Goal: Task Accomplishment & Management: Manage account settings

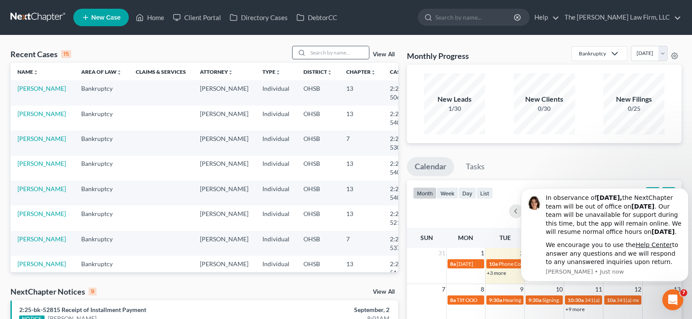
click at [339, 53] on input "search" at bounding box center [338, 52] width 61 height 13
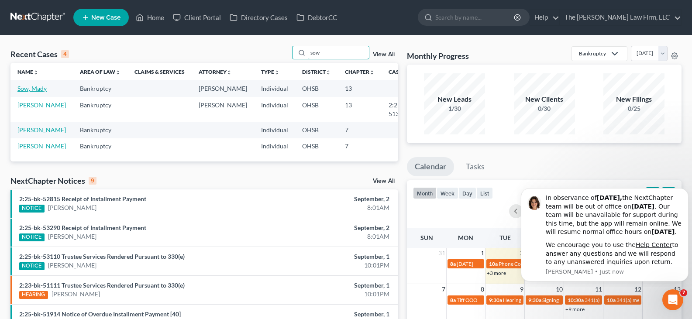
type input "sow"
click at [32, 88] on link "Sow, Mady" at bounding box center [31, 88] width 29 height 7
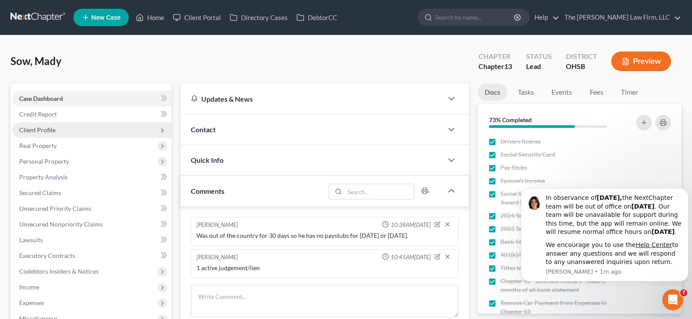
click at [45, 131] on span "Client Profile" at bounding box center [37, 129] width 36 height 7
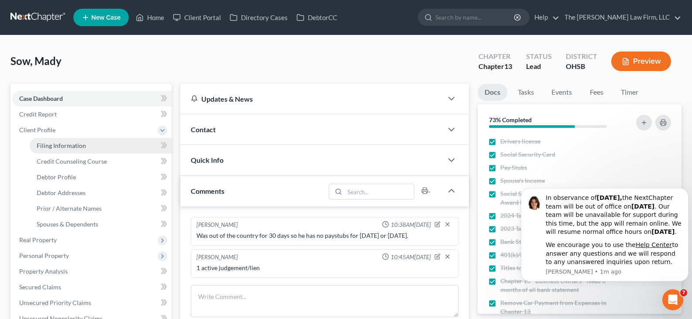
click at [59, 149] on link "Filing Information" at bounding box center [101, 146] width 142 height 16
select select "1"
select select "0"
select select "3"
select select "36"
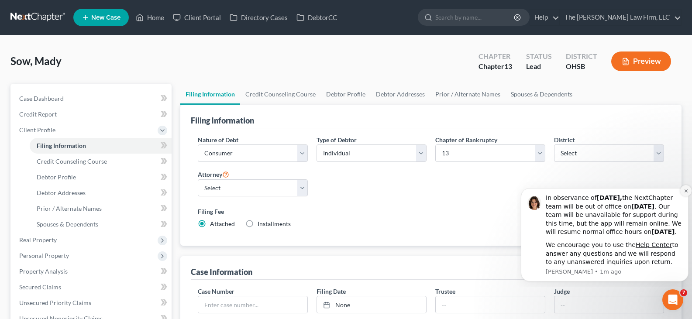
click at [686, 189] on icon "Dismiss notification" at bounding box center [685, 190] width 3 height 3
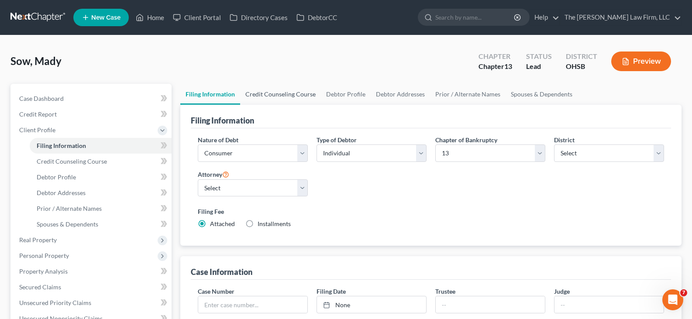
click at [269, 94] on link "Credit Counseling Course" at bounding box center [280, 94] width 81 height 21
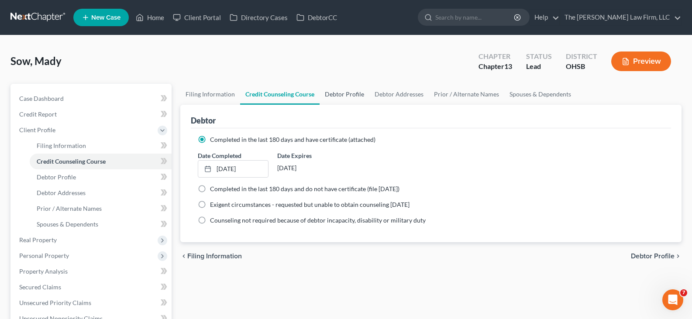
click at [354, 94] on link "Debtor Profile" at bounding box center [345, 94] width 50 height 21
select select "0"
select select "5"
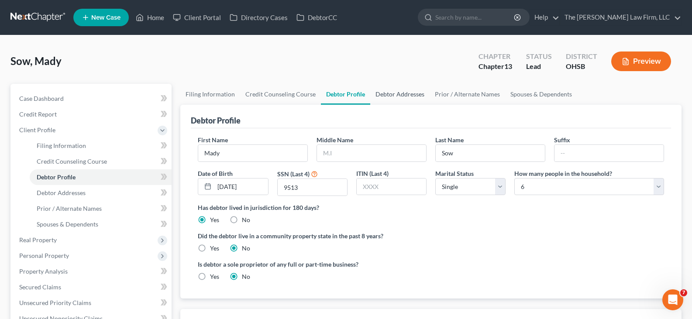
click at [398, 94] on link "Debtor Addresses" at bounding box center [399, 94] width 59 height 21
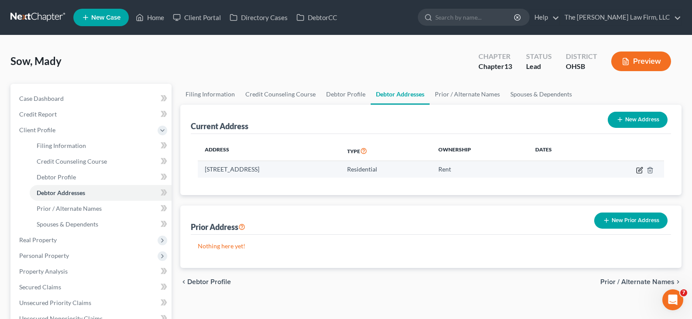
click at [640, 170] on icon "button" at bounding box center [640, 169] width 4 height 4
select select "36"
select select "24"
select select "0"
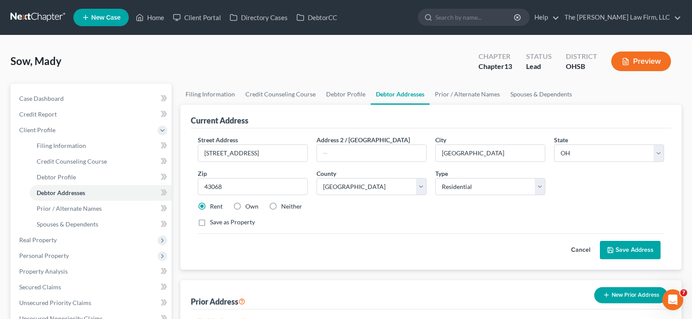
click at [621, 249] on button "Save Address" at bounding box center [630, 250] width 61 height 18
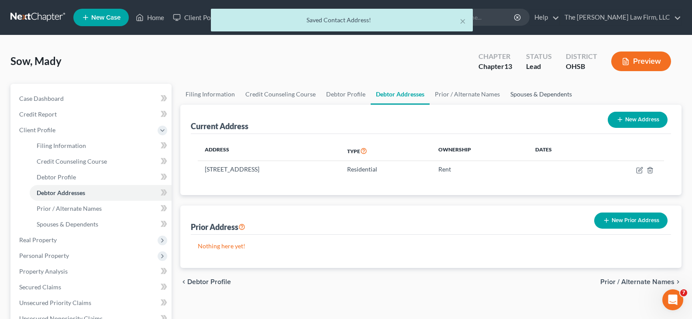
click at [512, 96] on link "Spouses & Dependents" at bounding box center [541, 94] width 72 height 21
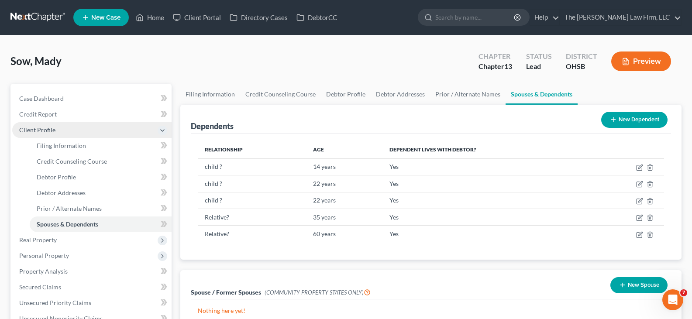
click at [78, 128] on span "Client Profile" at bounding box center [91, 130] width 159 height 16
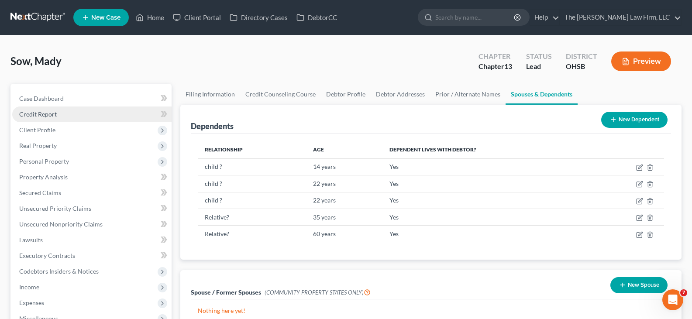
click at [72, 115] on link "Credit Report" at bounding box center [91, 115] width 159 height 16
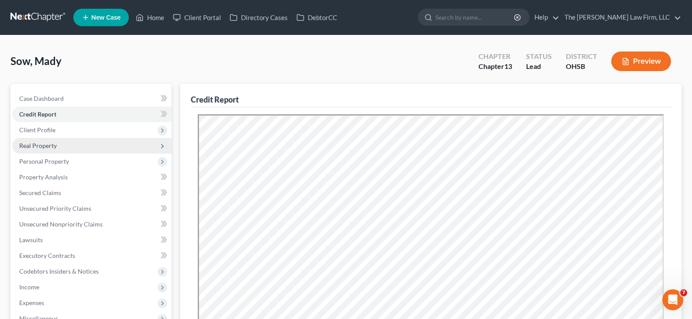
click at [71, 148] on span "Real Property" at bounding box center [91, 146] width 159 height 16
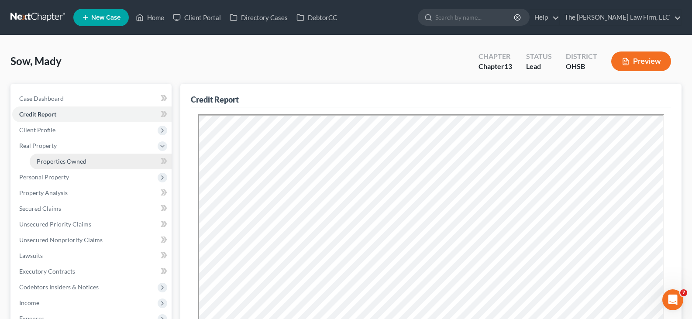
click at [76, 160] on span "Properties Owned" at bounding box center [62, 161] width 50 height 7
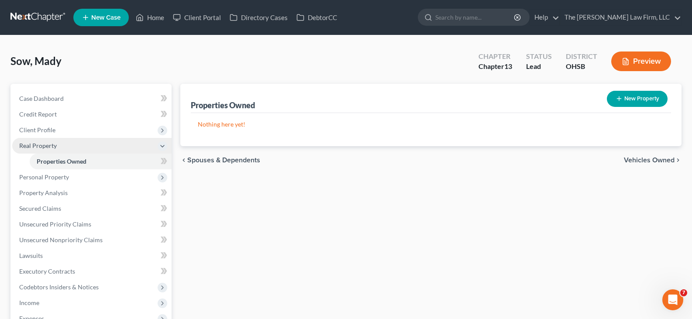
click at [72, 148] on span "Real Property" at bounding box center [91, 146] width 159 height 16
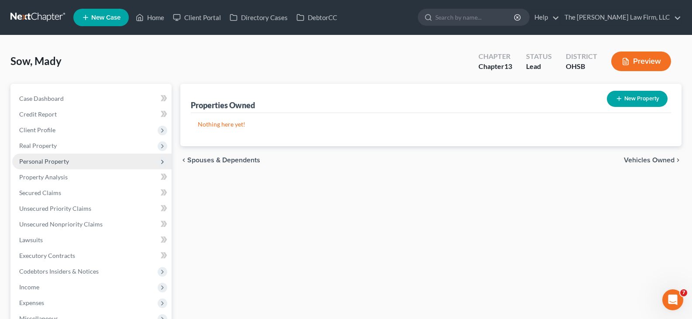
click at [71, 160] on span "Personal Property" at bounding box center [91, 162] width 159 height 16
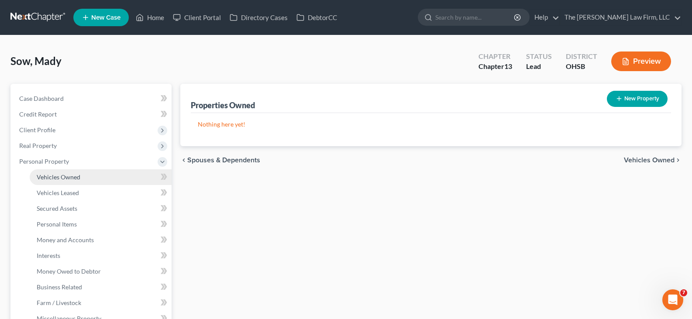
click at [81, 177] on link "Vehicles Owned" at bounding box center [101, 177] width 142 height 16
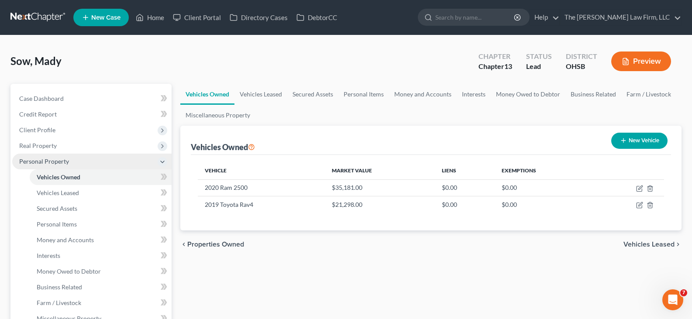
click at [82, 162] on span "Personal Property" at bounding box center [91, 162] width 159 height 16
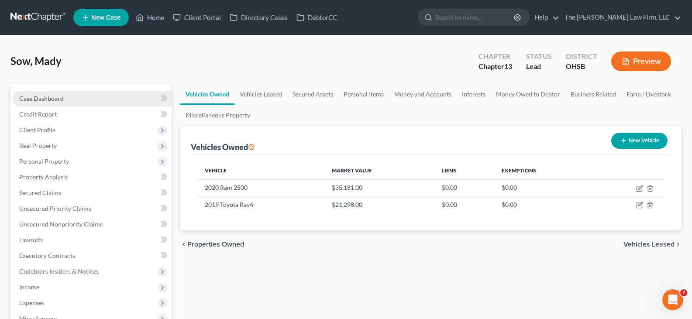
click at [72, 100] on link "Case Dashboard" at bounding box center [91, 99] width 159 height 16
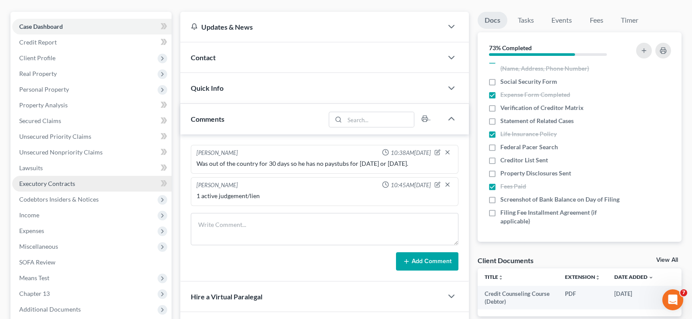
scroll to position [87, 0]
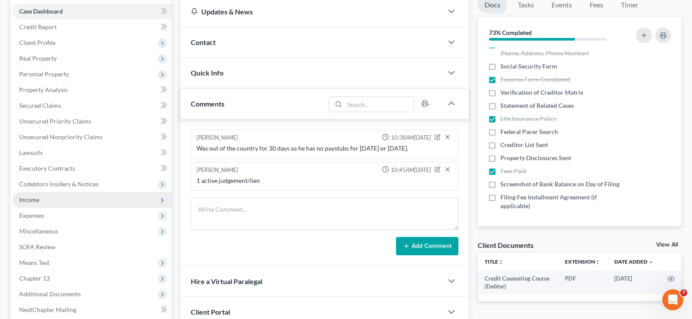
click at [34, 201] on span "Income" at bounding box center [29, 199] width 20 height 7
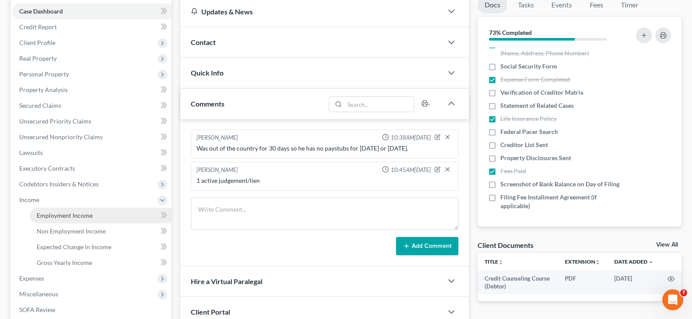
click at [55, 215] on span "Employment Income" at bounding box center [65, 215] width 56 height 7
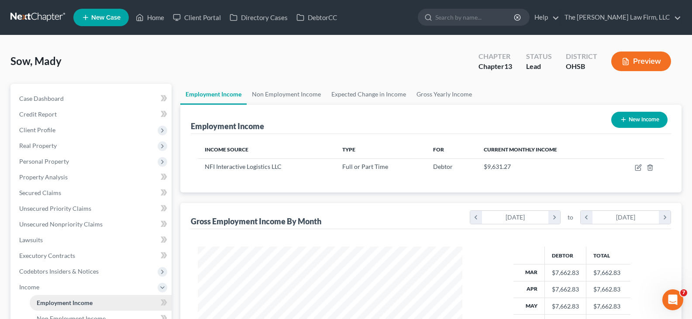
scroll to position [157, 282]
click at [436, 92] on link "Gross Yearly Income" at bounding box center [444, 94] width 66 height 21
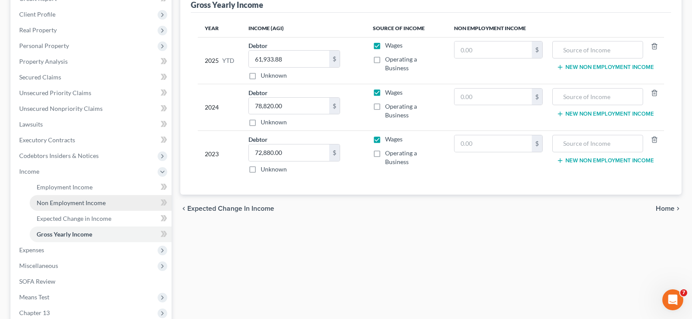
scroll to position [131, 0]
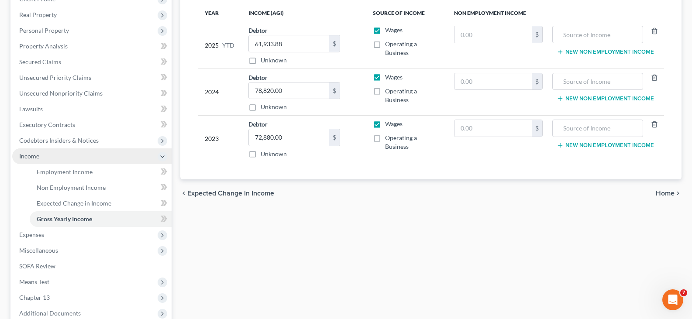
click at [75, 158] on span "Income" at bounding box center [91, 156] width 159 height 16
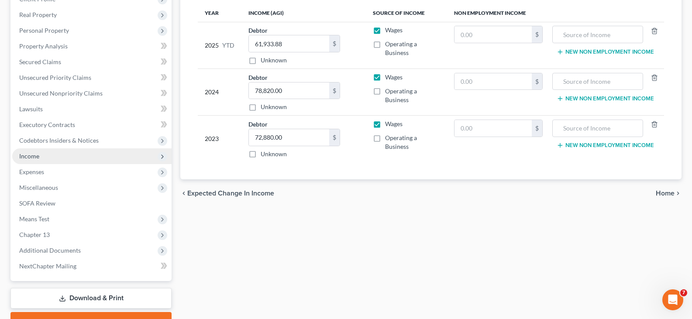
click at [115, 153] on span "Income" at bounding box center [91, 156] width 159 height 16
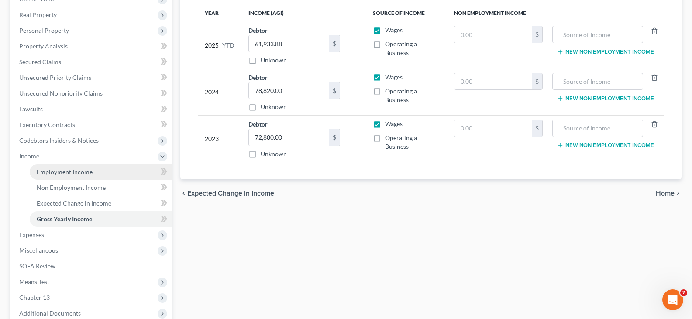
click at [71, 172] on span "Employment Income" at bounding box center [65, 171] width 56 height 7
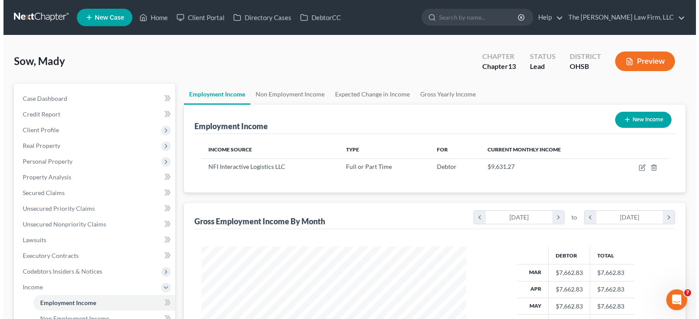
scroll to position [157, 282]
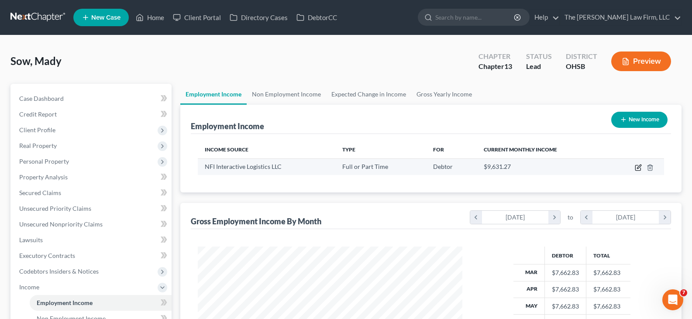
click at [638, 169] on icon "button" at bounding box center [639, 167] width 4 height 4
select select "0"
select select "33"
select select "3"
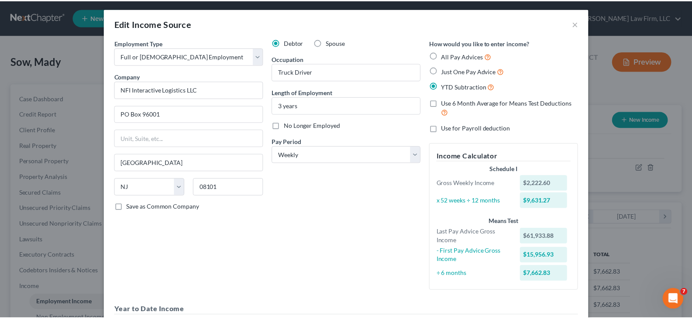
scroll to position [0, 0]
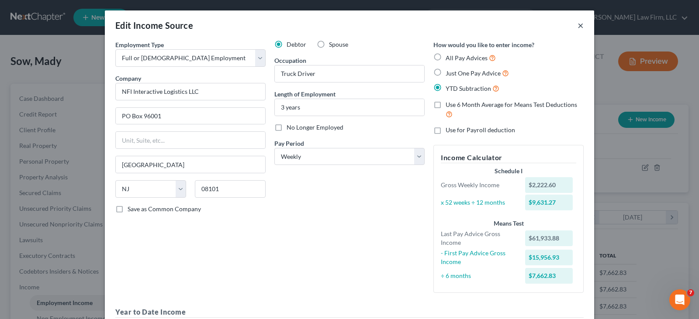
click at [577, 25] on button "×" at bounding box center [580, 25] width 6 height 10
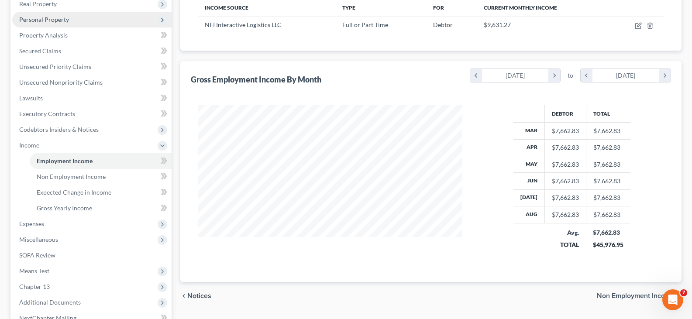
scroll to position [175, 0]
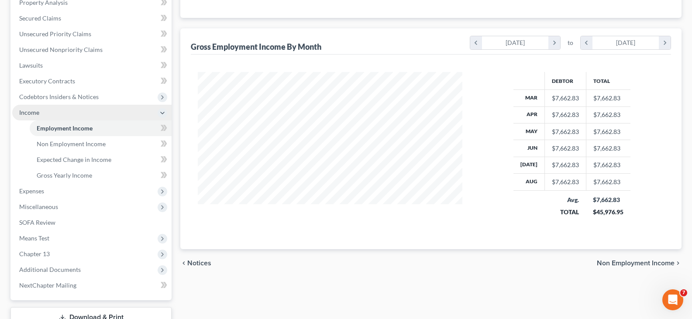
click at [73, 112] on span "Income" at bounding box center [91, 113] width 159 height 16
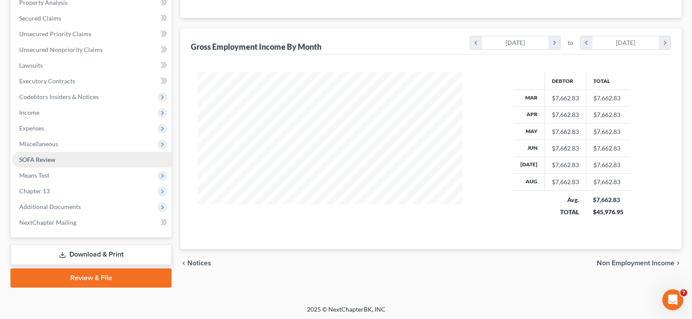
click at [30, 156] on span "SOFA Review" at bounding box center [37, 159] width 36 height 7
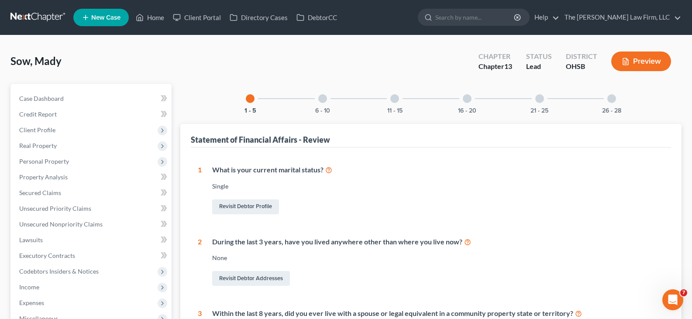
click at [630, 58] on button "Preview" at bounding box center [641, 62] width 60 height 20
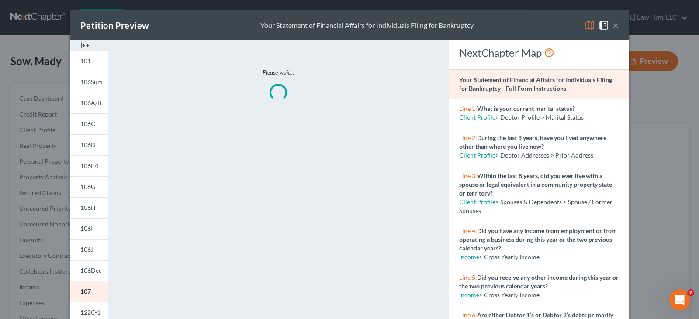
click at [81, 45] on img at bounding box center [85, 45] width 10 height 10
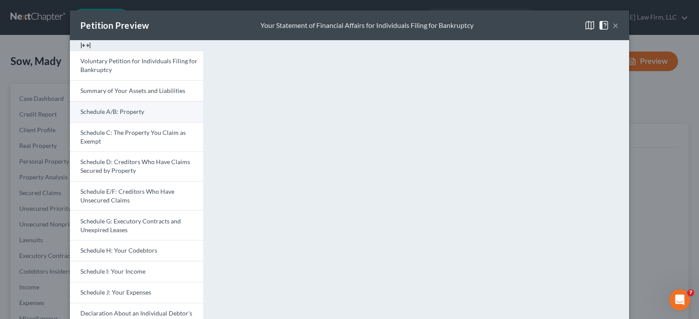
click at [117, 111] on span "Schedule A/B: Property" at bounding box center [112, 111] width 64 height 7
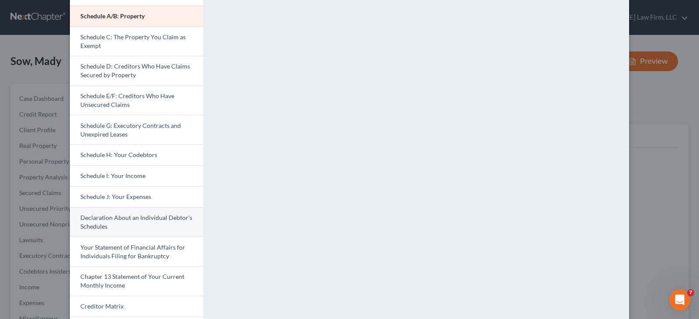
scroll to position [131, 0]
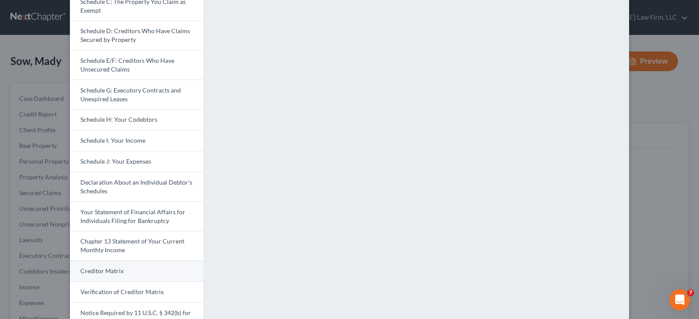
click at [133, 271] on link "Creditor Matrix" at bounding box center [136, 271] width 133 height 21
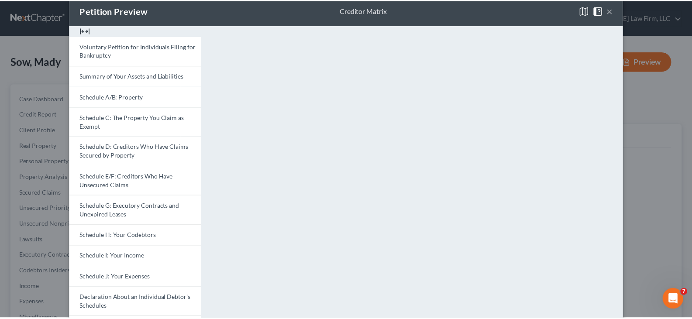
scroll to position [0, 0]
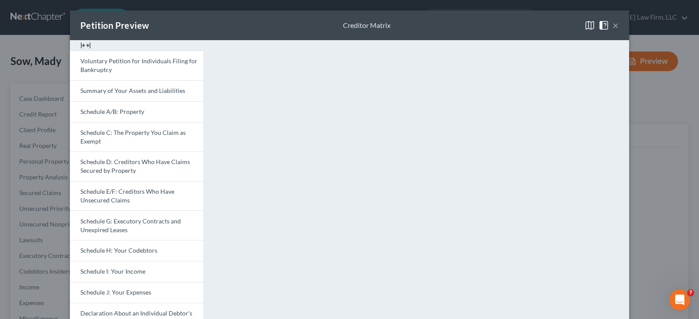
click at [477, 22] on div "Petition Preview Creditor Matrix ×" at bounding box center [349, 25] width 559 height 30
click at [614, 24] on button "×" at bounding box center [615, 25] width 6 height 10
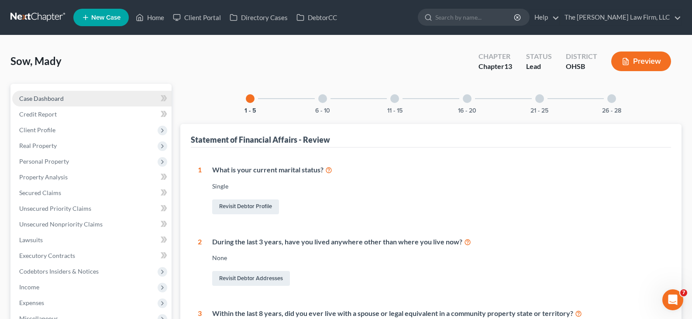
click at [36, 99] on span "Case Dashboard" at bounding box center [41, 98] width 45 height 7
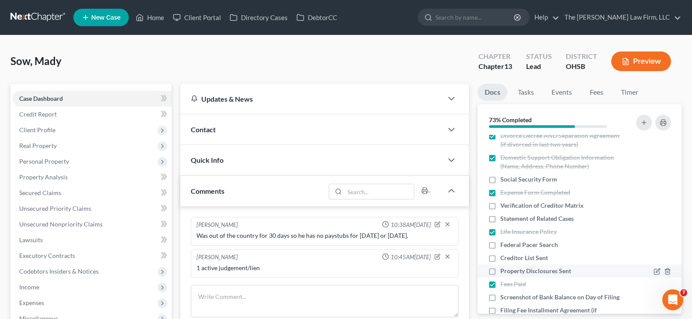
scroll to position [306, 0]
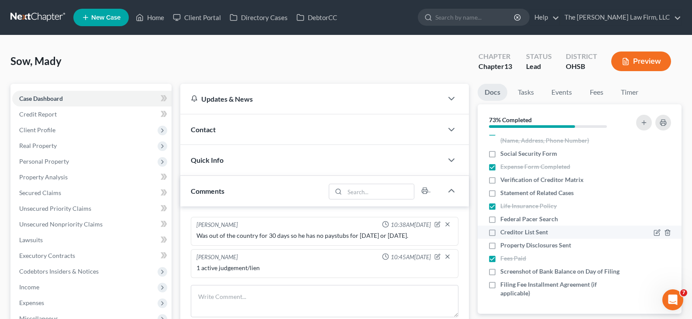
click at [500, 228] on label "Creditor List Sent" at bounding box center [524, 232] width 48 height 9
click at [504, 228] on input "Creditor List Sent" at bounding box center [507, 231] width 6 height 6
checkbox input "true"
click at [500, 241] on label "Property Disclosures Sent" at bounding box center [535, 245] width 71 height 9
click at [504, 241] on input "Property Disclosures Sent" at bounding box center [507, 244] width 6 height 6
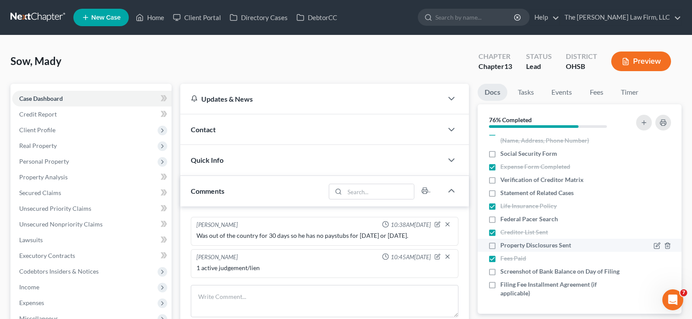
checkbox input "true"
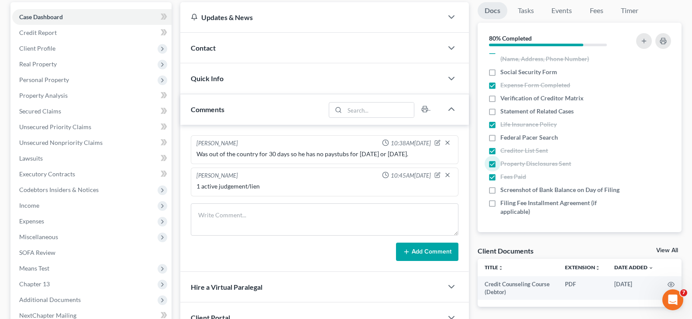
scroll to position [103, 0]
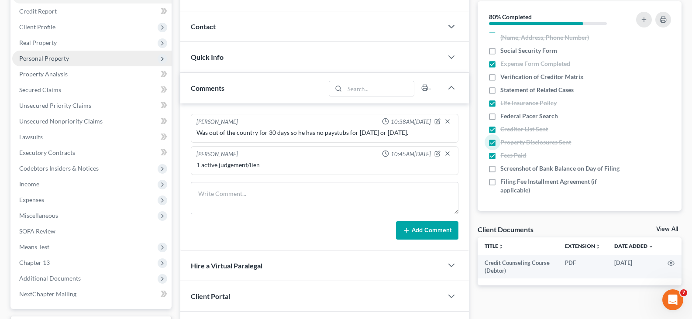
click at [43, 59] on span "Personal Property" at bounding box center [44, 58] width 50 height 7
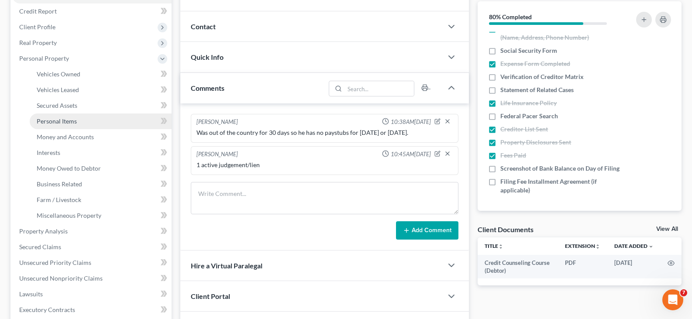
click at [53, 122] on span "Personal Items" at bounding box center [57, 120] width 40 height 7
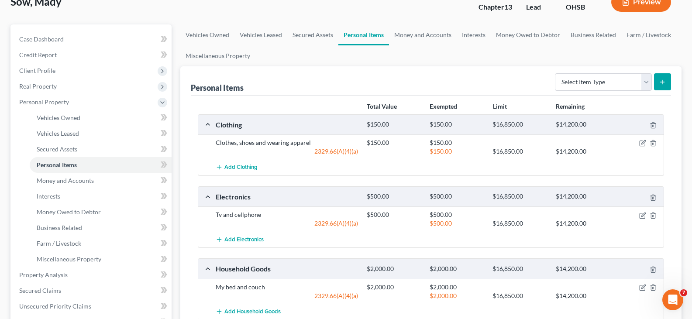
scroll to position [44, 0]
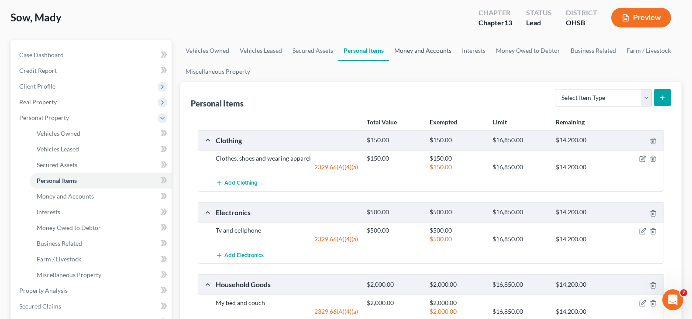
click at [404, 50] on link "Money and Accounts" at bounding box center [423, 50] width 68 height 21
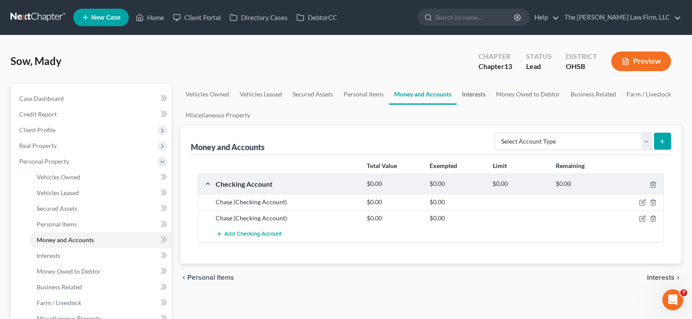
click at [472, 94] on link "Interests" at bounding box center [474, 94] width 34 height 21
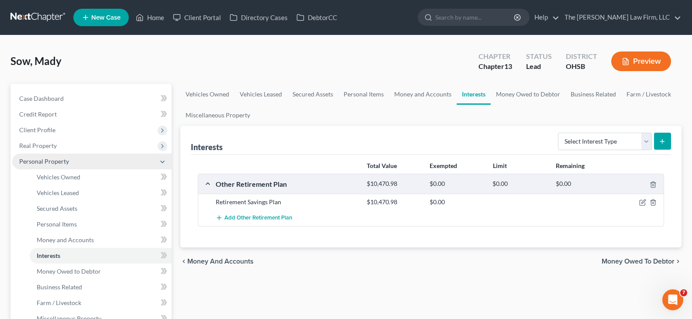
click at [90, 161] on span "Personal Property" at bounding box center [91, 162] width 159 height 16
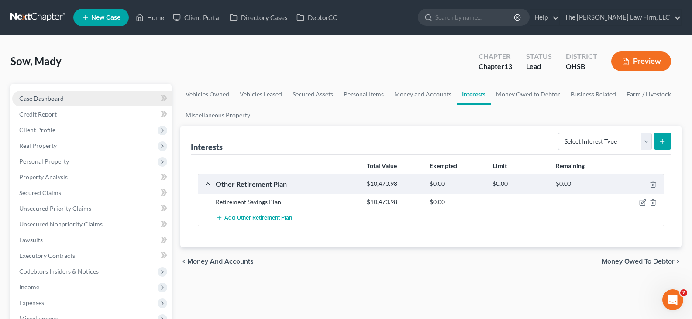
click at [89, 98] on link "Case Dashboard" at bounding box center [91, 99] width 159 height 16
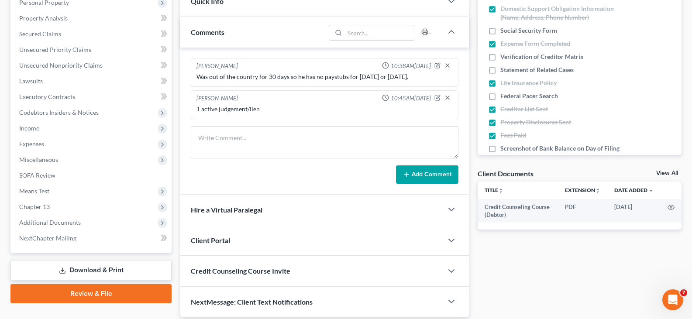
scroll to position [175, 0]
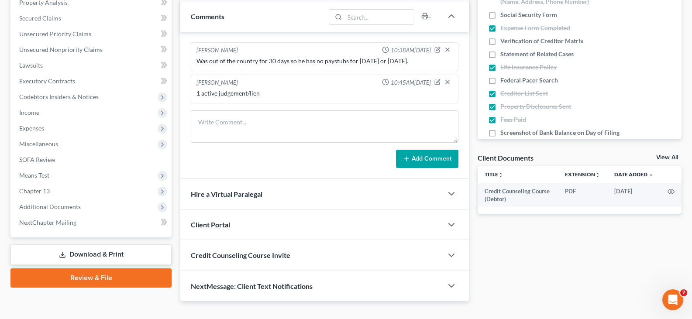
click at [80, 252] on link "Download & Print" at bounding box center [90, 255] width 161 height 21
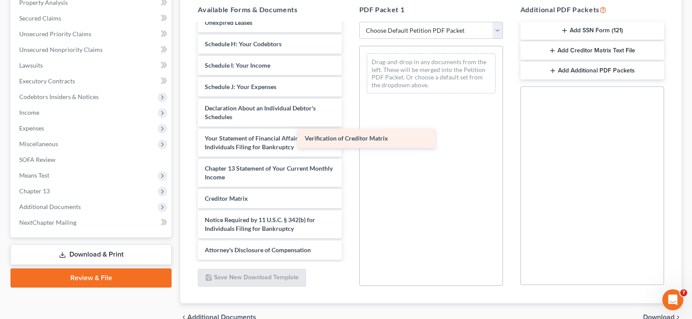
scroll to position [204, 0]
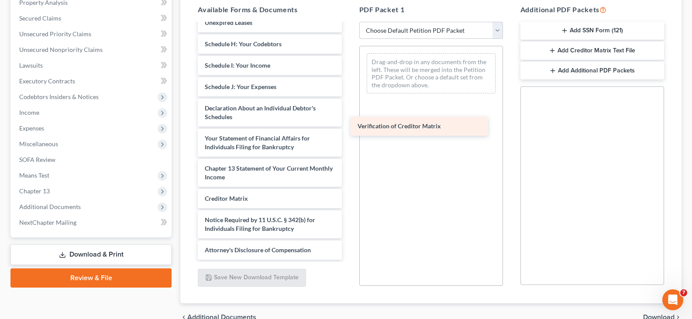
drag, startPoint x: 281, startPoint y: 200, endPoint x: 437, endPoint y: 127, distance: 171.5
click at [348, 127] on div "Verification of Creditor Matrix Credit Counseling Course (Debtor) Voluntary Pet…" at bounding box center [270, 43] width 158 height 431
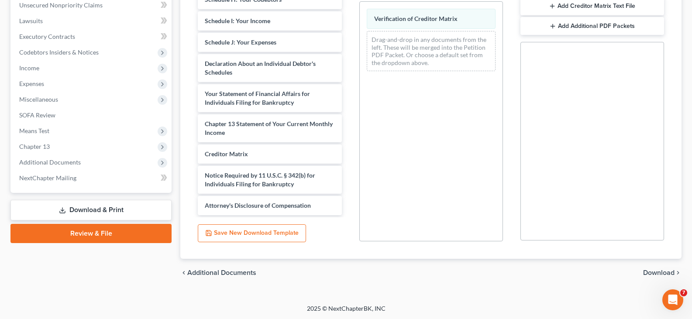
scroll to position [220, 0]
click at [662, 274] on span "Download" at bounding box center [658, 272] width 31 height 7
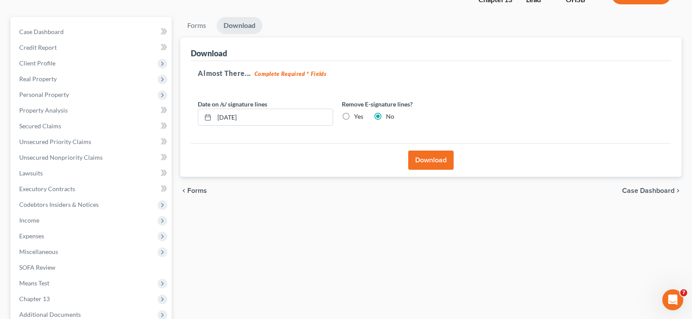
scroll to position [45, 0]
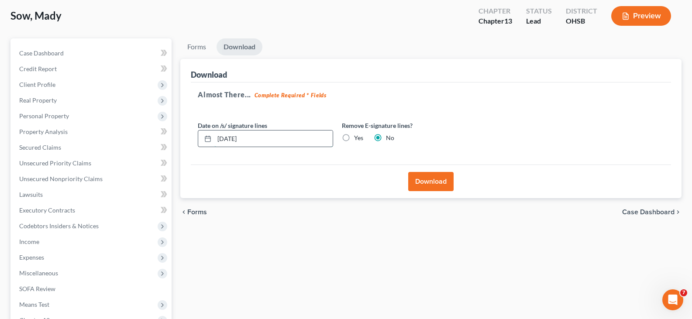
click at [251, 139] on input "[DATE]" at bounding box center [273, 139] width 118 height 17
type input "[DATE]"
click at [421, 181] on button "Download" at bounding box center [430, 181] width 45 height 19
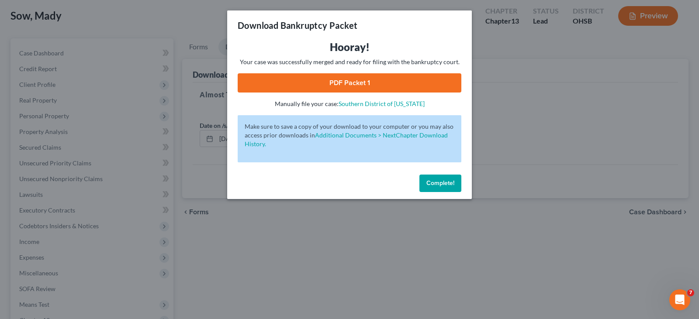
click at [350, 82] on link "PDF Packet 1" at bounding box center [350, 82] width 224 height 19
click at [441, 183] on span "Complete!" at bounding box center [440, 182] width 28 height 7
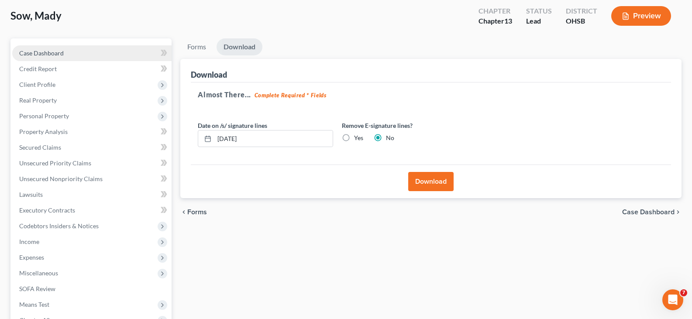
click at [58, 52] on span "Case Dashboard" at bounding box center [41, 52] width 45 height 7
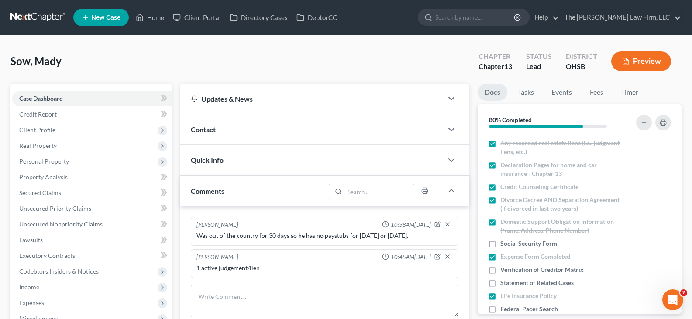
scroll to position [262, 0]
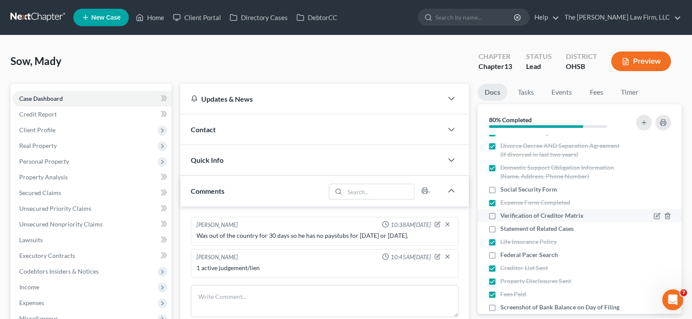
click at [500, 216] on label "Verification of Creditor Matrix" at bounding box center [541, 215] width 83 height 9
click at [504, 216] on input "Verification of Creditor Matrix" at bounding box center [507, 214] width 6 height 6
checkbox input "true"
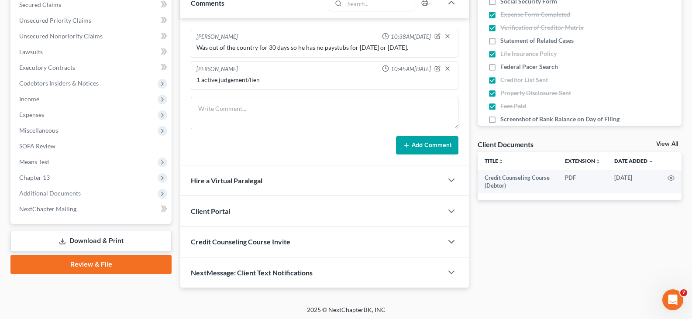
scroll to position [190, 0]
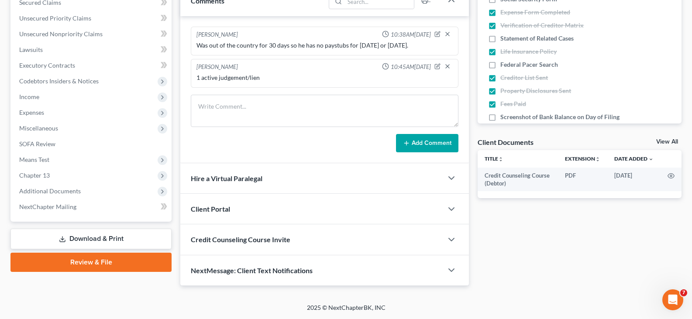
click at [96, 239] on link "Download & Print" at bounding box center [90, 239] width 161 height 21
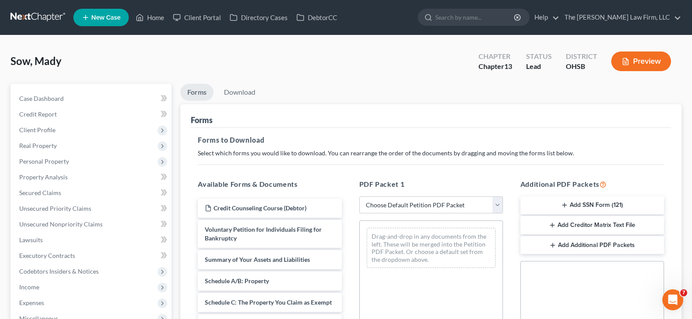
click at [565, 204] on line "button" at bounding box center [565, 206] width 0 height 4
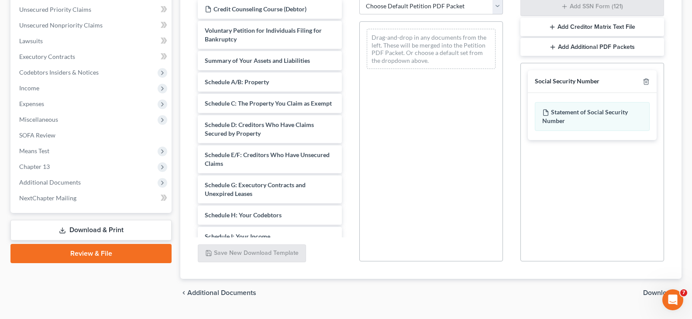
scroll to position [218, 0]
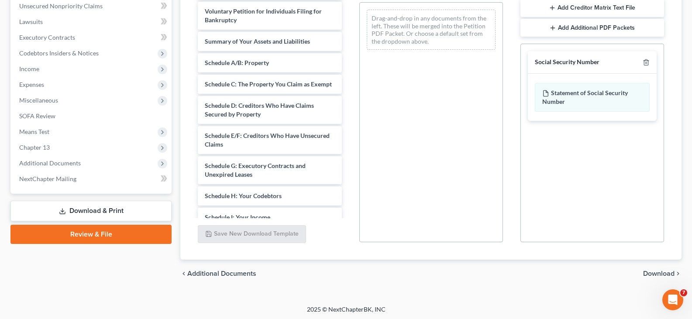
click at [658, 276] on span "Download" at bounding box center [658, 273] width 31 height 7
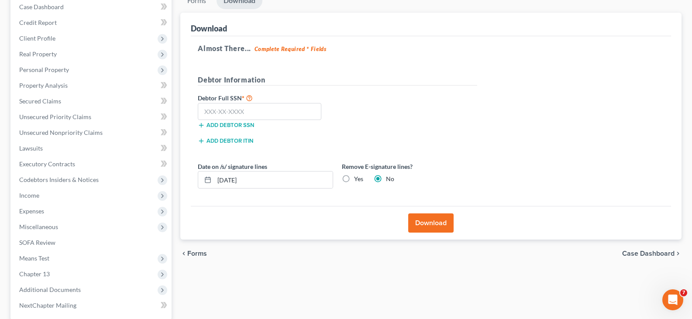
scroll to position [89, 0]
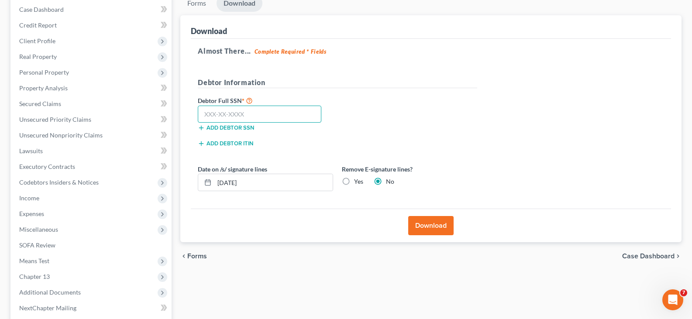
click at [241, 114] on input "text" at bounding box center [260, 114] width 124 height 17
click at [204, 116] on input "text" at bounding box center [260, 114] width 124 height 17
type input "110-08-9513"
click at [252, 184] on input "[DATE]" at bounding box center [273, 182] width 118 height 17
type input "[DATE]"
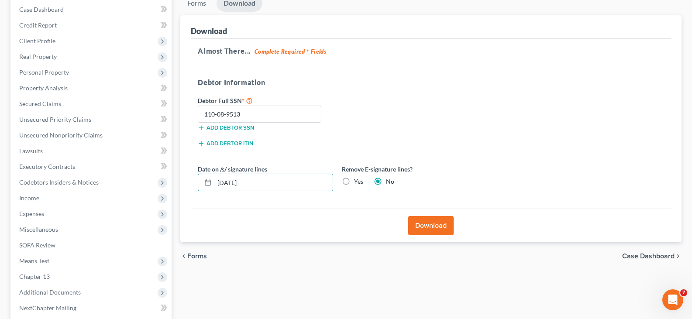
click at [428, 226] on button "Download" at bounding box center [430, 225] width 45 height 19
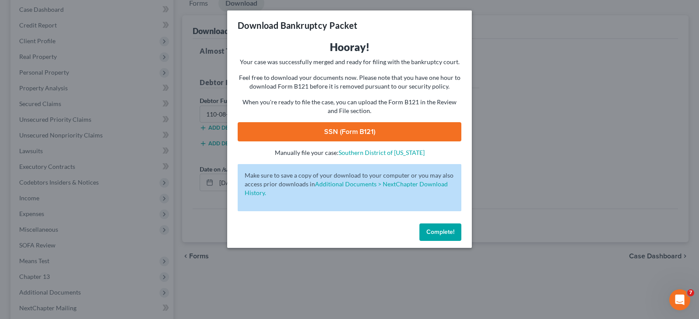
click at [349, 130] on link "SSN (Form B121)" at bounding box center [350, 131] width 224 height 19
drag, startPoint x: 434, startPoint y: 232, endPoint x: 406, endPoint y: 216, distance: 32.1
click at [434, 232] on span "Complete!" at bounding box center [440, 231] width 28 height 7
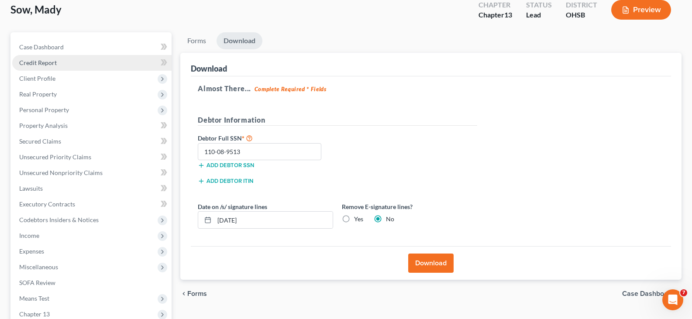
scroll to position [2, 0]
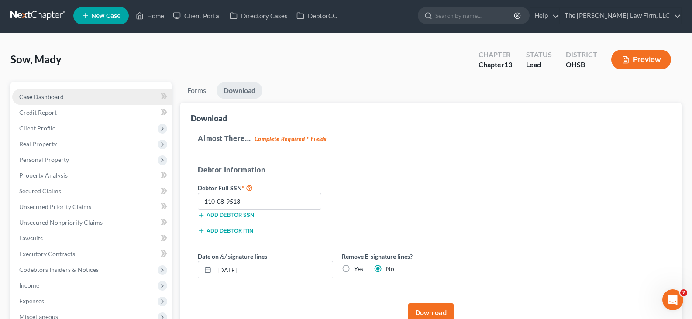
click at [51, 97] on span "Case Dashboard" at bounding box center [41, 96] width 45 height 7
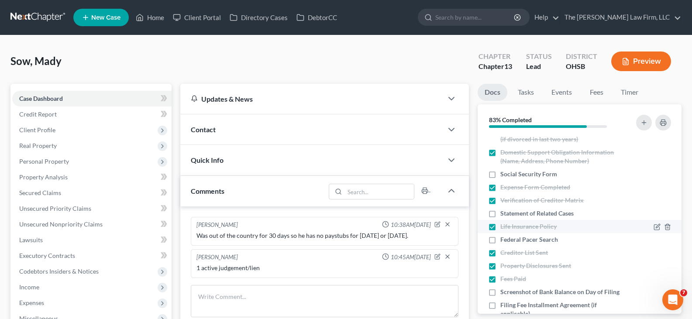
scroll to position [262, 0]
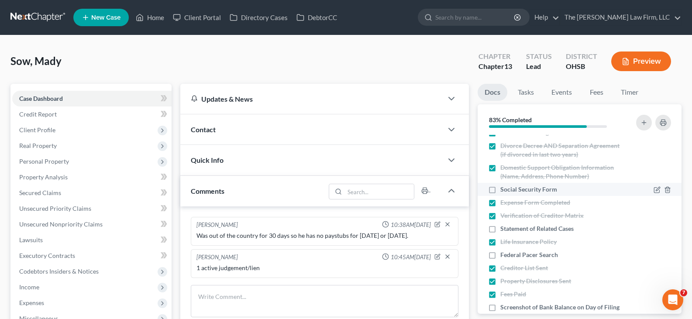
click at [500, 188] on label "Social Security Form" at bounding box center [528, 189] width 57 height 9
click at [504, 188] on input "Social Security Form" at bounding box center [507, 188] width 6 height 6
checkbox input "true"
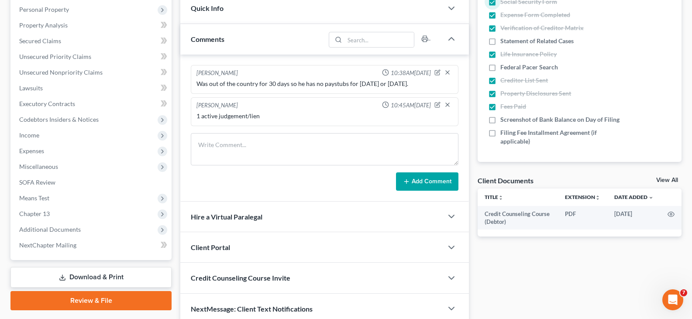
scroll to position [175, 0]
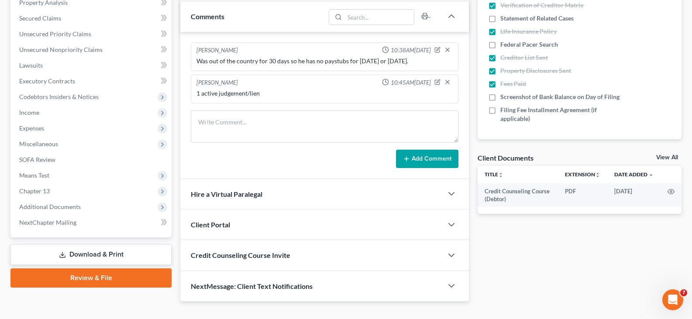
click at [664, 157] on link "View All" at bounding box center [667, 158] width 22 height 6
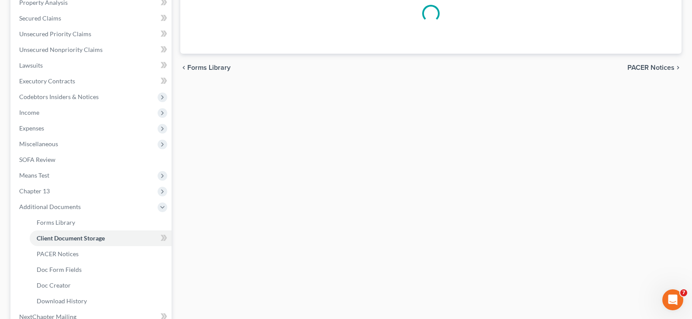
scroll to position [55, 0]
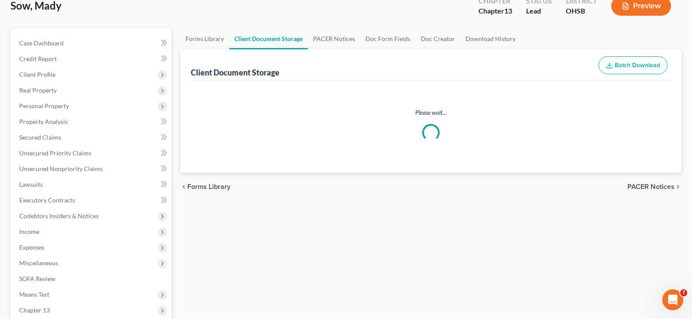
select select "7"
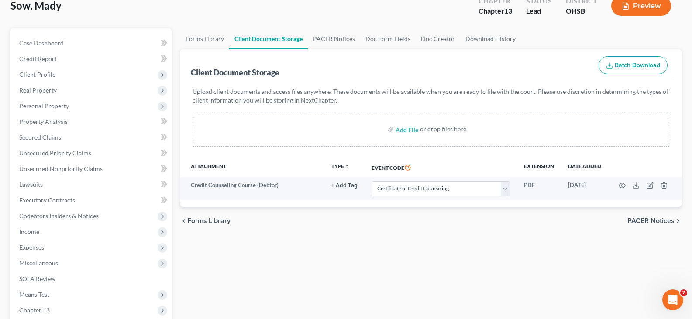
scroll to position [0, 0]
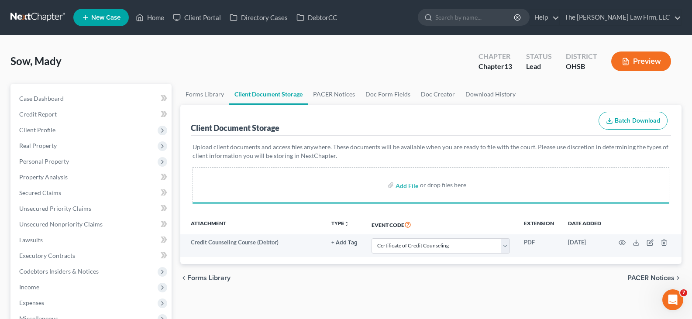
select select "7"
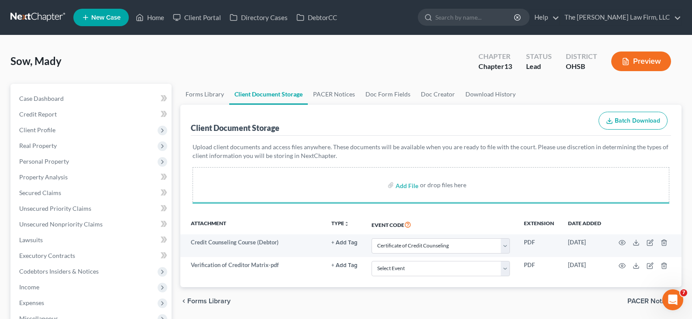
select select "7"
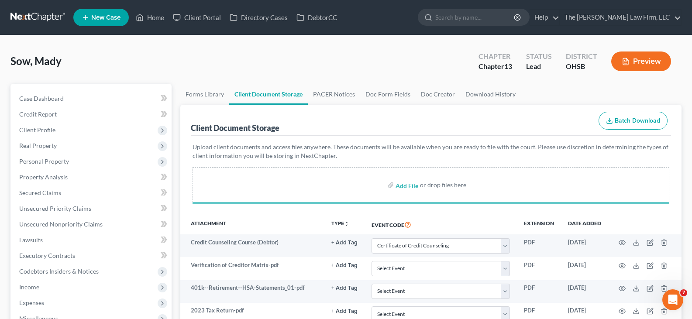
select select "7"
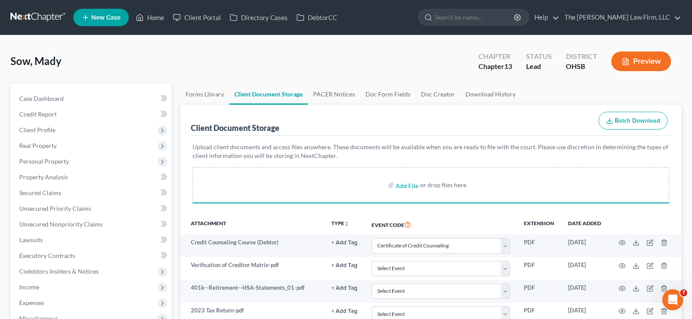
select select "7"
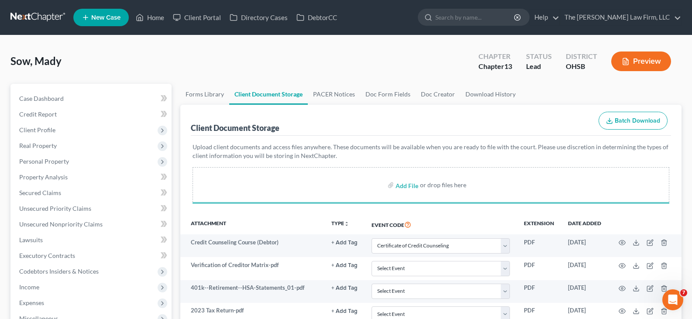
select select "7"
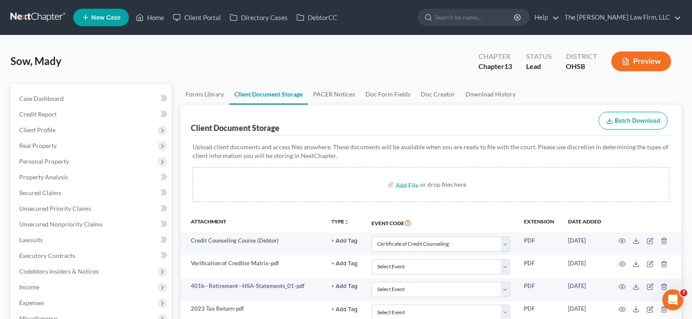
select select "7"
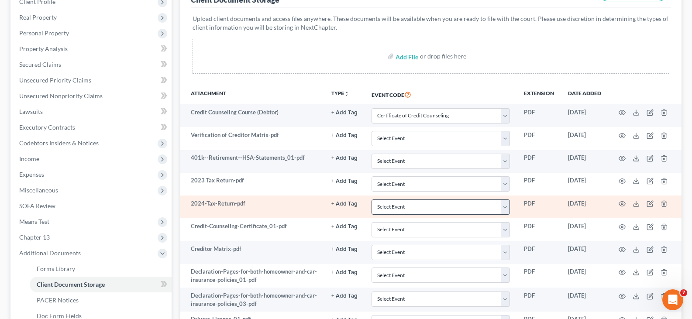
scroll to position [131, 0]
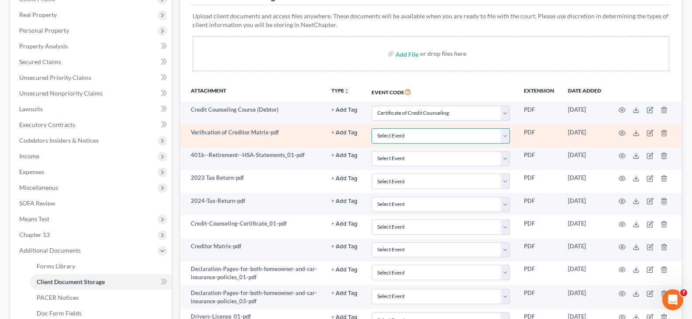
click at [507, 136] on select "Select Event 20 Largest Unsecured Creditors Amended Document Amended List of Cr…" at bounding box center [441, 135] width 138 height 15
select select "61"
click at [372, 128] on select "Select Event 20 Largest Unsecured Creditors Amended Document Amended List of Cr…" at bounding box center [441, 135] width 138 height 15
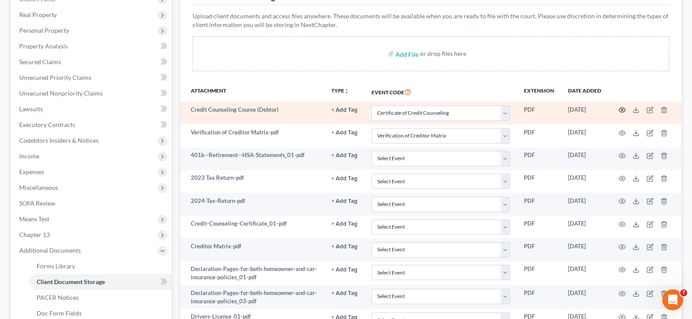
click at [623, 111] on circle "button" at bounding box center [622, 110] width 2 height 2
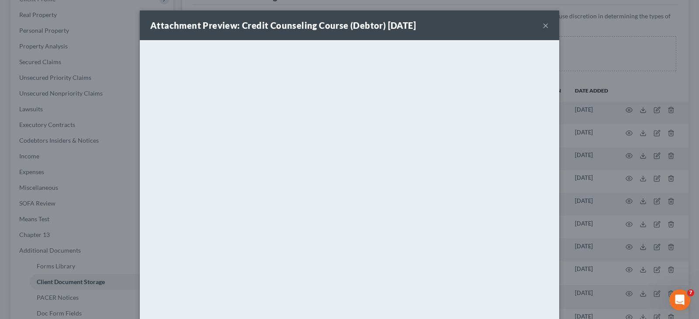
click at [542, 25] on button "×" at bounding box center [545, 25] width 6 height 10
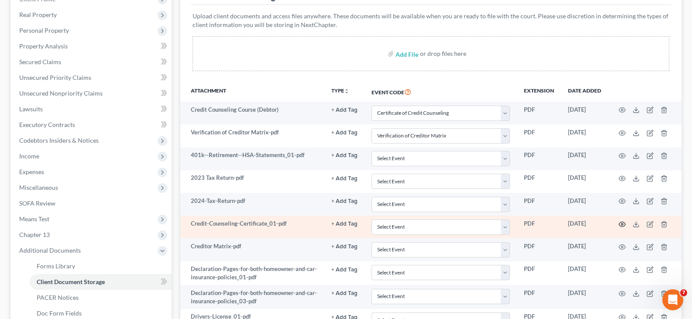
click at [623, 224] on circle "button" at bounding box center [622, 225] width 2 height 2
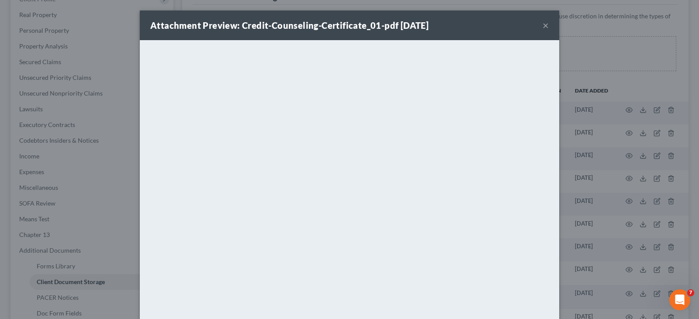
click at [543, 24] on button "×" at bounding box center [545, 25] width 6 height 10
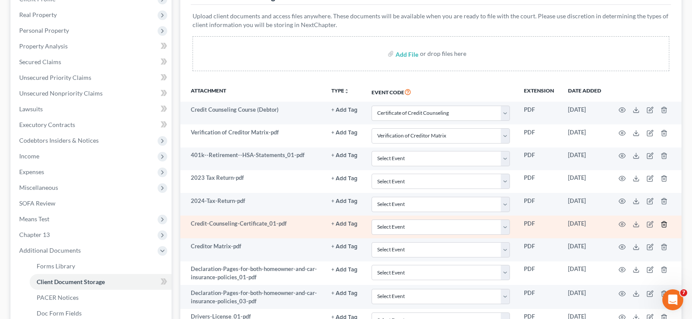
click at [664, 225] on icon "button" at bounding box center [664, 224] width 7 height 7
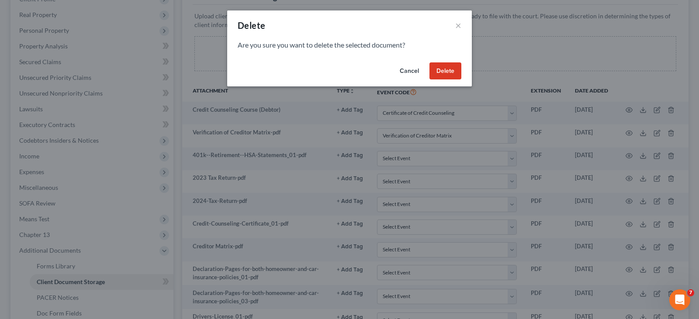
click at [443, 69] on button "Delete" at bounding box center [445, 70] width 32 height 17
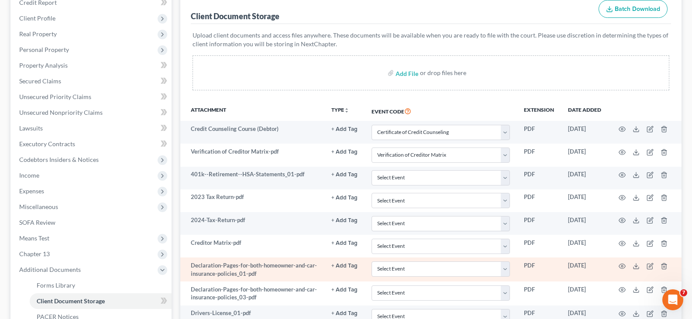
scroll to position [86, 0]
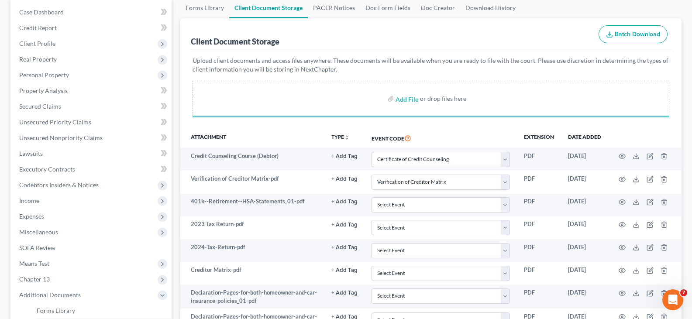
select select "7"
select select "61"
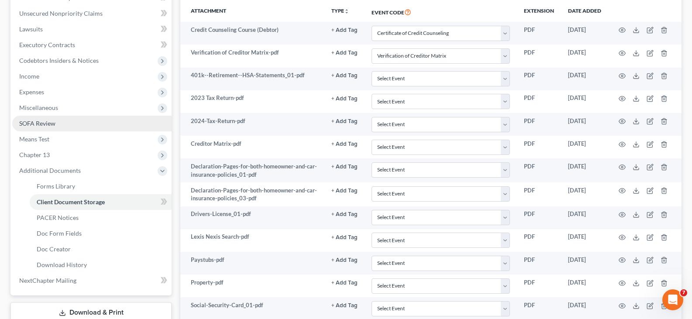
scroll to position [217, 0]
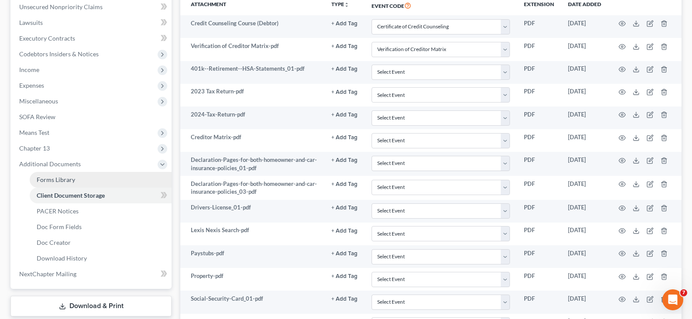
click at [65, 179] on span "Forms Library" at bounding box center [56, 179] width 38 height 7
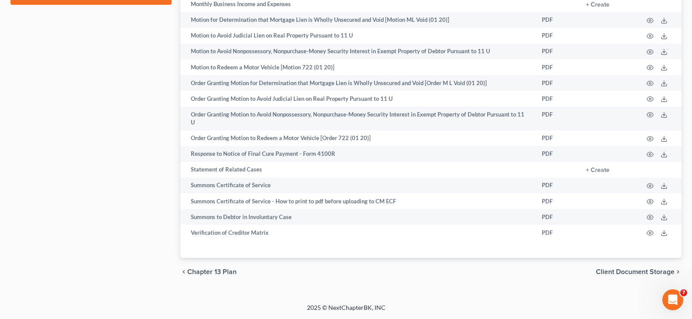
scroll to position [560, 0]
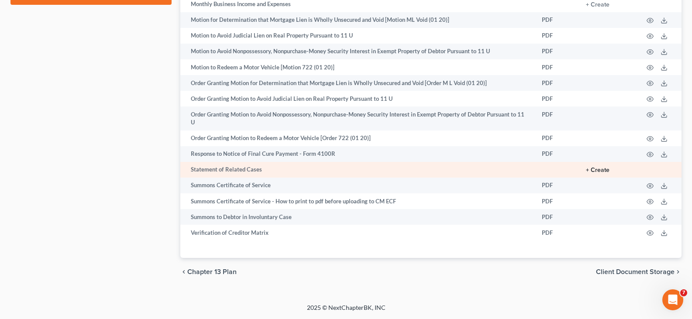
click at [593, 171] on button "+ Create" at bounding box center [598, 170] width 24 height 6
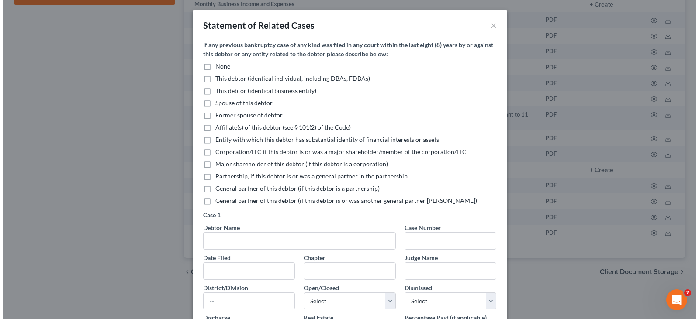
scroll to position [544, 0]
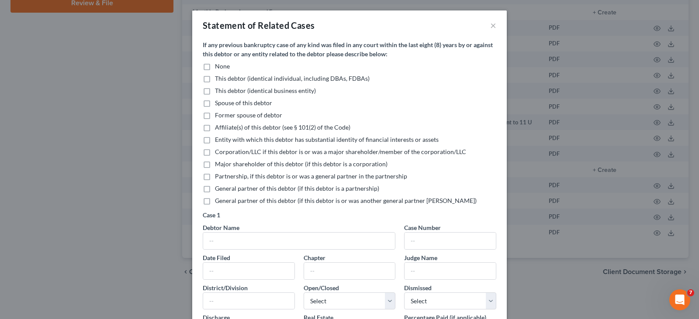
click at [215, 66] on label "None" at bounding box center [222, 66] width 15 height 9
click at [218, 66] on input "None" at bounding box center [221, 65] width 6 height 6
checkbox input "true"
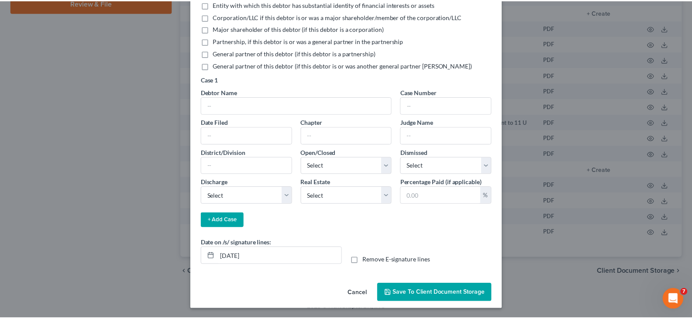
scroll to position [136, 0]
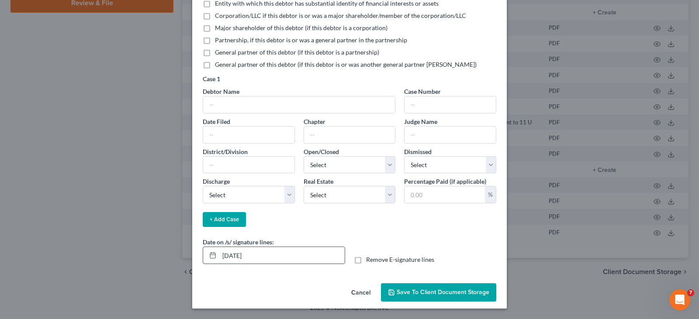
click at [252, 257] on input "[DATE]" at bounding box center [281, 255] width 125 height 17
type input "[DATE]"
click at [434, 291] on span "Save to Client Document Storage" at bounding box center [443, 292] width 93 height 7
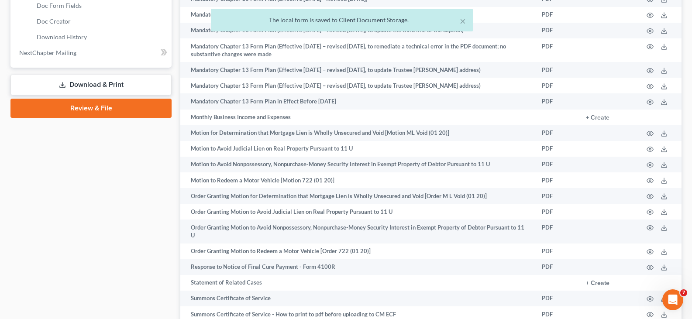
scroll to position [369, 0]
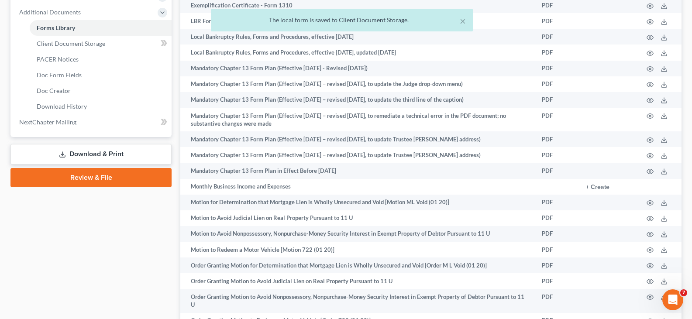
click at [110, 154] on link "Download & Print" at bounding box center [90, 154] width 161 height 21
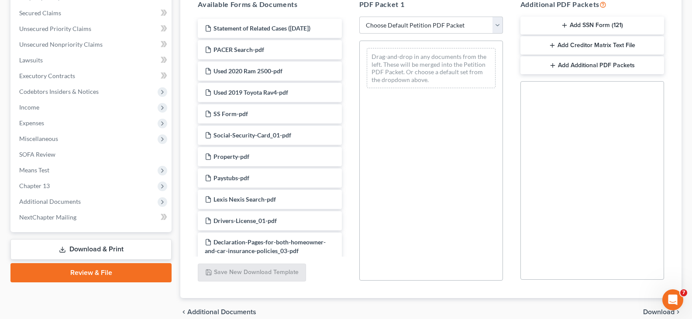
scroll to position [220, 0]
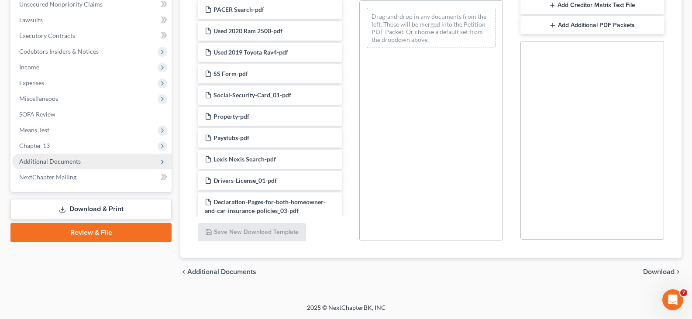
click at [71, 162] on span "Additional Documents" at bounding box center [50, 161] width 62 height 7
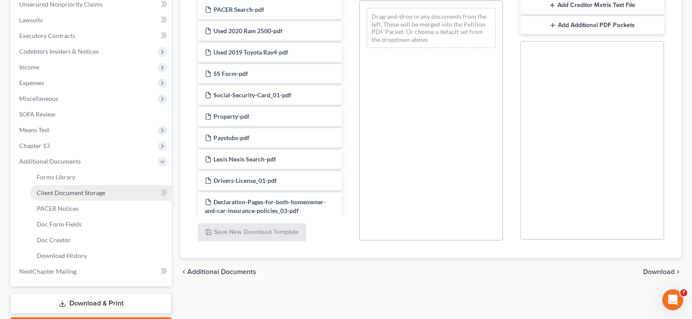
click at [78, 192] on span "Client Document Storage" at bounding box center [71, 192] width 69 height 7
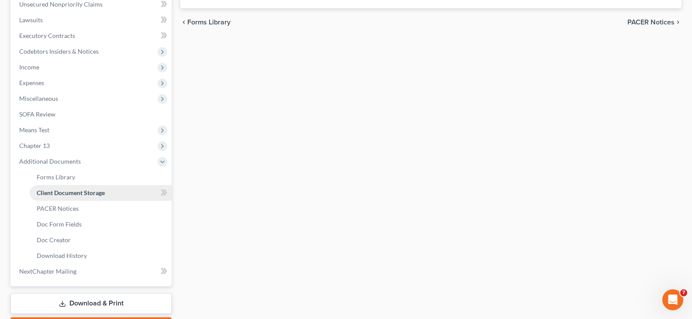
scroll to position [215, 0]
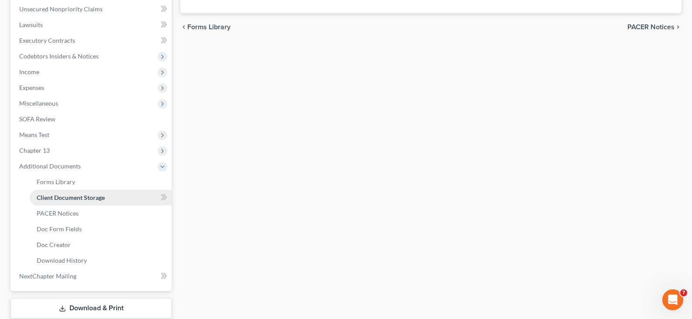
select select "7"
select select "61"
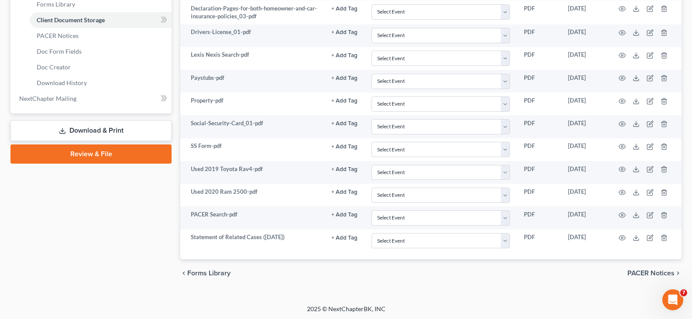
scroll to position [394, 0]
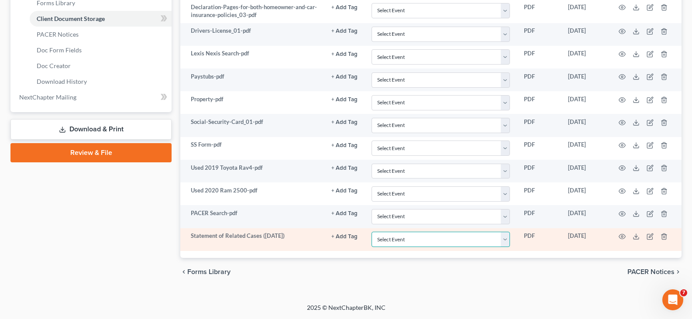
click at [506, 240] on select "Select Event 20 Largest Unsecured Creditors Amended Document Amended List of Cr…" at bounding box center [441, 239] width 138 height 15
select select "52"
click at [372, 232] on select "Select Event 20 Largest Unsecured Creditors Amended Document Amended List of Cr…" at bounding box center [441, 239] width 138 height 15
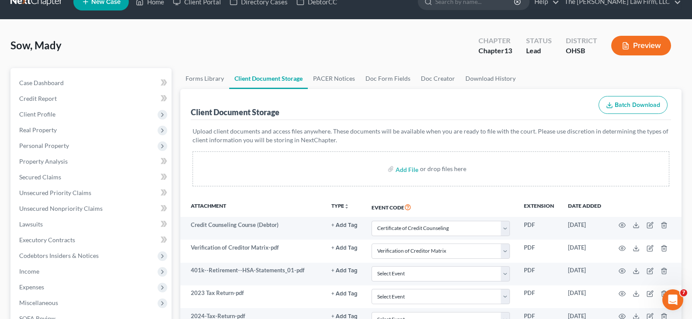
scroll to position [0, 0]
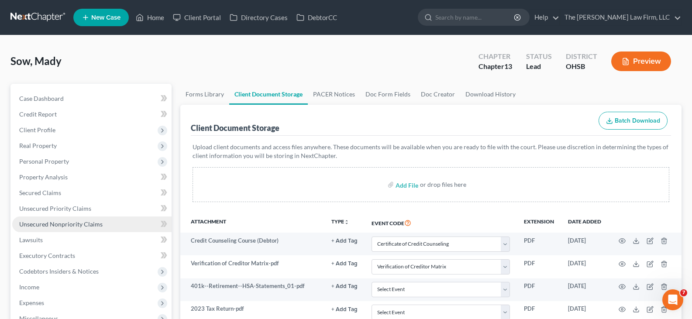
click at [51, 225] on span "Unsecured Nonpriority Claims" at bounding box center [60, 224] width 83 height 7
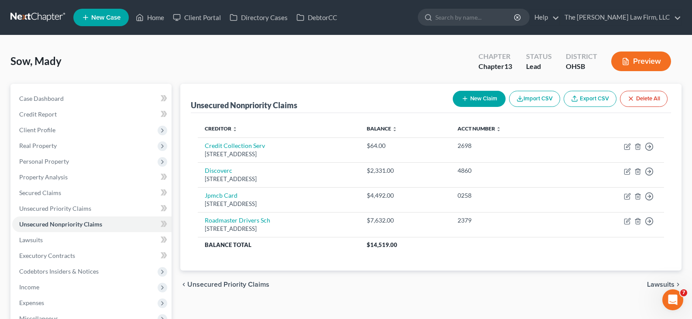
click at [476, 96] on button "New Claim" at bounding box center [479, 99] width 53 height 16
select select "0"
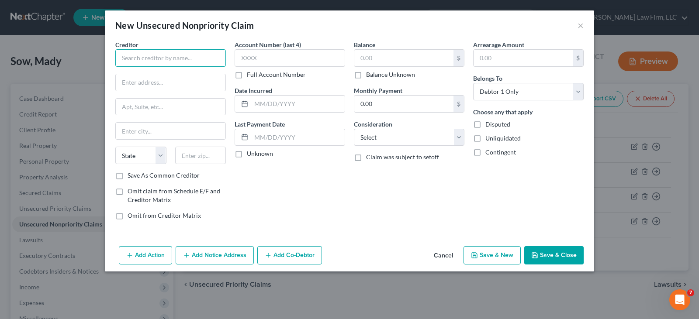
click at [204, 59] on input "text" at bounding box center [170, 57] width 110 height 17
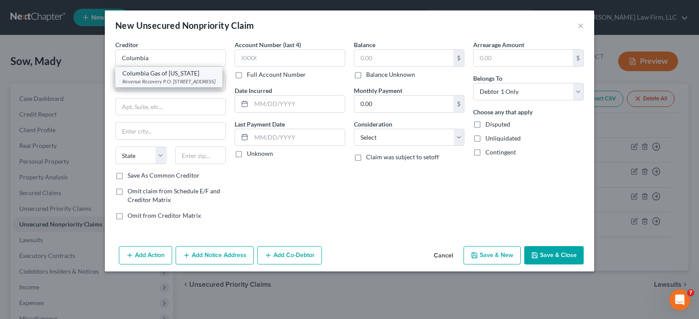
click at [180, 73] on div "Columbia Gas of [US_STATE]" at bounding box center [168, 73] width 93 height 9
type input "Columbia Gas of [US_STATE]"
type input "Revenue Recovery"
type input "P.O. Box 117"
type input "Columbus"
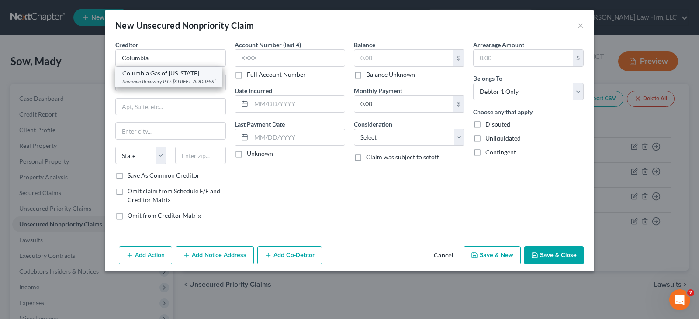
select select "36"
type input "43216"
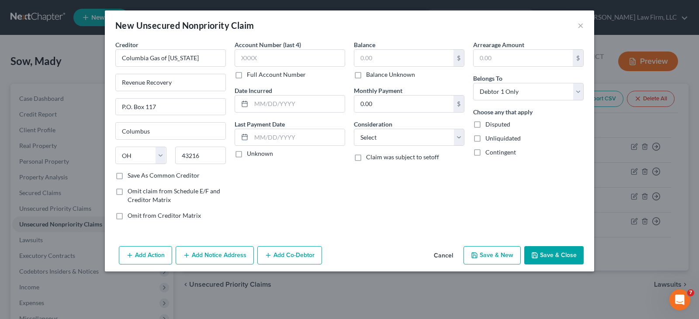
click at [484, 255] on button "Save & New" at bounding box center [491, 255] width 57 height 18
select select "0"
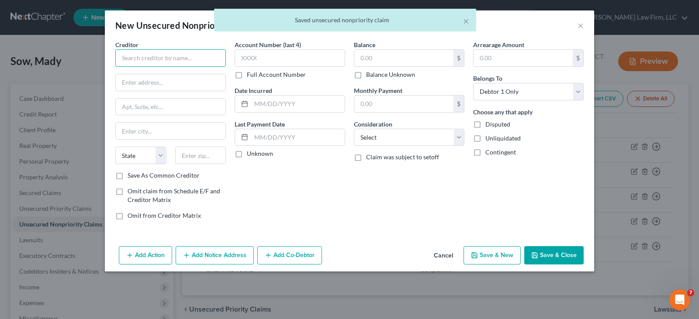
click at [188, 57] on input "text" at bounding box center [170, 57] width 110 height 17
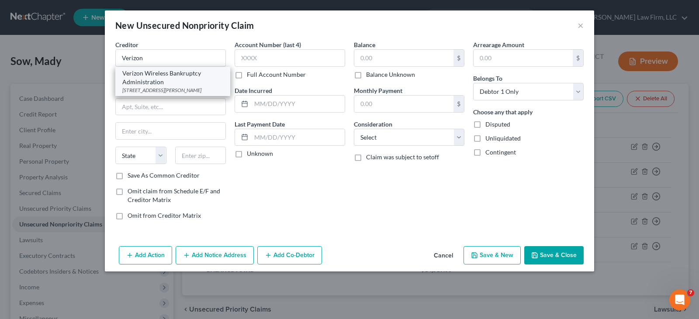
click at [183, 72] on div "Verizon Wireless Bankruptcy Administration" at bounding box center [172, 77] width 101 height 17
type input "Verizon Wireless Bankruptcy Administration"
type input "[STREET_ADDRESS]"
type input "Suite 550"
type input "Saint [PERSON_NAME]"
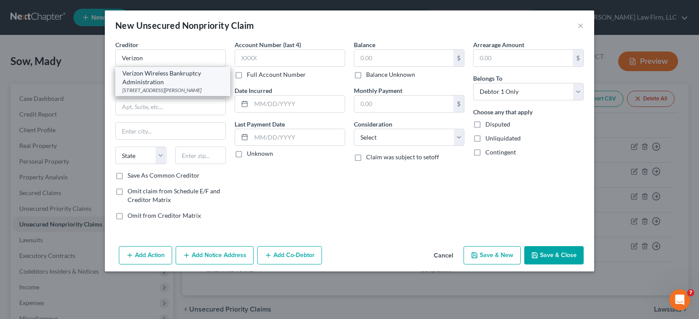
select select "26"
type input "63304"
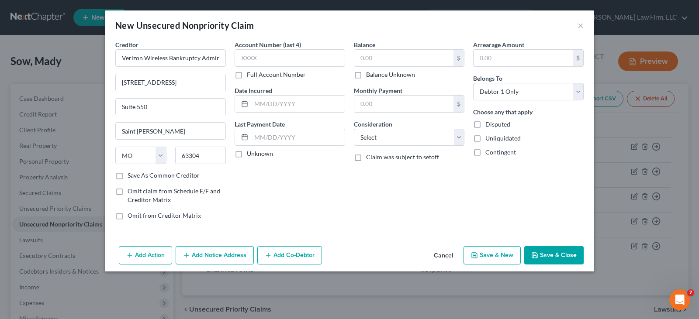
click at [474, 255] on icon "button" at bounding box center [474, 255] width 7 height 7
select select "0"
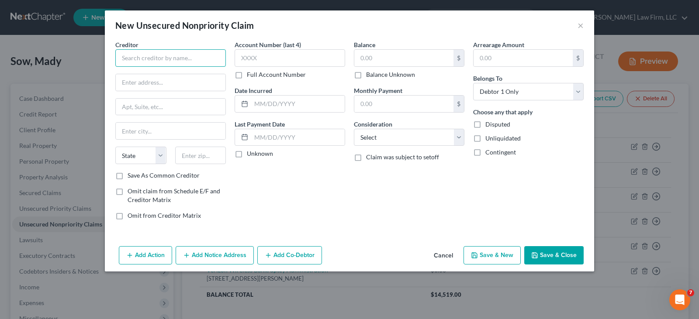
click at [178, 59] on input "text" at bounding box center [170, 57] width 110 height 17
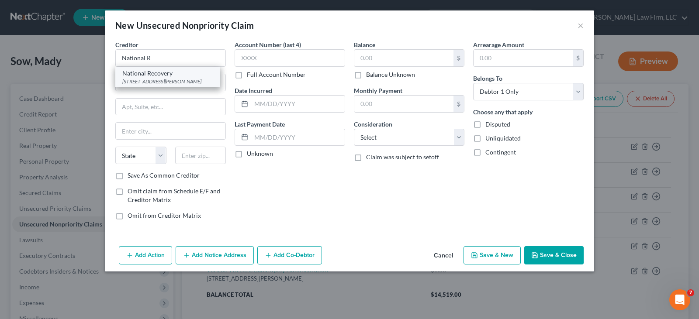
click at [172, 79] on div "[STREET_ADDRESS][PERSON_NAME]" at bounding box center [167, 81] width 91 height 7
type input "National Recovery"
type input "[STREET_ADDRESS][PERSON_NAME]"
type input "Lockport"
select select "35"
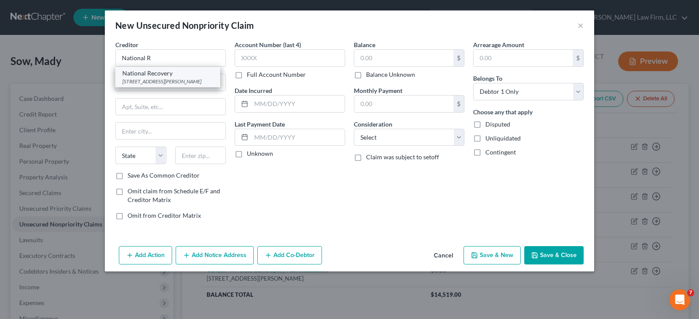
type input "14094-9398"
click at [179, 59] on input "National Recovery" at bounding box center [170, 57] width 110 height 17
type input "National Recovery Agency"
drag, startPoint x: 183, startPoint y: 80, endPoint x: 121, endPoint y: 79, distance: 62.0
click at [121, 79] on input "[STREET_ADDRESS][PERSON_NAME]" at bounding box center [171, 82] width 110 height 17
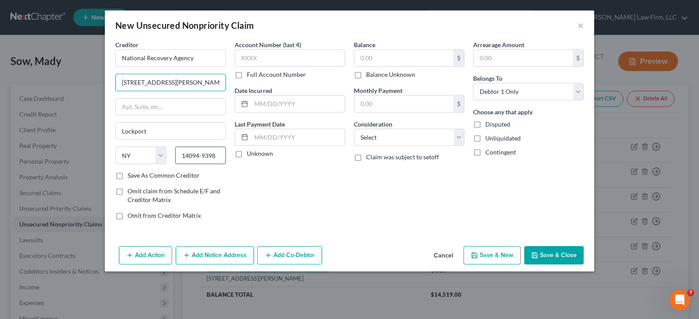
type input "[STREET_ADDRESS][PERSON_NAME]"
drag, startPoint x: 218, startPoint y: 154, endPoint x: 182, endPoint y: 154, distance: 36.2
click at [182, 154] on input "14094-9398" at bounding box center [200, 155] width 51 height 17
type input "17111"
type input "[GEOGRAPHIC_DATA]"
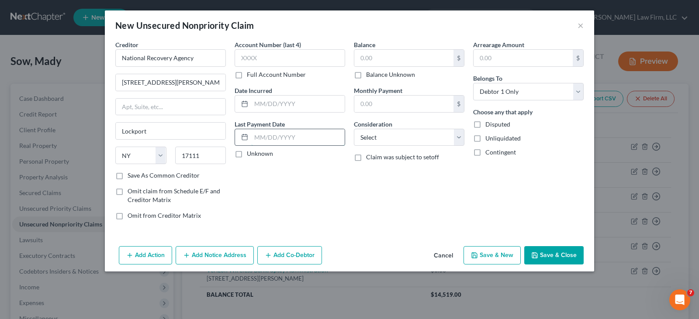
select select "39"
click at [264, 138] on input "text" at bounding box center [297, 137] width 93 height 17
click at [535, 255] on icon "button" at bounding box center [534, 255] width 7 height 7
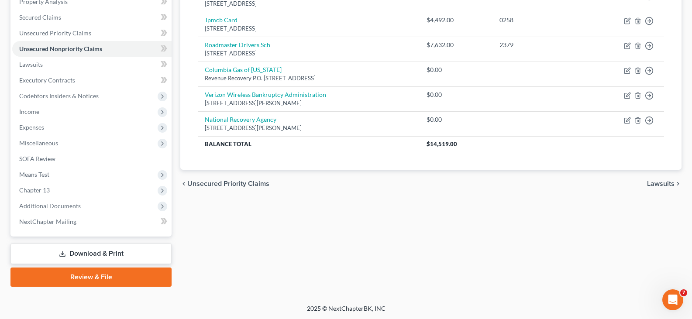
scroll to position [176, 0]
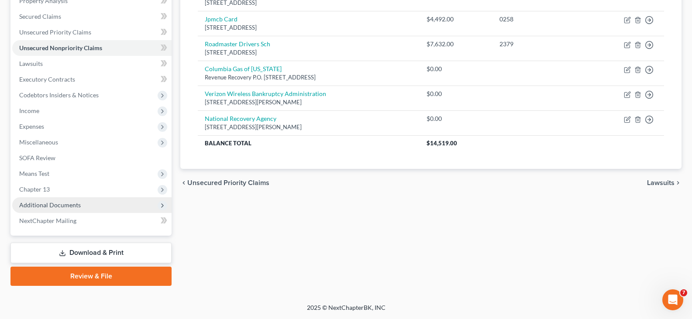
click at [62, 206] on span "Additional Documents" at bounding box center [50, 204] width 62 height 7
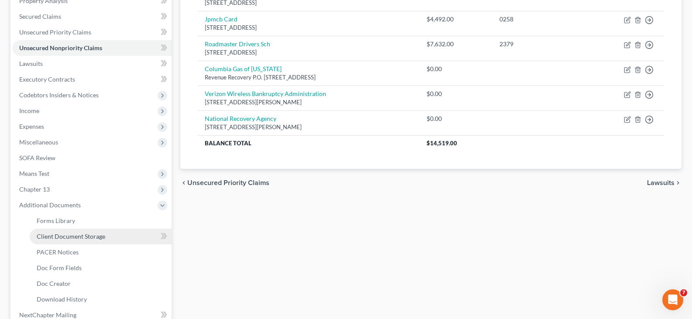
click at [72, 236] on span "Client Document Storage" at bounding box center [71, 236] width 69 height 7
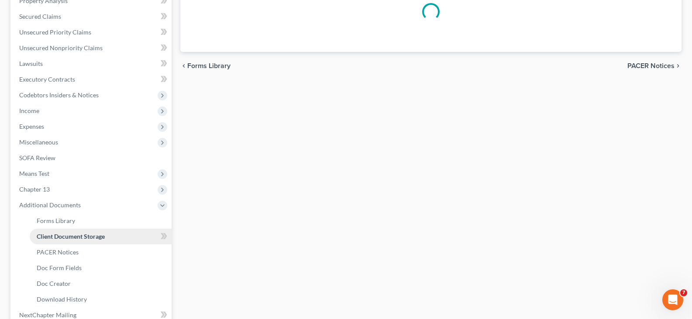
scroll to position [14, 0]
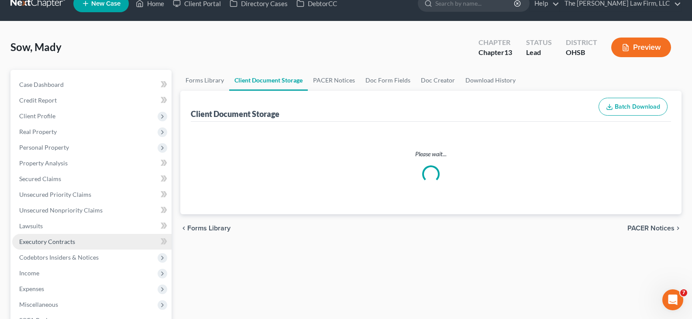
select select "7"
select select "61"
select select "52"
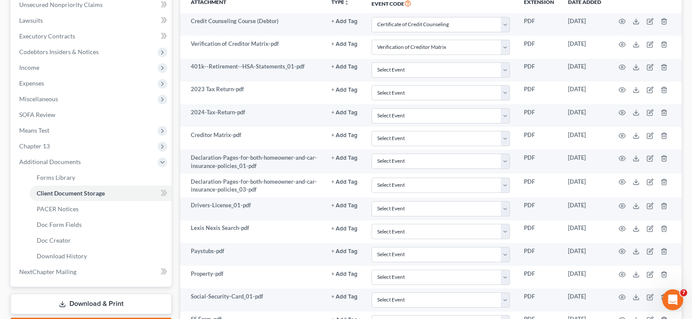
scroll to position [176, 0]
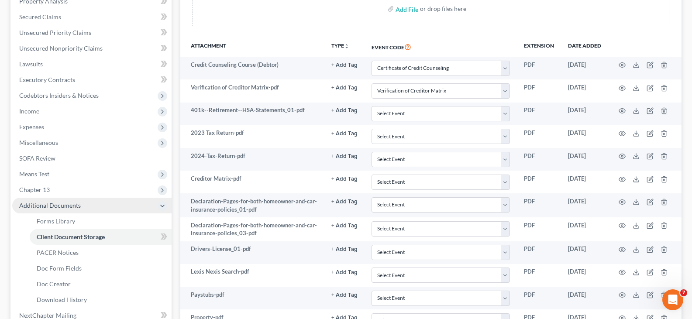
click at [104, 207] on span "Additional Documents" at bounding box center [91, 206] width 159 height 16
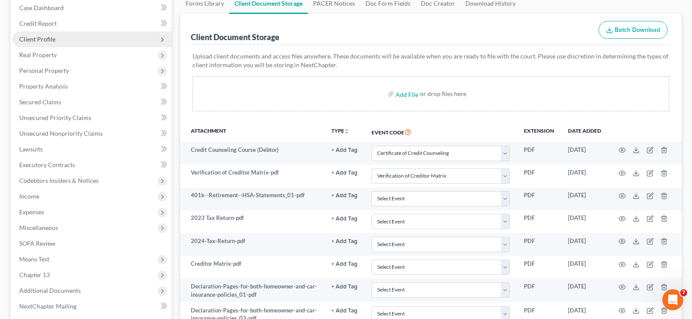
scroll to position [44, 0]
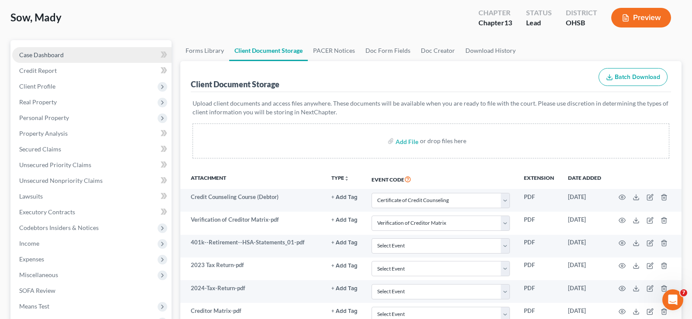
drag, startPoint x: 52, startPoint y: 54, endPoint x: 68, endPoint y: 55, distance: 15.3
click at [52, 54] on span "Case Dashboard" at bounding box center [41, 54] width 45 height 7
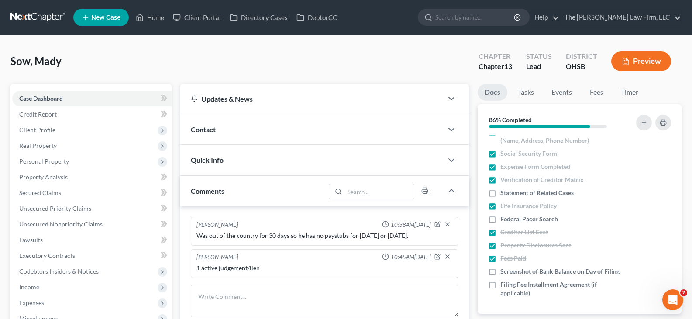
scroll to position [307, 0]
click at [500, 189] on label "Statement of Related Cases" at bounding box center [536, 193] width 73 height 9
click at [504, 189] on input "Statement of Related Cases" at bounding box center [507, 192] width 6 height 6
checkbox input "true"
click at [500, 215] on label "Federal Pacer Search" at bounding box center [529, 219] width 58 height 9
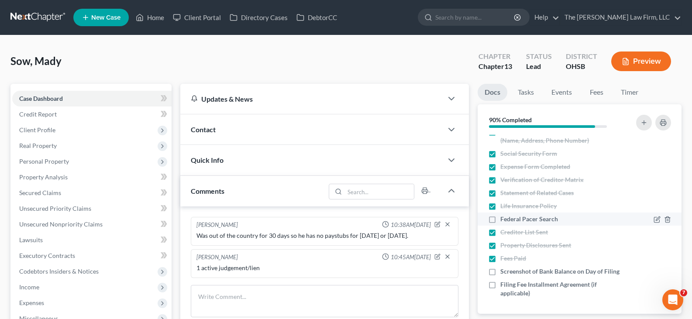
click at [504, 215] on input "Federal Pacer Search" at bounding box center [507, 218] width 6 height 6
checkbox input "true"
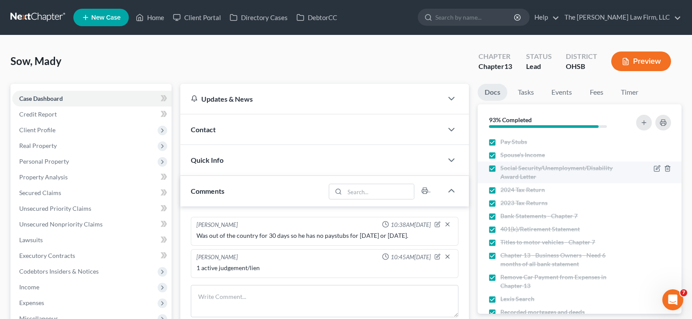
scroll to position [0, 0]
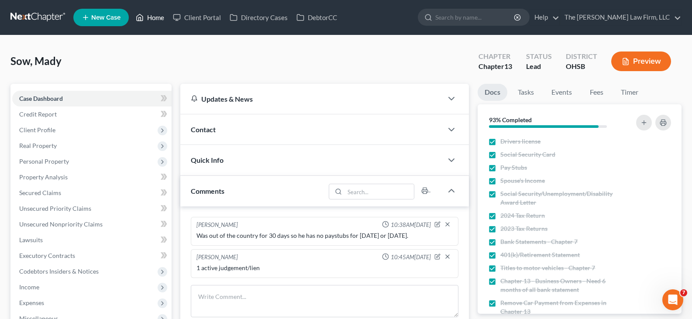
click at [155, 17] on link "Home" at bounding box center [149, 18] width 37 height 16
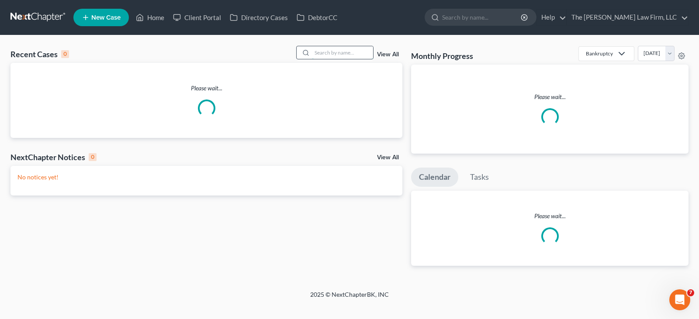
click at [328, 52] on input "search" at bounding box center [342, 52] width 61 height 13
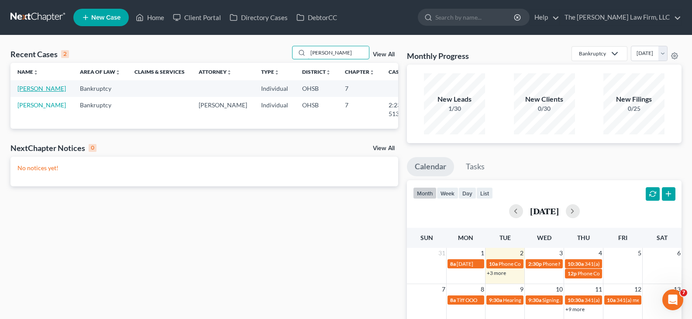
type input "[PERSON_NAME]"
click at [26, 92] on link "[PERSON_NAME]" at bounding box center [41, 88] width 48 height 7
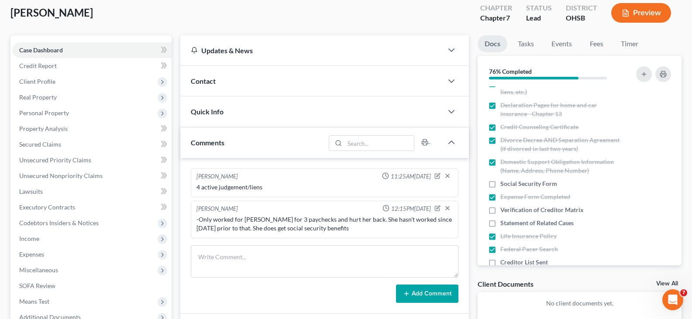
scroll to position [44, 0]
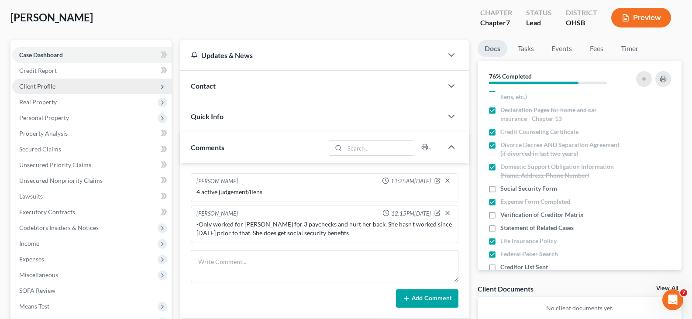
click at [33, 87] on span "Client Profile" at bounding box center [37, 86] width 36 height 7
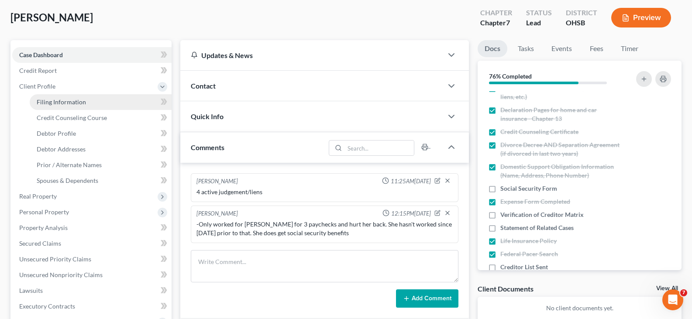
click at [73, 102] on span "Filing Information" at bounding box center [61, 101] width 49 height 7
select select "1"
select select "0"
select select "62"
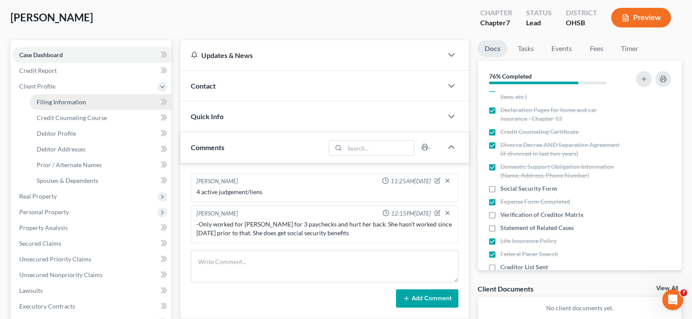
select select "36"
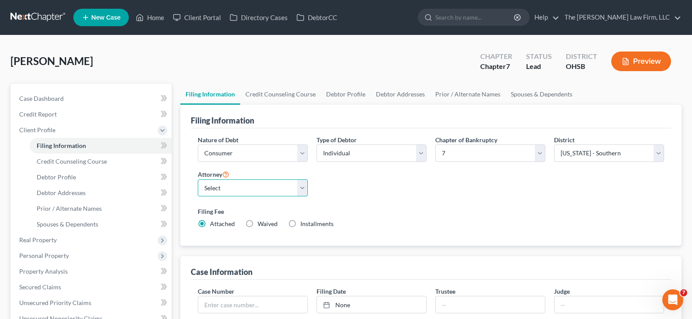
click at [303, 190] on select "Select [PERSON_NAME] - OHSB [PERSON_NAME] - OHNB [PERSON_NAME] - OHSB" at bounding box center [253, 187] width 110 height 17
select select "2"
click at [198, 179] on select "Select [PERSON_NAME] - OHSB [PERSON_NAME] - OHNB [PERSON_NAME] - OHSB" at bounding box center [253, 187] width 110 height 17
click at [293, 95] on link "Credit Counseling Course" at bounding box center [280, 94] width 81 height 21
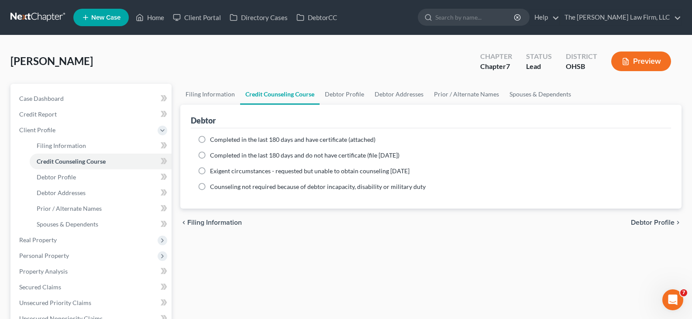
drag, startPoint x: 201, startPoint y: 139, endPoint x: 205, endPoint y: 143, distance: 5.3
click at [210, 139] on label "Completed in the last 180 days and have certificate (attached)" at bounding box center [293, 139] width 166 height 9
click at [214, 139] on input "Completed in the last 180 days and have certificate (attached)" at bounding box center [217, 138] width 6 height 6
radio input "true"
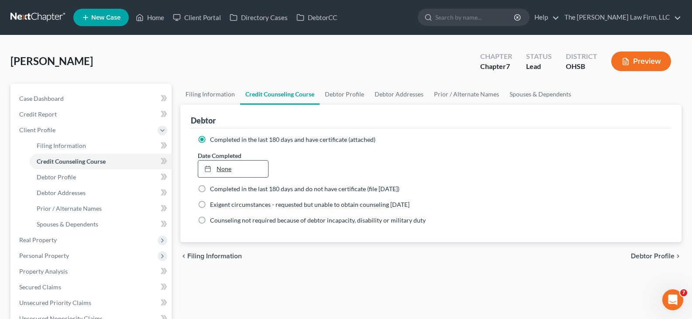
click at [231, 171] on link "None" at bounding box center [232, 169] width 69 height 17
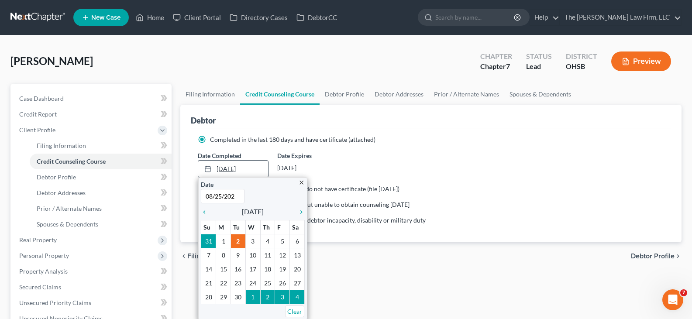
type input "[DATE]"
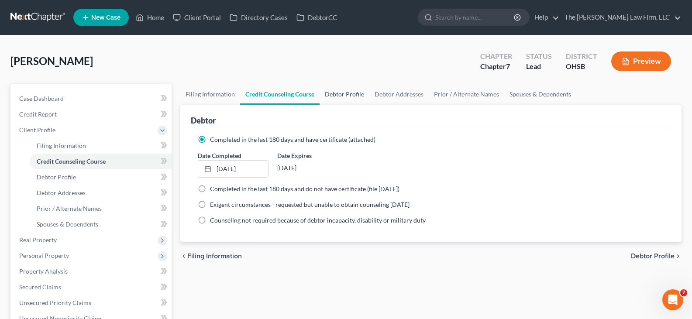
click at [355, 93] on link "Debtor Profile" at bounding box center [345, 94] width 50 height 21
select select "0"
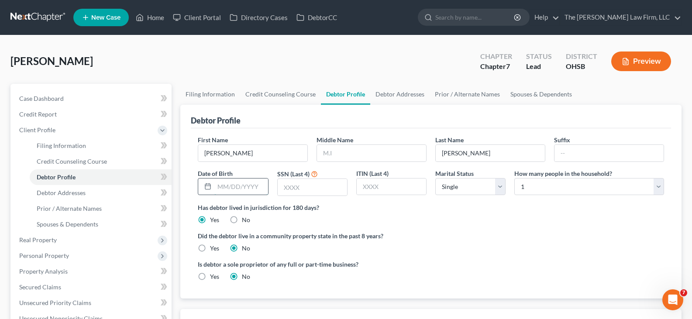
click at [221, 190] on input "text" at bounding box center [240, 187] width 53 height 17
type input "[DATE]"
click at [323, 190] on input "text" at bounding box center [312, 187] width 69 height 17
type input "9115"
click at [499, 188] on select "Select Single Married Separated Divorced Widowed" at bounding box center [470, 186] width 70 height 17
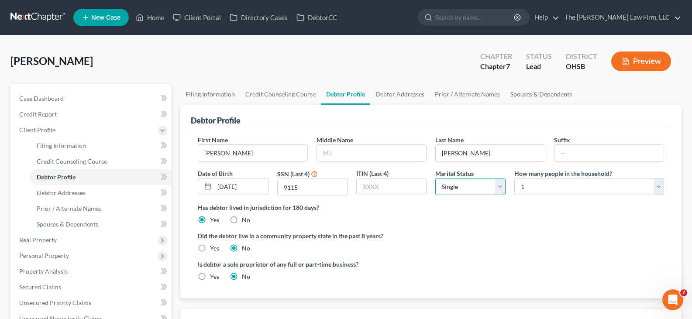
select select "3"
click at [435, 178] on select "Select Single Married Separated Divorced Widowed" at bounding box center [470, 186] width 70 height 17
click at [395, 95] on link "Debtor Addresses" at bounding box center [399, 94] width 59 height 21
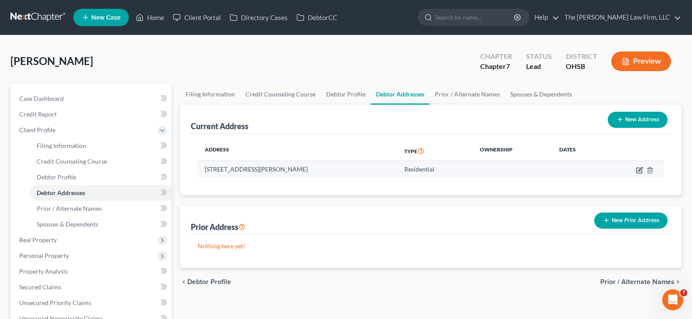
click at [638, 170] on icon "button" at bounding box center [639, 170] width 7 height 7
select select "36"
select select "0"
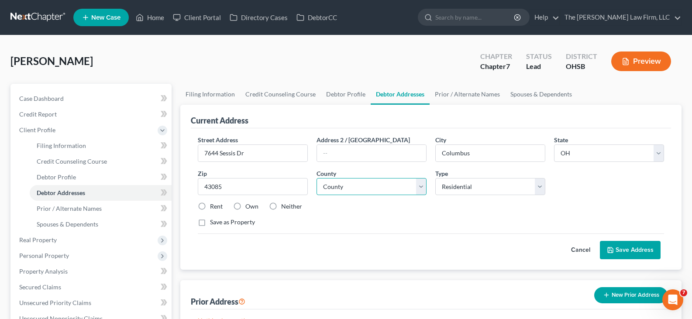
click at [419, 187] on select "County [GEOGRAPHIC_DATA] [GEOGRAPHIC_DATA] [GEOGRAPHIC_DATA] [GEOGRAPHIC_DATA] …" at bounding box center [372, 186] width 110 height 17
select select "24"
click at [317, 178] on select "County [GEOGRAPHIC_DATA] [GEOGRAPHIC_DATA] [GEOGRAPHIC_DATA] [GEOGRAPHIC_DATA] …" at bounding box center [372, 186] width 110 height 17
drag, startPoint x: 202, startPoint y: 207, endPoint x: 207, endPoint y: 207, distance: 5.3
click at [210, 207] on label "Rent" at bounding box center [216, 206] width 13 height 9
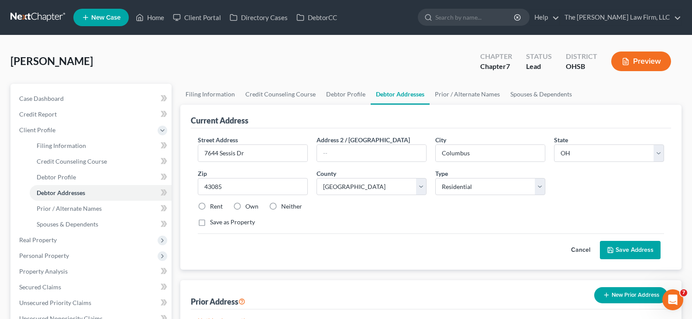
click at [214, 207] on input "Rent" at bounding box center [217, 205] width 6 height 6
radio input "true"
click at [630, 249] on button "Save Address" at bounding box center [630, 250] width 61 height 18
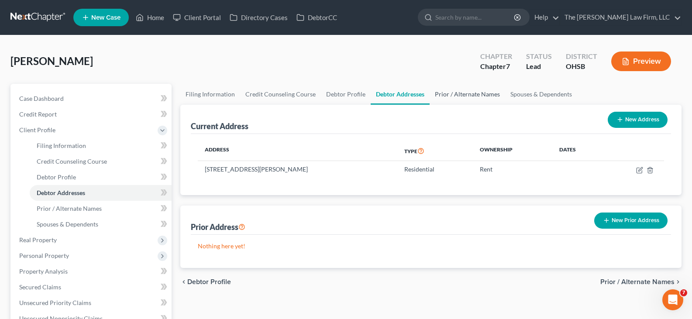
click at [476, 95] on link "Prior / Alternate Names" at bounding box center [468, 94] width 76 height 21
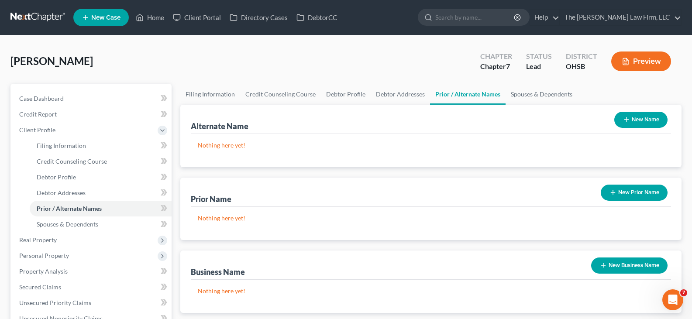
click at [613, 192] on line "button" at bounding box center [613, 193] width 0 height 4
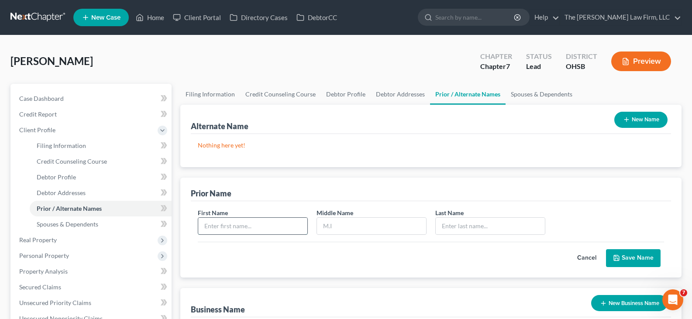
click at [248, 224] on input "text" at bounding box center [252, 226] width 109 height 17
type input "[PERSON_NAME]"
click at [442, 226] on input "text" at bounding box center [490, 226] width 109 height 17
type input "[PERSON_NAME]"
click at [638, 257] on button "Save Name" at bounding box center [633, 258] width 55 height 18
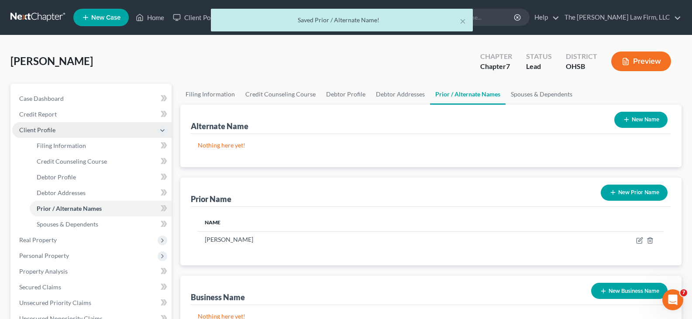
click at [93, 135] on span "Client Profile" at bounding box center [91, 130] width 159 height 16
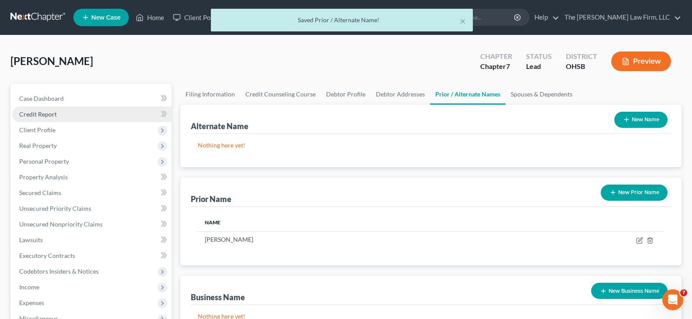
click at [73, 112] on link "Credit Report" at bounding box center [91, 115] width 159 height 16
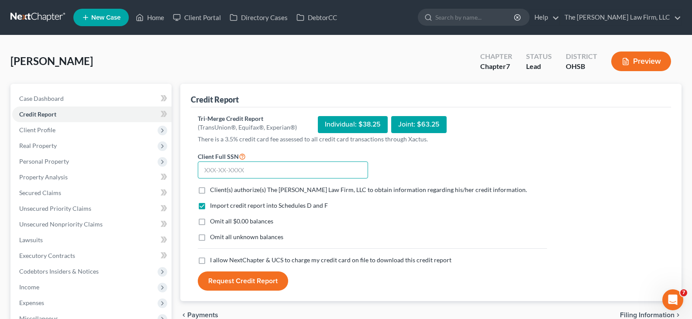
click at [205, 172] on input "text" at bounding box center [283, 170] width 170 height 17
type input "301-62-9115"
click at [210, 189] on label "Client(s) authorize(s) The [PERSON_NAME] Law Firm, LLC to obtain information re…" at bounding box center [368, 190] width 317 height 9
click at [214, 189] on input "Client(s) authorize(s) The [PERSON_NAME] Law Firm, LLC to obtain information re…" at bounding box center [217, 189] width 6 height 6
checkbox input "true"
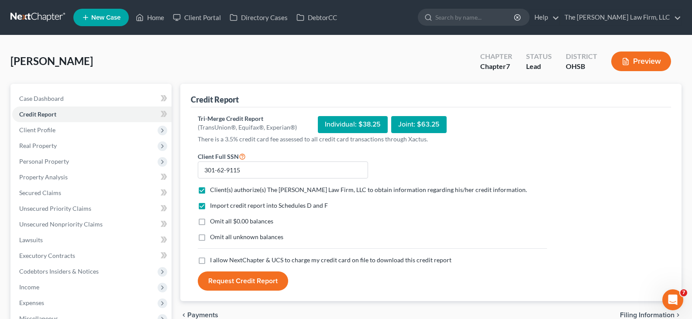
click at [210, 223] on label "Omit all $0.00 balances" at bounding box center [241, 221] width 63 height 9
click at [214, 223] on input "Omit all $0.00 balances" at bounding box center [217, 220] width 6 height 6
checkbox input "true"
click at [210, 261] on label "I allow NextChapter & UCS to charge my credit card on file to download this cre…" at bounding box center [330, 260] width 241 height 9
click at [214, 261] on input "I allow NextChapter & UCS to charge my credit card on file to download this cre…" at bounding box center [217, 259] width 6 height 6
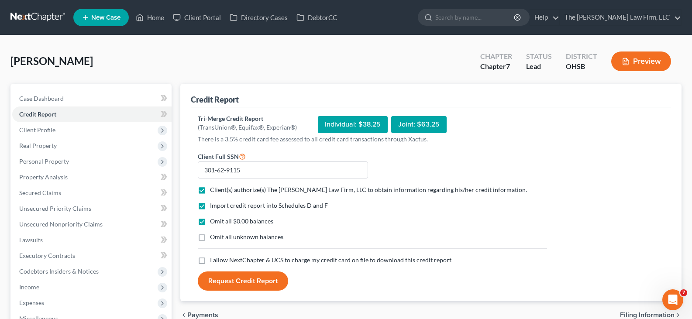
checkbox input "true"
click at [243, 280] on button "Request Credit Report" at bounding box center [243, 281] width 90 height 19
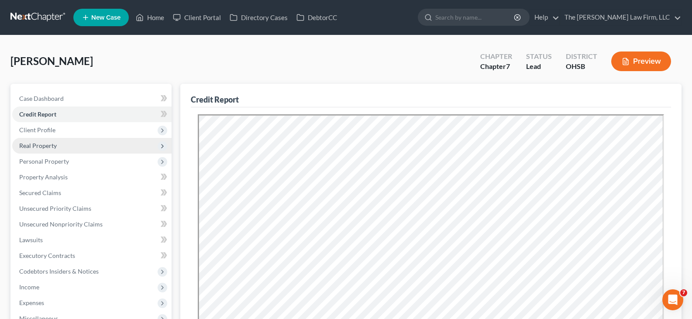
click at [41, 146] on span "Real Property" at bounding box center [38, 145] width 38 height 7
click at [48, 144] on span "Real Property" at bounding box center [38, 145] width 38 height 7
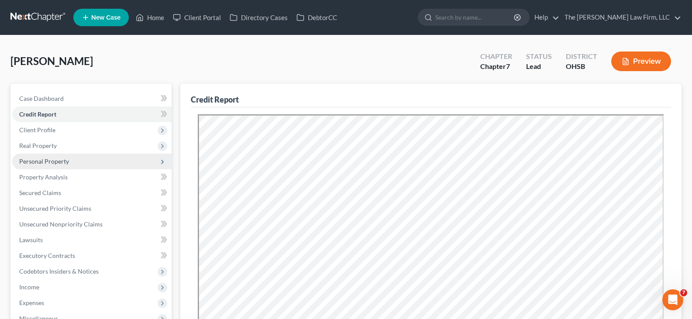
click at [47, 161] on span "Personal Property" at bounding box center [44, 161] width 50 height 7
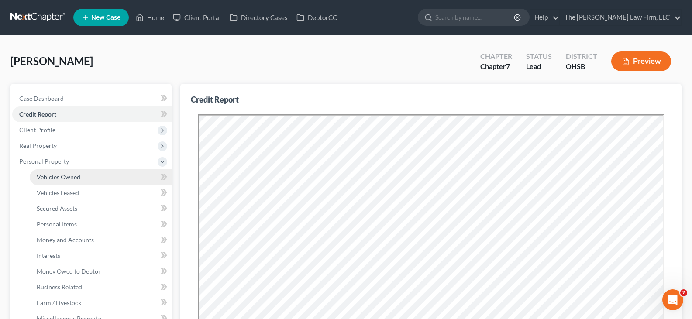
click at [49, 177] on span "Vehicles Owned" at bounding box center [59, 176] width 44 height 7
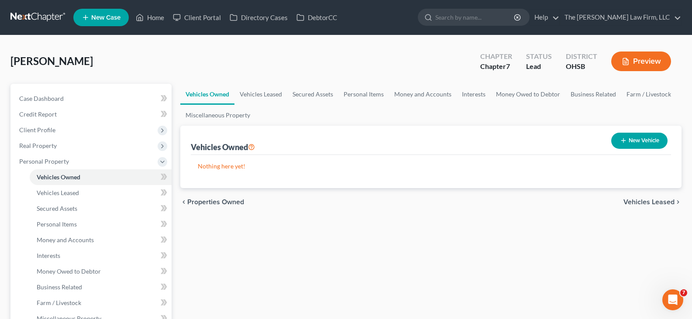
click at [624, 141] on icon "button" at bounding box center [623, 140] width 7 height 7
select select "0"
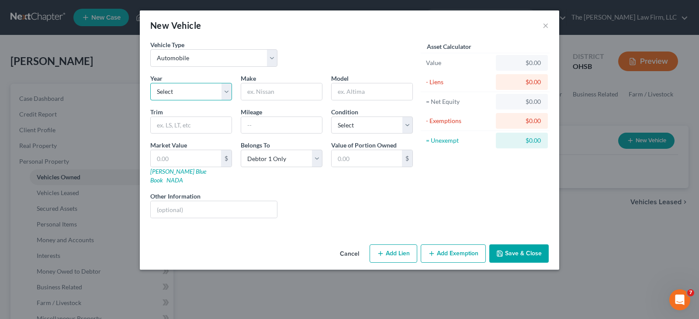
drag, startPoint x: 224, startPoint y: 86, endPoint x: 218, endPoint y: 92, distance: 7.7
click at [224, 86] on select "Select 2026 2025 2024 2023 2022 2021 2020 2019 2018 2017 2016 2015 2014 2013 20…" at bounding box center [191, 91] width 82 height 17
select select "21"
click at [150, 83] on select "Select 2026 2025 2024 2023 2022 2021 2020 2019 2018 2017 2016 2015 2014 2013 20…" at bounding box center [191, 91] width 82 height 17
click at [278, 97] on input "text" at bounding box center [281, 91] width 81 height 17
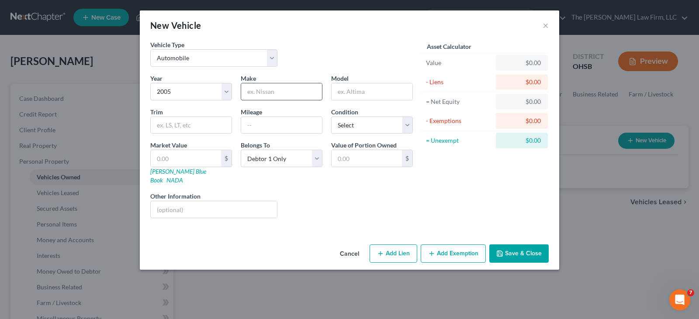
type input "Honda"
click at [358, 93] on input "text" at bounding box center [371, 91] width 81 height 17
type input "Civic"
click at [220, 128] on input "text" at bounding box center [191, 125] width 81 height 17
type input "DX"
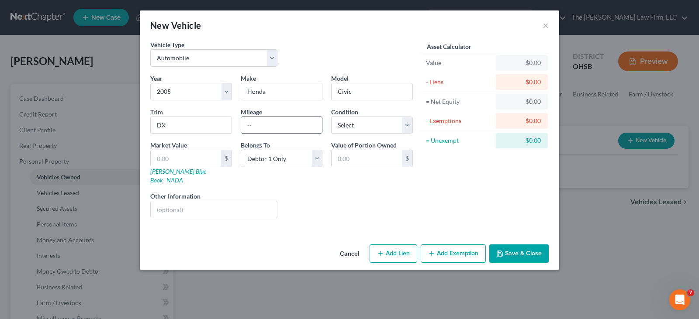
click at [266, 123] on input "text" at bounding box center [281, 125] width 81 height 17
type input "185000"
click at [407, 126] on select "Select Excellent Very Good Good Fair Poor" at bounding box center [372, 125] width 82 height 17
select select "4"
click at [331, 117] on select "Select Excellent Very Good Good Fair Poor" at bounding box center [372, 125] width 82 height 17
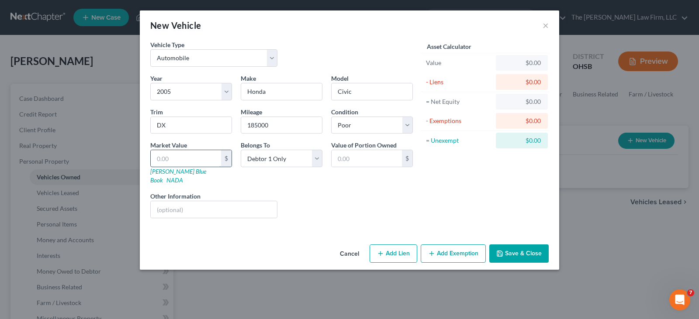
click at [193, 160] on input "text" at bounding box center [186, 158] width 70 height 17
click at [180, 158] on input "text" at bounding box center [186, 158] width 70 height 17
type input "3"
type input "3.00"
type input "33"
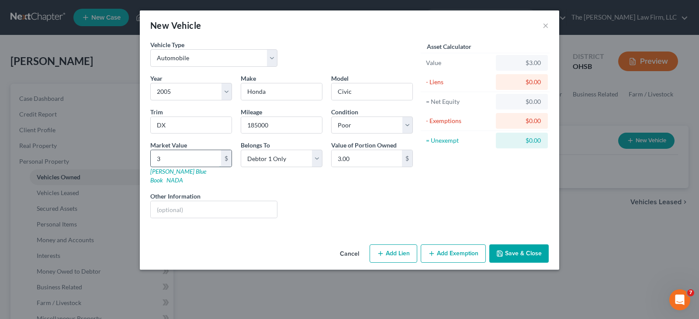
type input "33.00"
type input "335"
type input "335.00"
type input "3350"
type input "3,350.00"
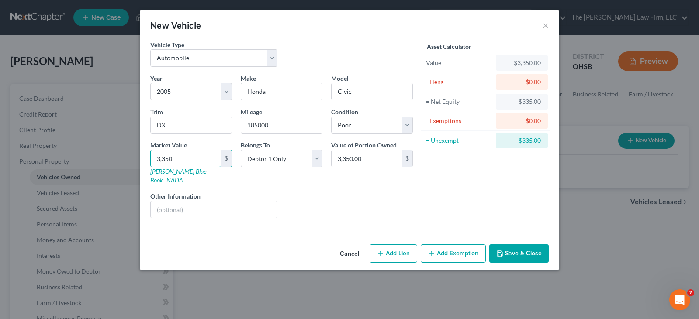
type input "3,350"
click at [501, 250] on icon "button" at bounding box center [499, 253] width 7 height 7
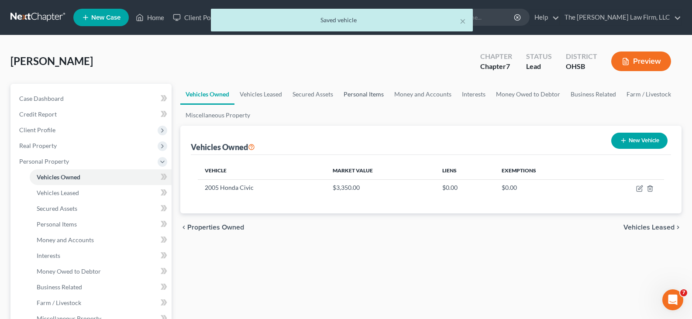
click at [354, 95] on link "Personal Items" at bounding box center [363, 94] width 51 height 21
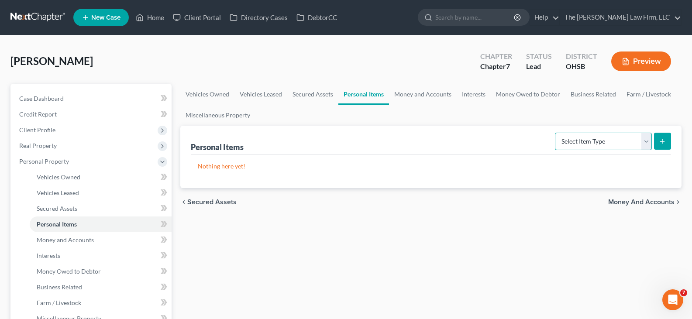
click at [647, 140] on select "Select Item Type Clothing Collectibles Of Value Electronics Firearms Household …" at bounding box center [603, 141] width 97 height 17
select select "clothing"
click at [556, 133] on select "Select Item Type Clothing Collectibles Of Value Electronics Firearms Household …" at bounding box center [603, 141] width 97 height 17
click at [662, 141] on line "submit" at bounding box center [662, 141] width 0 height 4
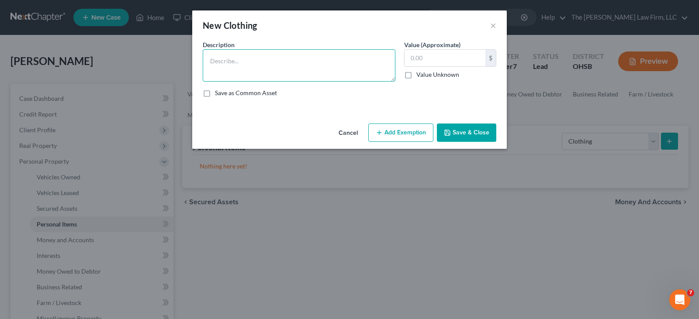
click at [301, 70] on textarea at bounding box center [299, 65] width 193 height 32
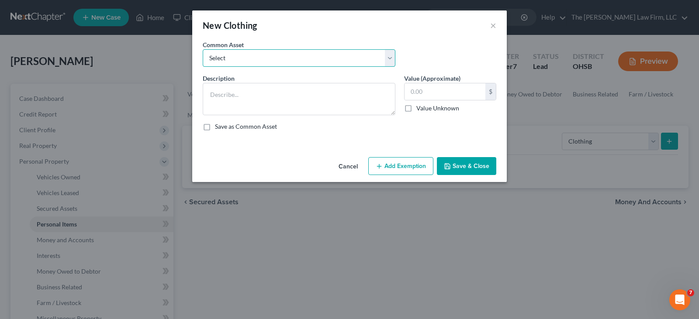
drag, startPoint x: 268, startPoint y: 60, endPoint x: 266, endPoint y: 66, distance: 6.1
click at [268, 60] on select "Select Clothes, shoes and wearing apparel" at bounding box center [299, 57] width 193 height 17
select select "0"
click at [203, 49] on select "Select Clothes, shoes and wearing apparel" at bounding box center [299, 57] width 193 height 17
type textarea "Clothes, shoes and wearing apparel"
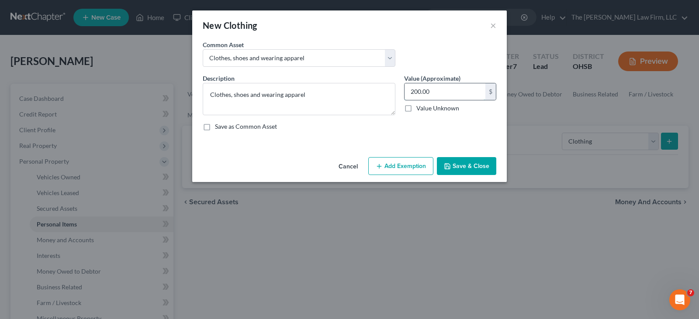
click at [425, 94] on input "200.00" at bounding box center [444, 91] width 81 height 17
type input "50"
click at [419, 169] on button "Add Exemption" at bounding box center [400, 166] width 65 height 18
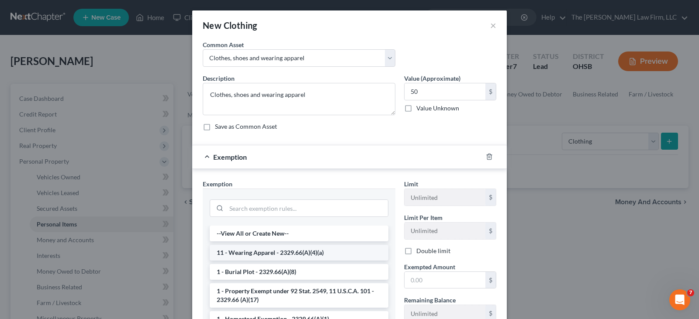
click at [332, 254] on li "11 - Wearing Apparel - 2329.66(A)(4)(a)" at bounding box center [299, 253] width 179 height 16
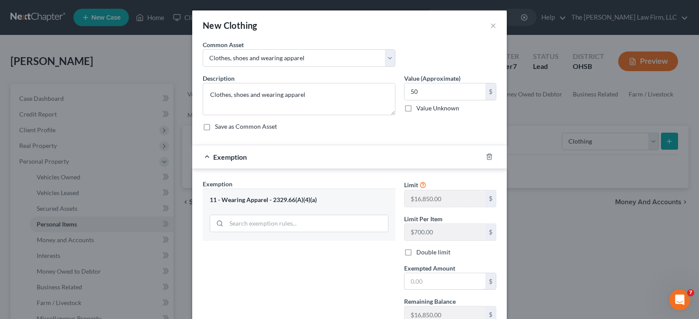
drag, startPoint x: 416, startPoint y: 283, endPoint x: 421, endPoint y: 262, distance: 21.6
click at [416, 283] on input "text" at bounding box center [444, 281] width 81 height 17
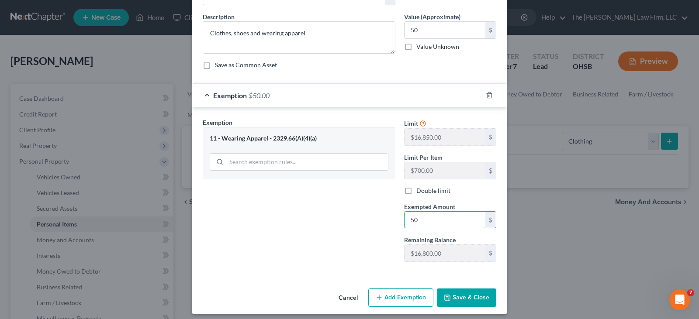
scroll to position [67, 0]
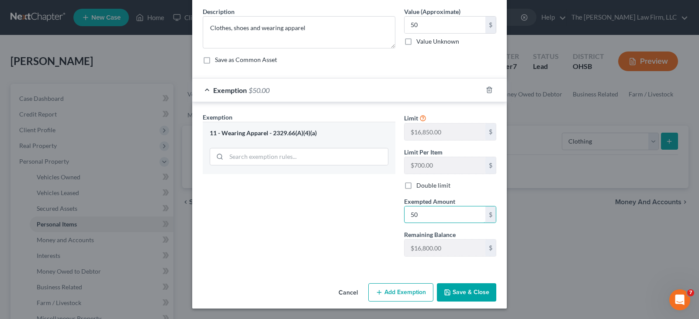
type input "50"
click at [454, 290] on button "Save & Close" at bounding box center [466, 292] width 59 height 18
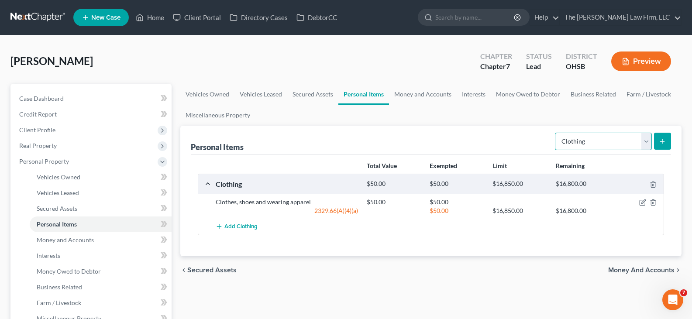
click at [647, 143] on select "Select Item Type Clothing Collectibles Of Value Electronics Firearms Household …" at bounding box center [603, 141] width 97 height 17
select select "electronics"
click at [556, 133] on select "Select Item Type Clothing Collectibles Of Value Electronics Firearms Household …" at bounding box center [603, 141] width 97 height 17
click at [661, 141] on line "submit" at bounding box center [663, 141] width 4 height 0
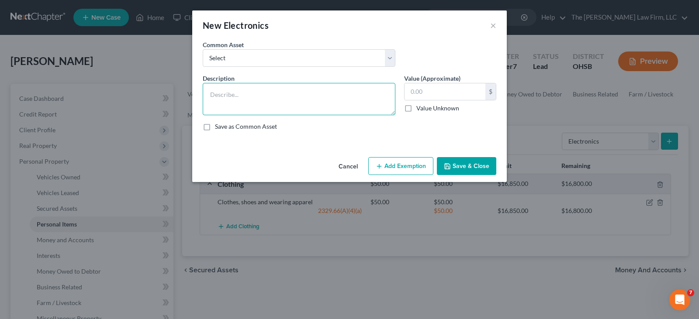
click at [316, 101] on textarea at bounding box center [299, 99] width 193 height 32
paste textarea "iPhone 13th, [DEMOGRAPHIC_DATA] LG TV, [DEMOGRAPHIC_DATA] ASUS chromebook"
type textarea "iPhone 13th, [DEMOGRAPHIC_DATA] LG TV, [DEMOGRAPHIC_DATA] ASUS chromebook"
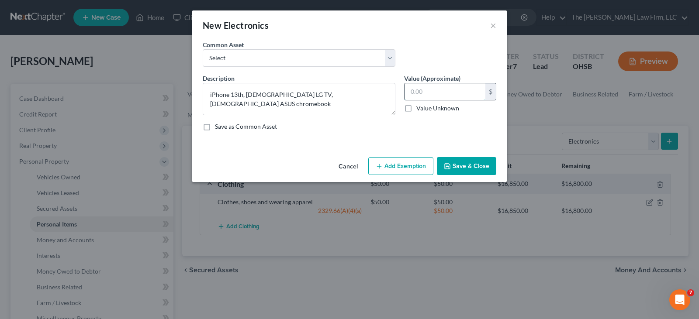
click at [417, 93] on input "text" at bounding box center [444, 91] width 81 height 17
type input "350"
click at [405, 165] on button "Add Exemption" at bounding box center [400, 166] width 65 height 18
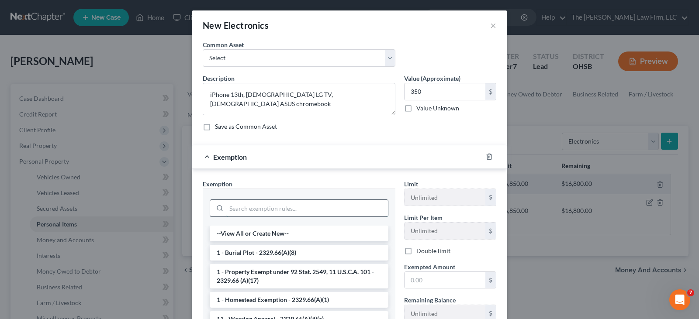
click at [329, 207] on input "search" at bounding box center [307, 208] width 162 height 17
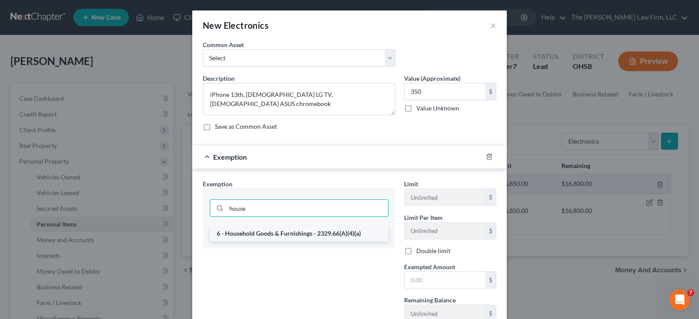
type input "house"
click at [306, 233] on li "6 - Household Goods & Furnishings - 2329.66(A)(4)(a)" at bounding box center [299, 234] width 179 height 16
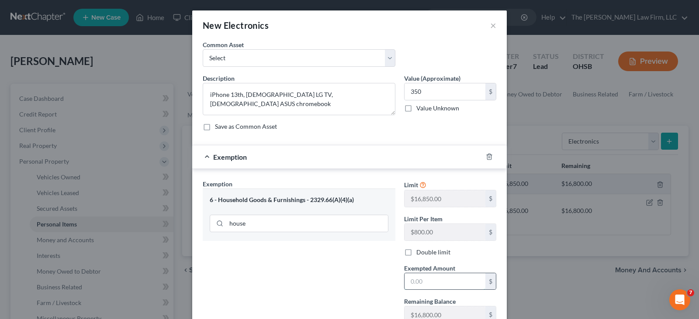
click at [408, 282] on input "text" at bounding box center [444, 281] width 81 height 17
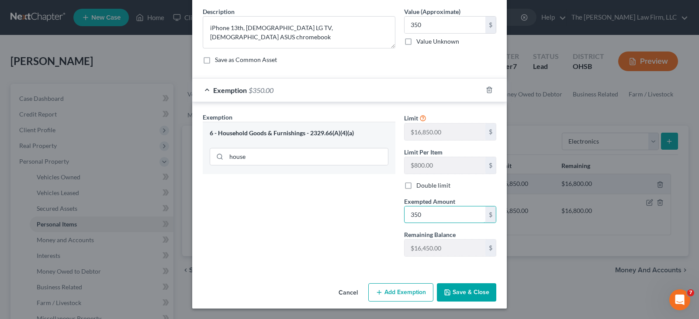
type input "350"
click at [475, 291] on button "Save & Close" at bounding box center [466, 292] width 59 height 18
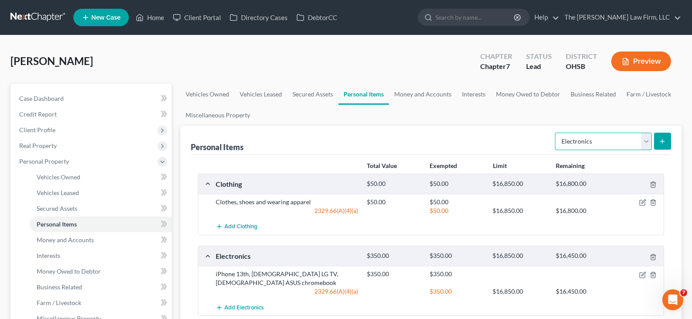
click at [649, 145] on select "Select Item Type Clothing Collectibles Of Value Electronics Firearms Household …" at bounding box center [603, 141] width 97 height 17
select select "household_goods"
click at [556, 133] on select "Select Item Type Clothing Collectibles Of Value Electronics Firearms Household …" at bounding box center [603, 141] width 97 height 17
click at [662, 138] on icon "submit" at bounding box center [662, 141] width 7 height 7
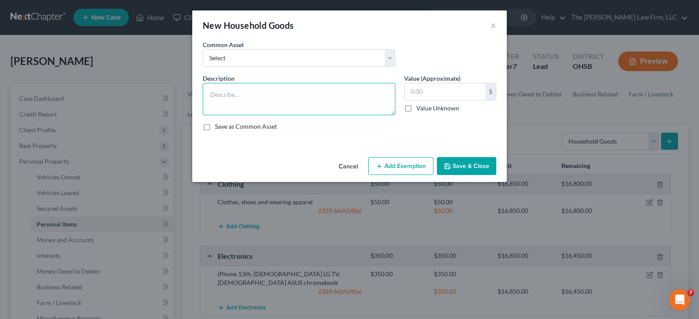
click at [322, 98] on textarea at bounding box center [299, 99] width 193 height 32
paste textarea "Full size bed, small dresser, desk, 2 small collapsible bookshelves"
type textarea "Full size bed, small dresser, desk, 2 small collapsible bookshelves"
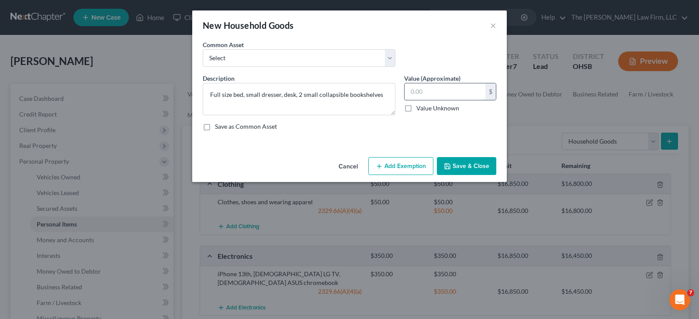
click at [428, 92] on input "text" at bounding box center [444, 91] width 81 height 17
type input "200"
click at [421, 164] on button "Add Exemption" at bounding box center [400, 166] width 65 height 18
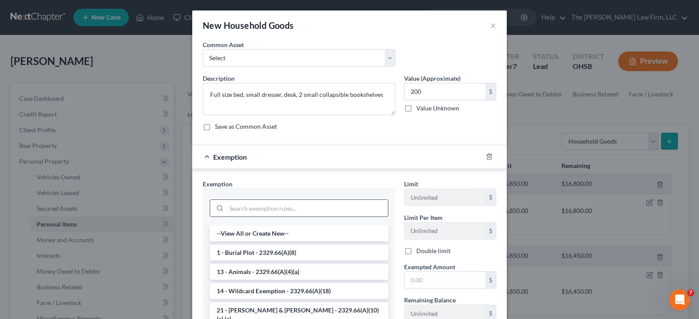
click at [336, 208] on input "search" at bounding box center [307, 208] width 162 height 17
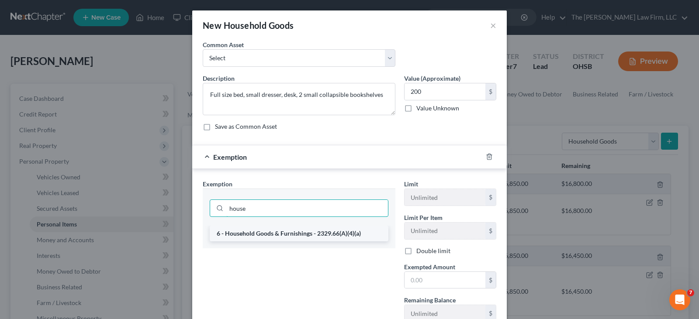
type input "house"
click at [336, 235] on li "6 - Household Goods & Furnishings - 2329.66(A)(4)(a)" at bounding box center [299, 234] width 179 height 16
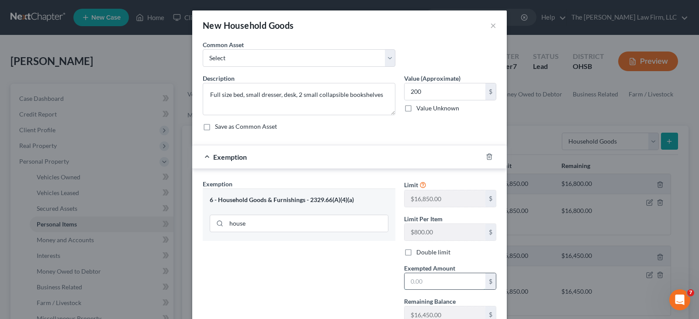
click at [413, 282] on input "text" at bounding box center [444, 281] width 81 height 17
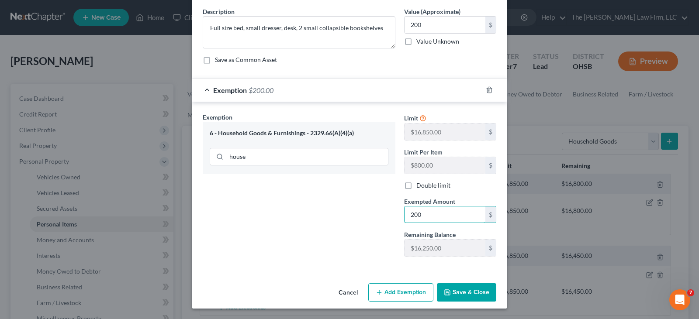
type input "200"
click at [466, 293] on button "Save & Close" at bounding box center [466, 292] width 59 height 18
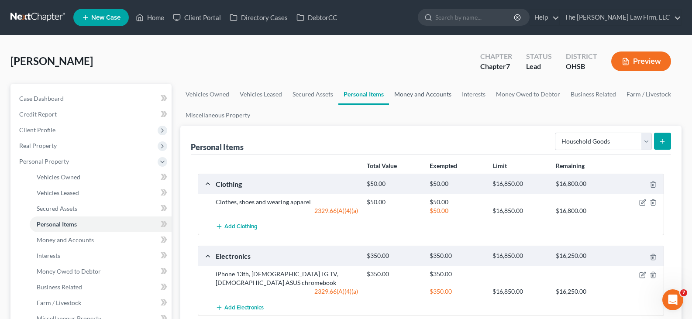
click at [428, 95] on link "Money and Accounts" at bounding box center [423, 94] width 68 height 21
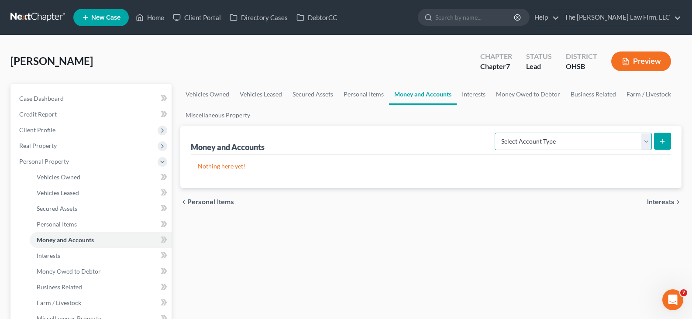
click at [646, 143] on select "Select Account Type Brokerage Cash on Hand Certificates of Deposit Checking Acc…" at bounding box center [573, 141] width 157 height 17
select select "checking"
click at [497, 133] on select "Select Account Type Brokerage Cash on Hand Certificates of Deposit Checking Acc…" at bounding box center [573, 141] width 157 height 17
click at [662, 142] on icon "submit" at bounding box center [662, 141] width 7 height 7
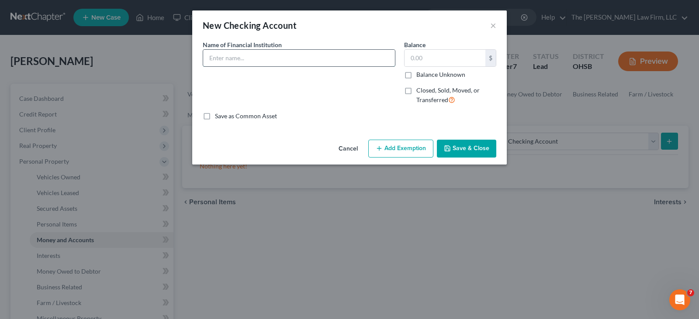
click at [309, 61] on input "text" at bounding box center [299, 58] width 192 height 17
type input "Chase 5762"
click at [466, 149] on button "Save & Close" at bounding box center [466, 149] width 59 height 18
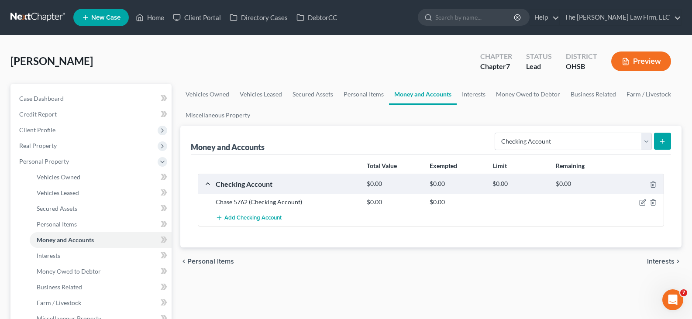
click at [662, 140] on line "submit" at bounding box center [662, 141] width 0 height 4
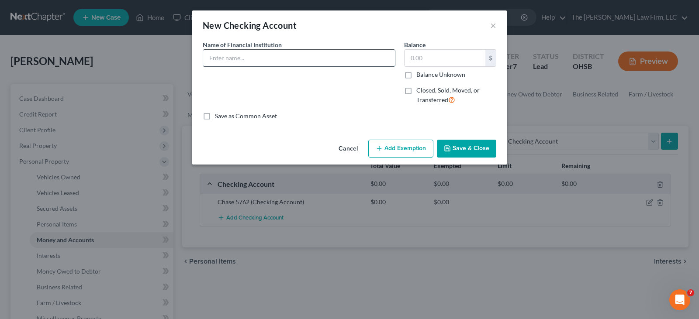
click at [264, 52] on input "text" at bounding box center [299, 58] width 192 height 17
type input "Chase 9146"
click at [455, 147] on button "Save & Close" at bounding box center [466, 149] width 59 height 18
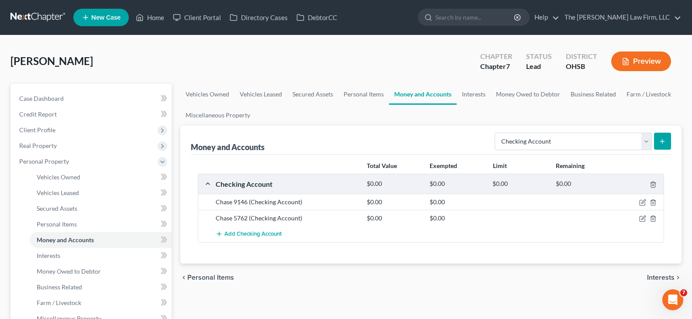
click at [662, 143] on line "submit" at bounding box center [662, 141] width 0 height 4
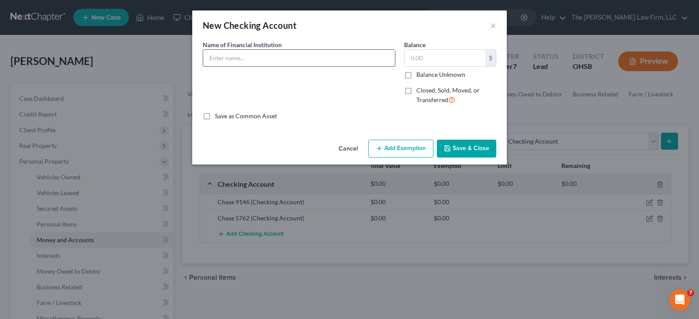
click at [366, 55] on input "text" at bounding box center [299, 58] width 192 height 17
type input "Huntington 8036"
click at [459, 147] on button "Save & Close" at bounding box center [466, 149] width 59 height 18
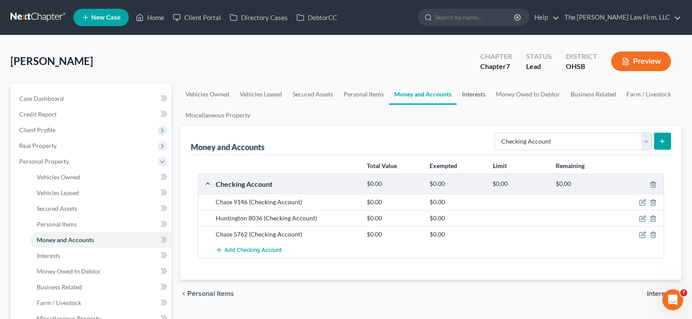
click at [467, 96] on link "Interests" at bounding box center [474, 94] width 34 height 21
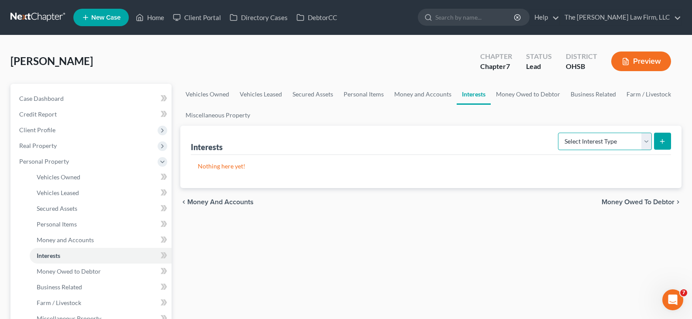
click at [645, 142] on select "Select Interest Type 401K Annuity Bond Education IRA Government Bond Government…" at bounding box center [605, 141] width 94 height 17
select select "401k"
click at [559, 133] on select "Select Interest Type 401K Annuity Bond Education IRA Government Bond Government…" at bounding box center [605, 141] width 94 height 17
click at [662, 142] on icon "submit" at bounding box center [662, 141] width 7 height 7
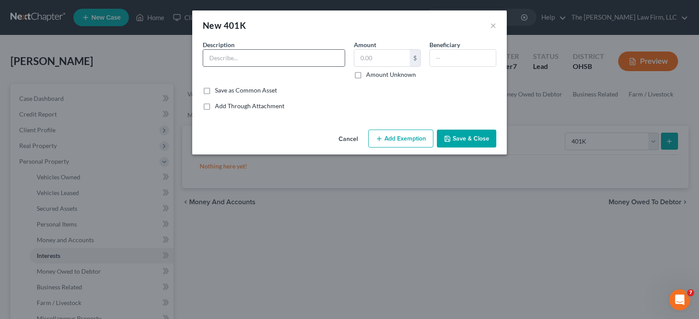
click at [264, 59] on input "text" at bounding box center [273, 58] width 141 height 17
type input "Meijer 401K"
click at [362, 59] on input "text" at bounding box center [381, 58] width 55 height 17
type input "113.25"
click at [462, 140] on button "Save & Close" at bounding box center [466, 139] width 59 height 18
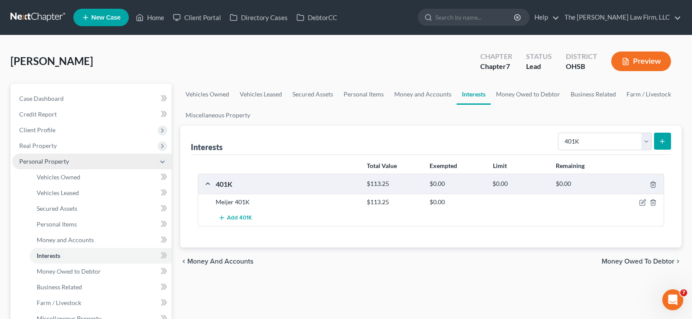
click at [91, 162] on span "Personal Property" at bounding box center [91, 162] width 159 height 16
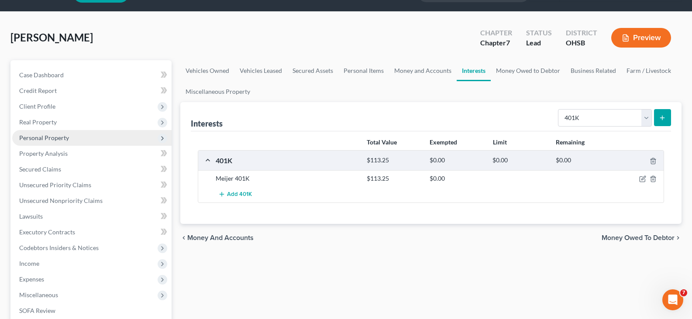
scroll to position [44, 0]
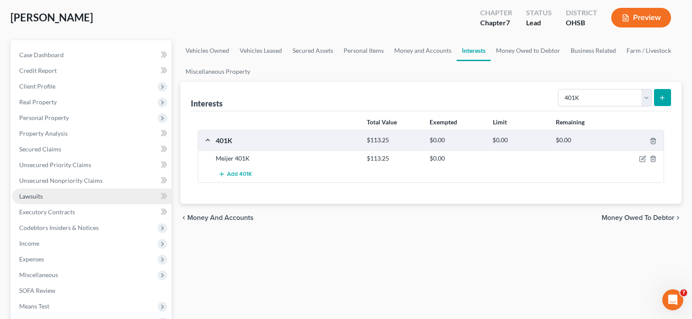
click at [57, 193] on link "Lawsuits" at bounding box center [91, 197] width 159 height 16
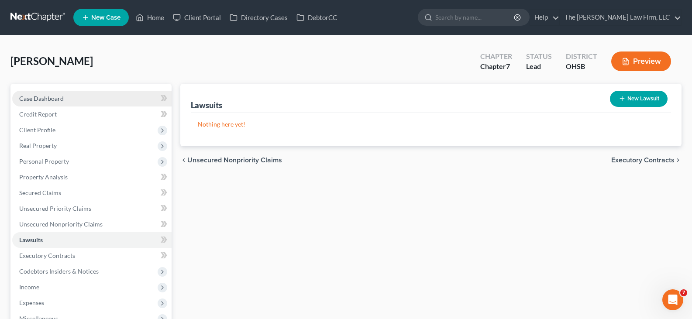
click at [54, 98] on span "Case Dashboard" at bounding box center [41, 98] width 45 height 7
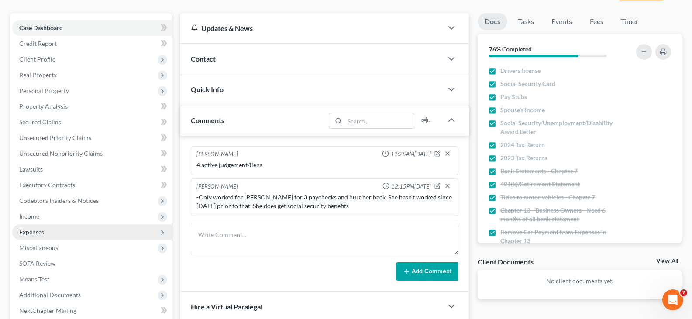
scroll to position [87, 0]
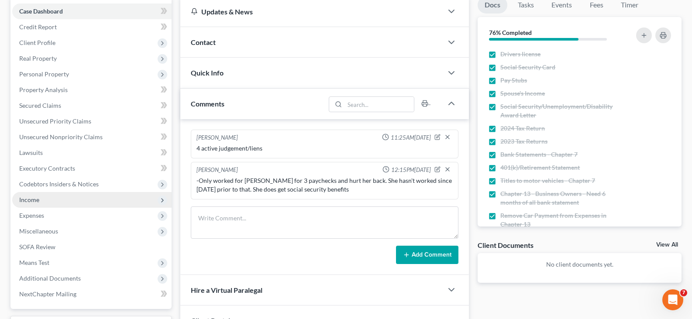
click at [34, 201] on span "Income" at bounding box center [29, 199] width 20 height 7
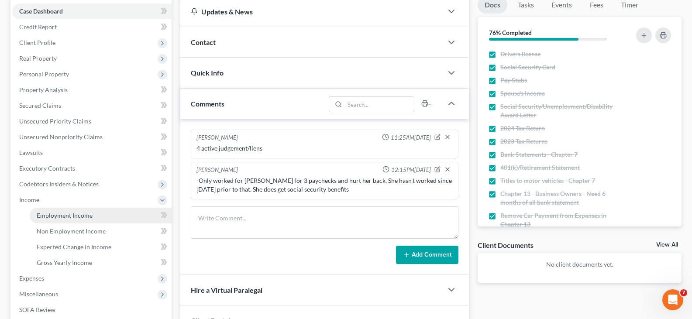
click at [47, 217] on span "Employment Income" at bounding box center [65, 215] width 56 height 7
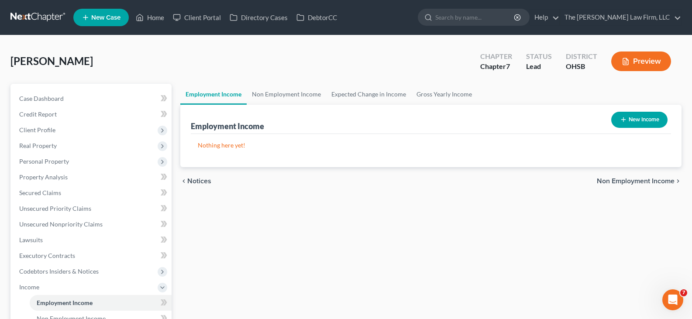
click at [622, 120] on line "button" at bounding box center [623, 120] width 4 height 0
select select "0"
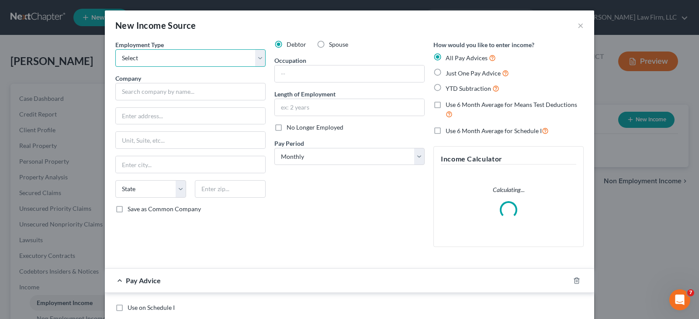
click at [224, 58] on select "Select Full or [DEMOGRAPHIC_DATA] Employment Self Employment" at bounding box center [190, 57] width 150 height 17
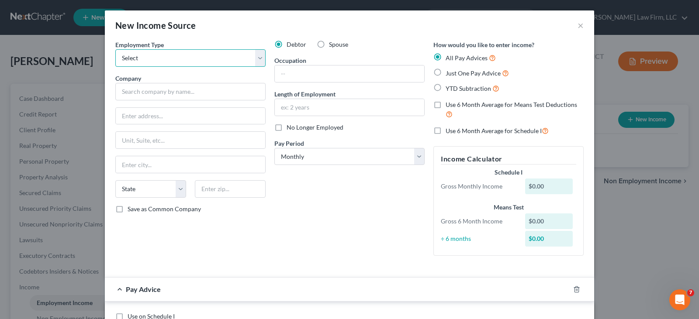
select select "0"
click at [115, 49] on select "Select Full or [DEMOGRAPHIC_DATA] Employment Self Employment" at bounding box center [190, 57] width 150 height 17
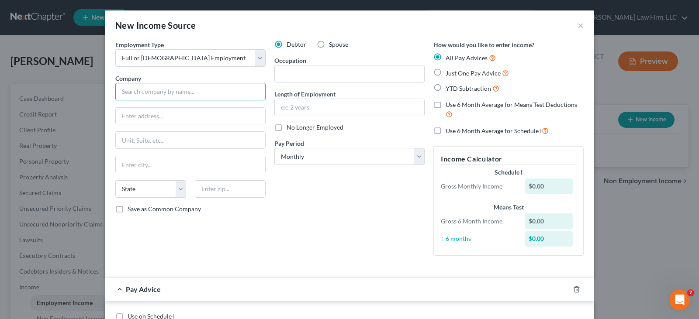
click at [200, 93] on input "text" at bounding box center [190, 91] width 150 height 17
click at [181, 93] on input "Meijer" at bounding box center [190, 91] width 150 height 17
type input "Meijer Stores LP"
click at [180, 117] on input "text" at bounding box center [190, 116] width 149 height 17
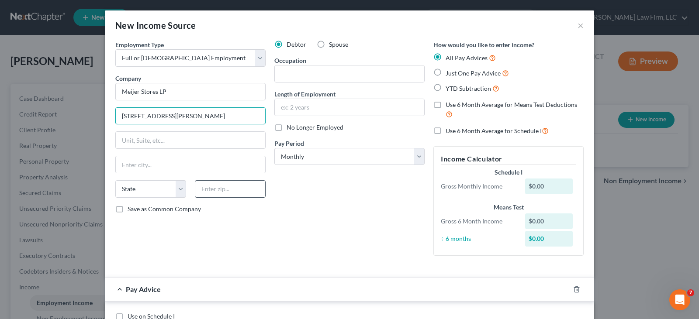
type input "[STREET_ADDRESS][PERSON_NAME]"
click at [221, 187] on input "text" at bounding box center [230, 188] width 71 height 17
type input "49544"
click at [316, 108] on input "text" at bounding box center [349, 107] width 149 height 17
type input "[GEOGRAPHIC_DATA]"
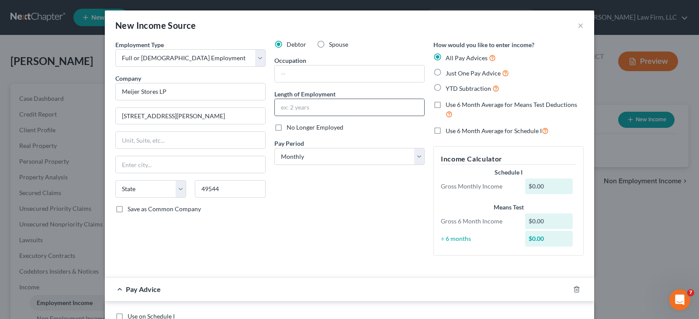
select select "23"
type input "1 month"
click at [286, 128] on label "No Longer Employed" at bounding box center [314, 127] width 57 height 9
click at [290, 128] on input "No Longer Employed" at bounding box center [293, 126] width 6 height 6
checkbox input "true"
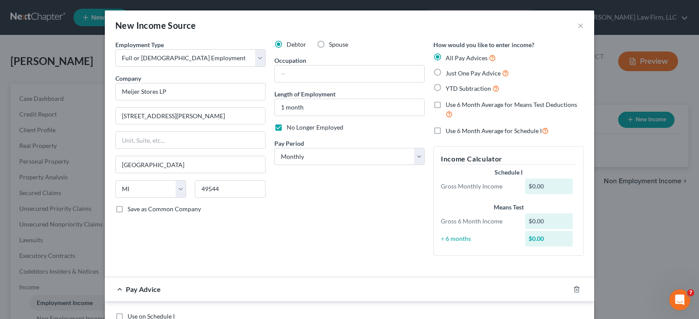
click at [445, 87] on label "YTD Subtraction" at bounding box center [472, 88] width 54 height 10
click at [449, 87] on input "YTD Subtraction" at bounding box center [452, 86] width 6 height 6
radio input "true"
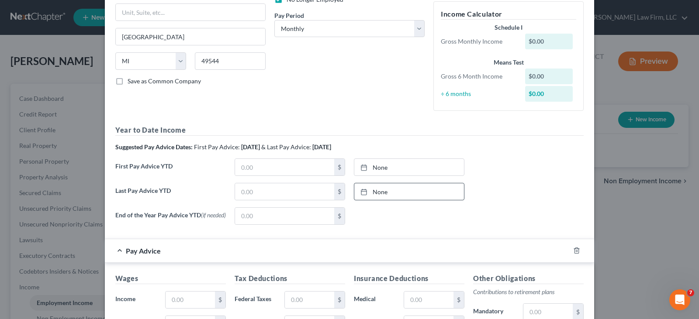
scroll to position [131, 0]
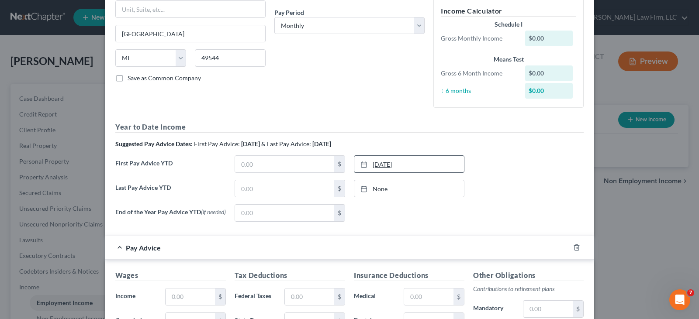
click at [360, 163] on icon at bounding box center [363, 164] width 7 height 7
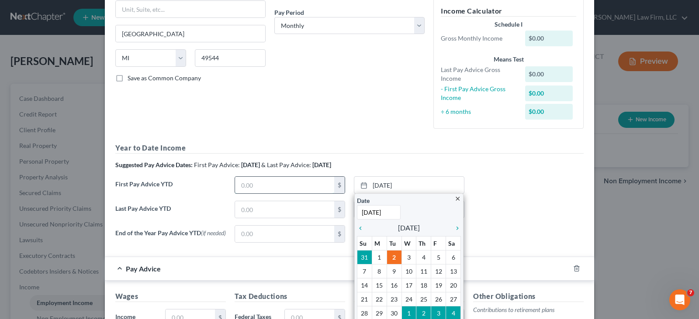
type input "[DATE]"
drag, startPoint x: 304, startPoint y: 186, endPoint x: 311, endPoint y: 186, distance: 6.6
click at [304, 186] on input "text" at bounding box center [284, 185] width 99 height 17
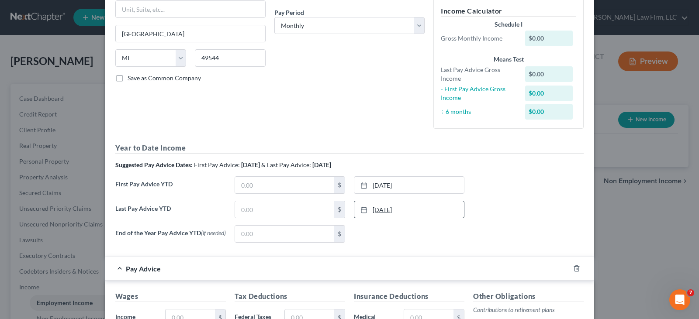
click at [394, 209] on link "[DATE]" at bounding box center [409, 209] width 110 height 17
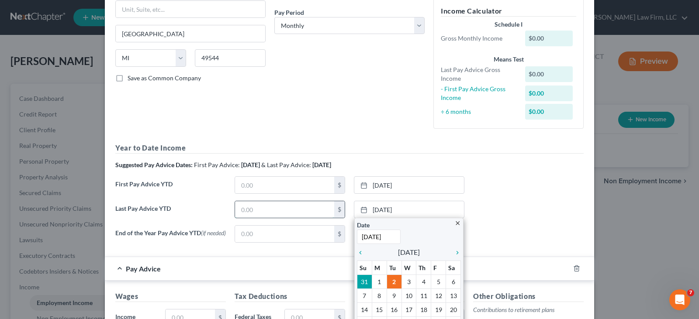
type input "[DATE]"
click at [253, 211] on input "text" at bounding box center [284, 209] width 99 height 17
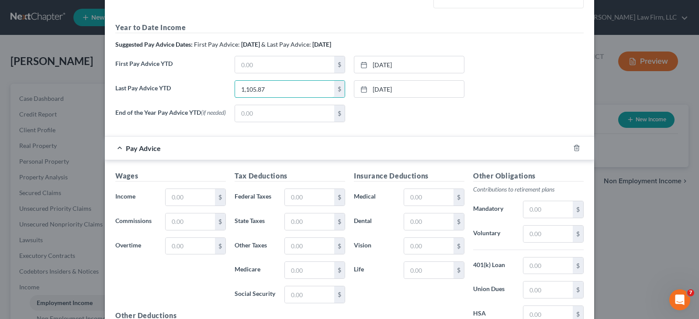
scroll to position [262, 0]
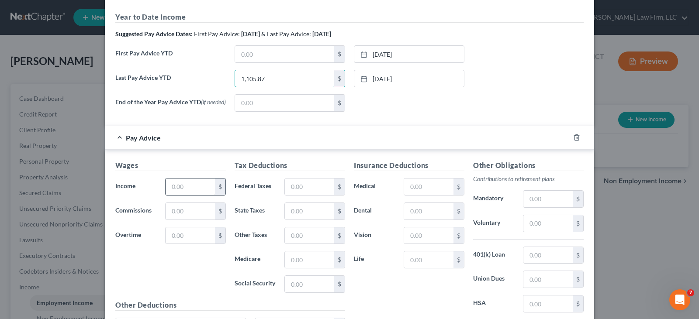
type input "1,105.87"
click at [186, 190] on input "text" at bounding box center [190, 187] width 49 height 17
type input "247.17"
click at [290, 289] on input "text" at bounding box center [309, 284] width 49 height 17
type input "15.32"
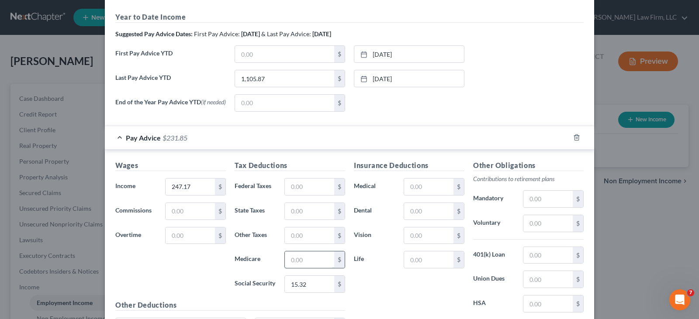
click at [303, 262] on input "text" at bounding box center [309, 260] width 49 height 17
type input "3.59"
click at [302, 190] on input "text" at bounding box center [309, 187] width 49 height 17
click at [290, 212] on input "text" at bounding box center [309, 211] width 49 height 17
type input "2.54"
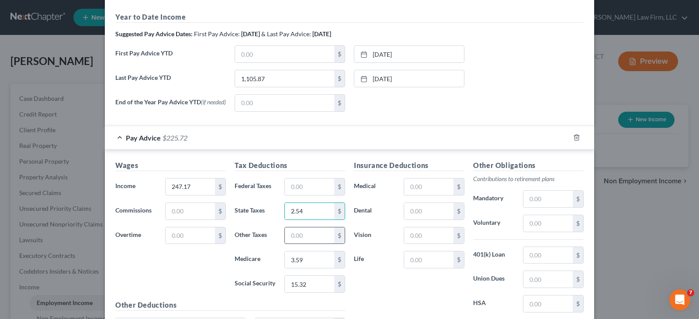
click at [303, 237] on input "text" at bounding box center [309, 236] width 49 height 17
type input "6.18"
click at [533, 225] on input "text" at bounding box center [547, 223] width 49 height 17
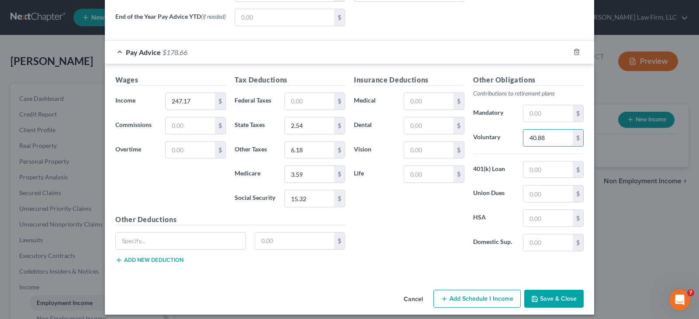
scroll to position [349, 0]
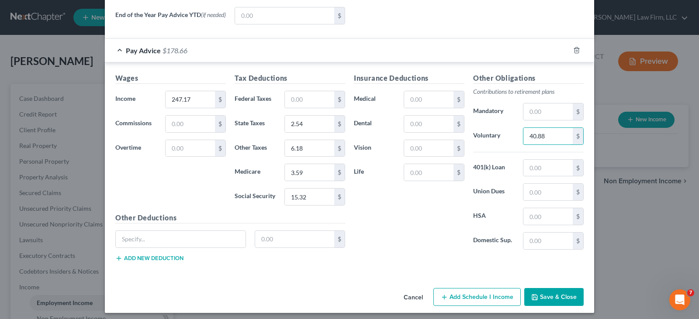
type input "40.88"
click at [547, 297] on button "Save & Close" at bounding box center [553, 297] width 59 height 18
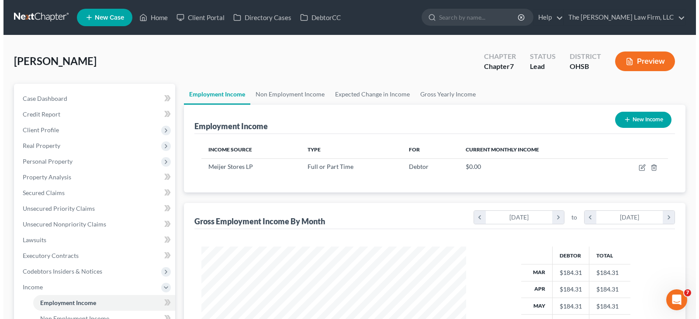
scroll to position [436547, 436421]
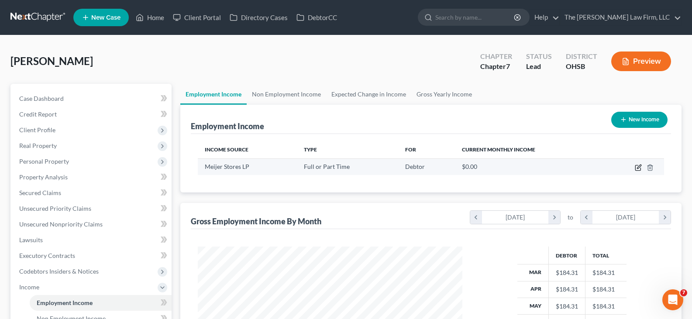
click at [636, 167] on icon "button" at bounding box center [638, 167] width 7 height 7
select select "0"
select select "23"
select select "0"
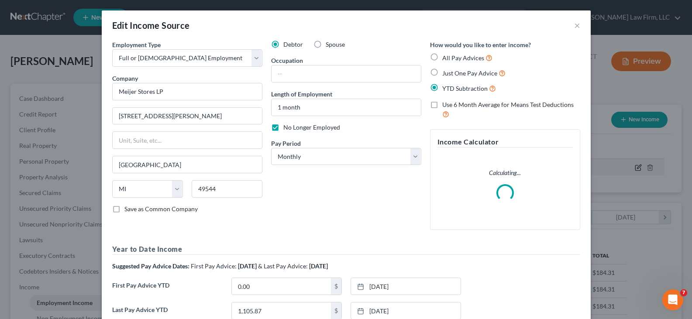
scroll to position [157, 285]
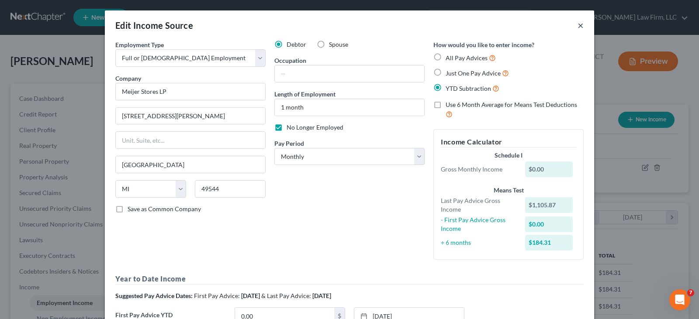
click at [577, 25] on button "×" at bounding box center [580, 25] width 6 height 10
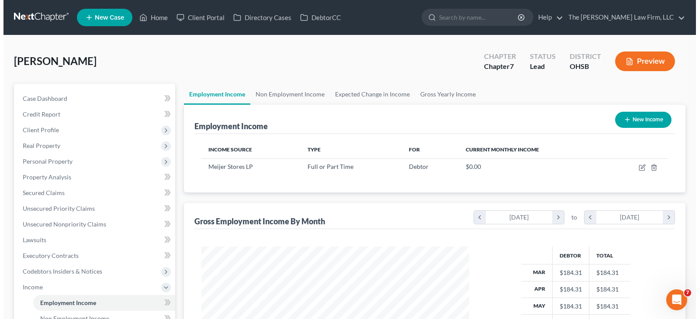
scroll to position [436547, 436421]
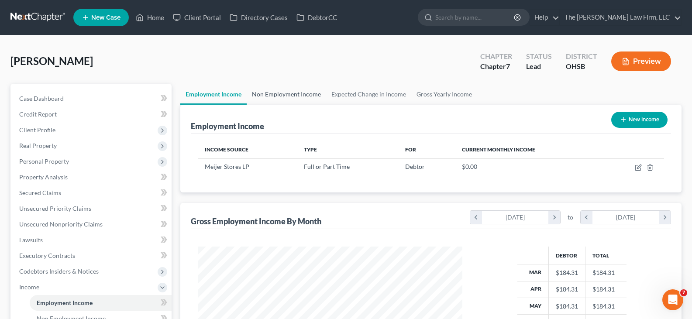
click at [300, 95] on link "Non Employment Income" at bounding box center [286, 94] width 79 height 21
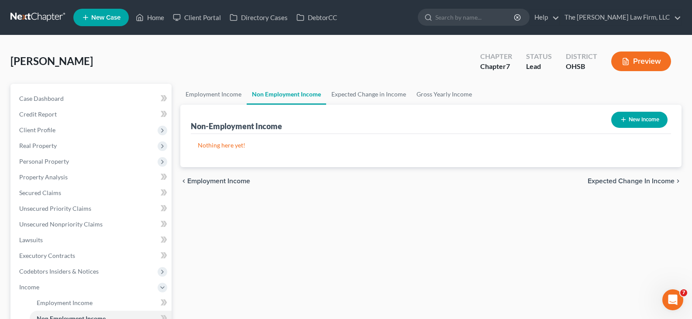
click at [624, 120] on line "button" at bounding box center [623, 120] width 4 height 0
select select "0"
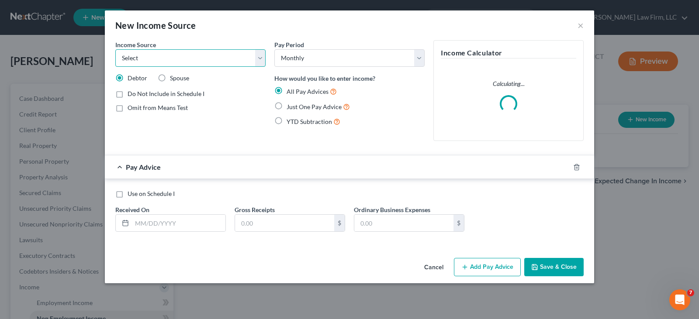
click at [261, 57] on select "Select Unemployment Disability (from employer) Pension Retirement Social Securi…" at bounding box center [190, 57] width 150 height 17
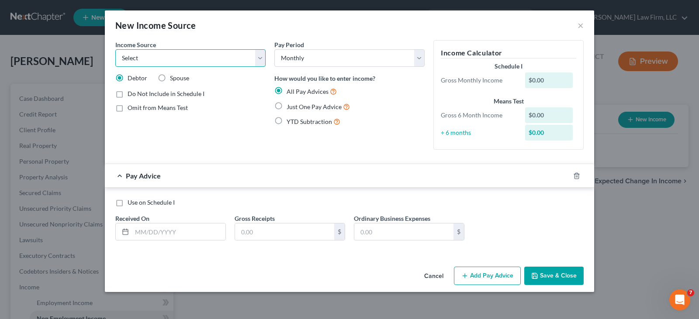
select select "4"
click at [115, 49] on select "Select Unemployment Disability (from employer) Pension Retirement Social Securi…" at bounding box center [190, 57] width 150 height 17
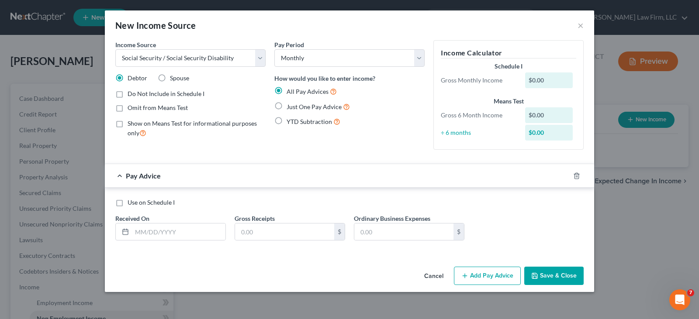
click at [286, 107] on label "Just One Pay Advice" at bounding box center [317, 107] width 63 height 10
click at [290, 107] on input "Just One Pay Advice" at bounding box center [293, 105] width 6 height 6
radio input "true"
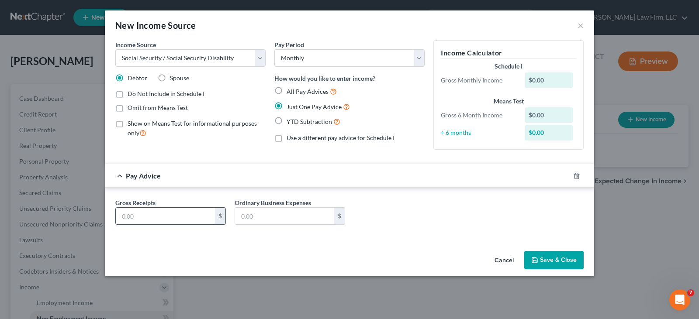
click at [189, 216] on input "text" at bounding box center [165, 216] width 99 height 17
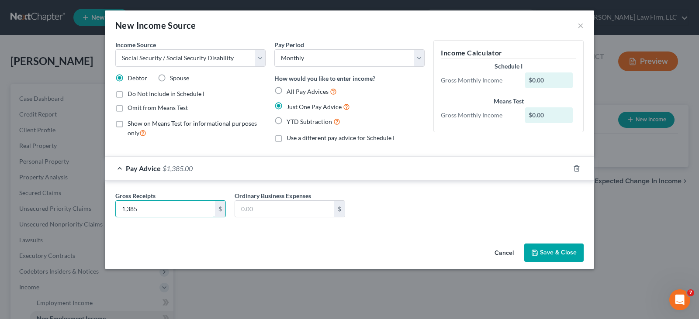
type input "1,385"
click at [560, 252] on button "Save & Close" at bounding box center [553, 253] width 59 height 18
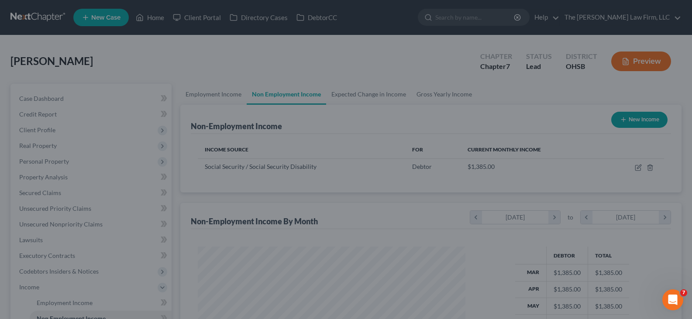
scroll to position [436547, 436421]
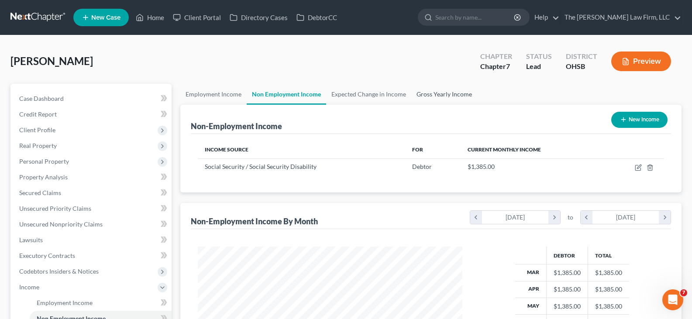
click at [446, 94] on link "Gross Yearly Income" at bounding box center [444, 94] width 66 height 21
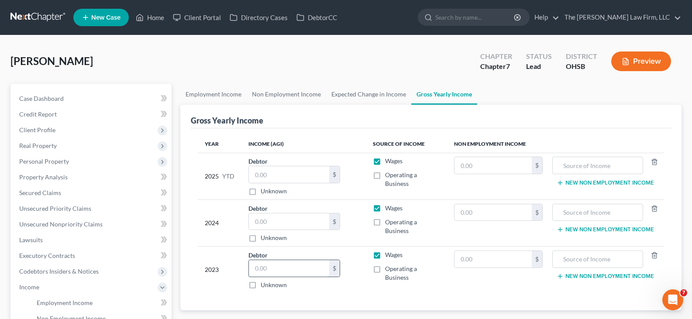
click at [291, 270] on input "text" at bounding box center [289, 268] width 80 height 17
type input "2,848"
click at [277, 222] on input "text" at bounding box center [289, 222] width 80 height 17
click at [286, 93] on link "Non Employment Income" at bounding box center [286, 94] width 79 height 21
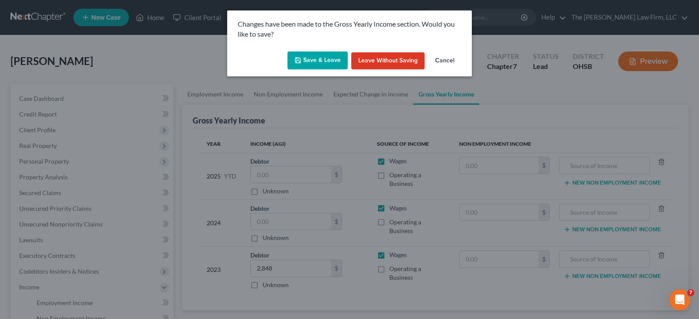
click at [323, 59] on button "Save & Leave" at bounding box center [317, 61] width 60 height 18
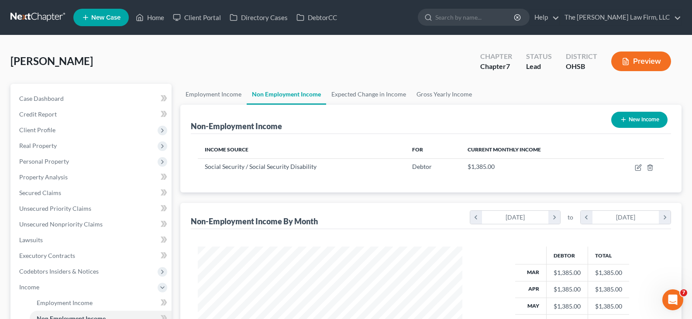
scroll to position [157, 282]
click at [426, 93] on link "Gross Yearly Income" at bounding box center [444, 94] width 66 height 21
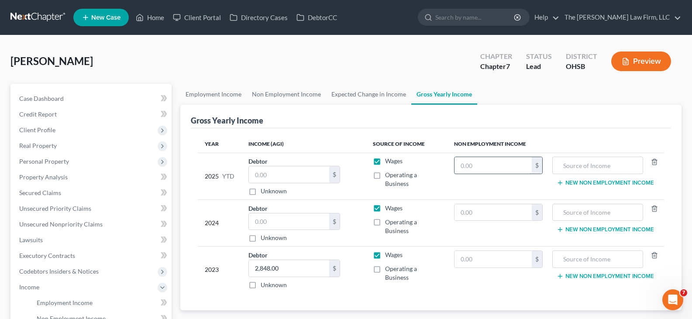
click at [516, 166] on input "text" at bounding box center [494, 165] width 78 height 17
type input "12,465"
click at [615, 165] on input "text" at bounding box center [597, 165] width 81 height 17
type input "Social Security Benefits"
click at [314, 172] on input "text" at bounding box center [289, 174] width 80 height 17
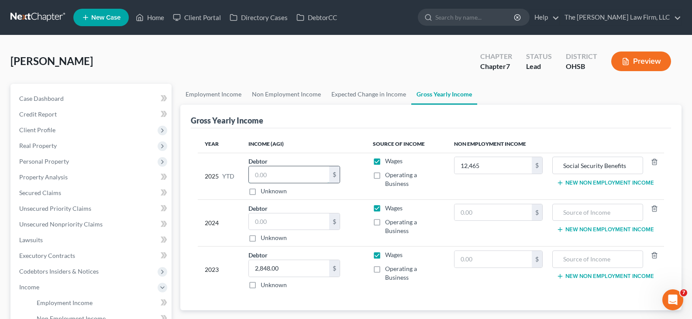
click at [274, 176] on input "text" at bounding box center [289, 174] width 80 height 17
type input "1,105.87"
click at [58, 99] on span "Case Dashboard" at bounding box center [41, 98] width 45 height 7
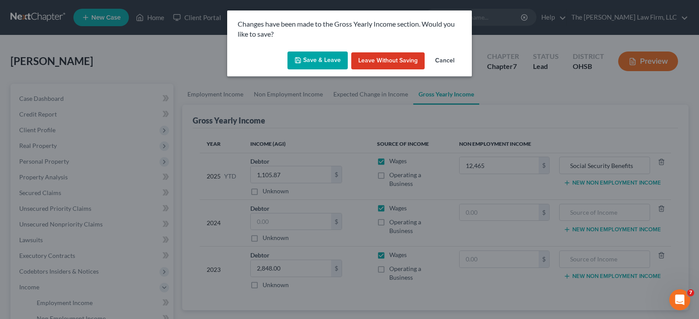
click at [298, 61] on polyline "button" at bounding box center [298, 62] width 3 height 2
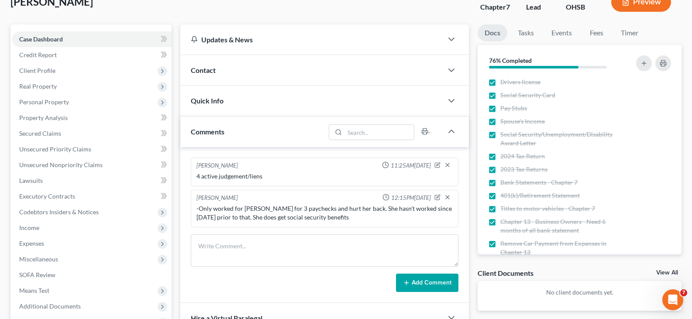
scroll to position [87, 0]
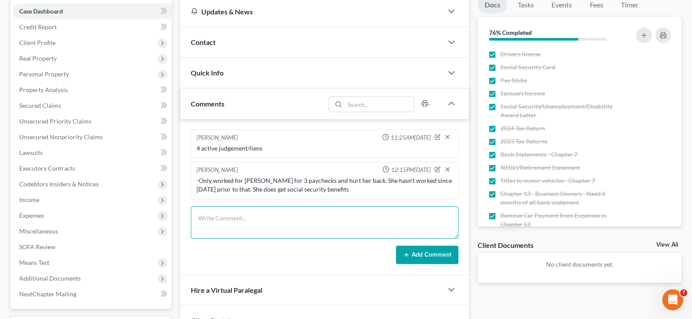
click at [321, 214] on textarea at bounding box center [325, 223] width 268 height 32
type textarea "2024 adjusted gross income is zero"
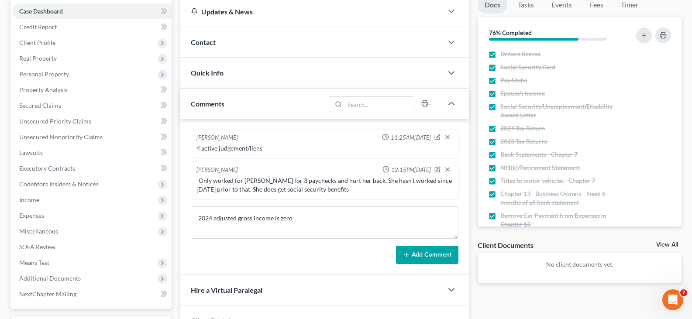
click at [427, 255] on button "Add Comment" at bounding box center [427, 255] width 62 height 18
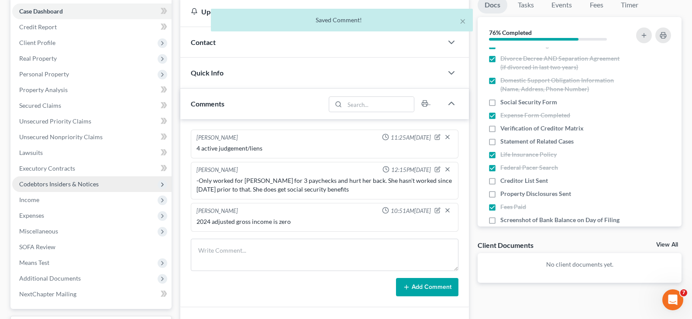
scroll to position [131, 0]
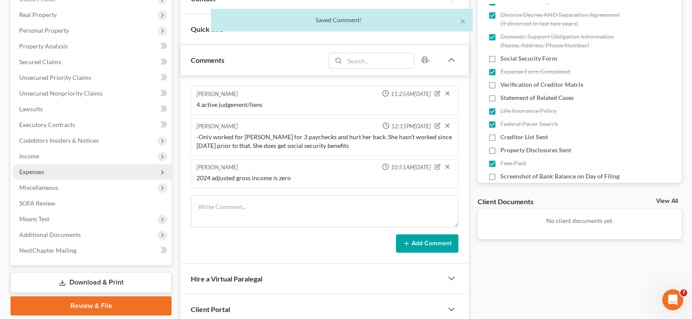
click at [38, 169] on span "Expenses" at bounding box center [31, 171] width 25 height 7
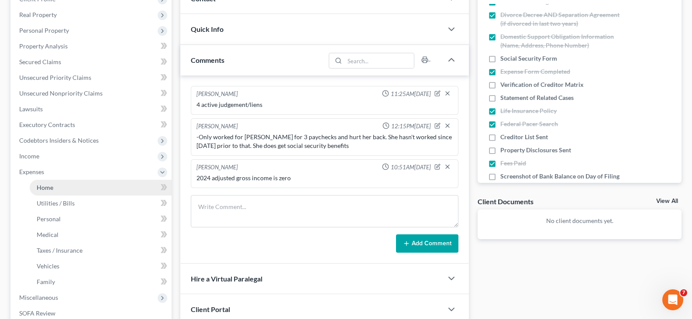
click at [46, 186] on span "Home" at bounding box center [45, 187] width 17 height 7
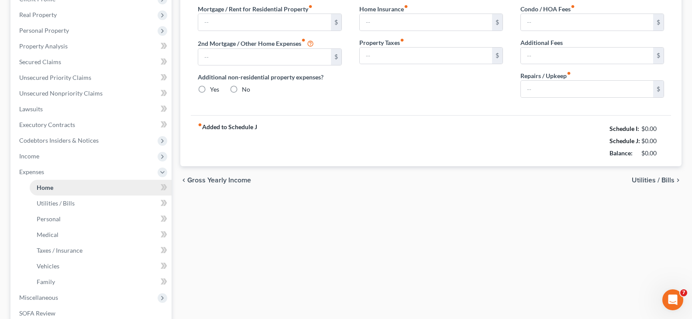
type input "0.00"
radio input "true"
type input "0.00"
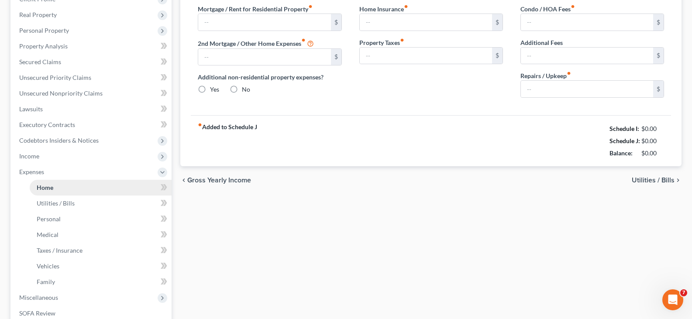
type input "0.00"
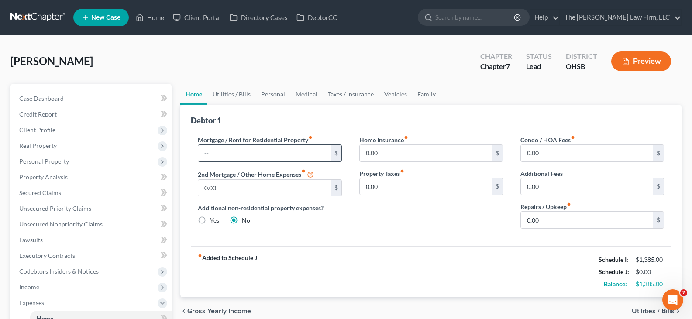
click at [223, 155] on input "text" at bounding box center [264, 153] width 132 height 17
type input "500"
click at [220, 95] on link "Utilities / Bills" at bounding box center [231, 94] width 48 height 21
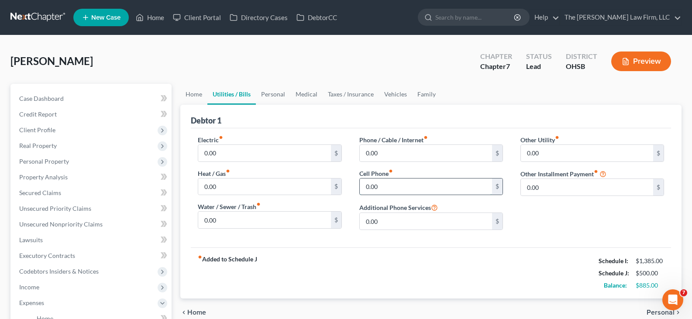
click at [380, 186] on input "0.00" at bounding box center [426, 187] width 132 height 17
type input "37.17"
drag, startPoint x: 278, startPoint y: 94, endPoint x: 262, endPoint y: 102, distance: 18.0
click at [278, 94] on link "Personal" at bounding box center [273, 94] width 34 height 21
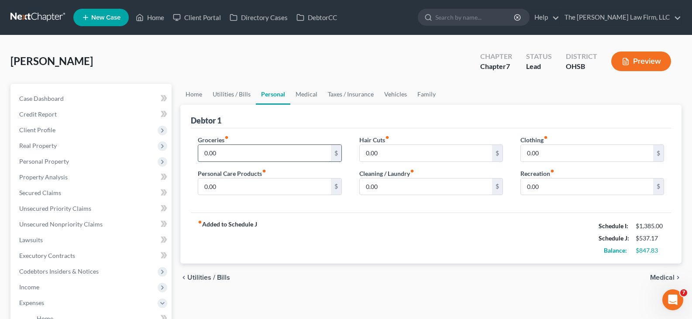
click at [224, 154] on input "0.00" at bounding box center [264, 153] width 132 height 17
type input "200"
type input "10"
click at [560, 154] on input "0.00" at bounding box center [587, 153] width 132 height 17
type input "20"
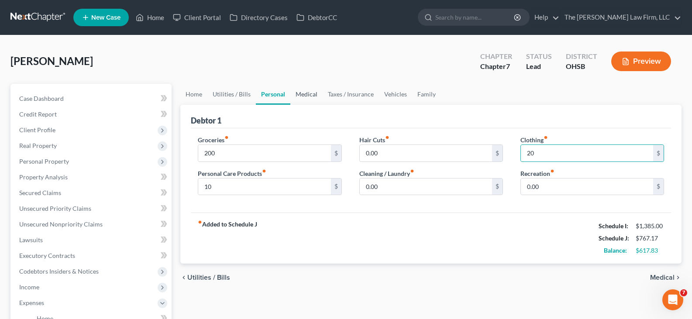
drag, startPoint x: 304, startPoint y: 92, endPoint x: 300, endPoint y: 101, distance: 10.4
click at [304, 92] on link "Medical" at bounding box center [306, 94] width 32 height 21
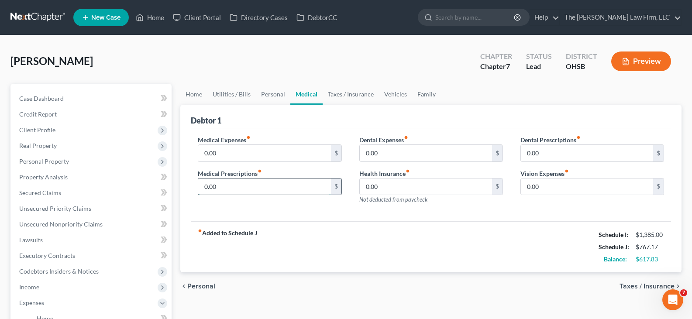
click at [236, 188] on input "0.00" at bounding box center [264, 187] width 132 height 17
type input "12.50"
click at [393, 94] on link "Vehicles" at bounding box center [395, 94] width 33 height 21
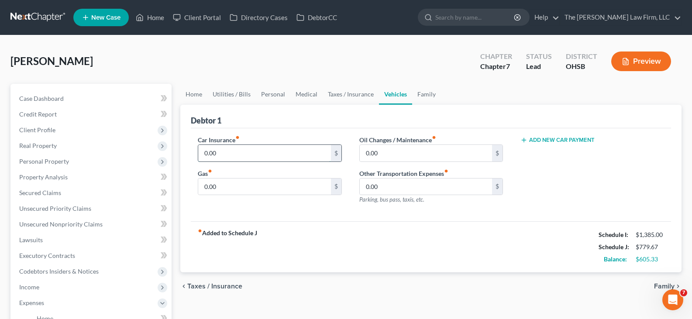
click at [228, 153] on input "0.00" at bounding box center [264, 153] width 132 height 17
type input "40.50"
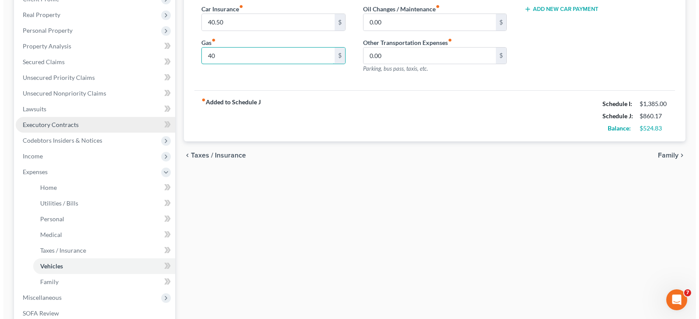
scroll to position [175, 0]
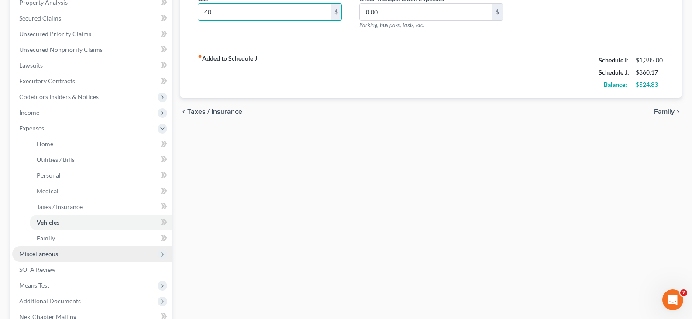
click at [70, 253] on span "Miscellaneous" at bounding box center [91, 254] width 159 height 16
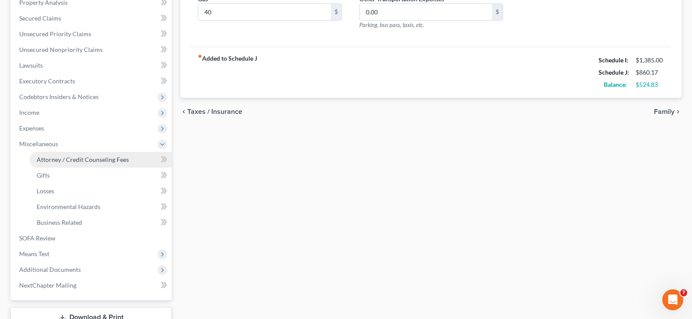
click at [76, 159] on span "Attorney / Credit Counseling Fees" at bounding box center [83, 159] width 92 height 7
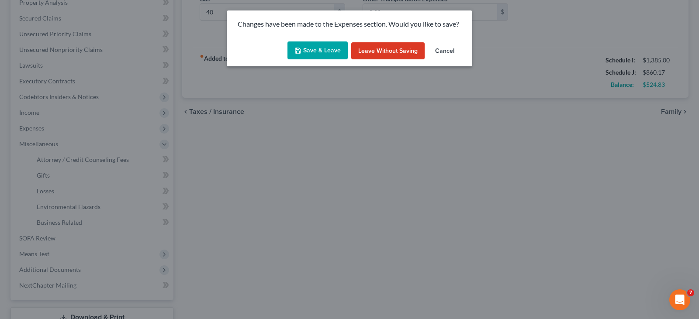
click at [303, 49] on button "Save & Leave" at bounding box center [317, 50] width 60 height 18
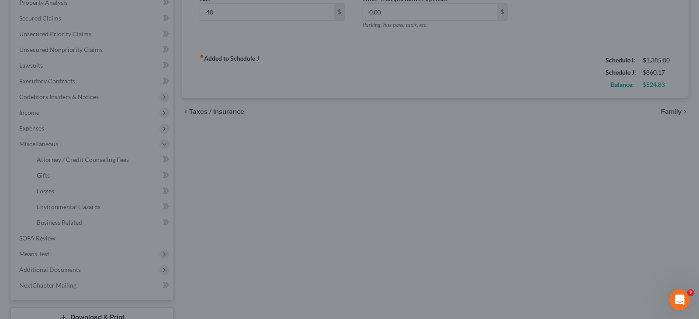
type input "40.00"
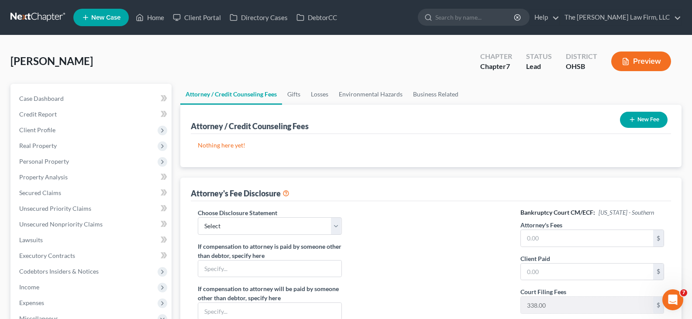
click at [632, 121] on icon "button" at bounding box center [632, 119] width 7 height 7
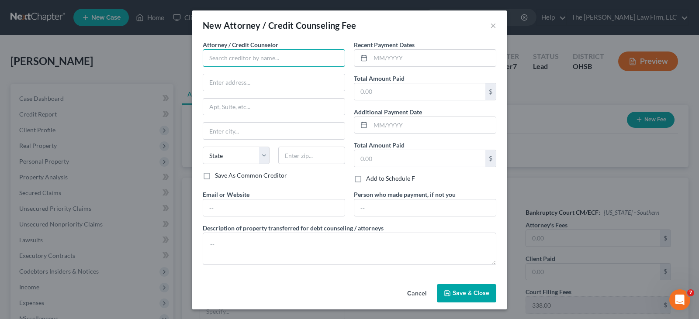
click at [309, 61] on input "text" at bounding box center [274, 57] width 142 height 17
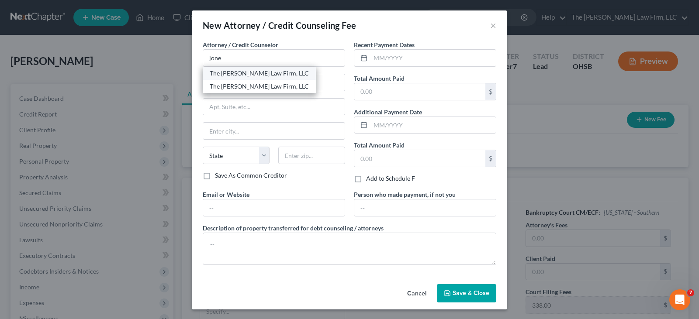
click at [243, 70] on div "The [PERSON_NAME] Law Firm, LLC" at bounding box center [259, 73] width 99 height 9
type input "The [PERSON_NAME] Law Firm, LLC"
type input "[STREET_ADDRESS]"
type input "Suite B1"
type input "Columbus"
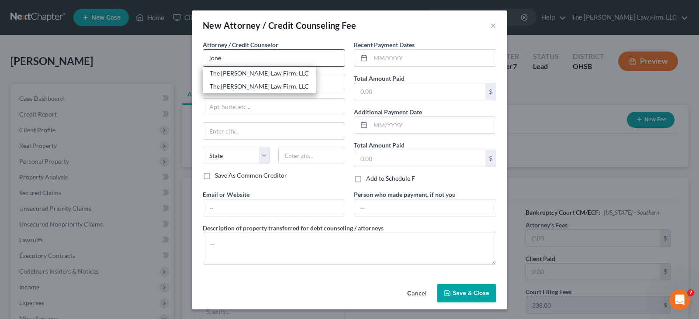
select select "36"
type input "43235"
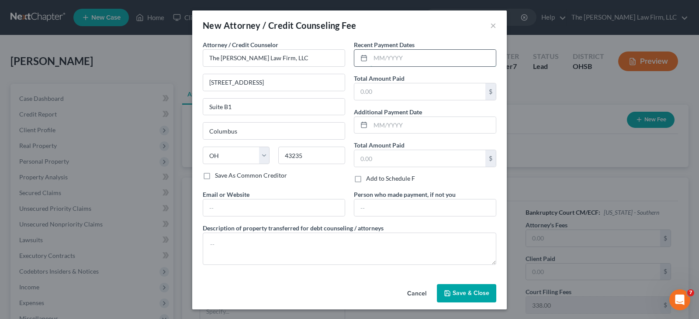
click at [370, 61] on input "text" at bounding box center [432, 58] width 125 height 17
type input "09/2025"
click at [367, 95] on input "text" at bounding box center [419, 91] width 131 height 17
click at [380, 91] on input "1,285" at bounding box center [419, 91] width 131 height 17
drag, startPoint x: 380, startPoint y: 91, endPoint x: 354, endPoint y: 86, distance: 27.1
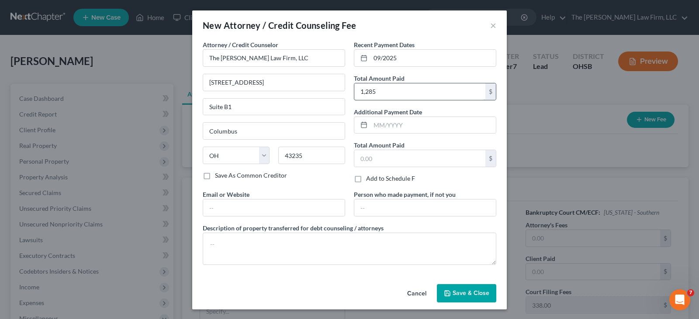
click at [354, 88] on input "1,285" at bounding box center [419, 91] width 131 height 17
type input "985"
click at [352, 247] on textarea at bounding box center [349, 249] width 293 height 32
click at [290, 210] on input "text" at bounding box center [273, 208] width 141 height 17
type input "[EMAIL_ADDRESS][DOMAIN_NAME]"
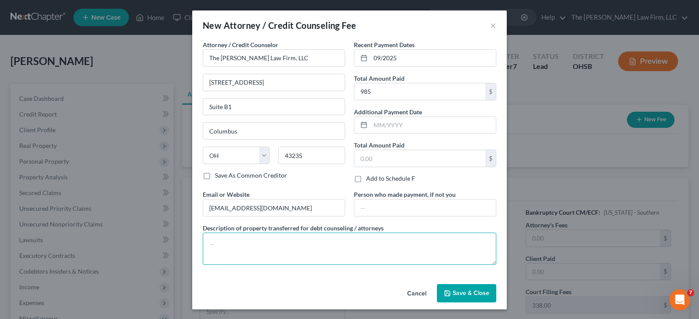
click at [294, 244] on textarea at bounding box center [349, 249] width 293 height 32
type textarea "Attorney Fee"
click at [465, 292] on span "Save & Close" at bounding box center [470, 293] width 37 height 7
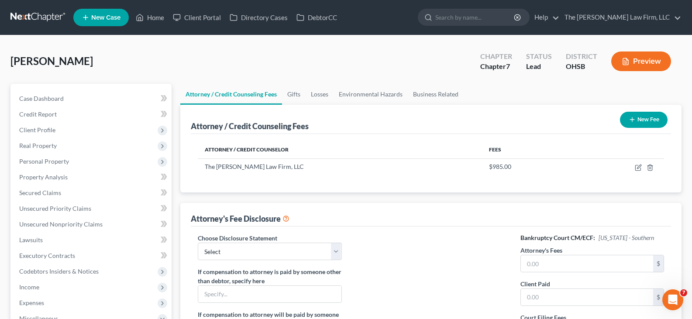
click at [630, 121] on icon "button" at bounding box center [632, 119] width 7 height 7
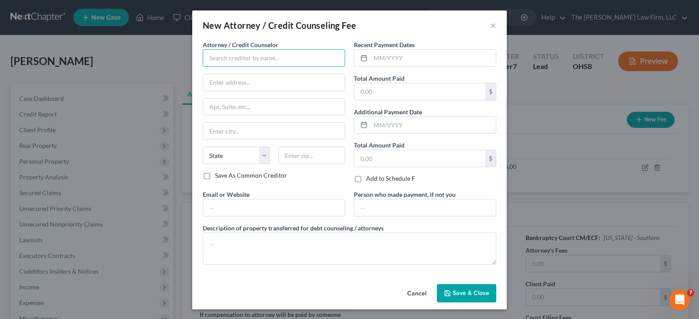
click at [254, 58] on input "text" at bounding box center [274, 57] width 142 height 17
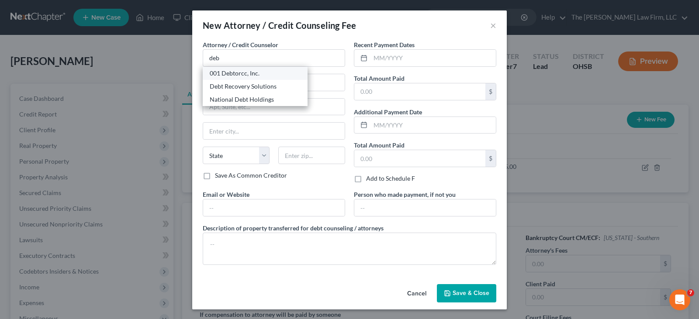
click at [248, 72] on div "001 Debtorcc, Inc." at bounding box center [255, 73] width 91 height 9
type input "001 Debtorcc, Inc."
type input "[STREET_ADDRESS]"
type input "[GEOGRAPHIC_DATA]"
select select "33"
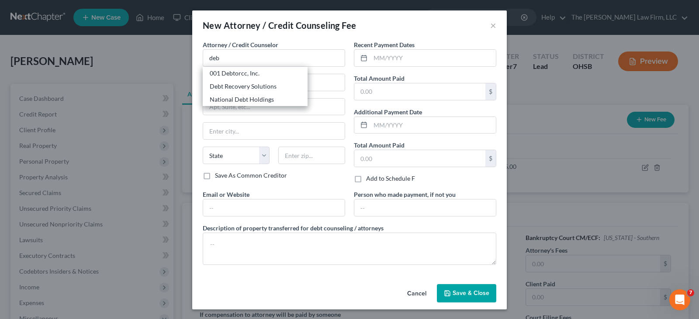
type input "07306"
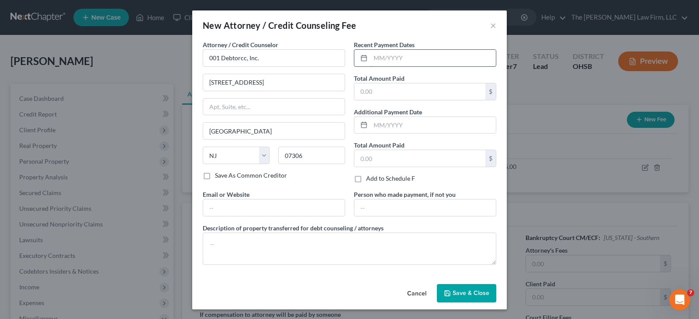
click at [374, 60] on input "text" at bounding box center [432, 58] width 125 height 17
click at [373, 55] on input "text" at bounding box center [432, 58] width 125 height 17
drag, startPoint x: 377, startPoint y: 88, endPoint x: 386, endPoint y: 109, distance: 23.3
click at [377, 88] on input "text" at bounding box center [419, 91] width 131 height 17
click at [326, 210] on input "text" at bounding box center [273, 208] width 141 height 17
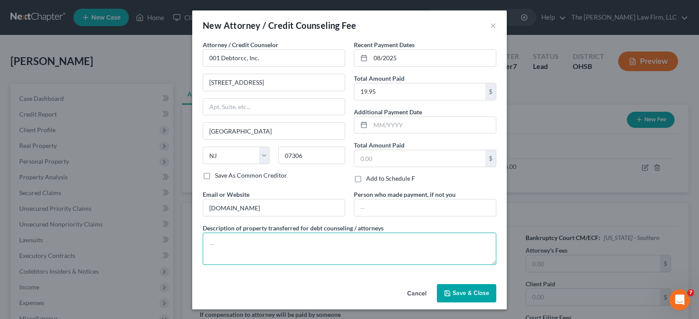
click at [265, 243] on textarea at bounding box center [349, 249] width 293 height 32
click at [452, 294] on span "Save & Close" at bounding box center [470, 293] width 37 height 7
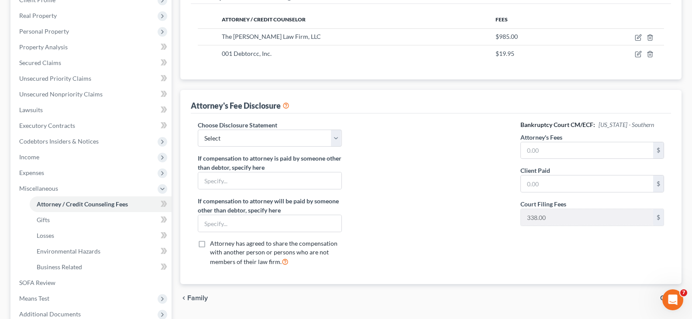
scroll to position [131, 0]
click at [333, 135] on select "Select Disclosure of Compensation" at bounding box center [270, 137] width 144 height 17
click at [198, 129] on select "Select Disclosure of Compensation" at bounding box center [270, 137] width 144 height 17
click at [561, 148] on input "text" at bounding box center [587, 149] width 132 height 17
click at [561, 185] on input "text" at bounding box center [587, 183] width 132 height 17
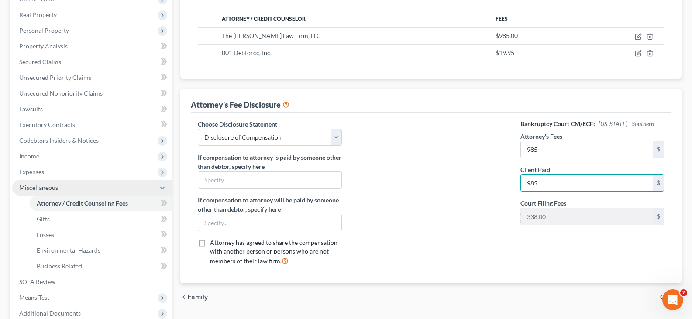
click at [73, 188] on span "Miscellaneous" at bounding box center [91, 188] width 159 height 16
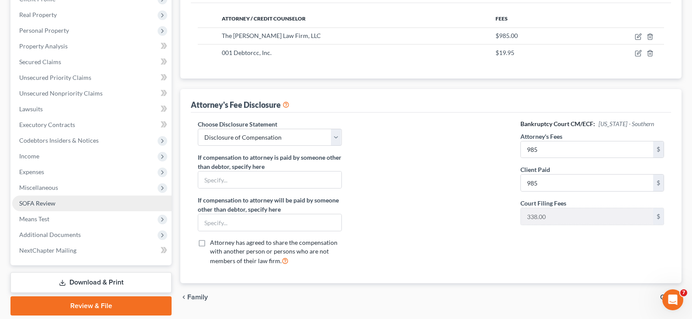
click at [49, 203] on span "SOFA Review" at bounding box center [37, 203] width 36 height 7
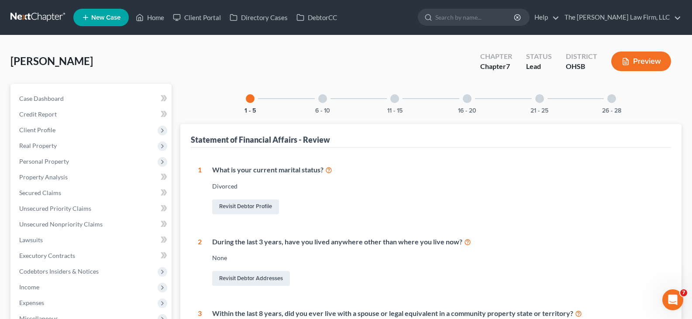
click at [624, 61] on polyline "button" at bounding box center [624, 61] width 1 height 0
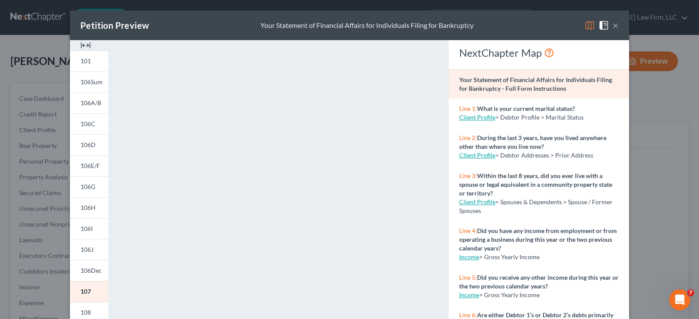
click at [83, 44] on img at bounding box center [85, 45] width 10 height 10
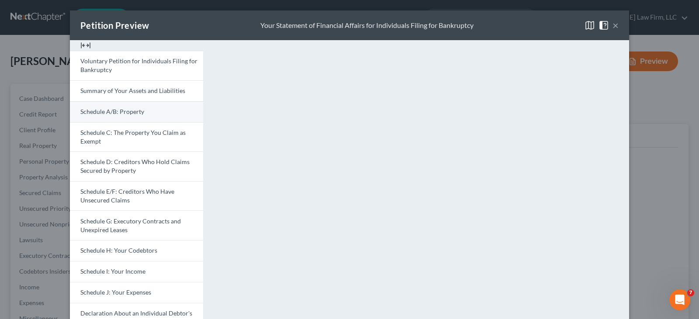
click at [122, 111] on span "Schedule A/B: Property" at bounding box center [112, 111] width 64 height 7
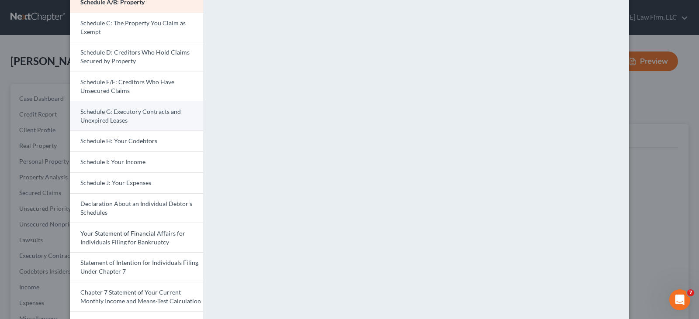
scroll to position [131, 0]
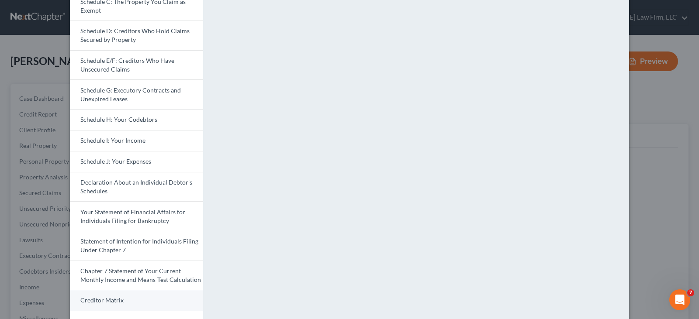
click at [158, 302] on link "Creditor Matrix" at bounding box center [136, 300] width 133 height 21
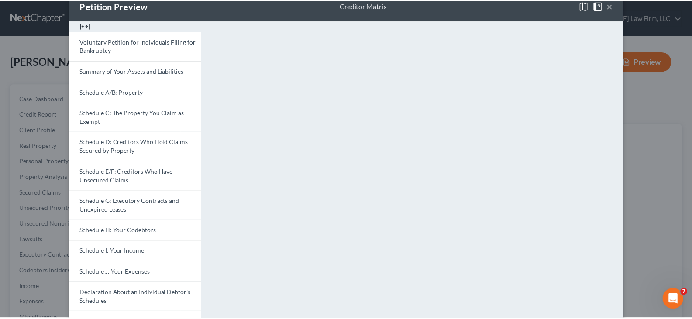
scroll to position [0, 0]
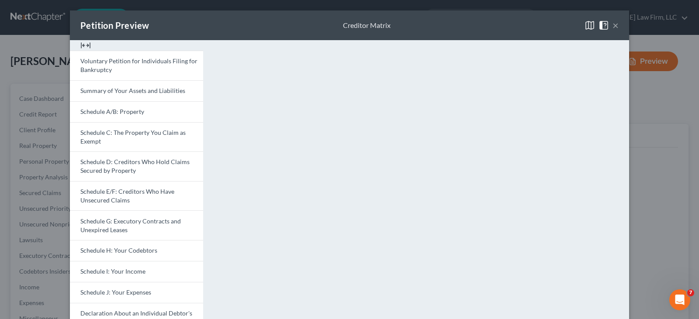
click at [328, 21] on div "Petition Preview Creditor Matrix ×" at bounding box center [349, 25] width 559 height 30
click at [612, 24] on button "×" at bounding box center [615, 25] width 6 height 10
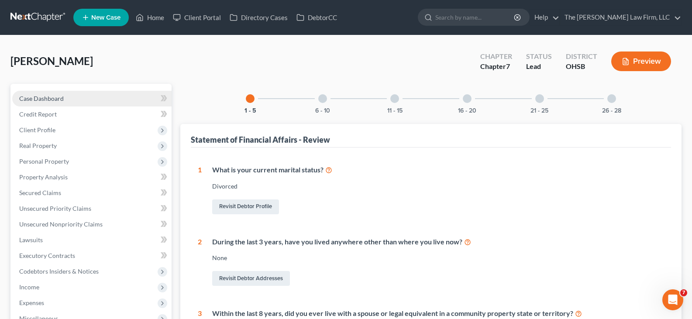
click at [57, 100] on span "Case Dashboard" at bounding box center [41, 98] width 45 height 7
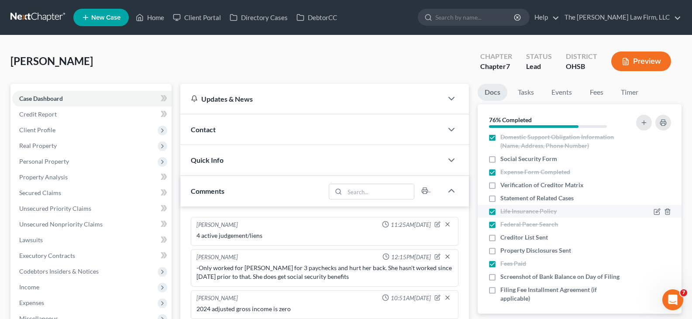
scroll to position [306, 0]
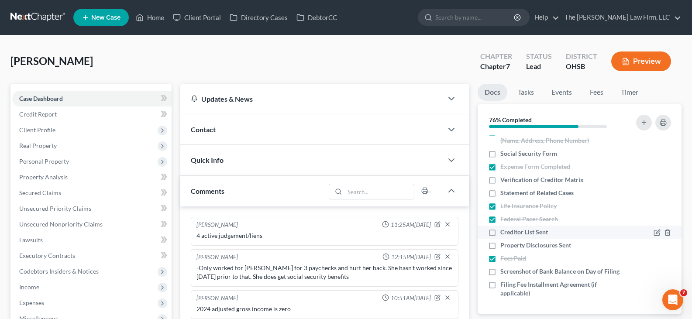
click at [500, 228] on label "Creditor List Sent" at bounding box center [524, 232] width 48 height 9
click at [504, 228] on input "Creditor List Sent" at bounding box center [507, 231] width 6 height 6
click at [500, 241] on label "Property Disclosures Sent" at bounding box center [535, 245] width 71 height 9
click at [504, 241] on input "Property Disclosures Sent" at bounding box center [507, 244] width 6 height 6
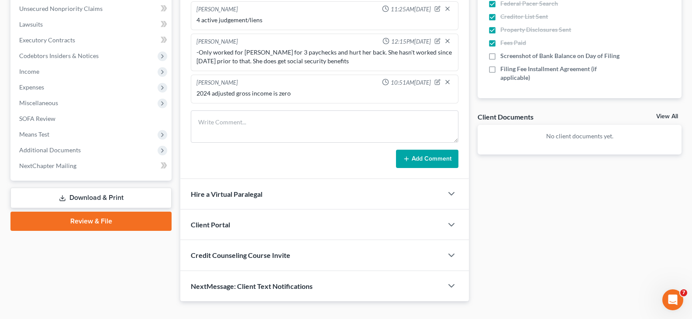
scroll to position [218, 0]
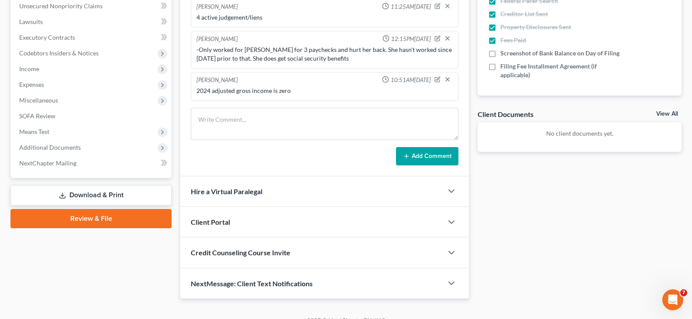
click at [104, 193] on link "Download & Print" at bounding box center [90, 195] width 161 height 21
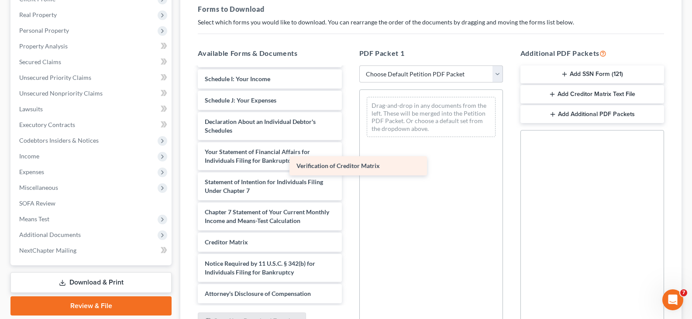
scroll to position [213, 0]
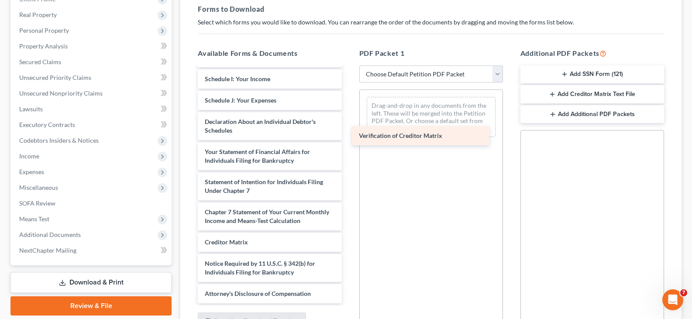
drag, startPoint x: 288, startPoint y: 257, endPoint x: 449, endPoint y: 135, distance: 201.9
click at [348, 134] on div "Verification of Creditor Matrix Voluntary Petition for Individuals Filing for B…" at bounding box center [270, 83] width 158 height 440
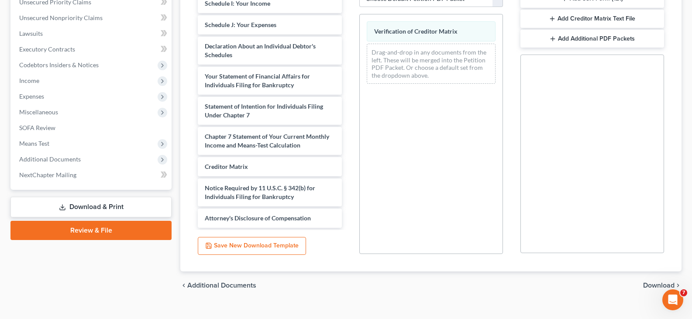
scroll to position [220, 0]
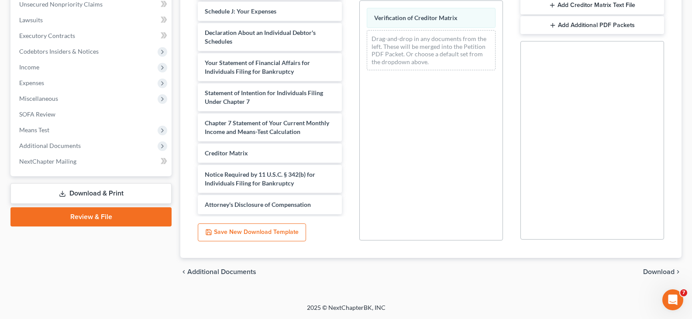
click at [665, 273] on span "Download" at bounding box center [658, 272] width 31 height 7
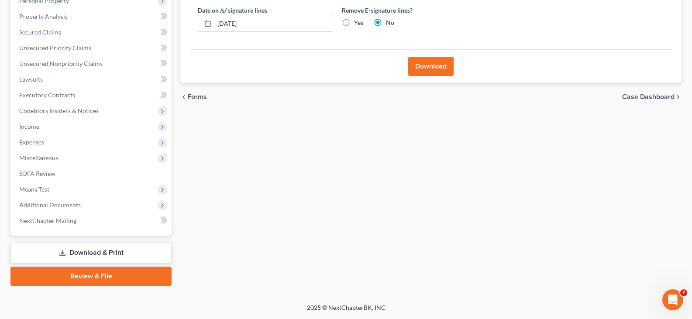
scroll to position [161, 0]
click at [260, 21] on input "[DATE]" at bounding box center [273, 23] width 118 height 17
click at [419, 69] on button "Download" at bounding box center [430, 66] width 45 height 19
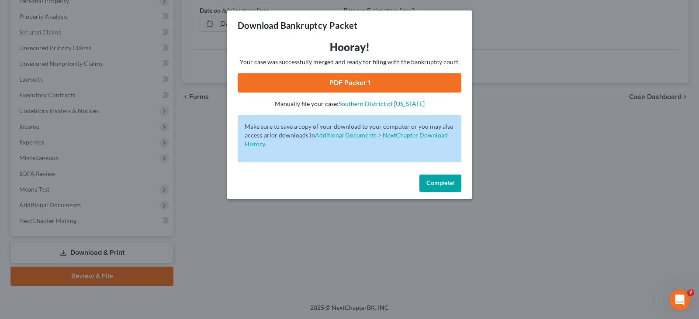
click at [403, 82] on link "PDF Packet 1" at bounding box center [350, 82] width 224 height 19
click at [441, 184] on span "Complete!" at bounding box center [440, 182] width 28 height 7
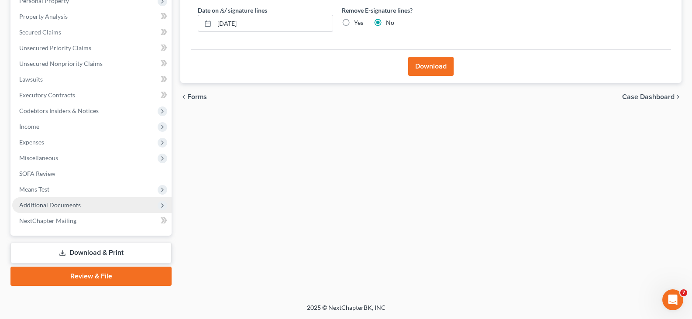
click at [69, 207] on span "Additional Documents" at bounding box center [50, 204] width 62 height 7
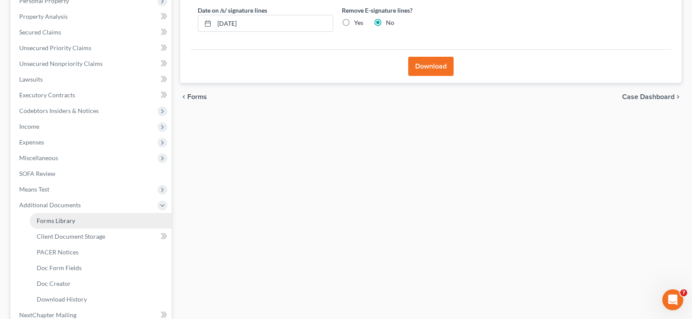
click at [69, 222] on span "Forms Library" at bounding box center [56, 220] width 38 height 7
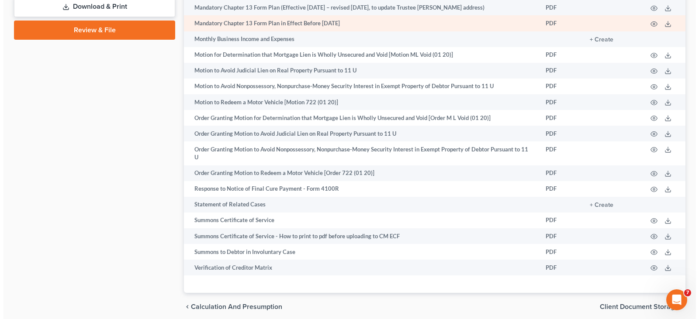
scroll to position [524, 0]
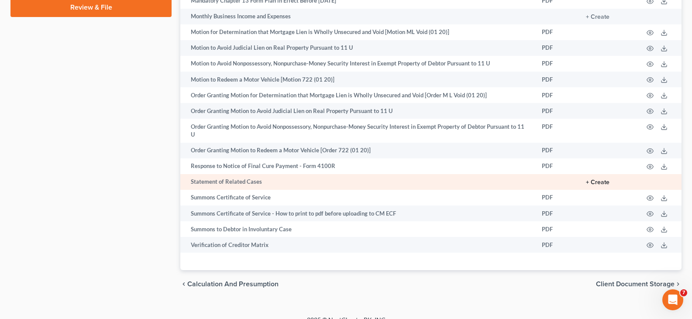
click at [600, 186] on button "+ Create" at bounding box center [598, 182] width 24 height 6
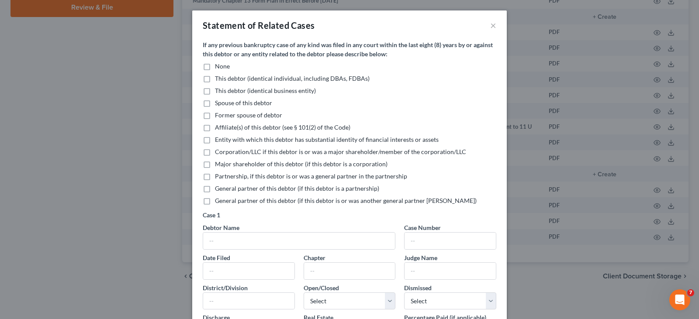
click at [215, 68] on label "None" at bounding box center [222, 66] width 15 height 9
click at [218, 68] on input "None" at bounding box center [221, 65] width 6 height 6
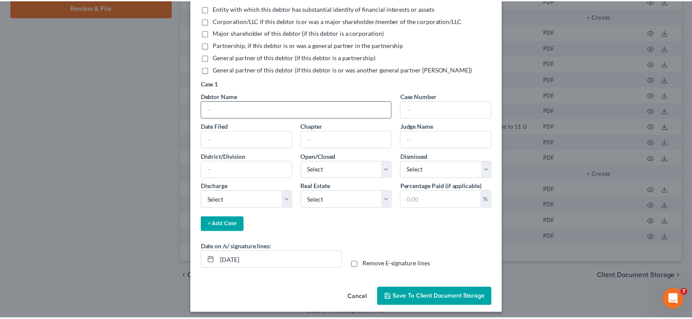
scroll to position [136, 0]
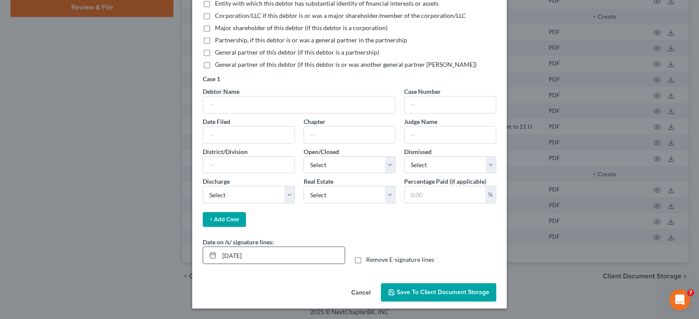
click at [254, 256] on input "[DATE]" at bounding box center [281, 255] width 125 height 17
click at [401, 292] on span "Save to Client Document Storage" at bounding box center [443, 292] width 93 height 7
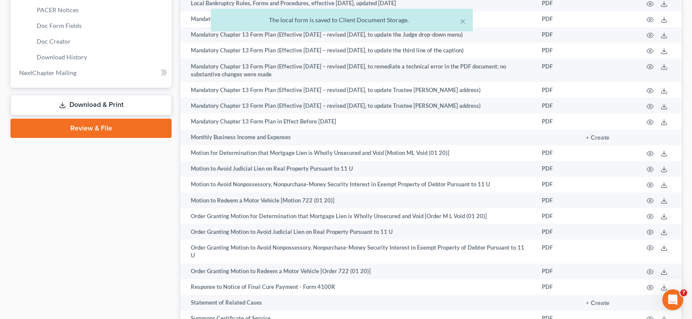
scroll to position [393, 0]
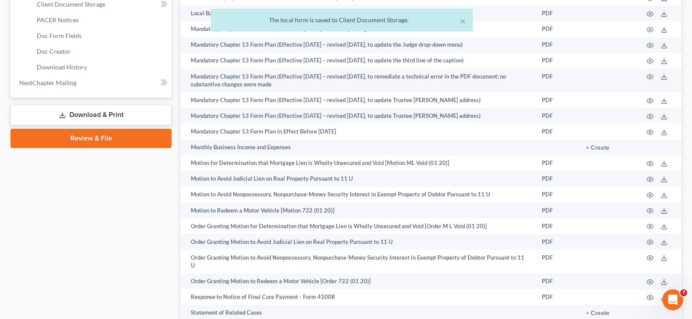
drag, startPoint x: 104, startPoint y: 114, endPoint x: 114, endPoint y: 115, distance: 9.6
click at [104, 114] on link "Download & Print" at bounding box center [90, 115] width 161 height 21
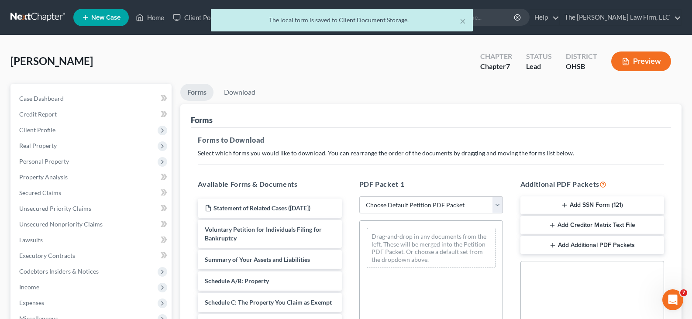
click at [577, 205] on button "Add SSN Form (121)" at bounding box center [593, 206] width 144 height 18
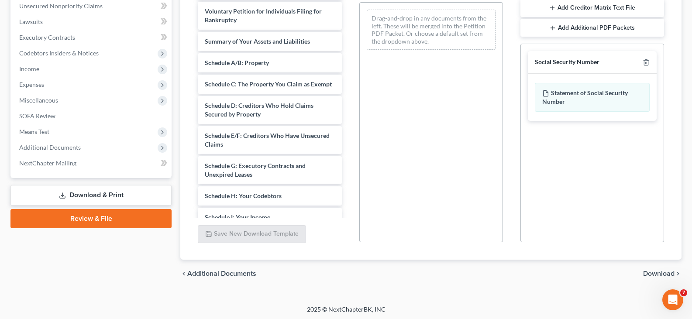
scroll to position [220, 0]
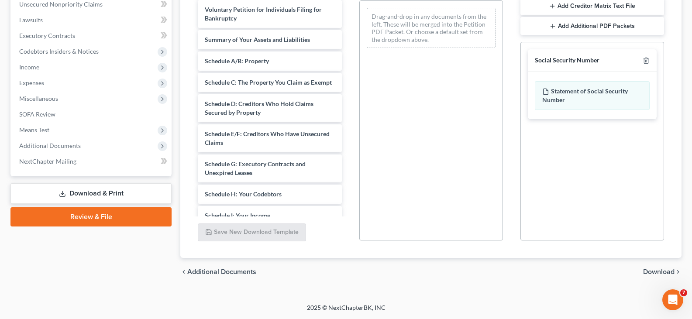
click at [663, 272] on span "Download" at bounding box center [658, 272] width 31 height 7
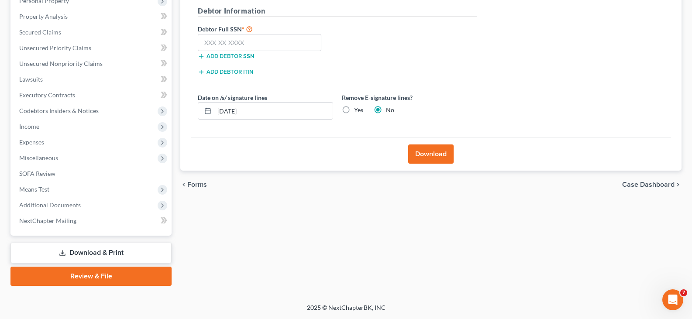
scroll to position [161, 0]
click at [210, 45] on input "text" at bounding box center [260, 42] width 124 height 17
click at [249, 111] on input "[DATE]" at bounding box center [273, 111] width 118 height 17
click at [426, 152] on button "Download" at bounding box center [430, 154] width 45 height 19
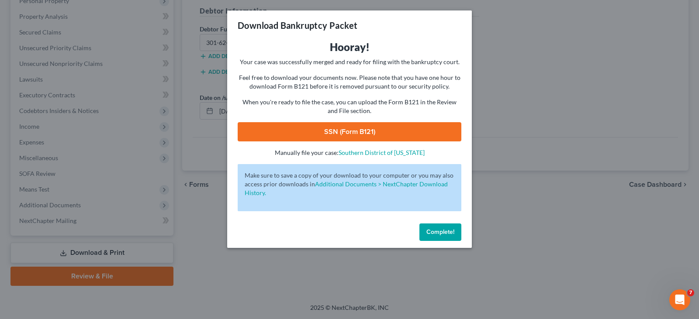
click at [395, 132] on link "SSN (Form B121)" at bounding box center [350, 131] width 224 height 19
click at [430, 233] on span "Complete!" at bounding box center [440, 231] width 28 height 7
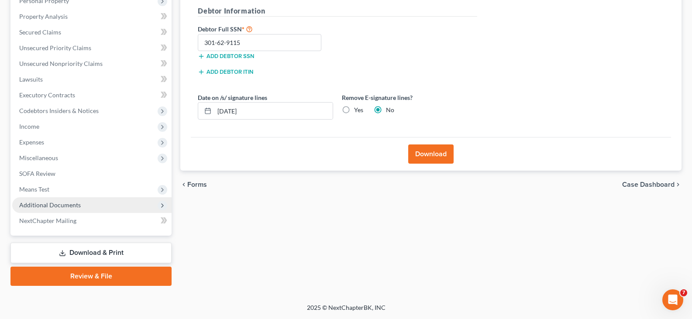
click at [65, 205] on span "Additional Documents" at bounding box center [50, 204] width 62 height 7
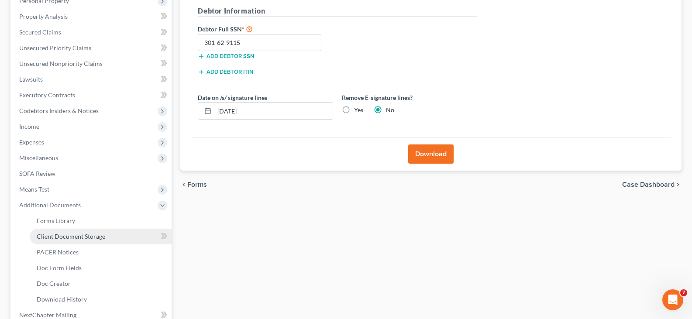
click at [67, 235] on span "Client Document Storage" at bounding box center [71, 236] width 69 height 7
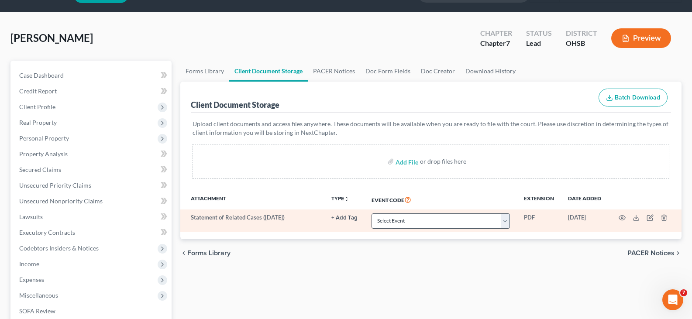
scroll to position [44, 0]
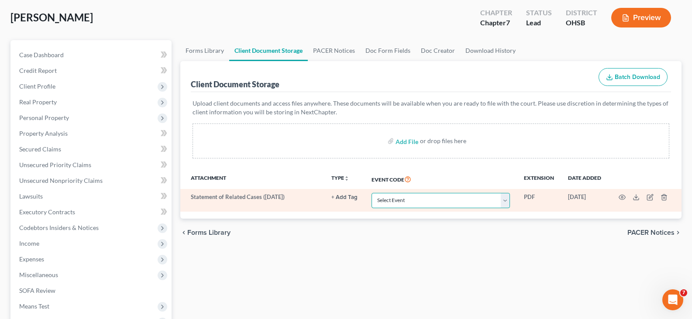
click at [507, 200] on select "Select Event 20 Largest Unsecured Creditors Amended Document Amended List of Cr…" at bounding box center [441, 200] width 138 height 15
click at [372, 193] on select "Select Event 20 Largest Unsecured Creditors Amended Document Amended List of Cr…" at bounding box center [441, 200] width 138 height 15
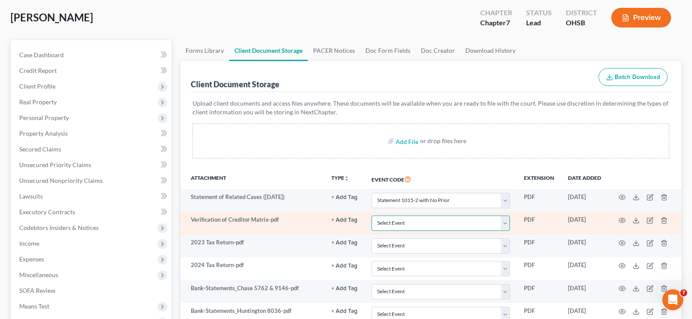
drag, startPoint x: 507, startPoint y: 223, endPoint x: 501, endPoint y: 221, distance: 5.7
click at [507, 223] on select "Select Event 20 Largest Unsecured Creditors Amended Document Amended List of Cr…" at bounding box center [441, 223] width 138 height 15
click at [372, 216] on select "Select Event 20 Largest Unsecured Creditors Amended Document Amended List of Cr…" at bounding box center [441, 223] width 138 height 15
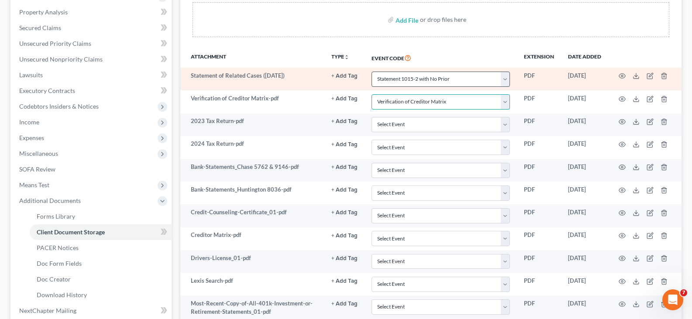
scroll to position [175, 0]
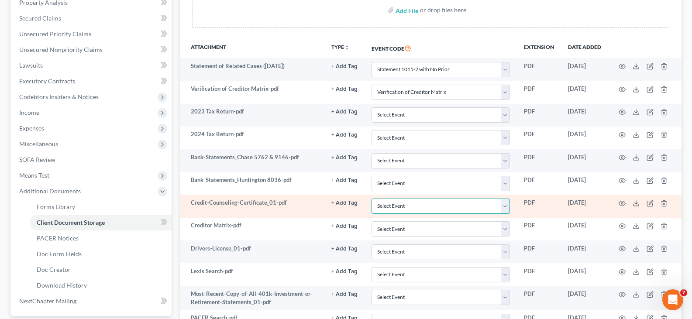
click at [508, 208] on select "Select Event 20 Largest Unsecured Creditors Amended Document Amended List of Cr…" at bounding box center [441, 206] width 138 height 15
click at [372, 199] on select "Select Event 20 Largest Unsecured Creditors Amended Document Amended List of Cr…" at bounding box center [441, 206] width 138 height 15
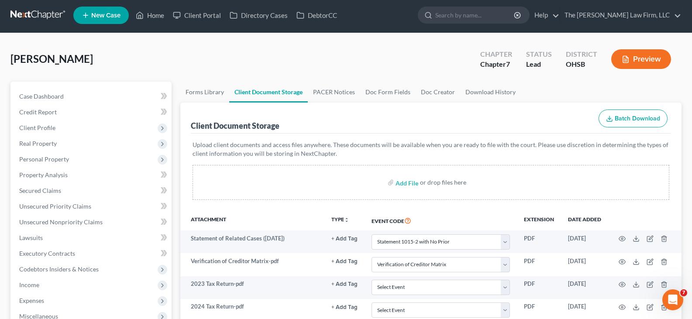
scroll to position [0, 0]
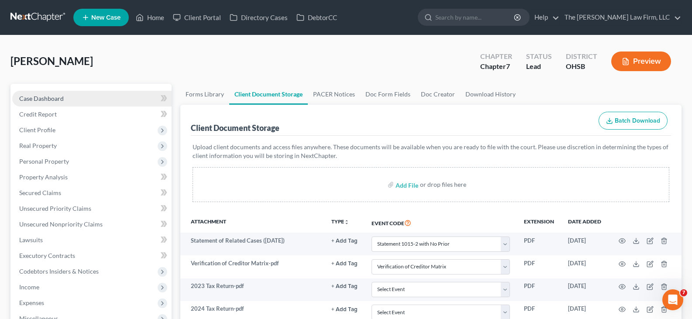
click at [52, 100] on span "Case Dashboard" at bounding box center [41, 98] width 45 height 7
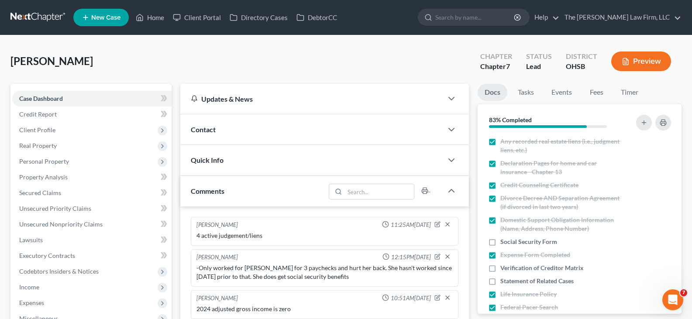
scroll to position [262, 0]
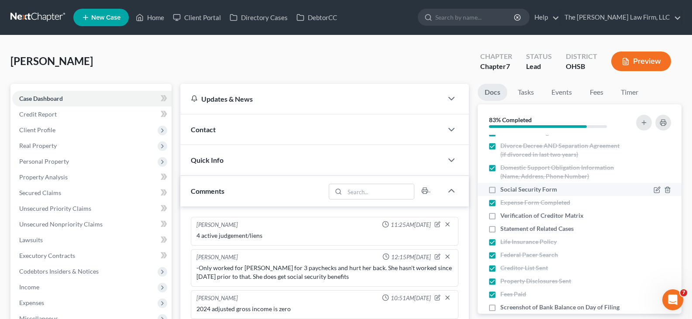
click at [500, 189] on label "Social Security Form" at bounding box center [528, 189] width 57 height 9
click at [504, 189] on input "Social Security Form" at bounding box center [507, 188] width 6 height 6
click at [500, 216] on label "Verification of Creditor Matrix" at bounding box center [541, 215] width 83 height 9
click at [504, 216] on input "Verification of Creditor Matrix" at bounding box center [507, 214] width 6 height 6
click at [500, 230] on label "Statement of Related Cases" at bounding box center [536, 228] width 73 height 9
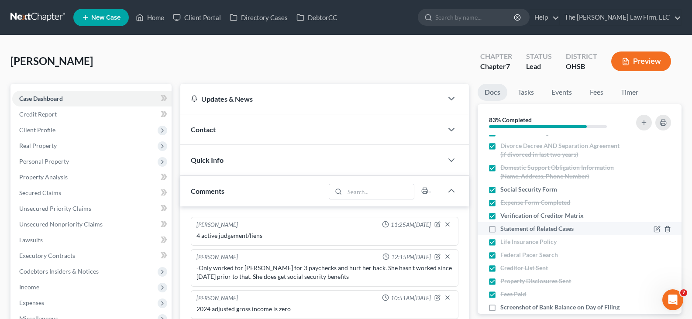
click at [504, 230] on input "Statement of Related Cases" at bounding box center [507, 227] width 6 height 6
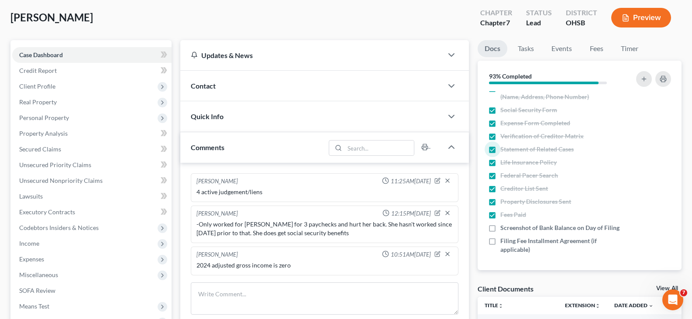
scroll to position [0, 0]
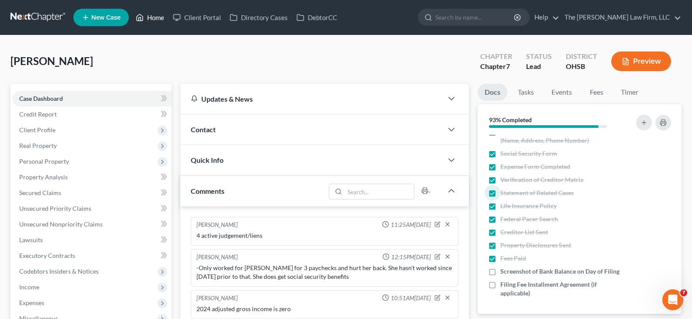
drag, startPoint x: 162, startPoint y: 17, endPoint x: 226, endPoint y: 33, distance: 66.6
click at [162, 17] on link "Home" at bounding box center [149, 18] width 37 height 16
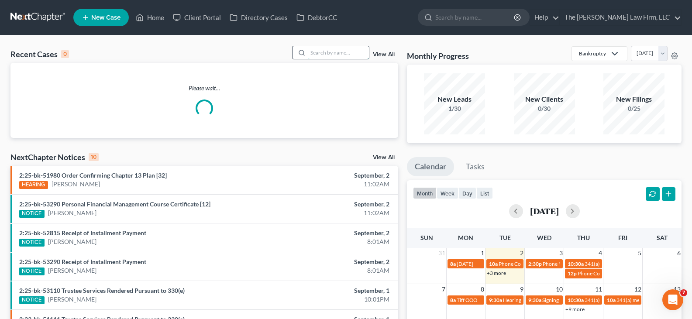
click at [325, 53] on input "search" at bounding box center [338, 52] width 61 height 13
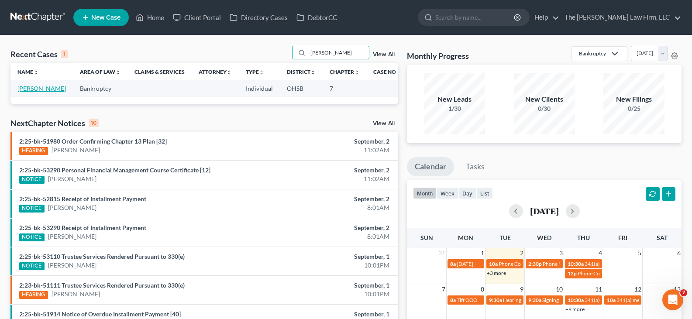
click at [28, 89] on link "[PERSON_NAME]" at bounding box center [41, 88] width 48 height 7
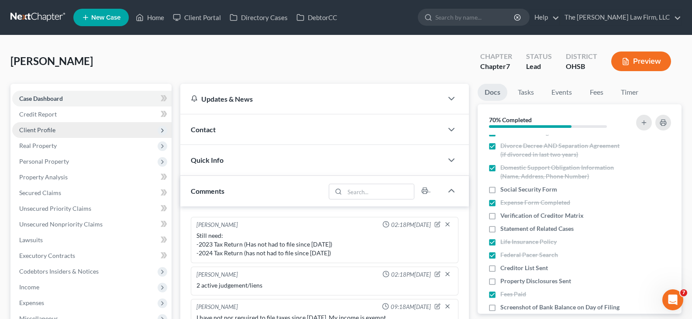
click at [43, 129] on span "Client Profile" at bounding box center [37, 129] width 36 height 7
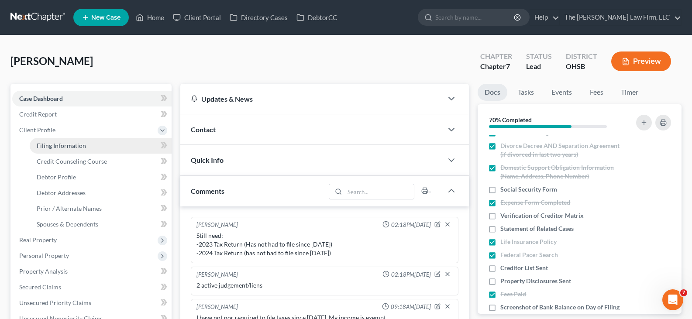
click at [52, 148] on span "Filing Information" at bounding box center [61, 145] width 49 height 7
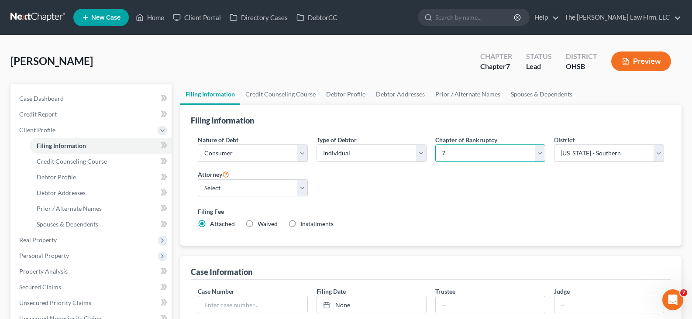
drag, startPoint x: 541, startPoint y: 152, endPoint x: 528, endPoint y: 158, distance: 13.7
click at [541, 152] on select "Select 7 11 12 13" at bounding box center [490, 153] width 110 height 17
click at [435, 145] on select "Select 7 11 12 13" at bounding box center [490, 153] width 110 height 17
click at [304, 190] on select "Select [PERSON_NAME] - OHSB [PERSON_NAME] - OHNB [PERSON_NAME] - OHSB" at bounding box center [253, 187] width 110 height 17
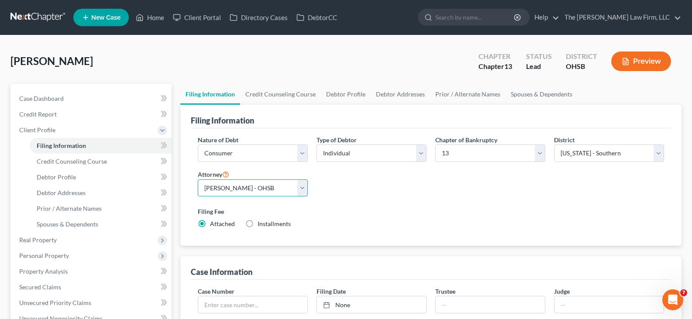
click at [198, 179] on select "Select [PERSON_NAME] - OHSB [PERSON_NAME] - OHNB [PERSON_NAME] - OHSB" at bounding box center [253, 187] width 110 height 17
click at [297, 93] on link "Credit Counseling Course" at bounding box center [280, 94] width 81 height 21
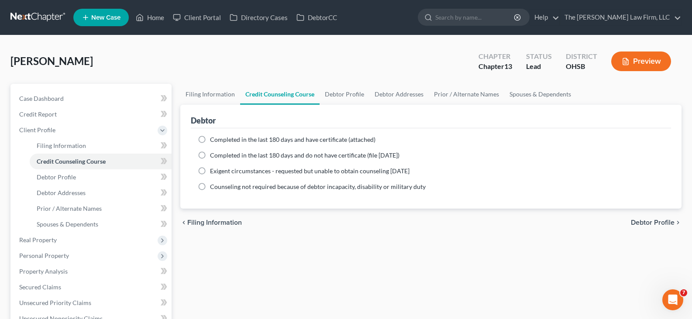
click at [210, 141] on label "Completed in the last 180 days and have certificate (attached)" at bounding box center [293, 139] width 166 height 9
click at [214, 141] on input "Completed in the last 180 days and have certificate (attached)" at bounding box center [217, 138] width 6 height 6
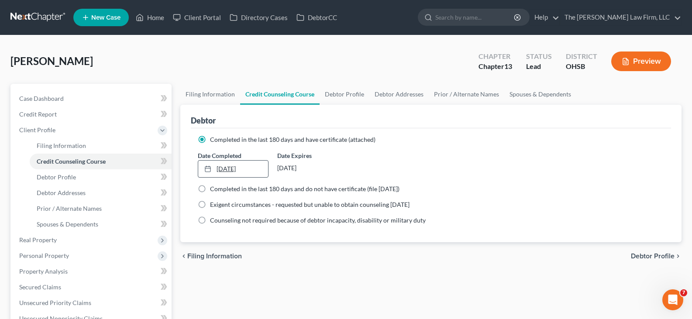
click at [234, 168] on link "[DATE]" at bounding box center [232, 169] width 69 height 17
click at [344, 95] on link "Debtor Profile" at bounding box center [345, 94] width 50 height 21
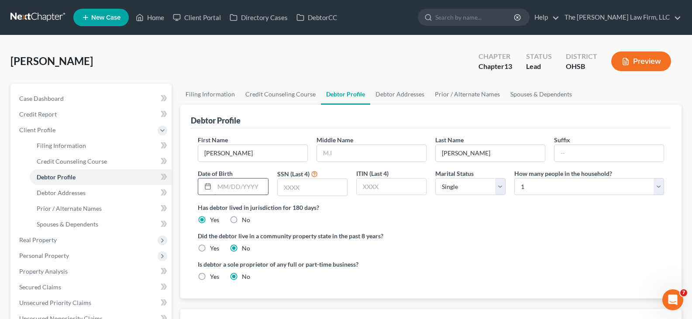
click at [219, 186] on input "text" at bounding box center [240, 187] width 53 height 17
drag, startPoint x: 500, startPoint y: 188, endPoint x: 493, endPoint y: 195, distance: 9.9
click at [500, 188] on select "Select Single Married Separated Divorced Widowed" at bounding box center [470, 186] width 70 height 17
click at [435, 178] on select "Select Single Married Separated Divorced Widowed" at bounding box center [470, 186] width 70 height 17
click at [411, 92] on link "Debtor Addresses" at bounding box center [399, 94] width 59 height 21
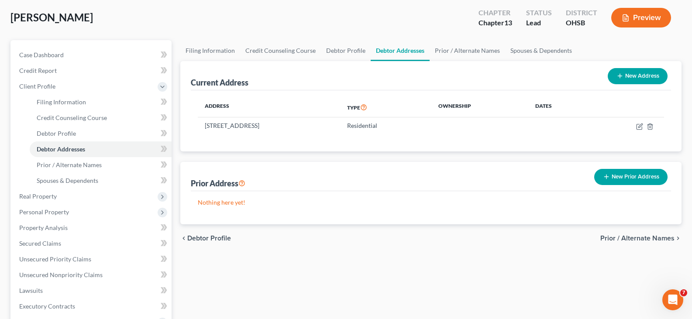
scroll to position [87, 0]
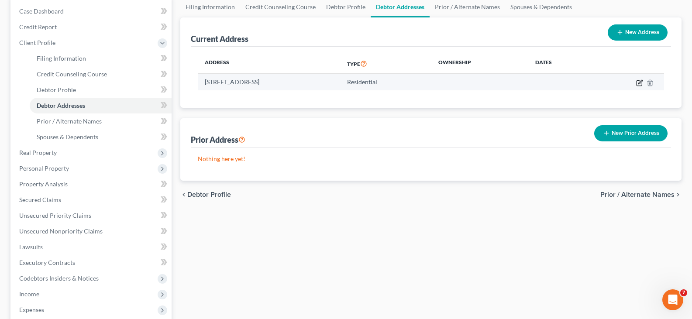
click at [638, 81] on icon "button" at bounding box center [639, 82] width 7 height 7
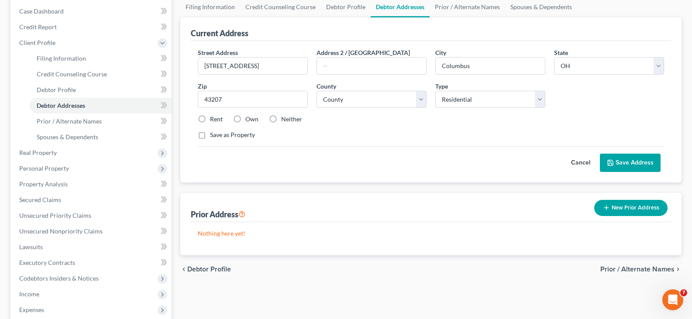
click at [245, 118] on label "Own" at bounding box center [251, 119] width 13 height 9
click at [249, 118] on input "Own" at bounding box center [252, 118] width 6 height 6
click at [421, 101] on select "County [GEOGRAPHIC_DATA] [GEOGRAPHIC_DATA] [GEOGRAPHIC_DATA] [GEOGRAPHIC_DATA] …" at bounding box center [372, 99] width 110 height 17
click at [317, 91] on select "County [GEOGRAPHIC_DATA] [GEOGRAPHIC_DATA] [GEOGRAPHIC_DATA] [GEOGRAPHIC_DATA] …" at bounding box center [372, 99] width 110 height 17
click at [612, 161] on icon at bounding box center [610, 162] width 7 height 7
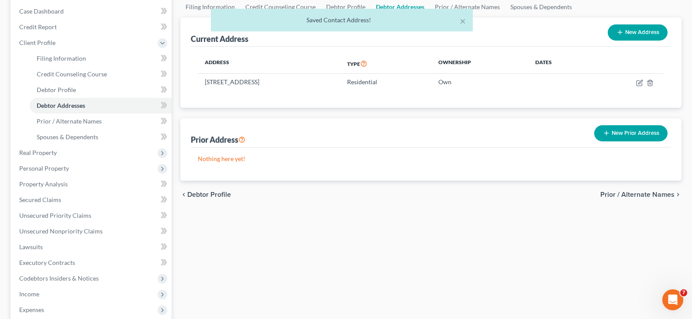
click at [607, 133] on line "button" at bounding box center [607, 133] width 0 height 4
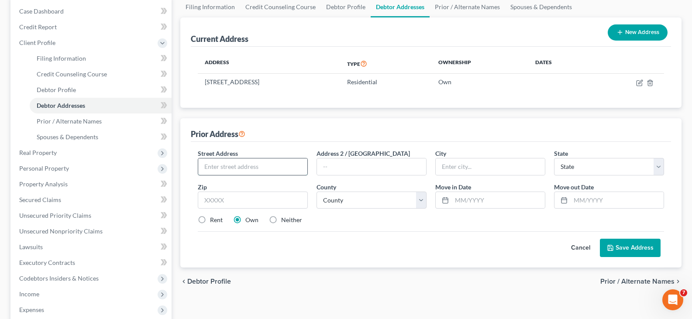
click at [228, 165] on input "text" at bounding box center [252, 167] width 109 height 17
click at [260, 201] on input "text" at bounding box center [253, 200] width 110 height 17
click at [423, 200] on select "County" at bounding box center [372, 200] width 110 height 17
click at [317, 192] on select "County [GEOGRAPHIC_DATA] [GEOGRAPHIC_DATA] [GEOGRAPHIC_DATA] [GEOGRAPHIC_DATA] …" at bounding box center [372, 200] width 110 height 17
click at [455, 204] on input "text" at bounding box center [498, 200] width 93 height 17
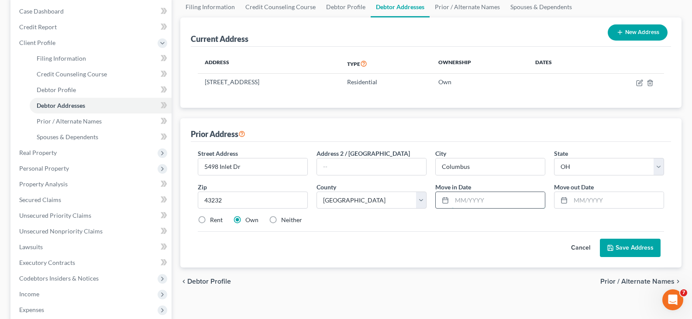
click at [457, 203] on input "text" at bounding box center [498, 200] width 93 height 17
click at [580, 204] on input "text" at bounding box center [617, 200] width 93 height 17
click at [616, 245] on button "Save Address" at bounding box center [630, 248] width 61 height 18
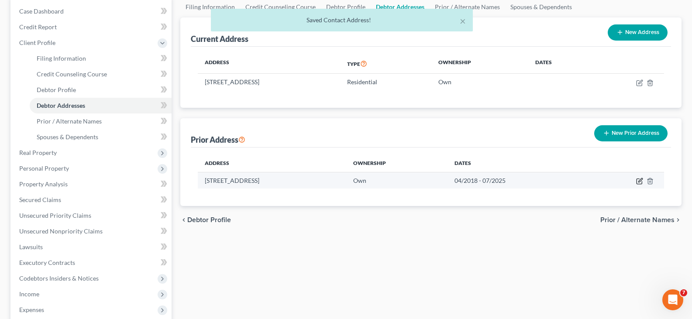
click at [640, 183] on icon "button" at bounding box center [639, 181] width 7 height 7
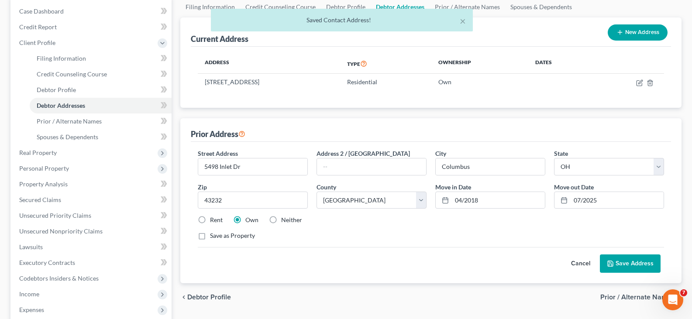
click at [210, 220] on label "Rent" at bounding box center [216, 220] width 13 height 9
click at [214, 220] on input "Rent" at bounding box center [217, 219] width 6 height 6
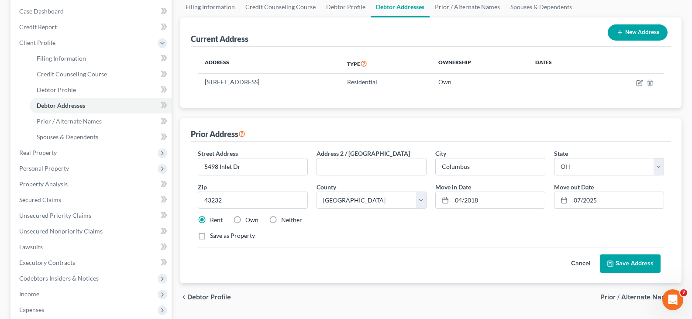
click at [632, 262] on button "Save Address" at bounding box center [630, 264] width 61 height 18
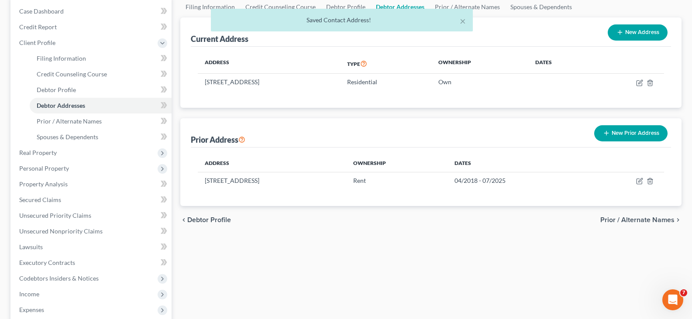
scroll to position [44, 0]
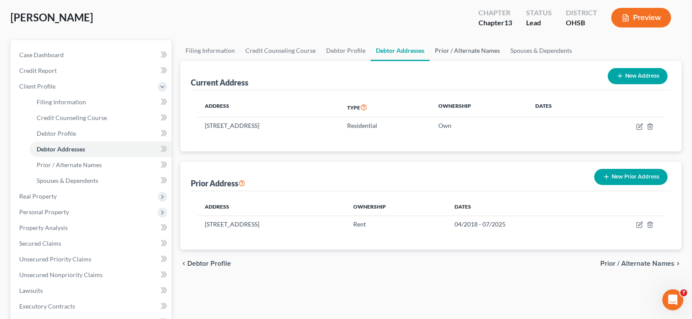
click at [472, 50] on link "Prior / Alternate Names" at bounding box center [468, 50] width 76 height 21
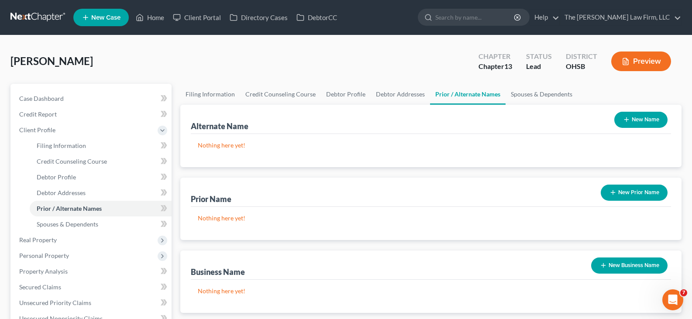
click at [613, 192] on line "button" at bounding box center [613, 193] width 0 height 4
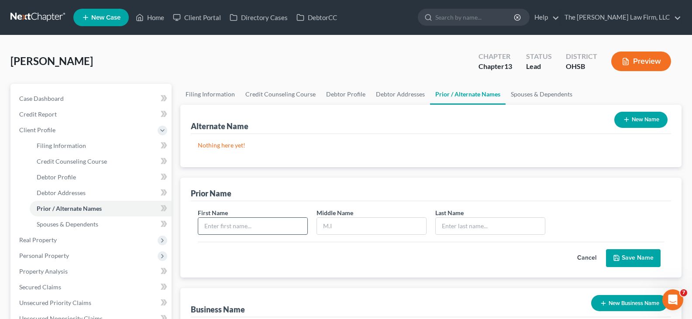
click at [215, 226] on input "text" at bounding box center [252, 226] width 109 height 17
click at [449, 230] on input "text" at bounding box center [490, 226] width 109 height 17
click at [626, 257] on button "Save Name" at bounding box center [633, 258] width 55 height 18
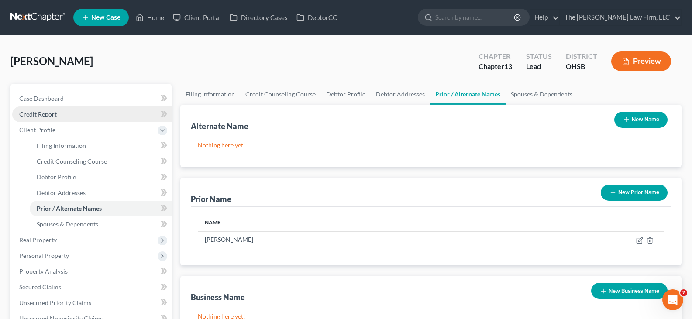
drag, startPoint x: 95, startPoint y: 129, endPoint x: 83, endPoint y: 121, distance: 13.8
click at [95, 129] on span "Client Profile" at bounding box center [91, 130] width 159 height 16
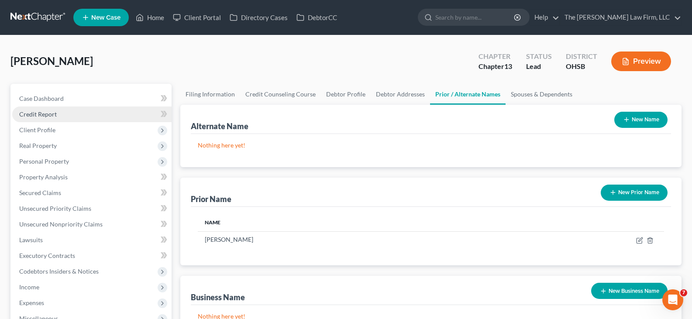
click at [74, 114] on link "Credit Report" at bounding box center [91, 115] width 159 height 16
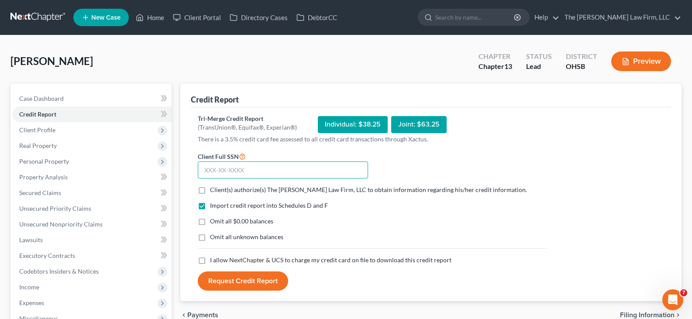
click at [204, 171] on input "text" at bounding box center [283, 170] width 170 height 17
click at [210, 191] on label "Client(s) authorize(s) The [PERSON_NAME] Law Firm, LLC to obtain information re…" at bounding box center [368, 190] width 317 height 9
click at [214, 191] on input "Client(s) authorize(s) The [PERSON_NAME] Law Firm, LLC to obtain information re…" at bounding box center [217, 189] width 6 height 6
click at [210, 220] on label "Omit all $0.00 balances" at bounding box center [241, 221] width 63 height 9
click at [214, 220] on input "Omit all $0.00 balances" at bounding box center [217, 220] width 6 height 6
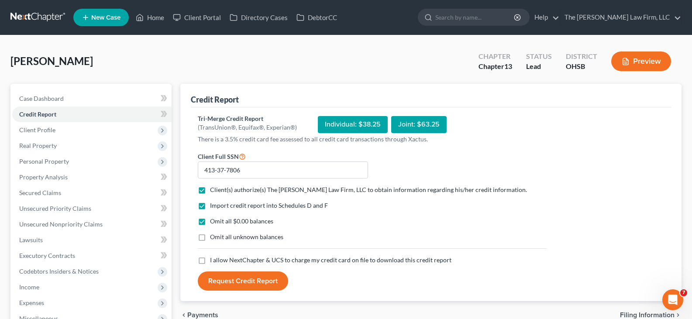
click at [210, 263] on label "I allow NextChapter & UCS to charge my credit card on file to download this cre…" at bounding box center [330, 260] width 241 height 9
click at [214, 262] on input "I allow NextChapter & UCS to charge my credit card on file to download this cre…" at bounding box center [217, 259] width 6 height 6
click at [241, 282] on button "Request Credit Report" at bounding box center [243, 281] width 90 height 19
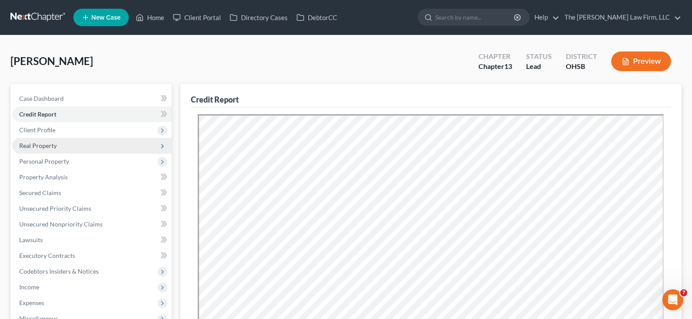
click at [48, 146] on span "Real Property" at bounding box center [38, 145] width 38 height 7
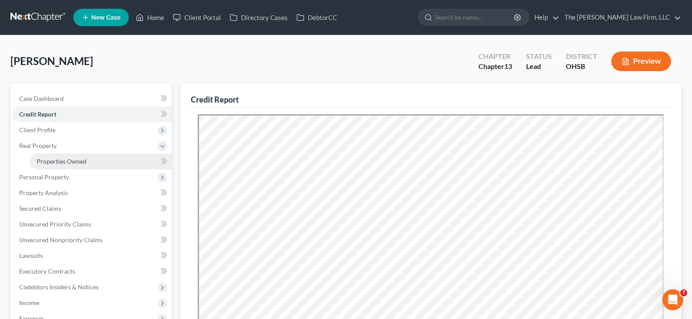
click at [58, 163] on span "Properties Owned" at bounding box center [62, 161] width 50 height 7
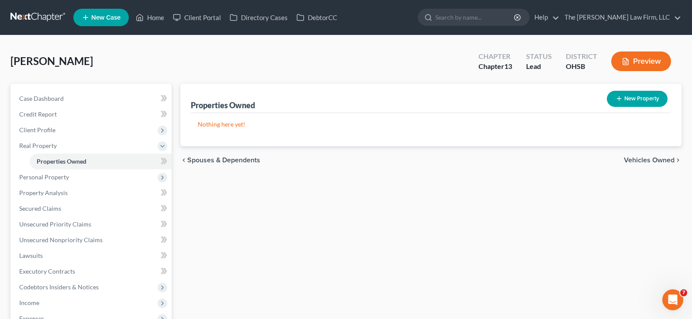
click at [619, 99] on line "button" at bounding box center [619, 99] width 4 height 0
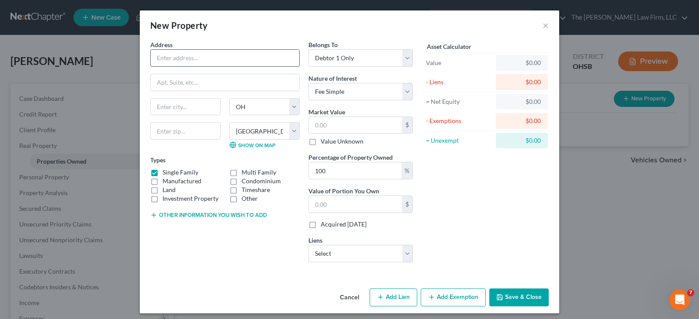
click at [187, 59] on input "text" at bounding box center [225, 58] width 148 height 17
click at [227, 60] on input "text" at bounding box center [225, 58] width 148 height 17
click at [202, 129] on input "text" at bounding box center [185, 130] width 70 height 17
click at [316, 124] on input "text" at bounding box center [355, 125] width 93 height 17
click at [503, 298] on button "Save & Close" at bounding box center [518, 298] width 59 height 18
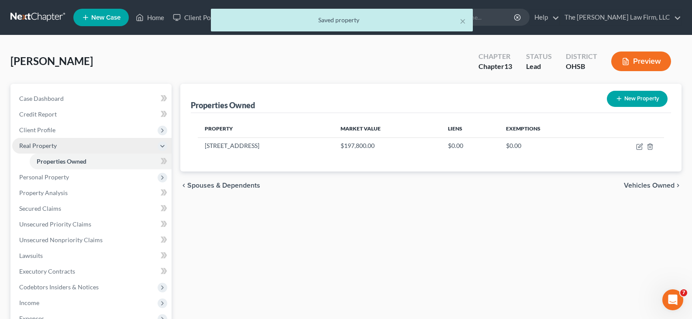
click at [76, 148] on span "Real Property" at bounding box center [91, 146] width 159 height 16
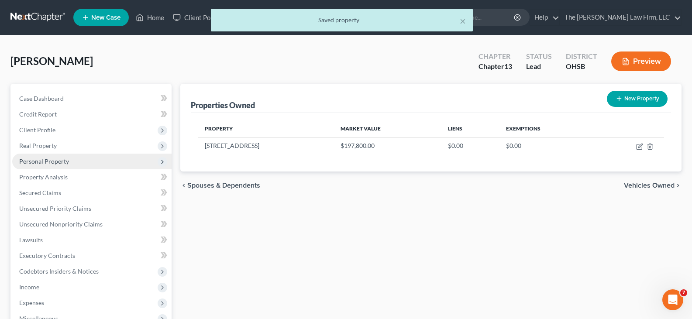
click at [66, 159] on span "Personal Property" at bounding box center [44, 161] width 50 height 7
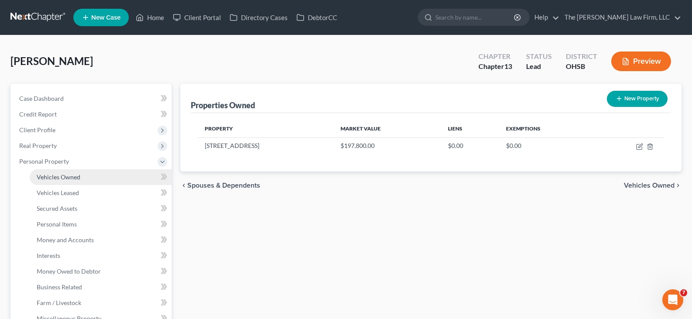
click at [71, 178] on span "Vehicles Owned" at bounding box center [59, 176] width 44 height 7
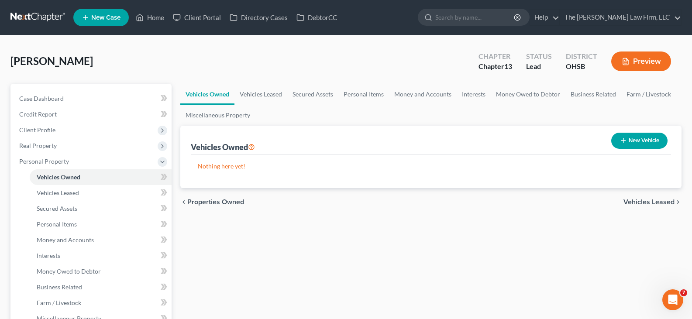
click at [623, 139] on icon "button" at bounding box center [623, 140] width 7 height 7
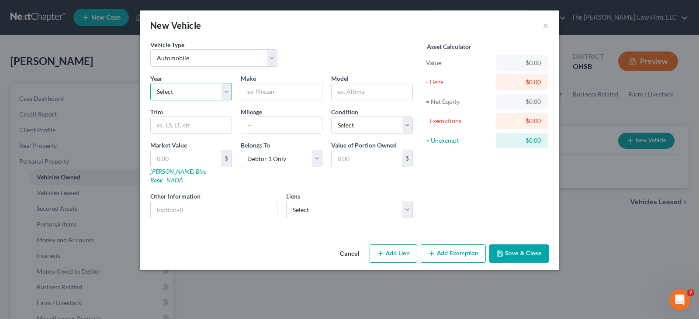
drag, startPoint x: 225, startPoint y: 90, endPoint x: 216, endPoint y: 100, distance: 13.0
click at [225, 90] on select "Select 2026 2025 2024 2023 2022 2021 2020 2019 2018 2017 2016 2015 2014 2013 20…" at bounding box center [191, 91] width 82 height 17
click at [150, 83] on select "Select 2026 2025 2024 2023 2022 2021 2020 2019 2018 2017 2016 2015 2014 2013 20…" at bounding box center [191, 91] width 82 height 17
click at [277, 93] on input "text" at bounding box center [281, 91] width 81 height 17
click at [343, 91] on input "text" at bounding box center [371, 91] width 81 height 17
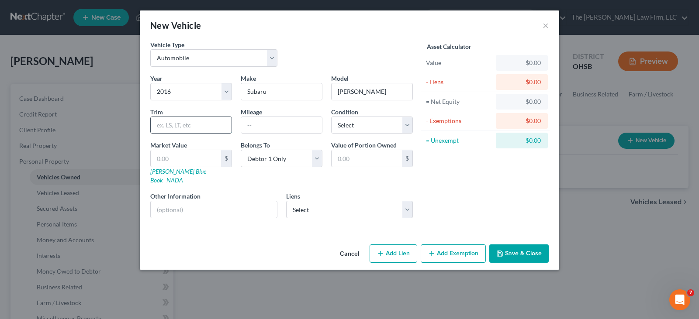
click at [193, 127] on input "text" at bounding box center [191, 125] width 81 height 17
click at [250, 125] on input "text" at bounding box center [281, 125] width 81 height 17
drag, startPoint x: 408, startPoint y: 126, endPoint x: 397, endPoint y: 133, distance: 13.5
click at [408, 126] on select "Select Excellent Very Good Good Fair Poor" at bounding box center [372, 125] width 82 height 17
click at [331, 117] on select "Select Excellent Very Good Good Fair Poor" at bounding box center [372, 125] width 82 height 17
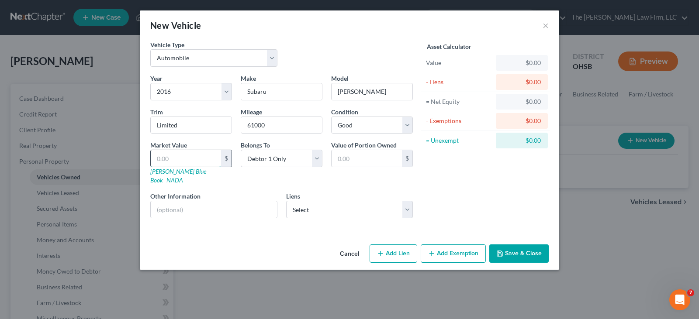
drag, startPoint x: 201, startPoint y: 161, endPoint x: 660, endPoint y: 318, distance: 485.6
click at [201, 161] on input "text" at bounding box center [186, 158] width 70 height 17
click at [169, 159] on input "text" at bounding box center [186, 158] width 70 height 17
click at [506, 245] on button "Save & Close" at bounding box center [518, 254] width 59 height 18
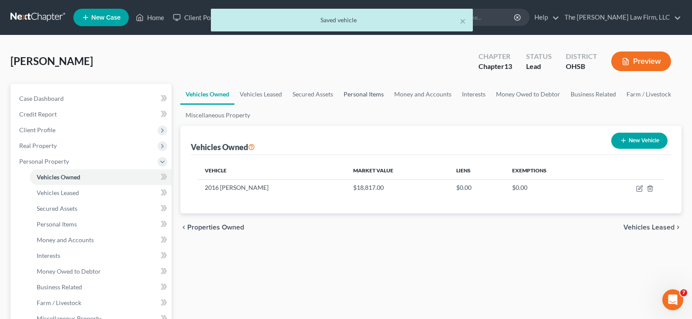
click at [354, 95] on link "Personal Items" at bounding box center [363, 94] width 51 height 21
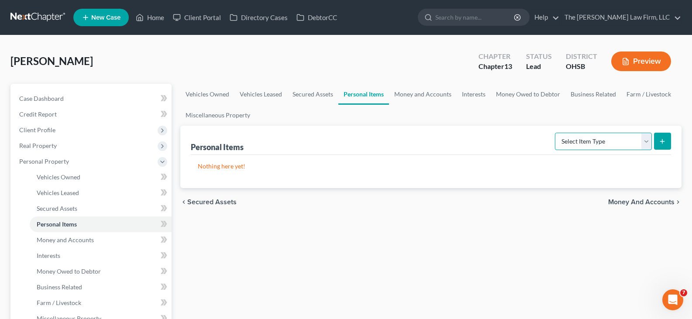
drag, startPoint x: 647, startPoint y: 139, endPoint x: 614, endPoint y: 147, distance: 33.2
click at [647, 139] on select "Select Item Type Clothing Collectibles Of Value Electronics Firearms Household …" at bounding box center [603, 141] width 97 height 17
click at [556, 133] on select "Select Item Type Clothing Collectibles Of Value Electronics Firearms Household …" at bounding box center [603, 141] width 97 height 17
click at [664, 142] on icon "submit" at bounding box center [662, 141] width 7 height 7
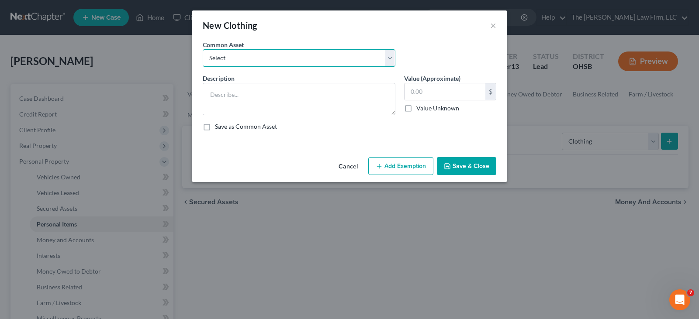
drag, startPoint x: 335, startPoint y: 58, endPoint x: 325, endPoint y: 66, distance: 12.5
click at [335, 58] on select "Select Clothes, shoes and wearing apparel" at bounding box center [299, 57] width 193 height 17
click at [203, 49] on select "Select Clothes, shoes and wearing apparel" at bounding box center [299, 57] width 193 height 17
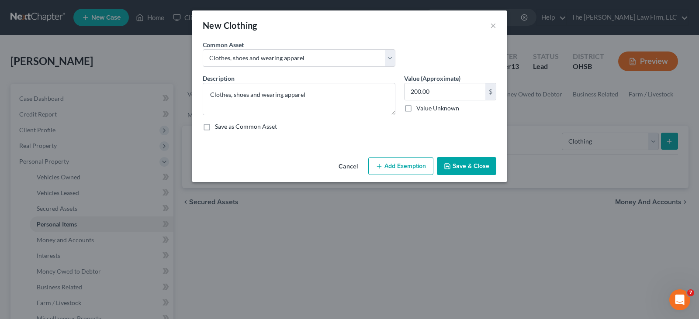
click at [397, 161] on button "Add Exemption" at bounding box center [400, 166] width 65 height 18
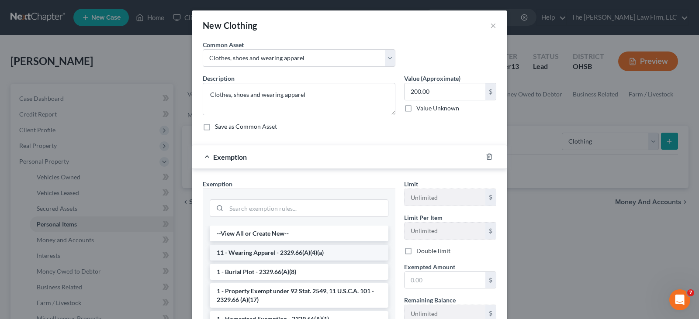
click at [344, 255] on li "11 - Wearing Apparel - 2329.66(A)(4)(a)" at bounding box center [299, 253] width 179 height 16
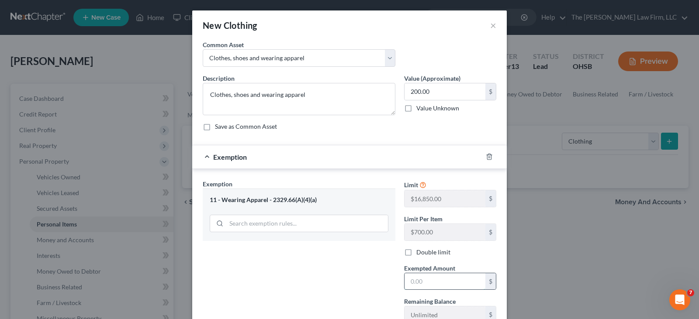
click at [421, 285] on input "text" at bounding box center [444, 281] width 81 height 17
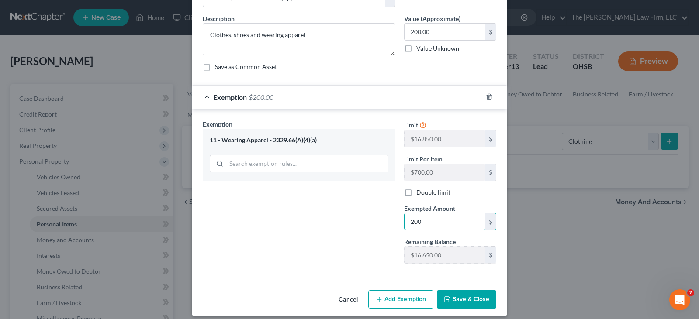
scroll to position [67, 0]
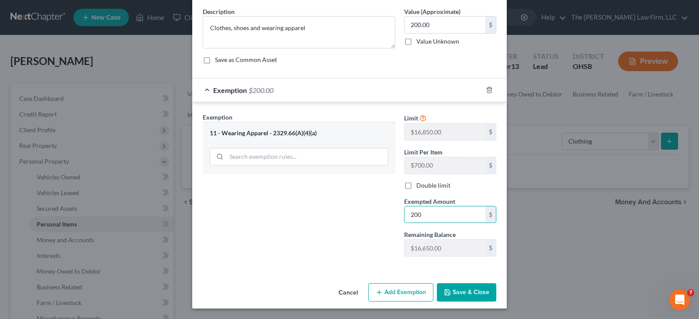
click at [447, 293] on icon "button" at bounding box center [447, 292] width 5 height 5
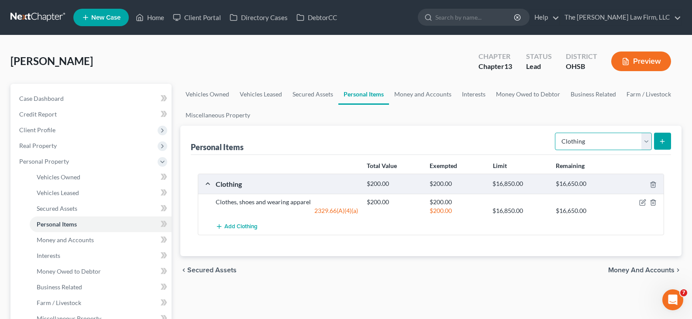
click at [645, 143] on select "Select Item Type Clothing Collectibles Of Value Electronics Firearms Household …" at bounding box center [603, 141] width 97 height 17
click at [556, 133] on select "Select Item Type Clothing Collectibles Of Value Electronics Firearms Household …" at bounding box center [603, 141] width 97 height 17
click at [664, 141] on line "submit" at bounding box center [663, 141] width 4 height 0
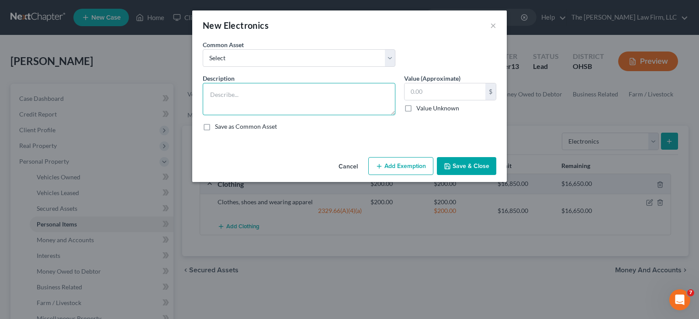
click at [235, 103] on textarea at bounding box center [299, 99] width 193 height 32
paste textarea "2 tv, phone, laptop, tablet, kindle, 2radio"
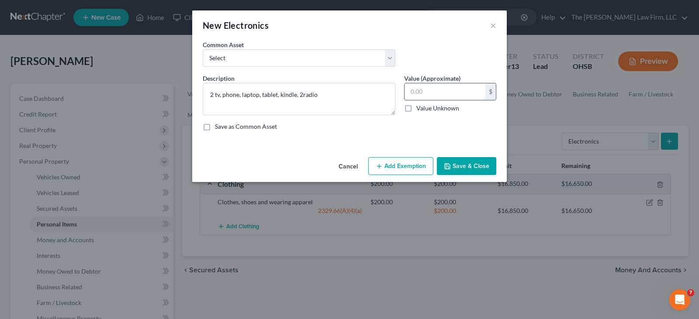
click at [452, 92] on input "text" at bounding box center [444, 91] width 81 height 17
click at [418, 166] on button "Add Exemption" at bounding box center [400, 166] width 65 height 18
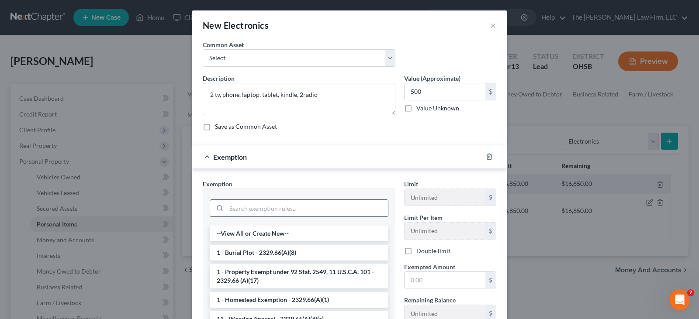
click at [370, 212] on input "search" at bounding box center [307, 208] width 162 height 17
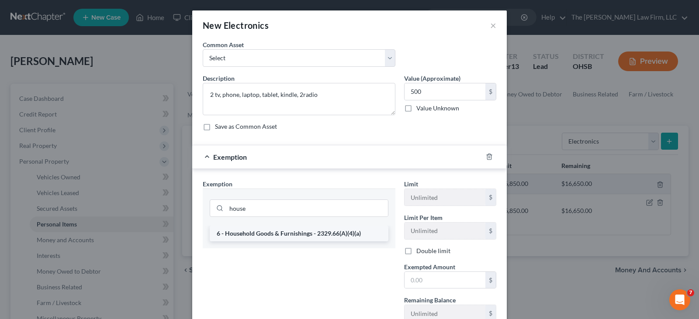
click at [331, 234] on li "6 - Household Goods & Furnishings - 2329.66(A)(4)(a)" at bounding box center [299, 234] width 179 height 16
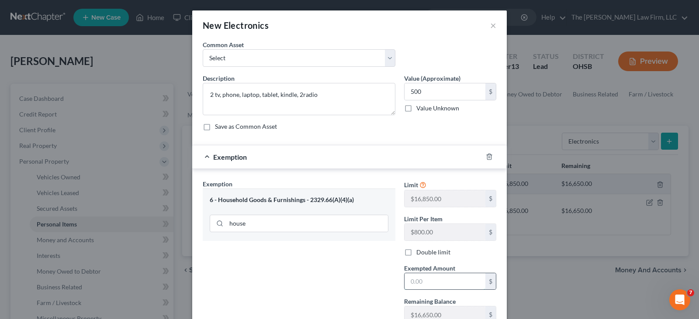
click at [411, 283] on input "text" at bounding box center [444, 281] width 81 height 17
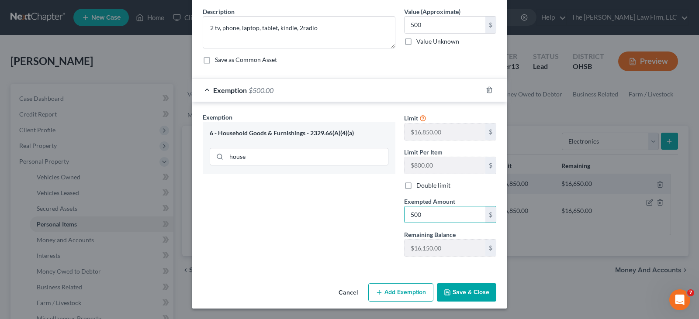
click at [444, 293] on icon "button" at bounding box center [447, 292] width 7 height 7
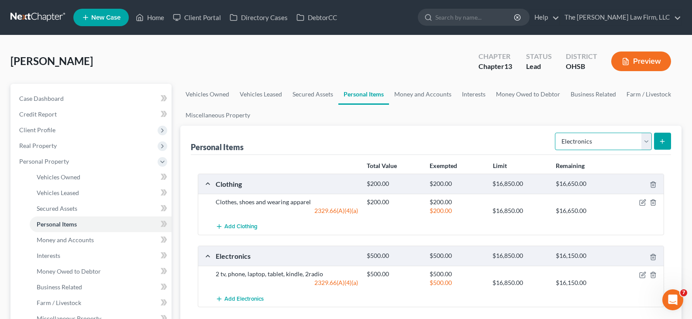
drag, startPoint x: 648, startPoint y: 141, endPoint x: 644, endPoint y: 145, distance: 5.6
click at [648, 141] on select "Select Item Type Clothing Collectibles Of Value Electronics Firearms Household …" at bounding box center [603, 141] width 97 height 17
click at [556, 133] on select "Select Item Type Clothing Collectibles Of Value Electronics Firearms Household …" at bounding box center [603, 141] width 97 height 17
click at [662, 143] on icon "submit" at bounding box center [662, 141] width 7 height 7
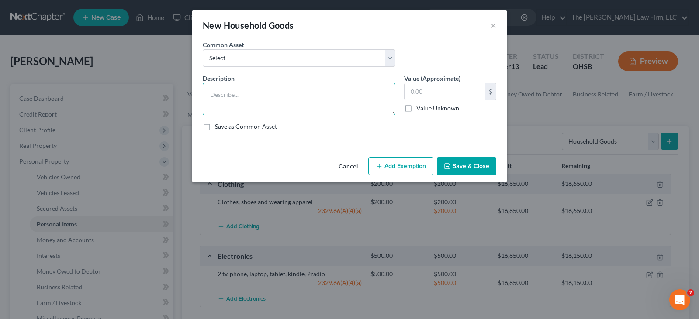
click at [245, 101] on textarea at bounding box center [299, 99] width 193 height 32
paste textarea "Minimal mostly used stuff junk by most account"
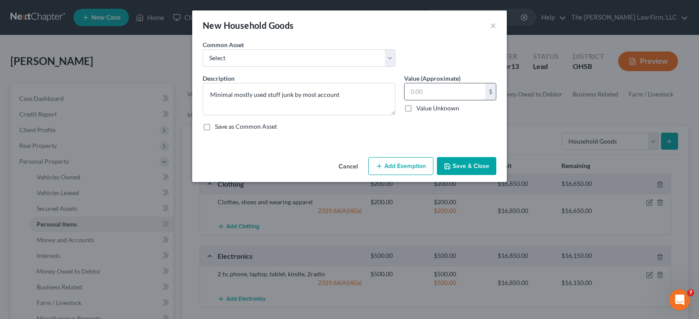
click at [426, 92] on input "text" at bounding box center [444, 91] width 81 height 17
click at [412, 164] on button "Add Exemption" at bounding box center [400, 166] width 65 height 18
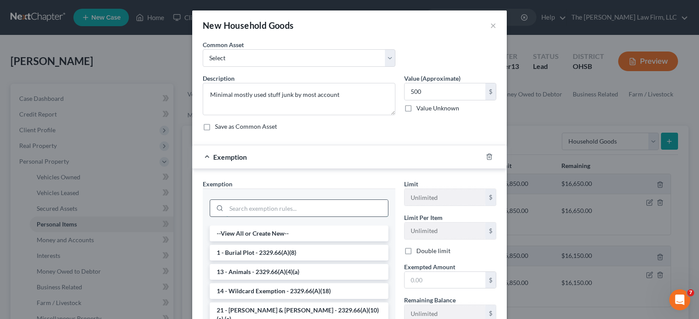
click at [335, 207] on input "search" at bounding box center [307, 208] width 162 height 17
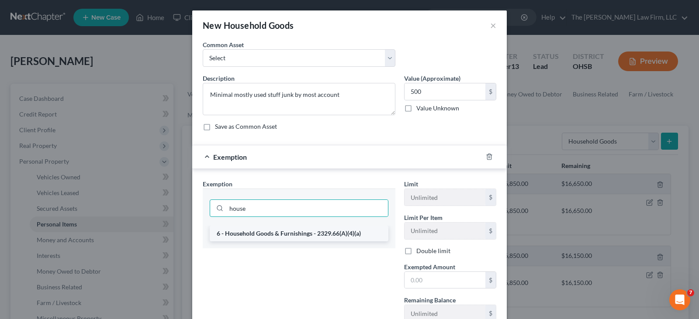
click at [308, 233] on li "6 - Household Goods & Furnishings - 2329.66(A)(4)(a)" at bounding box center [299, 234] width 179 height 16
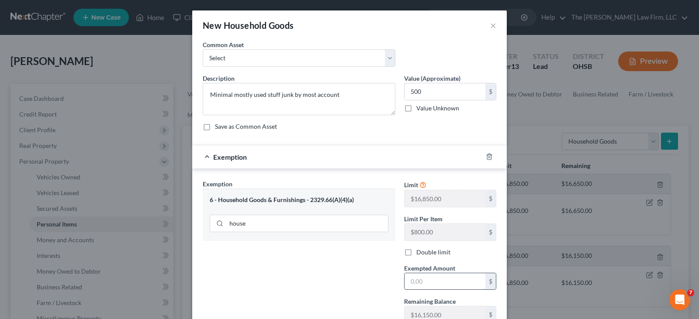
click at [411, 279] on input "text" at bounding box center [444, 281] width 81 height 17
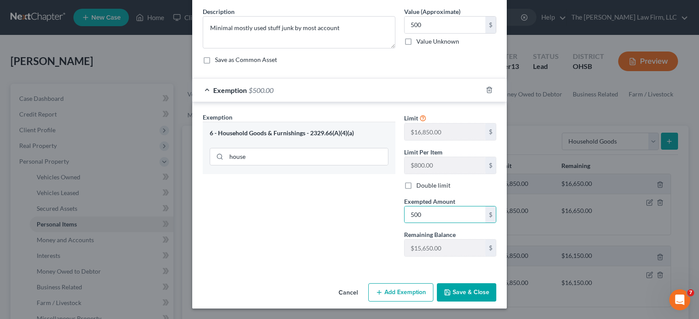
click at [463, 291] on button "Save & Close" at bounding box center [466, 292] width 59 height 18
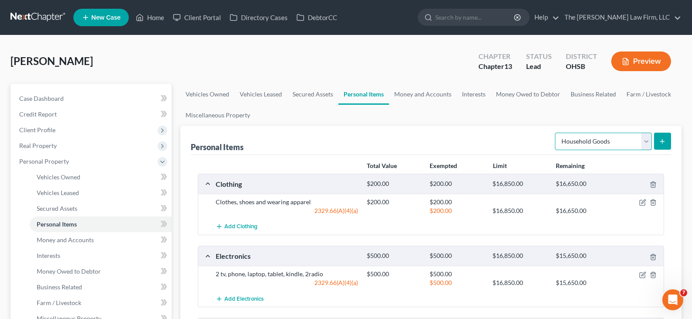
drag, startPoint x: 647, startPoint y: 142, endPoint x: 638, endPoint y: 149, distance: 11.5
click at [647, 142] on select "Select Item Type Clothing Collectibles Of Value Electronics Firearms Household …" at bounding box center [603, 141] width 97 height 17
click at [556, 133] on select "Select Item Type Clothing Collectibles Of Value Electronics Firearms Household …" at bounding box center [603, 141] width 97 height 17
click at [663, 143] on icon "submit" at bounding box center [662, 141] width 7 height 7
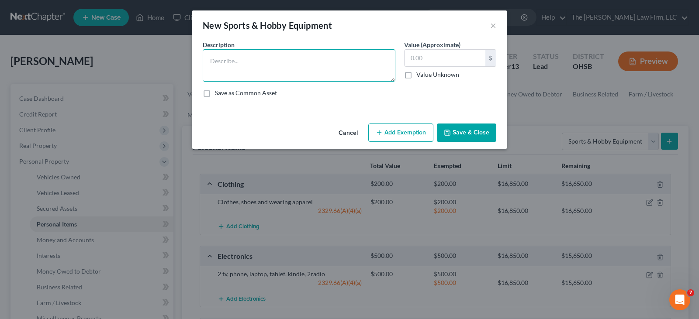
click at [305, 59] on textarea at bounding box center [299, 65] width 193 height 32
paste textarea "Craft tools (paints and such)"
click at [419, 59] on input "text" at bounding box center [444, 58] width 81 height 17
click at [405, 132] on button "Add Exemption" at bounding box center [400, 133] width 65 height 18
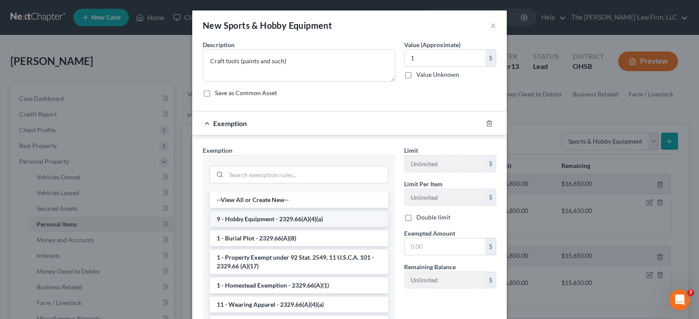
click at [344, 219] on li "9 - Hobby Equipment - 2329.66(A)(4)(a)" at bounding box center [299, 219] width 179 height 16
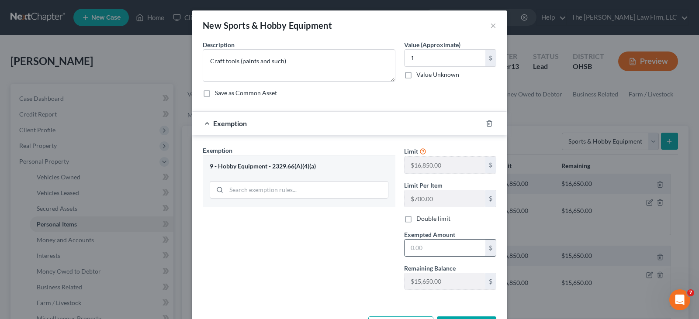
click at [418, 248] on input "text" at bounding box center [444, 248] width 81 height 17
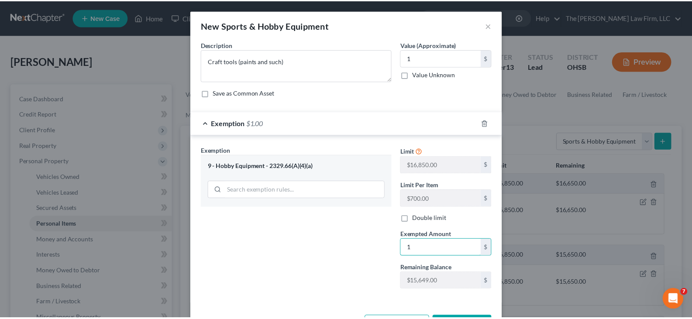
scroll to position [33, 0]
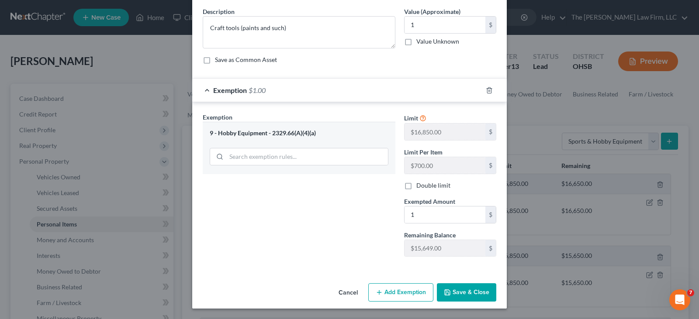
click at [452, 297] on button "Save & Close" at bounding box center [466, 292] width 59 height 18
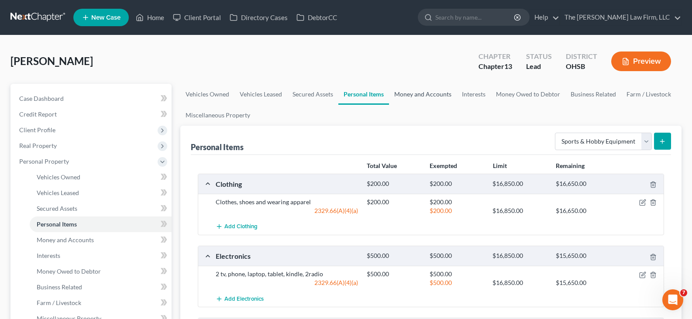
click at [428, 94] on link "Money and Accounts" at bounding box center [423, 94] width 68 height 21
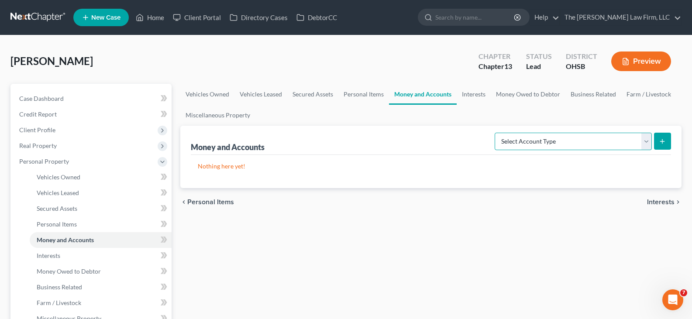
click at [649, 141] on select "Select Account Type Brokerage Cash on Hand Certificates of Deposit Checking Acc…" at bounding box center [573, 141] width 157 height 17
click at [497, 133] on select "Select Account Type Brokerage Cash on Hand Certificates of Deposit Checking Acc…" at bounding box center [573, 141] width 157 height 17
click at [662, 141] on line "submit" at bounding box center [663, 141] width 4 height 0
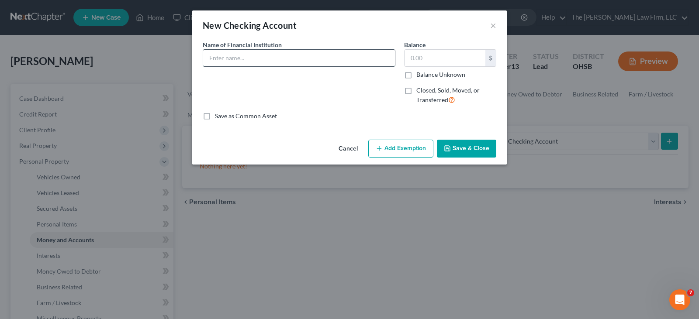
click at [289, 55] on input "text" at bounding box center [299, 58] width 192 height 17
click at [450, 150] on icon "button" at bounding box center [447, 148] width 7 height 7
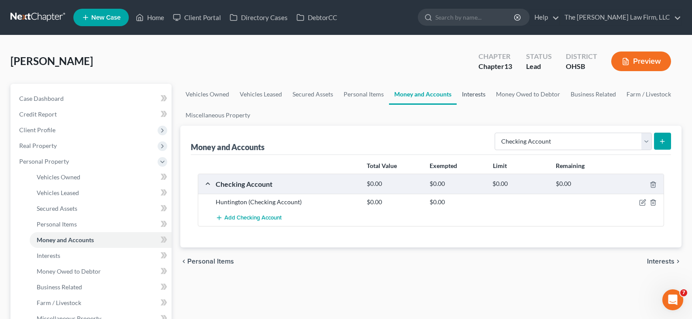
drag, startPoint x: 466, startPoint y: 96, endPoint x: 695, endPoint y: 207, distance: 254.5
click at [466, 96] on link "Interests" at bounding box center [474, 94] width 34 height 21
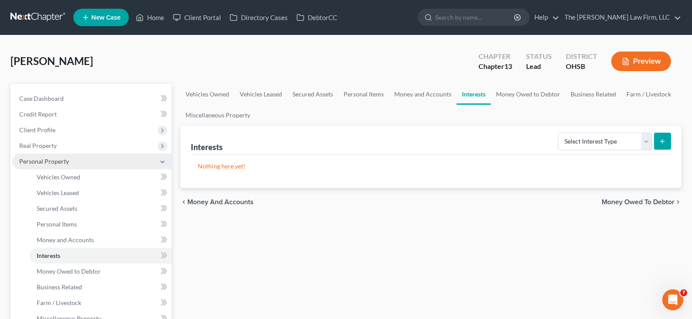
click at [82, 159] on span "Personal Property" at bounding box center [91, 162] width 159 height 16
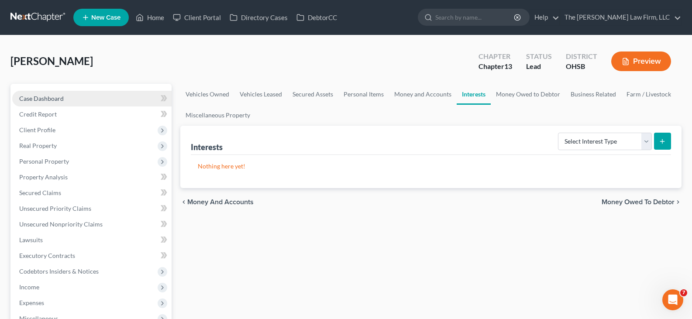
drag, startPoint x: 51, startPoint y: 98, endPoint x: 55, endPoint y: 102, distance: 4.9
click at [51, 98] on span "Case Dashboard" at bounding box center [41, 98] width 45 height 7
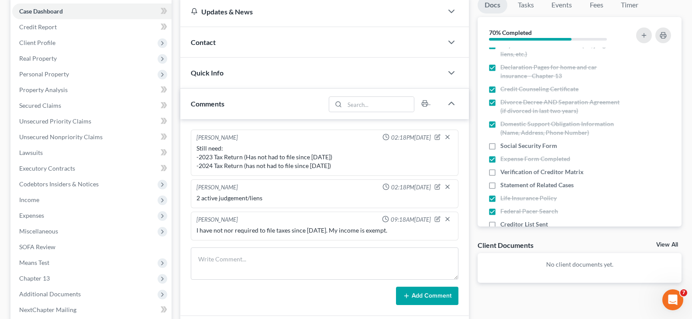
scroll to position [262, 0]
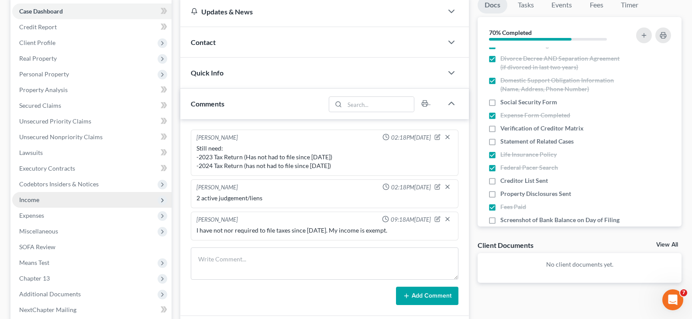
click at [30, 200] on span "Income" at bounding box center [29, 199] width 20 height 7
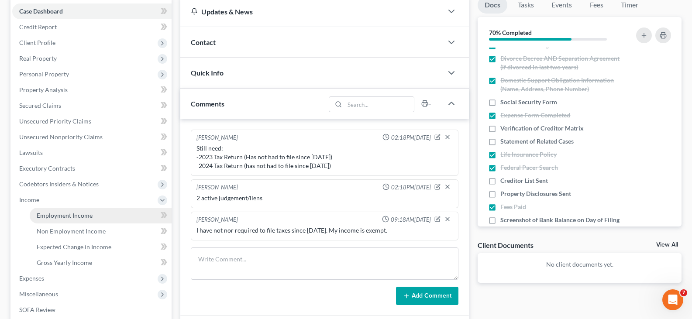
click at [45, 216] on span "Employment Income" at bounding box center [65, 215] width 56 height 7
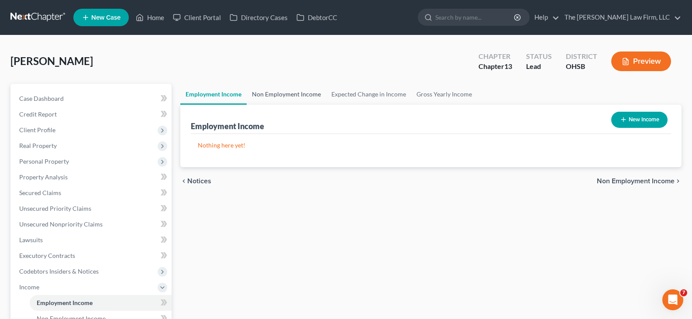
click at [272, 95] on link "Non Employment Income" at bounding box center [286, 94] width 79 height 21
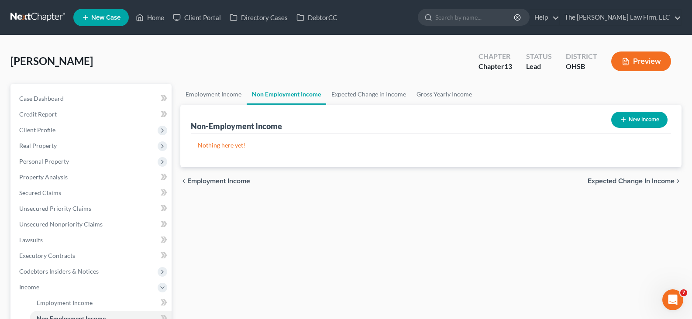
click at [623, 119] on icon "button" at bounding box center [623, 119] width 7 height 7
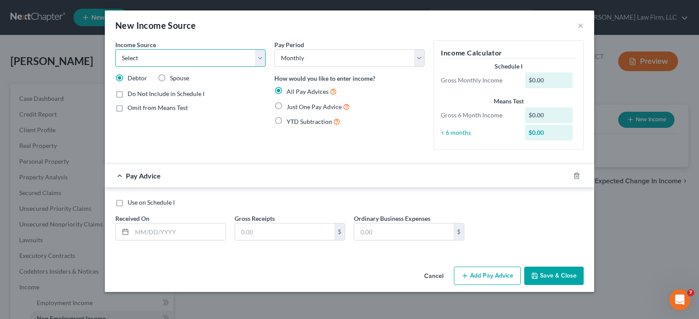
click at [204, 60] on select "Select Unemployment Disability (from employer) Pension Retirement Social Securi…" at bounding box center [190, 57] width 150 height 17
click at [115, 49] on select "Select Unemployment Disability (from employer) Pension Retirement Social Securi…" at bounding box center [190, 57] width 150 height 17
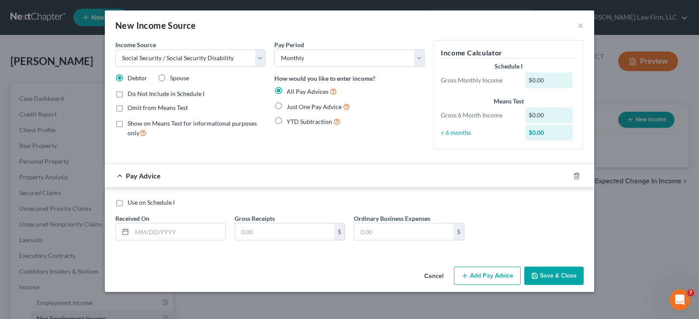
click at [286, 106] on label "Just One Pay Advice" at bounding box center [317, 107] width 63 height 10
click at [290, 106] on input "Just One Pay Advice" at bounding box center [293, 105] width 6 height 6
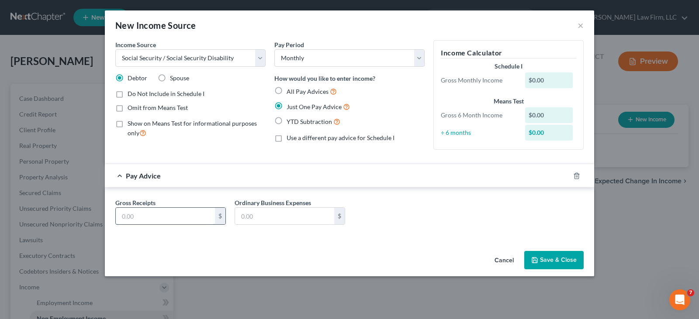
click at [168, 217] on input "text" at bounding box center [165, 216] width 99 height 17
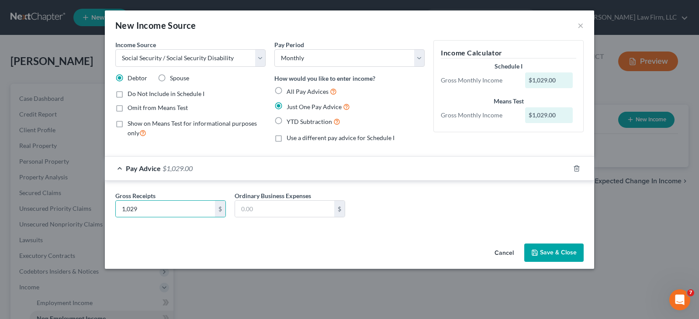
click at [545, 254] on button "Save & Close" at bounding box center [553, 253] width 59 height 18
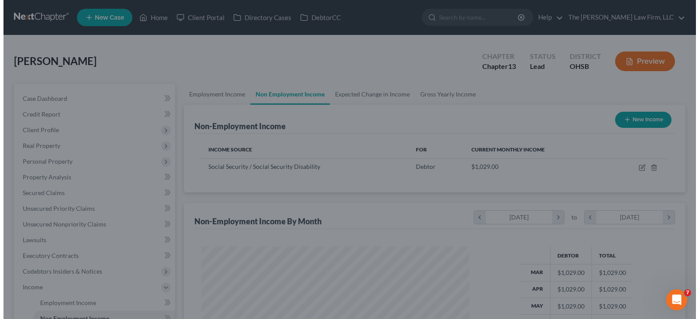
scroll to position [157, 282]
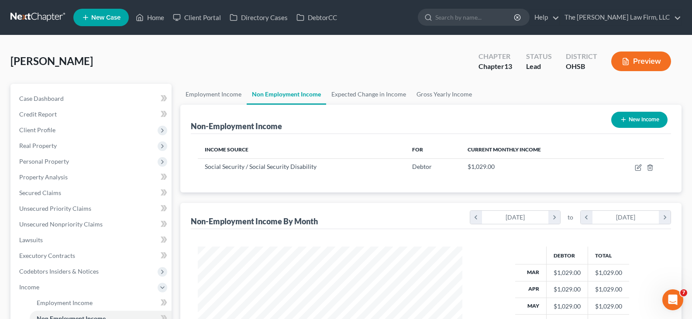
click at [621, 121] on icon "button" at bounding box center [623, 119] width 7 height 7
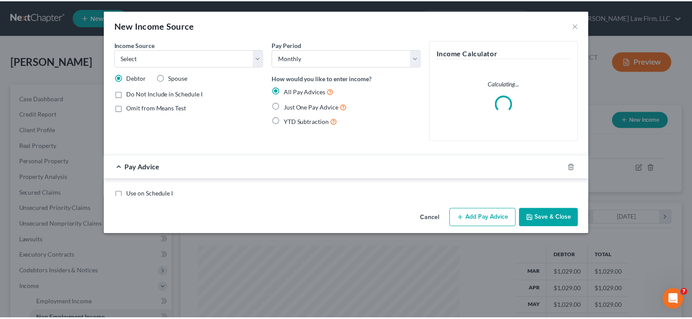
scroll to position [157, 285]
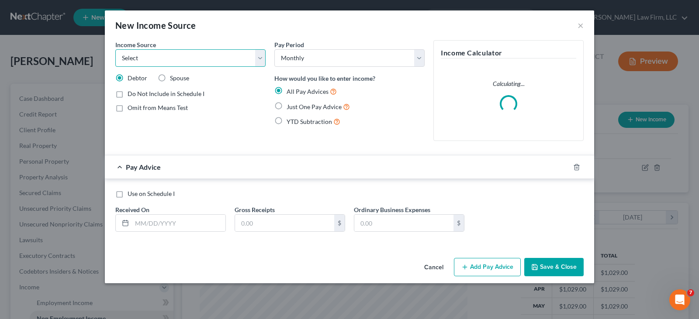
click at [259, 59] on select "Select Unemployment Disability (from employer) Pension Retirement Social Securi…" at bounding box center [190, 57] width 150 height 17
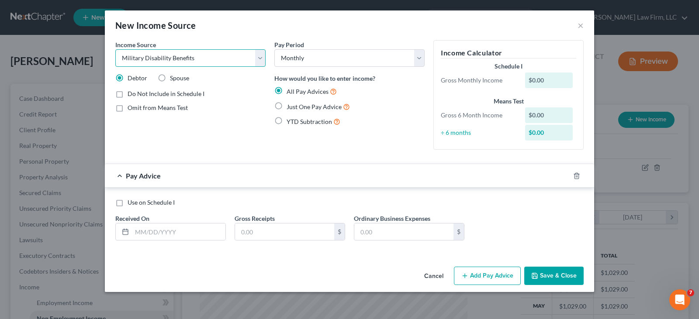
click at [115, 49] on select "Select Unemployment Disability (from employer) Pension Retirement Social Securi…" at bounding box center [190, 57] width 150 height 17
click at [286, 106] on label "Just One Pay Advice" at bounding box center [317, 107] width 63 height 10
click at [290, 106] on input "Just One Pay Advice" at bounding box center [293, 105] width 6 height 6
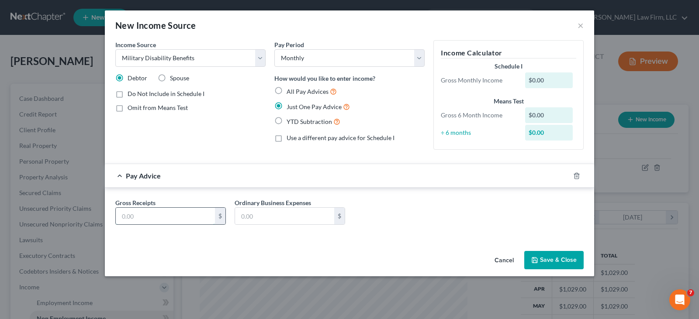
click at [196, 216] on input "text" at bounding box center [165, 216] width 99 height 17
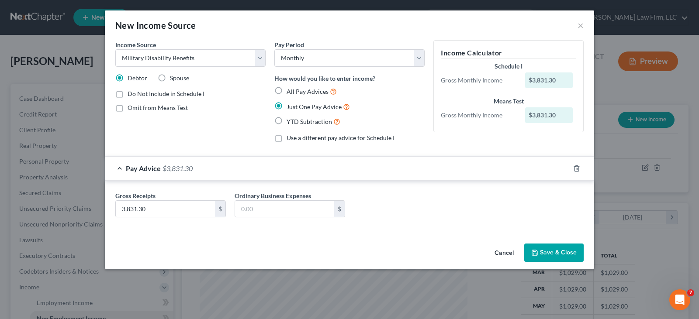
click at [545, 252] on button "Save & Close" at bounding box center [553, 253] width 59 height 18
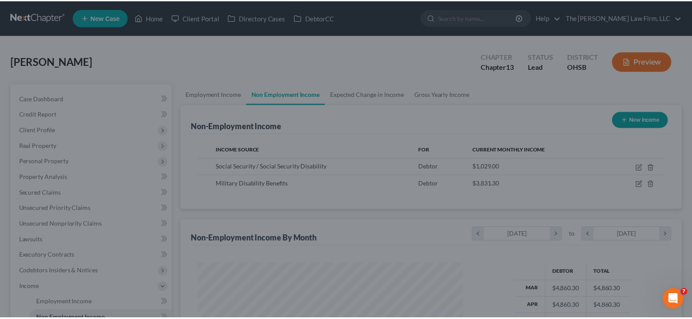
scroll to position [436547, 436421]
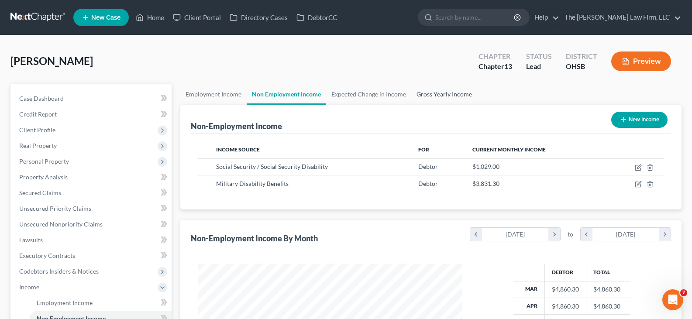
click at [441, 94] on link "Gross Yearly Income" at bounding box center [444, 94] width 66 height 21
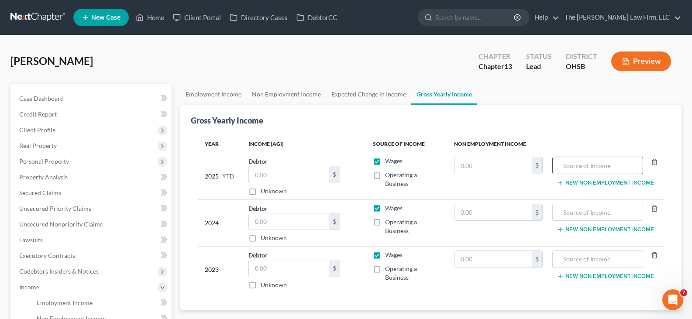
click at [568, 165] on input "text" at bounding box center [597, 165] width 81 height 17
click at [516, 165] on input "text" at bounding box center [494, 165] width 78 height 17
click at [568, 163] on input "text" at bounding box center [597, 165] width 81 height 17
drag, startPoint x: 634, startPoint y: 167, endPoint x: 572, endPoint y: 166, distance: 62.0
click at [572, 166] on input "SS Benefits & VA Benefits" at bounding box center [597, 165] width 81 height 17
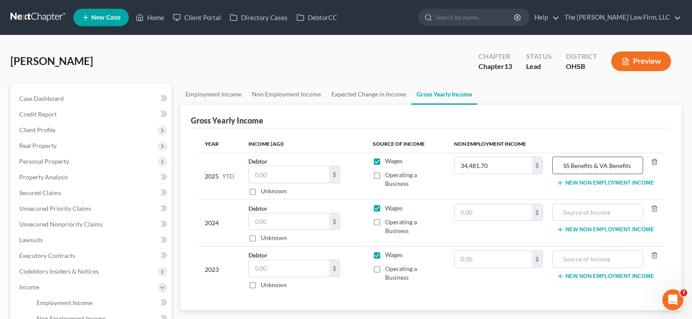
click at [598, 166] on input "SS Benefits & VA Benefits" at bounding box center [597, 165] width 81 height 17
click at [601, 166] on input "SS Benefits & VA Benefits" at bounding box center [597, 165] width 81 height 17
drag, startPoint x: 601, startPoint y: 166, endPoint x: 564, endPoint y: 166, distance: 36.7
click at [564, 166] on input "SS Benefits & VA Benefits" at bounding box center [597, 165] width 81 height 17
click at [585, 184] on button "New Non Employment Income" at bounding box center [605, 182] width 97 height 7
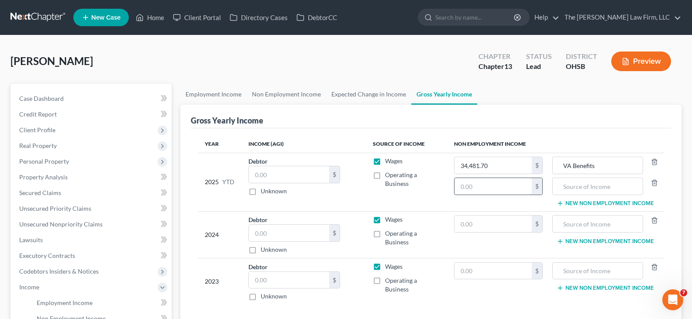
click at [504, 187] on input "text" at bounding box center [494, 186] width 78 height 17
click at [564, 187] on input "text" at bounding box center [597, 186] width 81 height 17
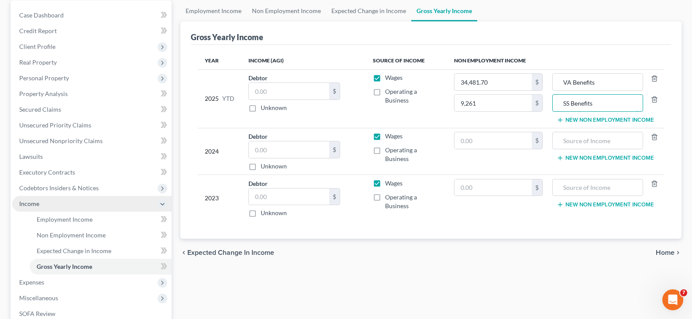
scroll to position [87, 0]
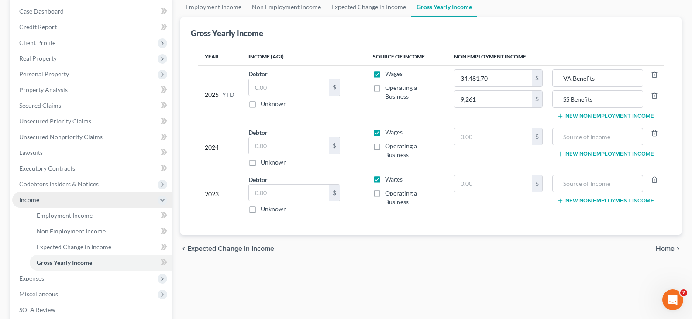
click at [59, 197] on span "Income" at bounding box center [91, 200] width 159 height 16
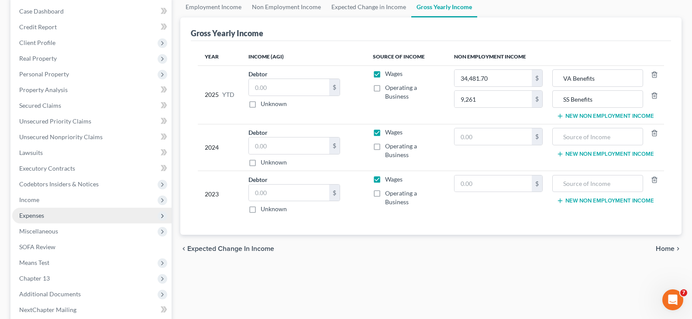
click at [63, 215] on span "Expenses" at bounding box center [91, 216] width 159 height 16
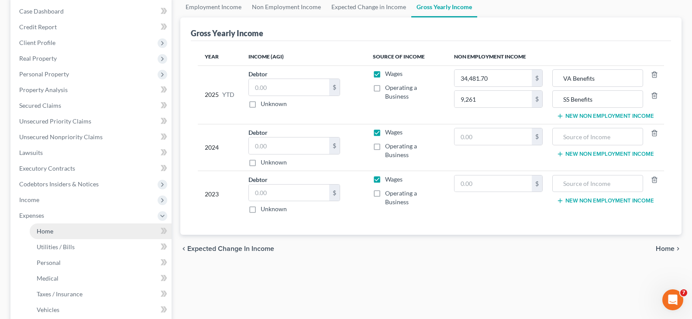
click at [65, 228] on link "Home" at bounding box center [101, 232] width 142 height 16
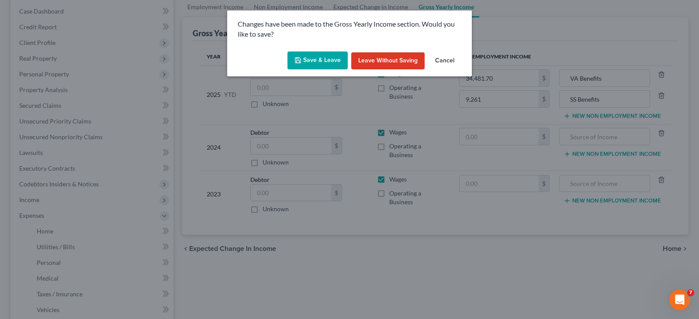
click at [299, 56] on button "Save & Leave" at bounding box center [317, 61] width 60 height 18
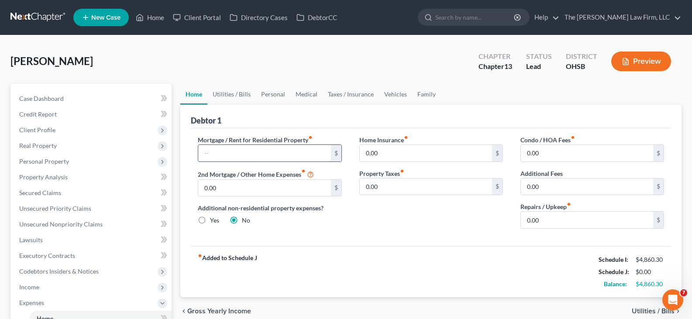
click at [253, 150] on input "text" at bounding box center [264, 153] width 132 height 17
click at [553, 222] on input "0.00" at bounding box center [587, 220] width 132 height 17
click at [218, 93] on link "Utilities / Bills" at bounding box center [231, 94] width 48 height 21
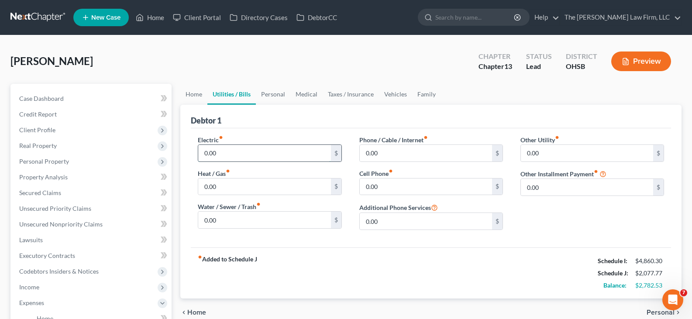
click at [222, 154] on input "0.00" at bounding box center [264, 153] width 132 height 17
click at [275, 93] on link "Personal" at bounding box center [273, 94] width 34 height 21
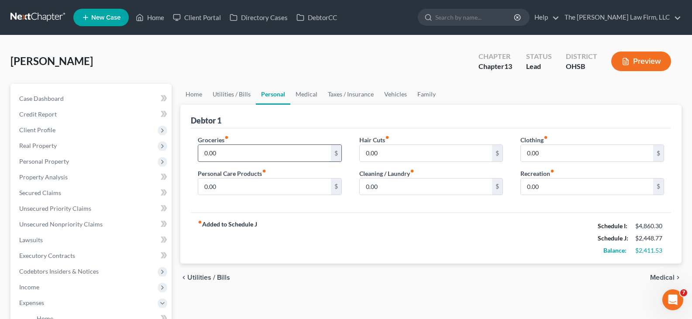
click at [236, 152] on input "0.00" at bounding box center [264, 153] width 132 height 17
click at [305, 94] on link "Medical" at bounding box center [306, 94] width 32 height 21
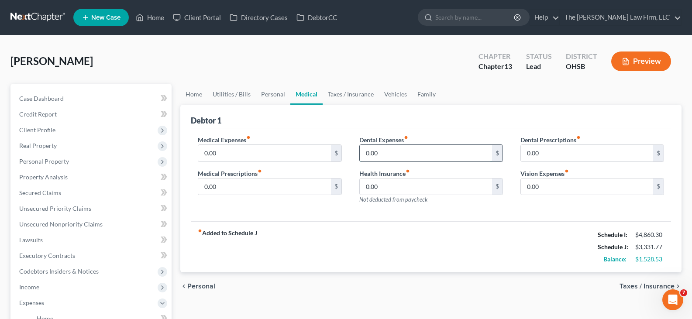
click at [378, 154] on input "0.00" at bounding box center [426, 153] width 132 height 17
click at [388, 93] on link "Vehicles" at bounding box center [395, 94] width 33 height 21
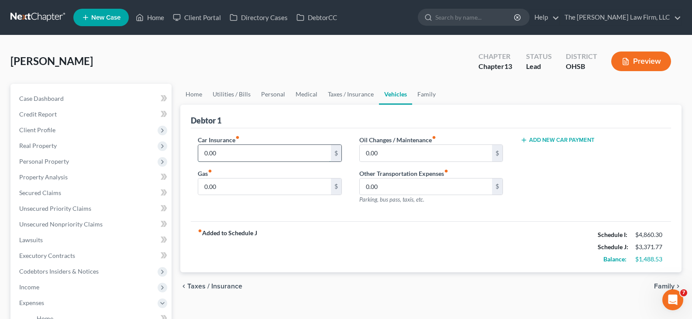
click at [226, 158] on input "0.00" at bounding box center [264, 153] width 132 height 17
drag, startPoint x: 424, startPoint y: 95, endPoint x: 436, endPoint y: 103, distance: 14.5
click at [424, 95] on link "Family" at bounding box center [426, 94] width 29 height 21
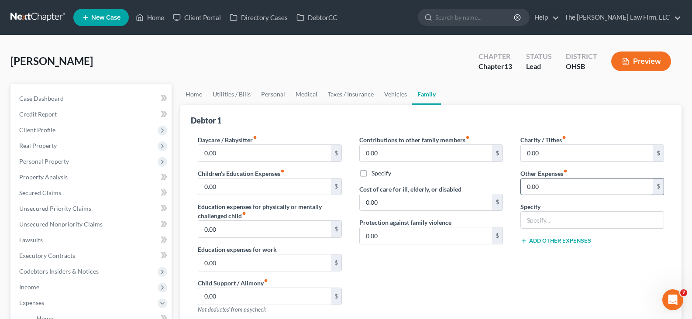
click at [547, 187] on input "0.00" at bounding box center [587, 187] width 132 height 17
click at [548, 225] on input "text" at bounding box center [592, 220] width 143 height 17
click at [526, 263] on div "Charity / Tithes fiber_manual_record 0.00 $ Other Expenses fiber_manual_record …" at bounding box center [592, 228] width 161 height 186
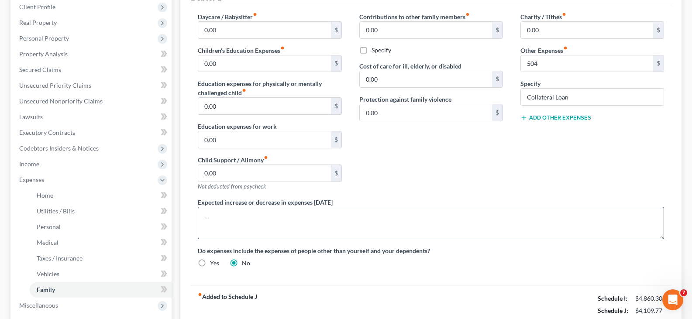
scroll to position [131, 0]
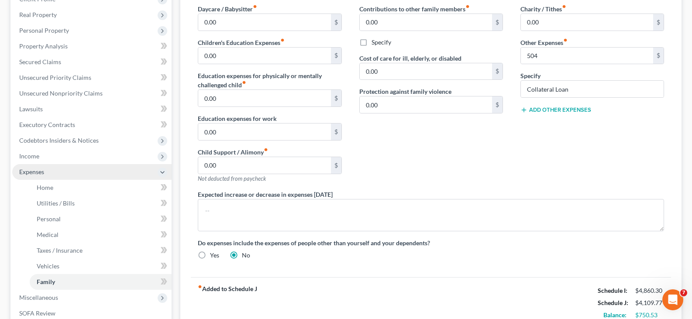
click at [63, 173] on span "Expenses" at bounding box center [91, 172] width 159 height 16
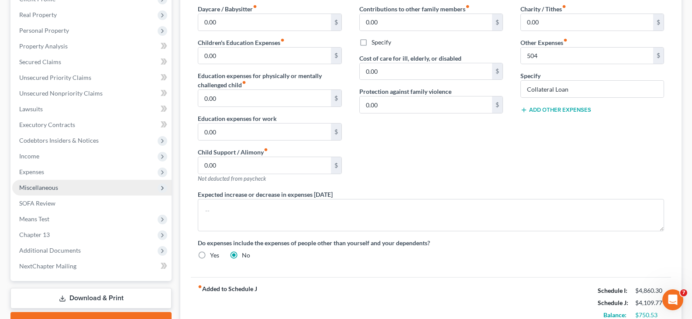
click at [60, 185] on span "Miscellaneous" at bounding box center [91, 188] width 159 height 16
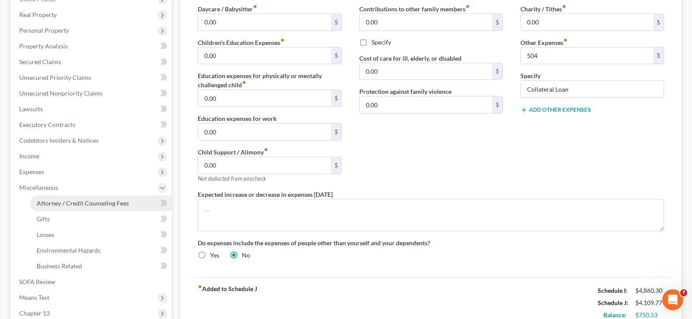
click at [80, 204] on span "Attorney / Credit Counseling Fees" at bounding box center [83, 203] width 92 height 7
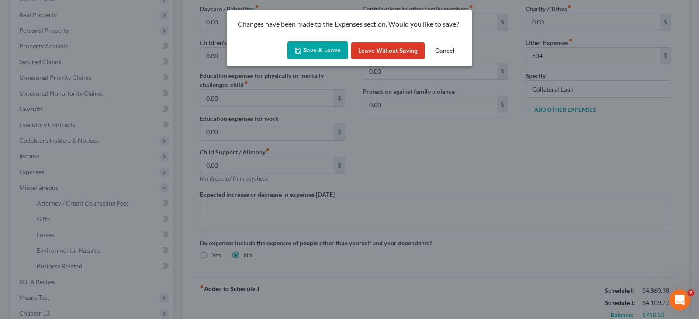
click at [306, 52] on button "Save & Leave" at bounding box center [317, 50] width 60 height 18
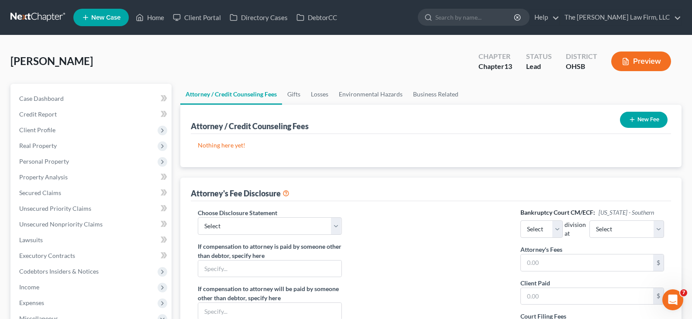
click at [632, 119] on icon "button" at bounding box center [632, 119] width 7 height 7
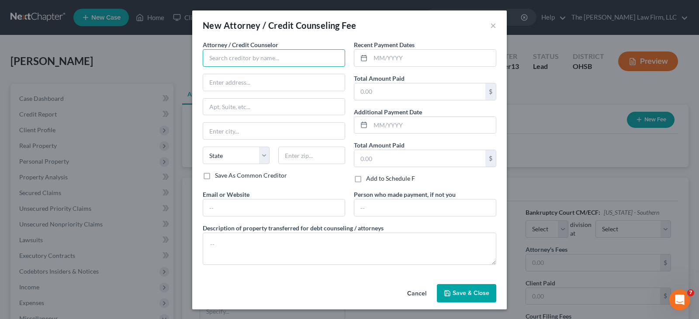
click at [304, 57] on input "text" at bounding box center [274, 57] width 142 height 17
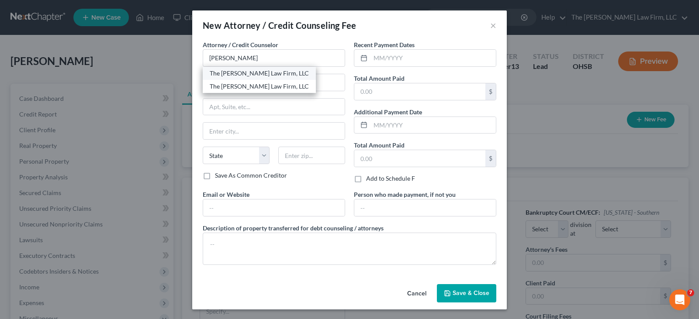
click at [242, 72] on div "The [PERSON_NAME] Law Firm, LLC" at bounding box center [259, 73] width 99 height 9
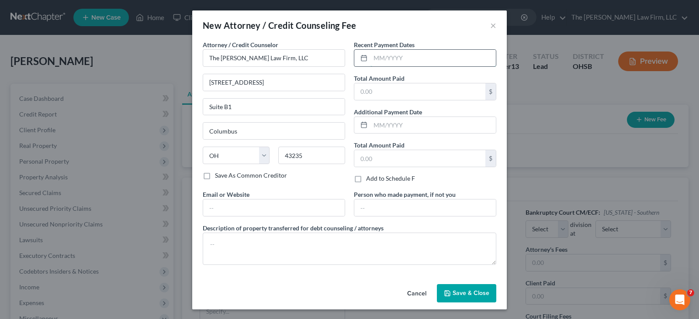
click at [381, 62] on input "text" at bounding box center [432, 58] width 125 height 17
click at [399, 92] on input "text" at bounding box center [419, 91] width 131 height 17
drag, startPoint x: 334, startPoint y: 206, endPoint x: 329, endPoint y: 216, distance: 11.0
click at [334, 206] on input "text" at bounding box center [273, 208] width 141 height 17
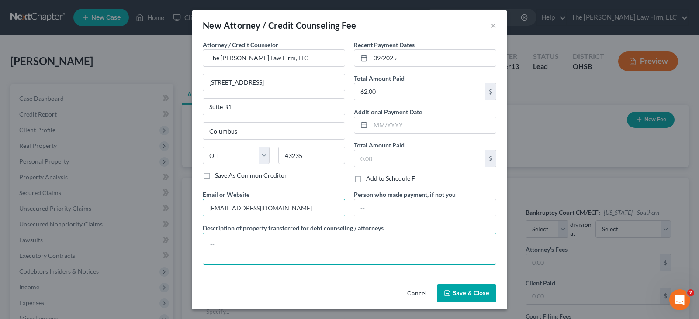
click at [326, 250] on textarea at bounding box center [349, 249] width 293 height 32
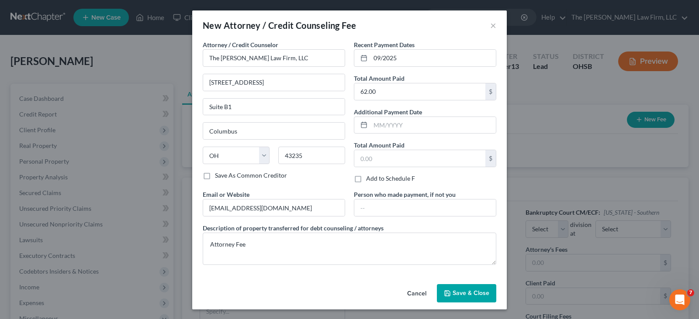
click at [462, 291] on span "Save & Close" at bounding box center [470, 293] width 37 height 7
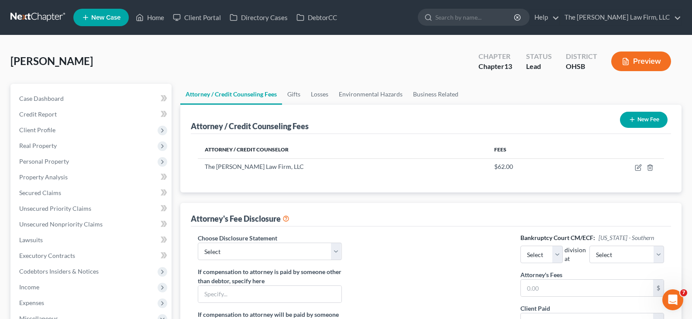
click at [632, 121] on icon "button" at bounding box center [632, 119] width 7 height 7
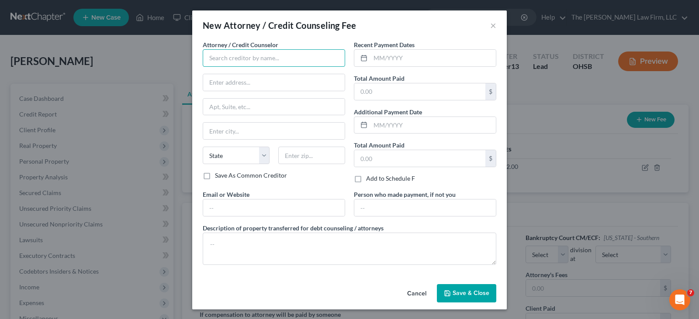
click at [304, 60] on input "text" at bounding box center [274, 57] width 142 height 17
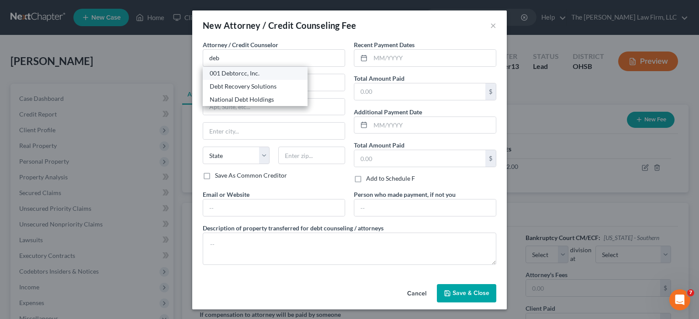
click at [250, 76] on div "001 Debtorcc, Inc." at bounding box center [255, 73] width 91 height 9
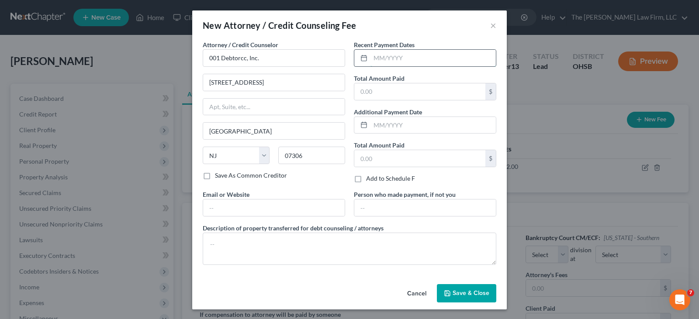
click at [376, 61] on input "text" at bounding box center [432, 58] width 125 height 17
drag, startPoint x: 379, startPoint y: 97, endPoint x: 391, endPoint y: 112, distance: 19.9
click at [379, 97] on input "text" at bounding box center [419, 91] width 131 height 17
click at [296, 210] on input "text" at bounding box center [273, 208] width 141 height 17
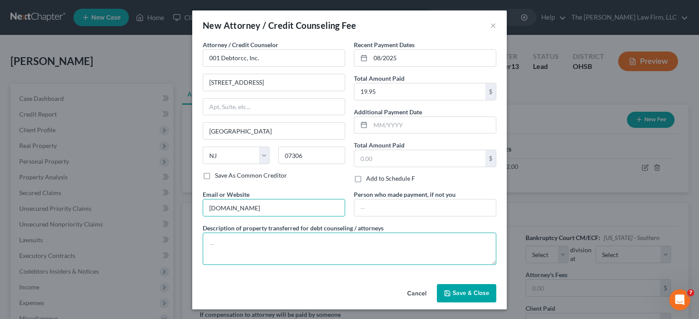
click at [281, 246] on textarea at bounding box center [349, 249] width 293 height 32
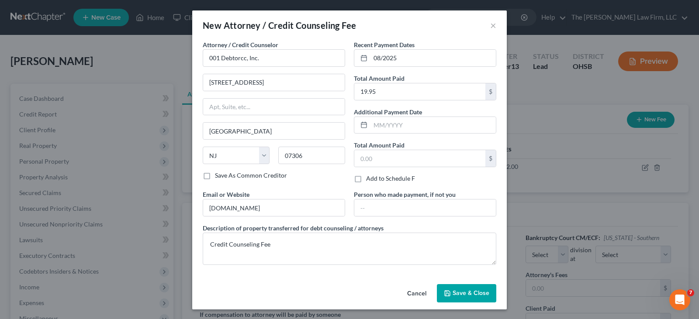
click at [467, 293] on span "Save & Close" at bounding box center [470, 293] width 37 height 7
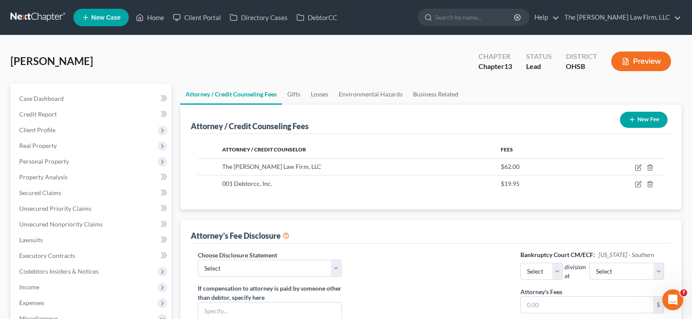
click at [633, 120] on line "button" at bounding box center [632, 120] width 4 height 0
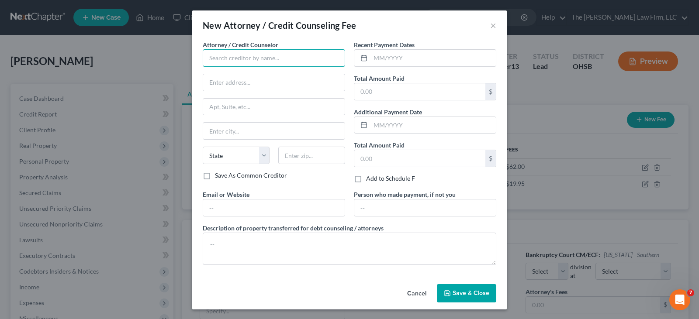
click at [253, 58] on input "text" at bounding box center [274, 57] width 142 height 17
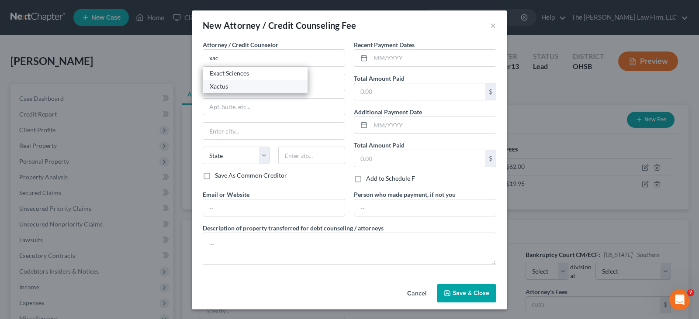
click at [219, 89] on div "Xactus" at bounding box center [255, 86] width 91 height 9
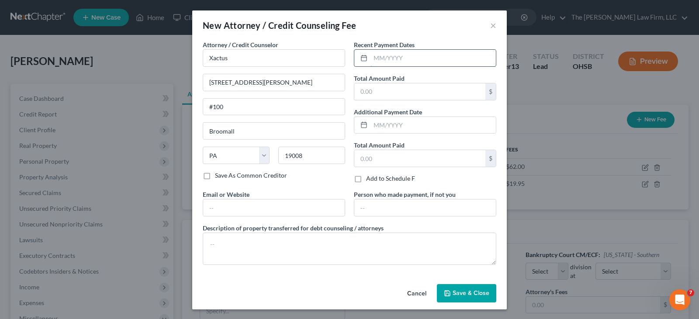
click at [370, 61] on input "text" at bounding box center [432, 58] width 125 height 17
click at [377, 91] on input "text" at bounding box center [419, 91] width 131 height 17
click at [334, 206] on input "text" at bounding box center [273, 208] width 141 height 17
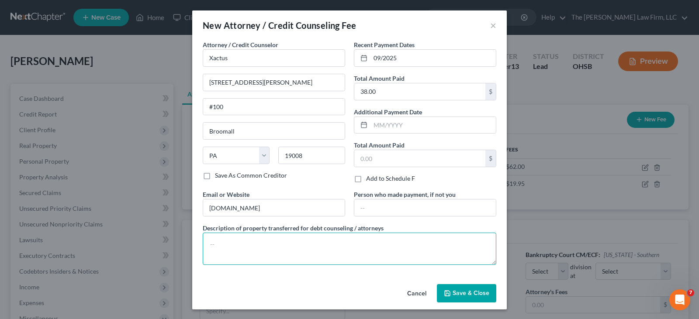
click at [256, 242] on textarea at bounding box center [349, 249] width 293 height 32
click at [447, 294] on icon "button" at bounding box center [447, 293] width 5 height 5
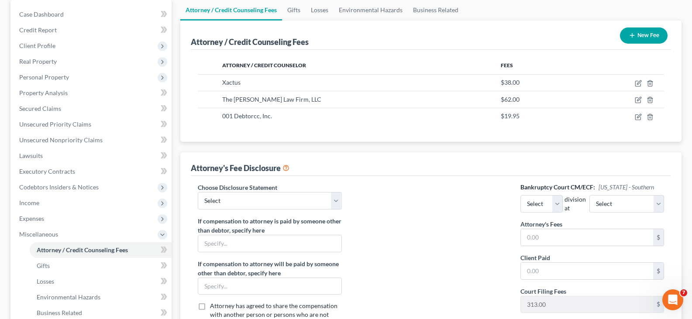
scroll to position [87, 0]
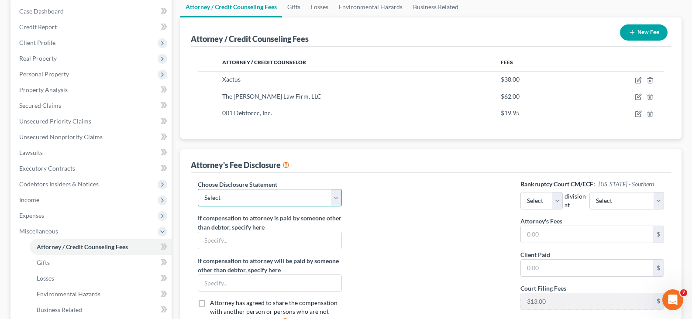
drag, startPoint x: 336, startPoint y: 198, endPoint x: 334, endPoint y: 205, distance: 7.7
click at [336, 198] on select "Select Disclosure of Compensation" at bounding box center [270, 197] width 144 height 17
click at [198, 189] on select "Select Disclosure of Compensation" at bounding box center [270, 197] width 144 height 17
click at [563, 201] on select "Select Eastern Western" at bounding box center [542, 200] width 42 height 17
click at [521, 192] on select "Select Eastern Western" at bounding box center [542, 200] width 42 height 17
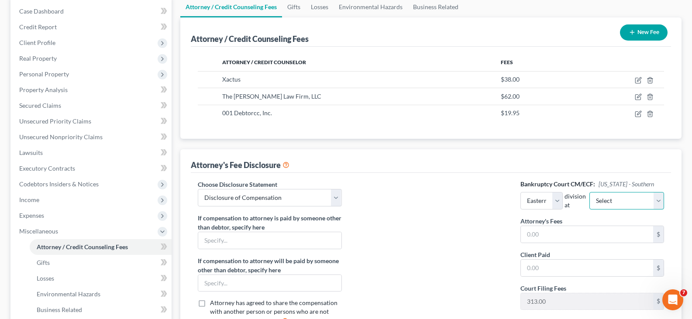
drag, startPoint x: 645, startPoint y: 200, endPoint x: 642, endPoint y: 208, distance: 9.0
click at [645, 200] on select "Select Cincinnati [GEOGRAPHIC_DATA] [GEOGRAPHIC_DATA]" at bounding box center [627, 200] width 75 height 17
click at [598, 192] on select "Select Cincinnati [GEOGRAPHIC_DATA] [GEOGRAPHIC_DATA]" at bounding box center [627, 200] width 75 height 17
click at [593, 230] on input "text" at bounding box center [587, 234] width 132 height 17
click at [555, 268] on input "text" at bounding box center [587, 268] width 132 height 17
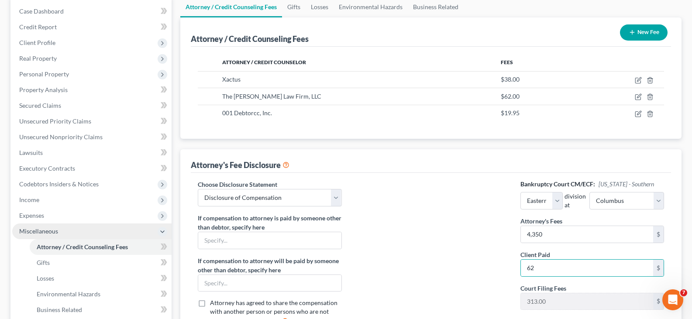
click at [93, 232] on span "Miscellaneous" at bounding box center [91, 232] width 159 height 16
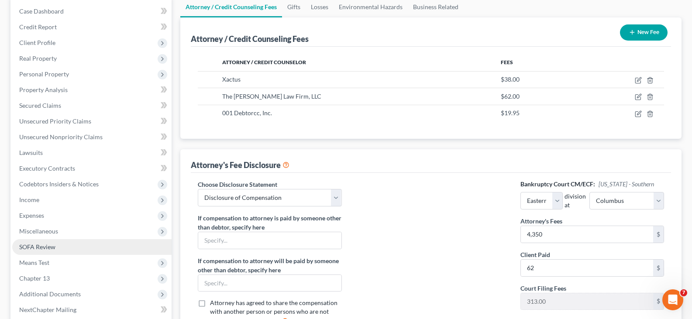
click at [79, 245] on link "SOFA Review" at bounding box center [91, 247] width 159 height 16
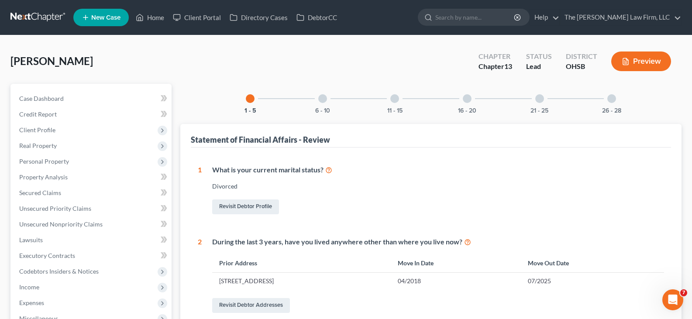
click at [625, 61] on polyline "button" at bounding box center [624, 61] width 1 height 0
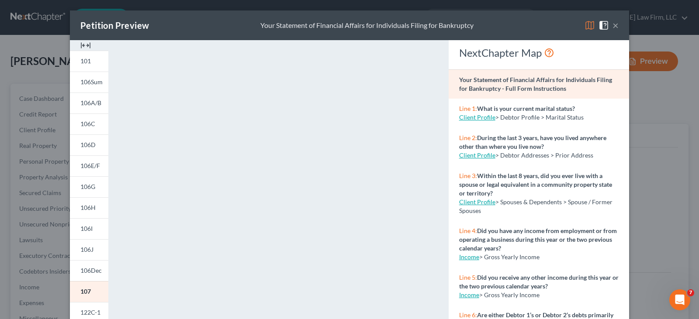
click at [83, 44] on img at bounding box center [85, 45] width 10 height 10
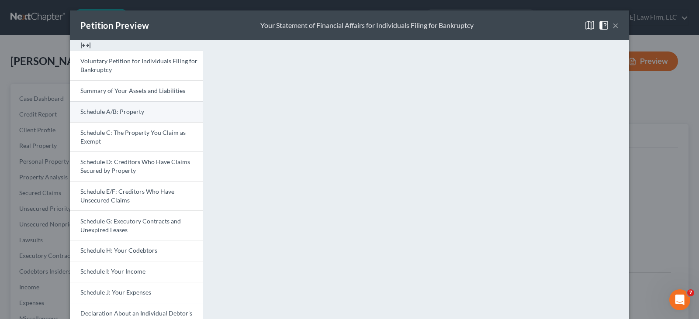
click at [110, 115] on span "Schedule A/B: Property" at bounding box center [112, 111] width 64 height 7
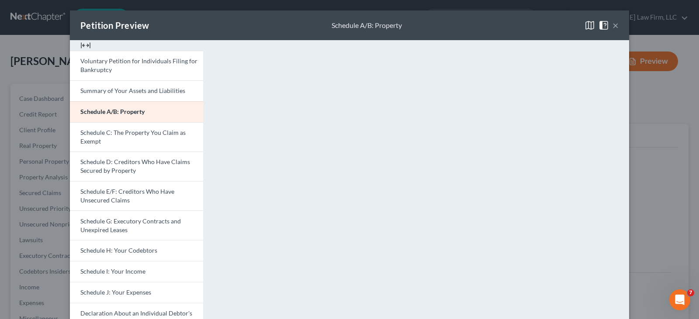
click at [436, 24] on div "Petition Preview Schedule A/B: Property ×" at bounding box center [349, 25] width 559 height 30
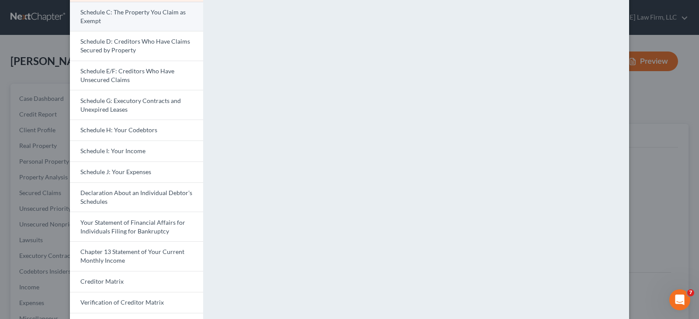
scroll to position [131, 0]
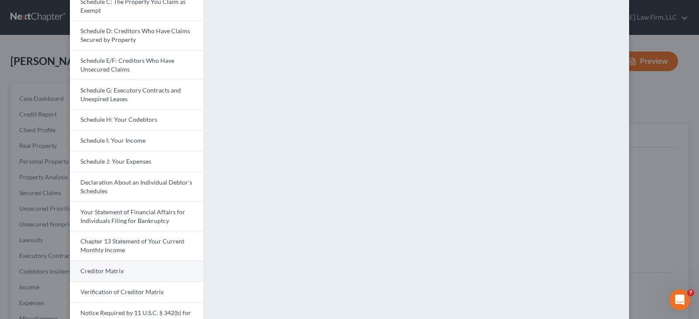
click at [141, 271] on link "Creditor Matrix" at bounding box center [136, 271] width 133 height 21
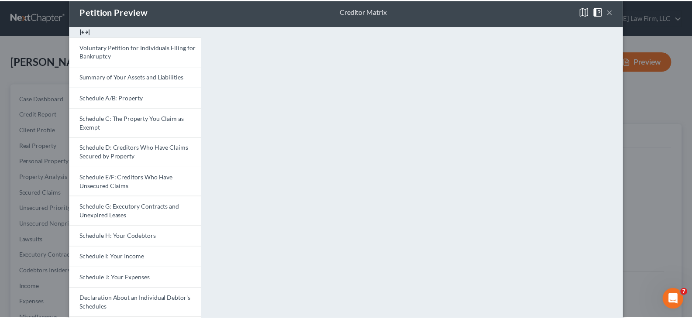
scroll to position [0, 0]
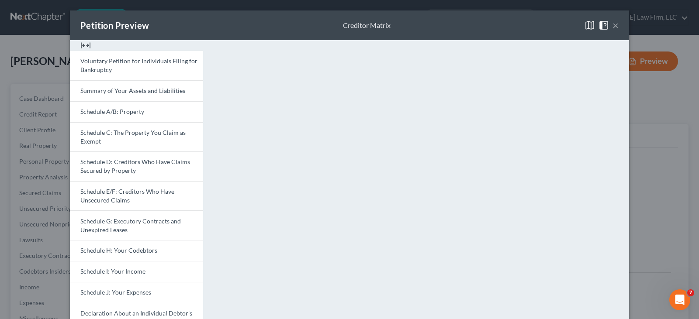
click at [248, 24] on div "Petition Preview Creditor Matrix ×" at bounding box center [349, 25] width 559 height 30
click at [614, 26] on button "×" at bounding box center [615, 25] width 6 height 10
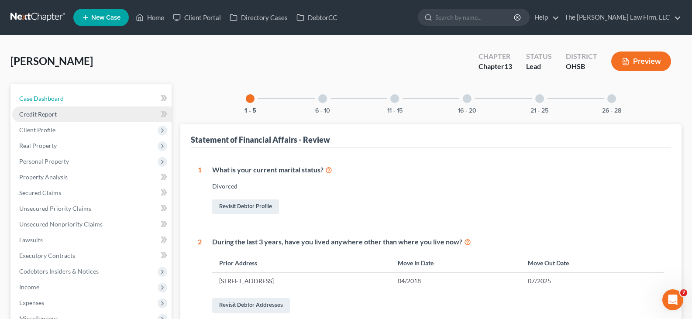
drag, startPoint x: 58, startPoint y: 100, endPoint x: 82, endPoint y: 107, distance: 25.3
click at [58, 100] on span "Case Dashboard" at bounding box center [41, 98] width 45 height 7
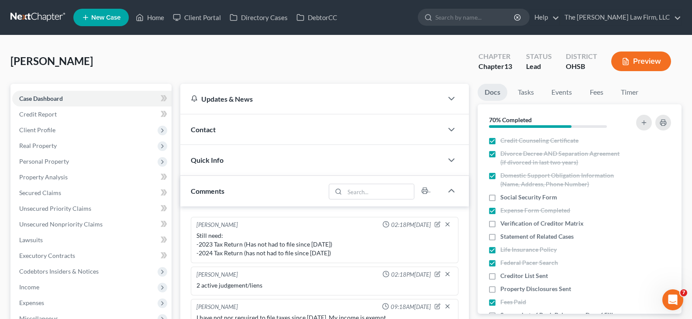
scroll to position [262, 0]
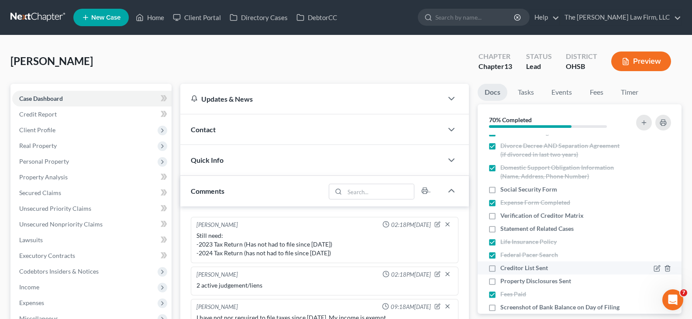
click at [500, 269] on label "Creditor List Sent" at bounding box center [524, 268] width 48 height 9
click at [504, 269] on input "Creditor List Sent" at bounding box center [507, 267] width 6 height 6
click at [500, 281] on label "Property Disclosures Sent" at bounding box center [535, 281] width 71 height 9
click at [504, 281] on input "Property Disclosures Sent" at bounding box center [507, 280] width 6 height 6
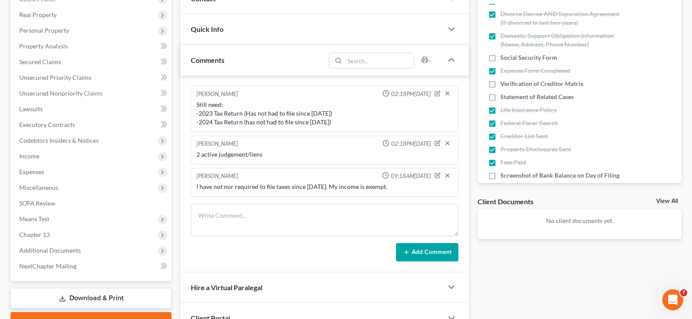
scroll to position [175, 0]
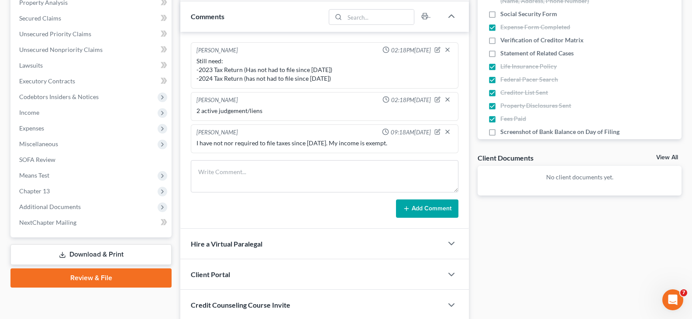
click at [69, 252] on link "Download & Print" at bounding box center [90, 255] width 161 height 21
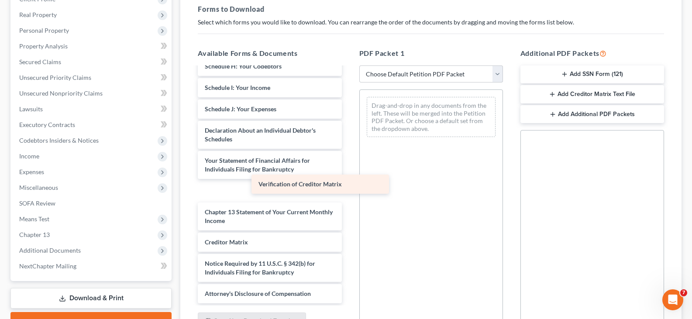
scroll to position [183, 0]
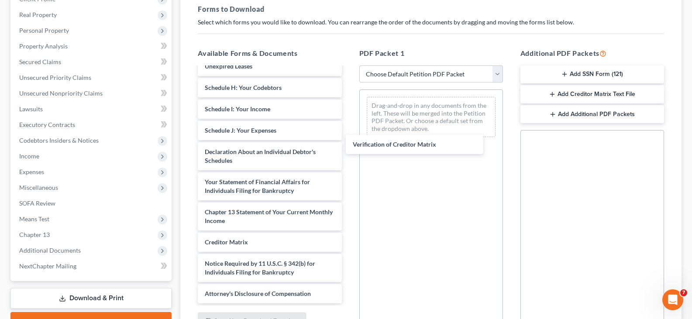
drag, startPoint x: 299, startPoint y: 241, endPoint x: 462, endPoint y: 158, distance: 183.0
click at [348, 144] on div "Verification of Creditor Matrix Voluntary Petition for Individuals Filing for B…" at bounding box center [270, 98] width 158 height 410
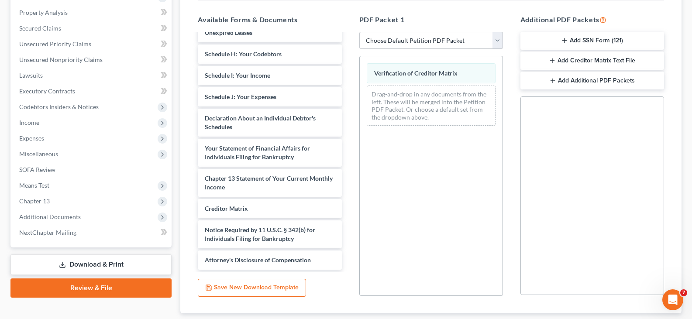
scroll to position [220, 0]
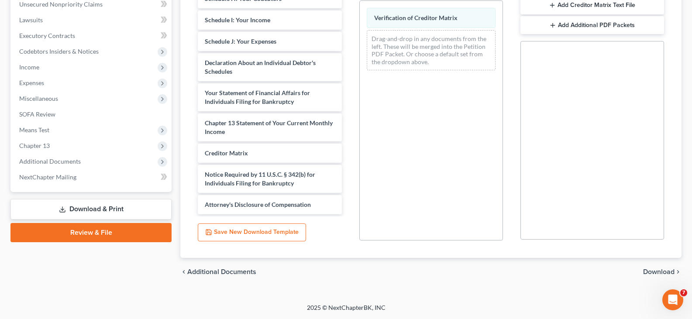
click at [658, 271] on span "Download" at bounding box center [658, 272] width 31 height 7
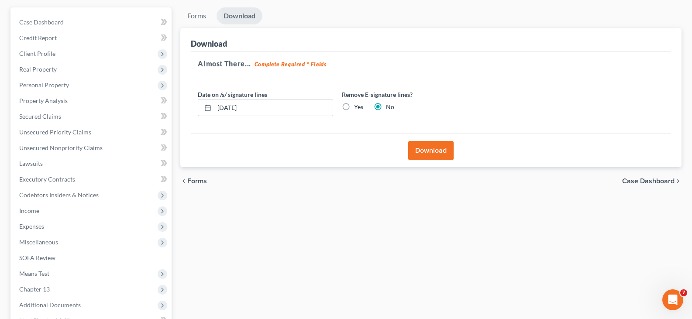
scroll to position [45, 0]
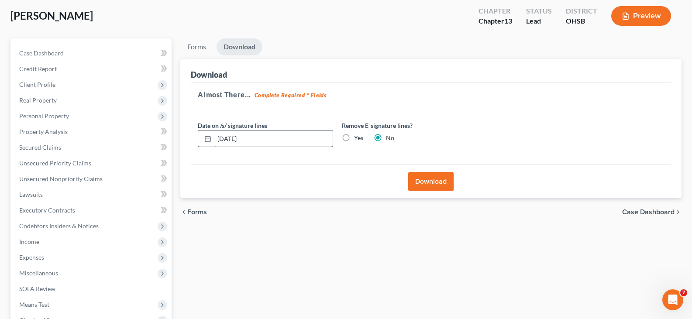
click at [252, 139] on input "[DATE]" at bounding box center [273, 139] width 118 height 17
click at [429, 181] on button "Download" at bounding box center [430, 181] width 45 height 19
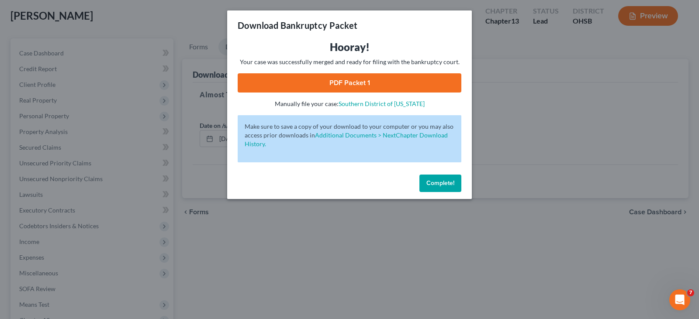
click at [364, 81] on link "PDF Packet 1" at bounding box center [350, 82] width 224 height 19
click at [443, 184] on span "Complete!" at bounding box center [440, 182] width 28 height 7
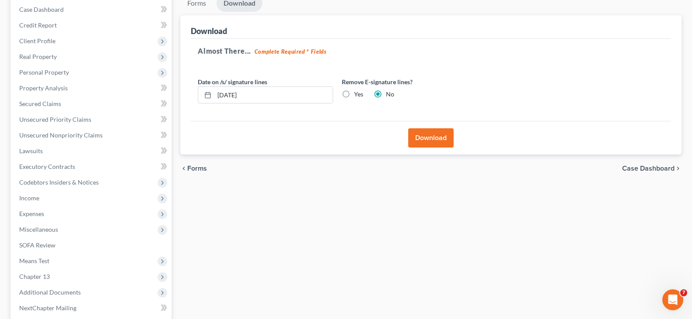
scroll to position [133, 0]
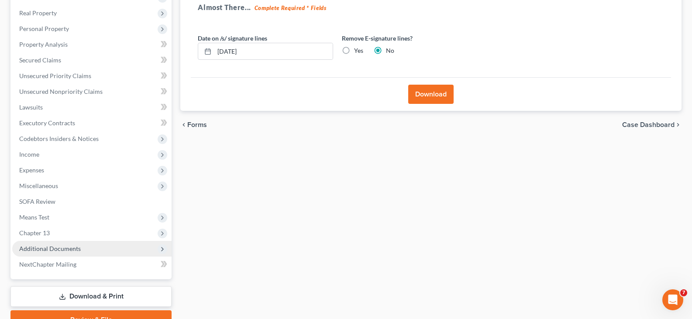
click at [72, 250] on span "Additional Documents" at bounding box center [50, 248] width 62 height 7
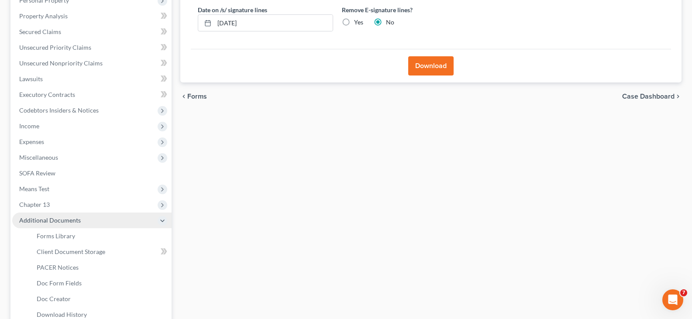
scroll to position [176, 0]
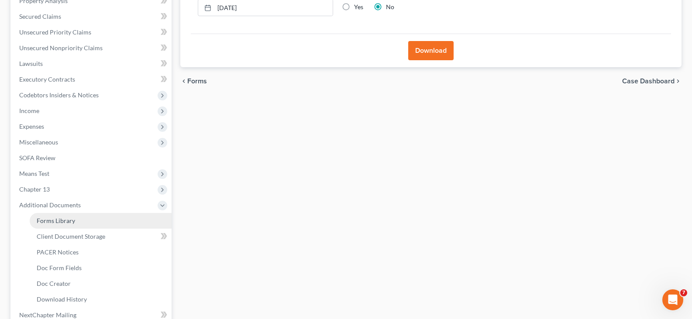
click at [68, 222] on span "Forms Library" at bounding box center [56, 220] width 38 height 7
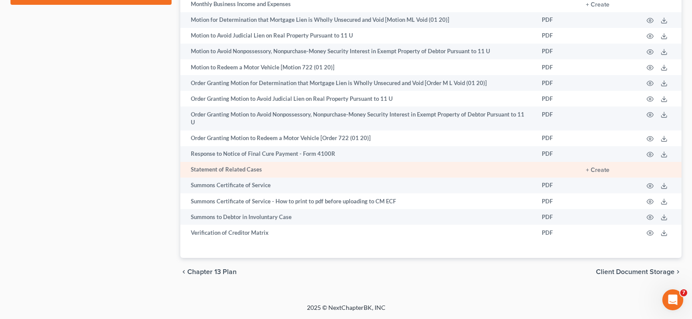
scroll to position [560, 0]
click at [604, 171] on button "+ Create" at bounding box center [598, 170] width 24 height 6
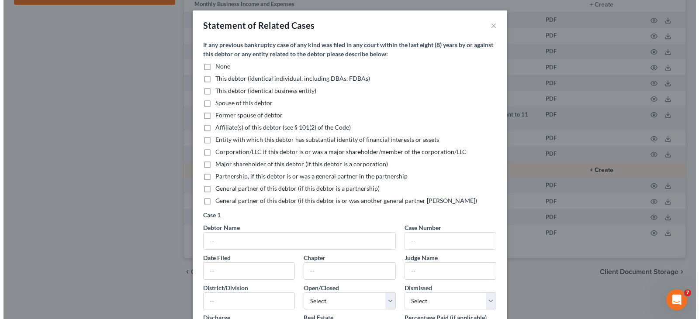
scroll to position [544, 0]
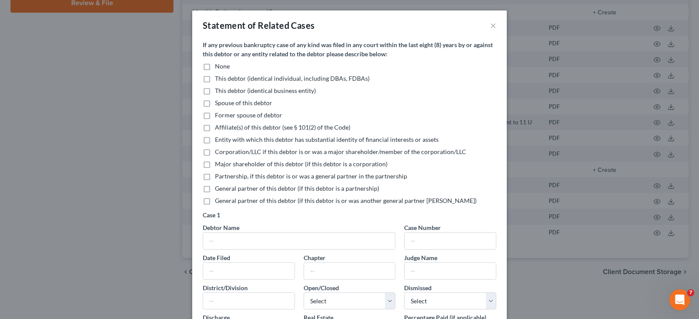
click at [215, 66] on label "None" at bounding box center [222, 66] width 15 height 9
click at [218, 66] on input "None" at bounding box center [221, 65] width 6 height 6
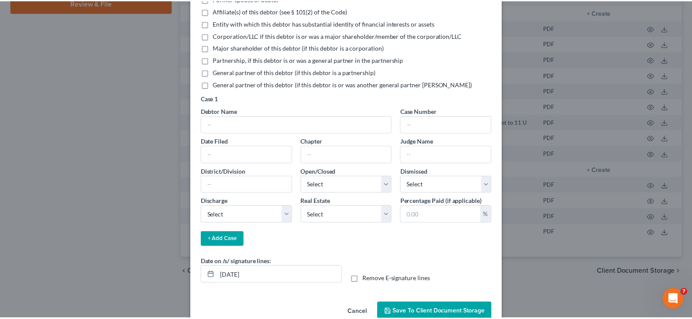
scroll to position [131, 0]
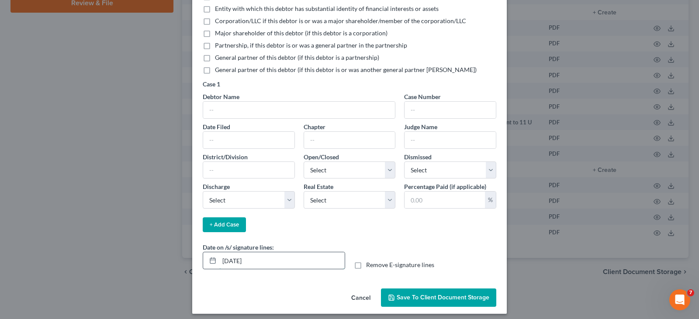
click at [265, 259] on input "[DATE]" at bounding box center [281, 260] width 125 height 17
click at [410, 296] on span "Save to Client Document Storage" at bounding box center [443, 297] width 93 height 7
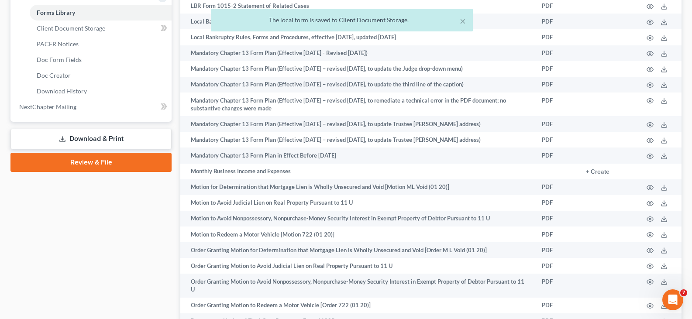
scroll to position [369, 0]
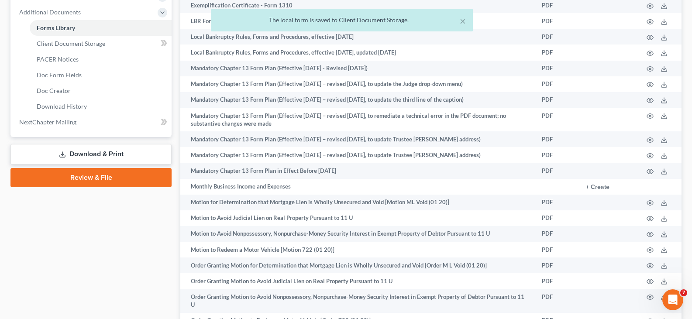
click at [94, 154] on link "Download & Print" at bounding box center [90, 154] width 161 height 21
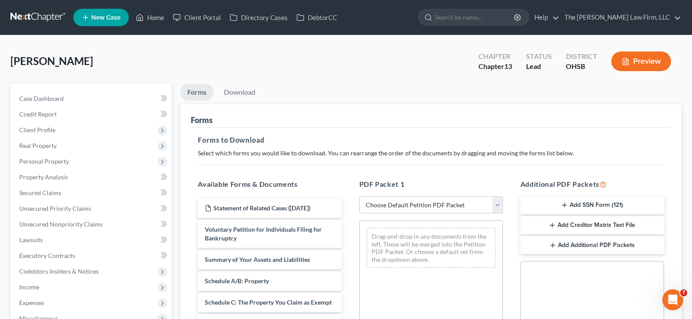
click at [566, 207] on icon "button" at bounding box center [564, 205] width 7 height 7
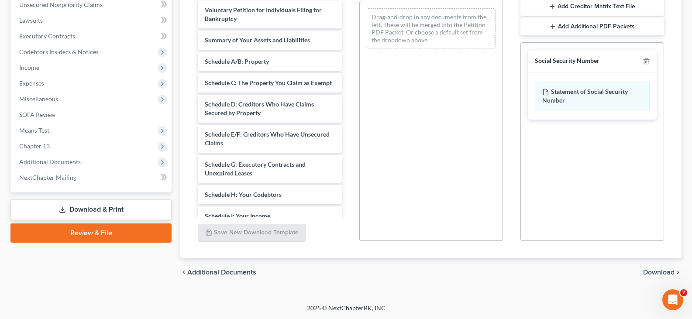
scroll to position [220, 0]
click at [655, 273] on span "Download" at bounding box center [658, 272] width 31 height 7
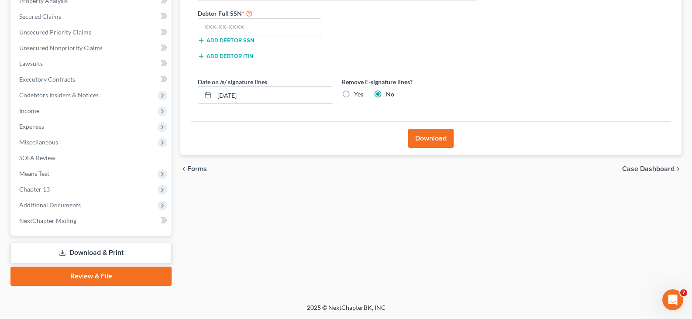
scroll to position [176, 0]
click at [203, 29] on input "text" at bounding box center [260, 26] width 124 height 17
click at [251, 97] on input "[DATE]" at bounding box center [273, 95] width 118 height 17
click at [429, 136] on button "Download" at bounding box center [430, 138] width 45 height 19
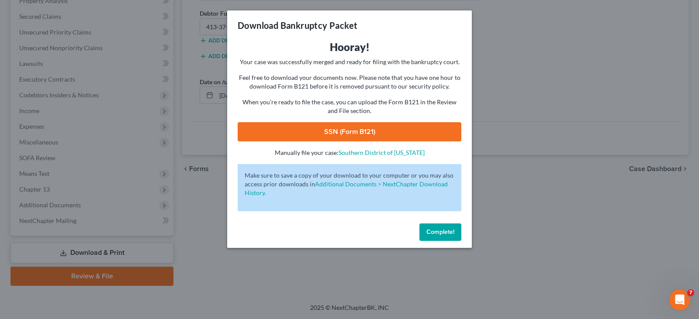
click at [402, 132] on link "SSN (Form B121)" at bounding box center [350, 131] width 224 height 19
click at [442, 234] on span "Complete!" at bounding box center [440, 231] width 28 height 7
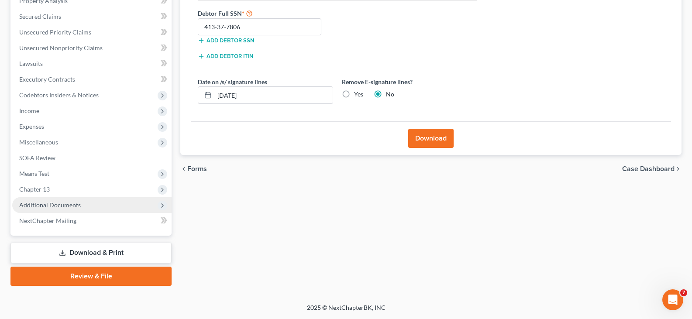
click at [57, 205] on span "Additional Documents" at bounding box center [50, 204] width 62 height 7
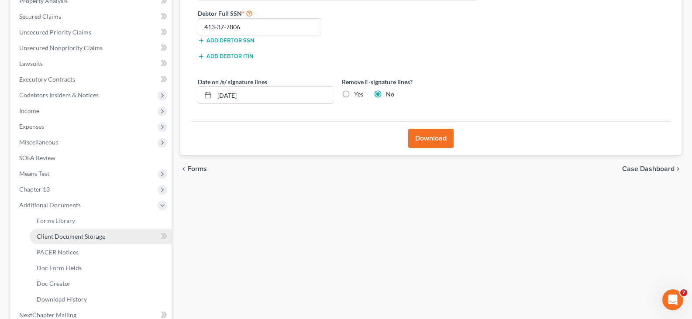
click at [63, 237] on span "Client Document Storage" at bounding box center [71, 236] width 69 height 7
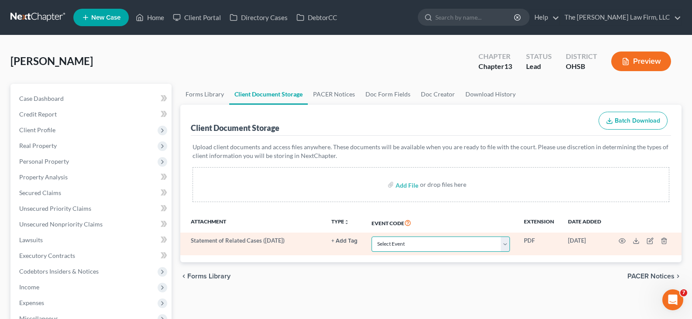
click at [507, 246] on select "Select Event 20 Largest Unsecured Creditors Amended Document Amended List of Cr…" at bounding box center [441, 244] width 138 height 15
click at [372, 237] on select "Select Event 20 Largest Unsecured Creditors Amended Document Amended List of Cr…" at bounding box center [441, 244] width 138 height 15
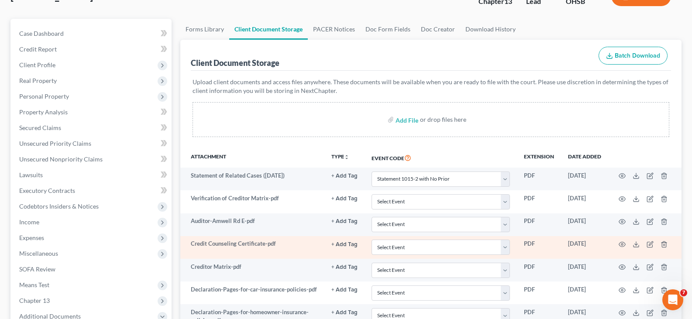
scroll to position [131, 0]
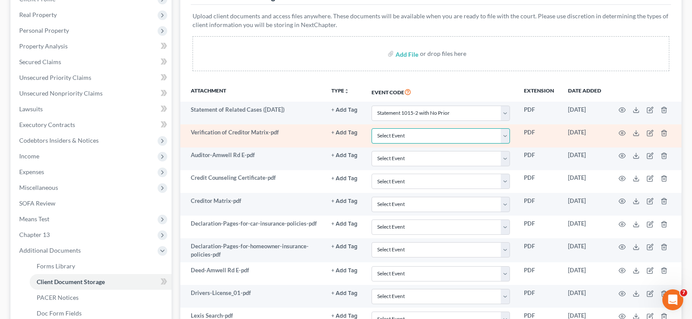
click at [507, 135] on select "Select Event 20 Largest Unsecured Creditors Amended Document Amended List of Cr…" at bounding box center [441, 135] width 138 height 15
click at [372, 128] on select "Select Event 20 Largest Unsecured Creditors Amended Document Amended List of Cr…" at bounding box center [441, 135] width 138 height 15
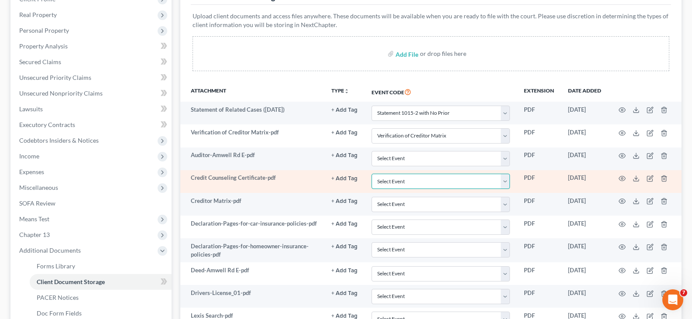
drag, startPoint x: 507, startPoint y: 181, endPoint x: 504, endPoint y: 175, distance: 6.9
click at [507, 181] on select "Select Event 20 Largest Unsecured Creditors Amended Document Amended List of Cr…" at bounding box center [441, 181] width 138 height 15
click at [372, 174] on select "Select Event 20 Largest Unsecured Creditors Amended Document Amended List of Cr…" at bounding box center [441, 181] width 138 height 15
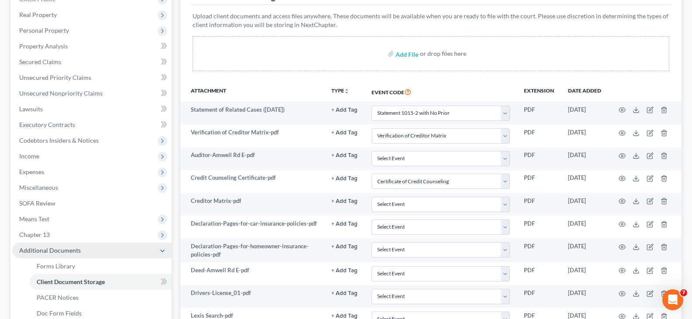
click at [102, 254] on span "Additional Documents" at bounding box center [91, 251] width 159 height 16
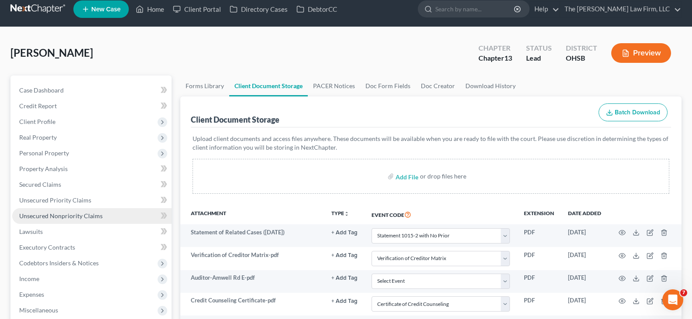
scroll to position [0, 0]
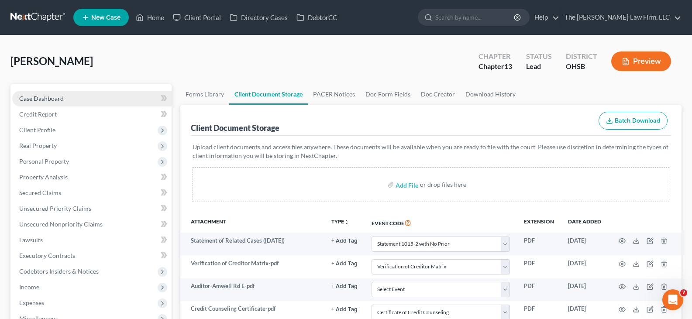
click at [58, 98] on span "Case Dashboard" at bounding box center [41, 98] width 45 height 7
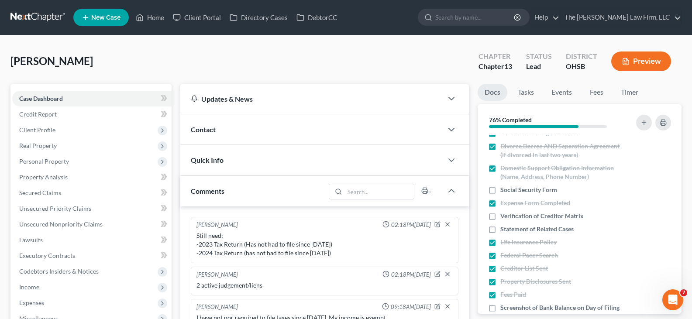
scroll to position [262, 0]
click at [500, 190] on label "Social Security Form" at bounding box center [528, 189] width 57 height 9
click at [504, 190] on input "Social Security Form" at bounding box center [507, 188] width 6 height 6
click at [500, 217] on label "Verification of Creditor Matrix" at bounding box center [541, 215] width 83 height 9
click at [504, 217] on input "Verification of Creditor Matrix" at bounding box center [507, 214] width 6 height 6
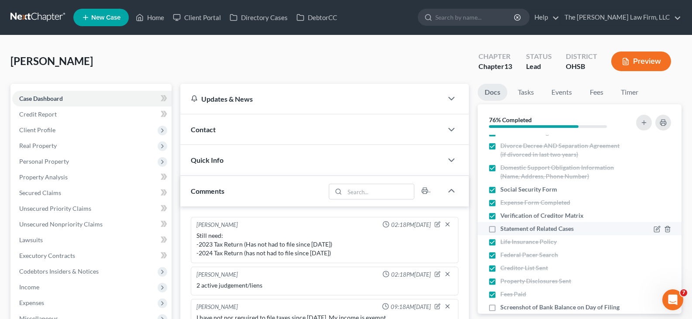
click at [500, 229] on label "Statement of Related Cases" at bounding box center [536, 228] width 73 height 9
click at [504, 229] on input "Statement of Related Cases" at bounding box center [507, 227] width 6 height 6
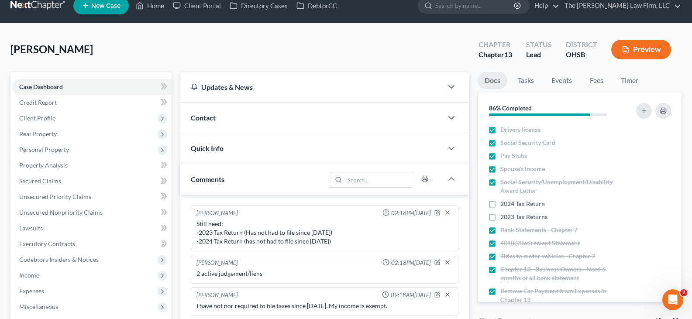
scroll to position [0, 0]
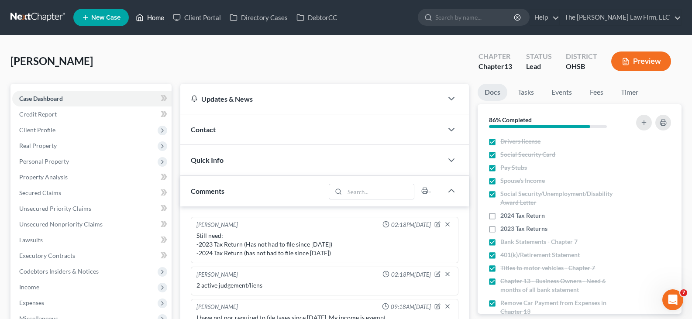
click at [157, 14] on link "Home" at bounding box center [149, 18] width 37 height 16
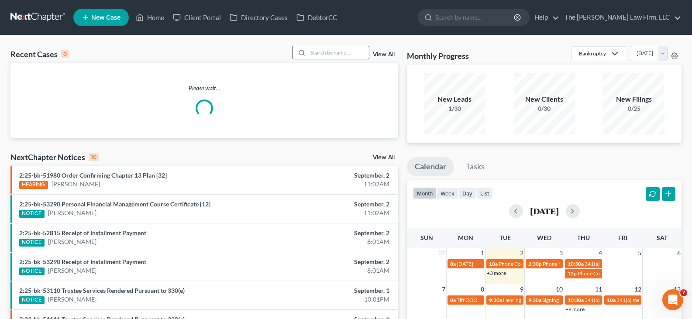
click at [329, 52] on input "search" at bounding box center [338, 52] width 61 height 13
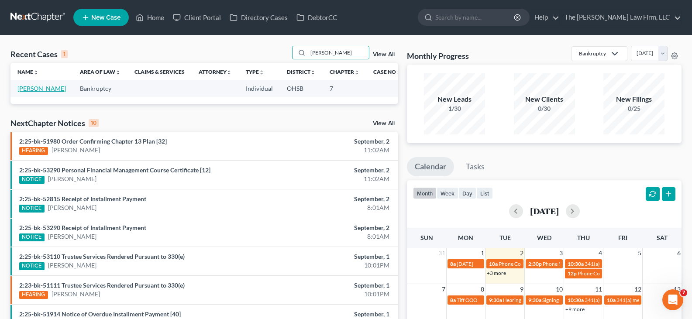
click at [33, 89] on link "[PERSON_NAME]" at bounding box center [41, 88] width 48 height 7
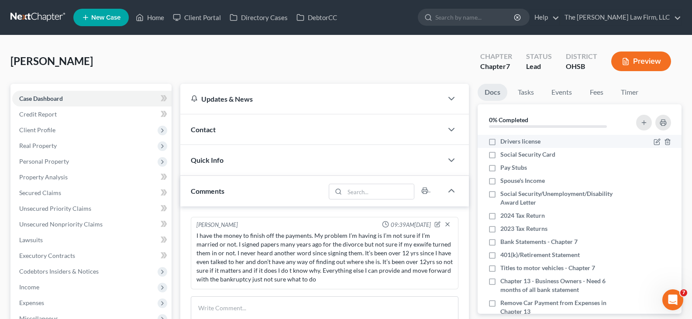
click at [500, 141] on label "Drivers license" at bounding box center [520, 141] width 40 height 9
click at [504, 141] on input "Drivers license" at bounding box center [507, 140] width 6 height 6
click at [500, 156] on label "Social Security Card" at bounding box center [527, 154] width 55 height 9
click at [504, 156] on input "Social Security Card" at bounding box center [507, 153] width 6 height 6
click at [500, 183] on label "Spouse's Income" at bounding box center [522, 180] width 45 height 9
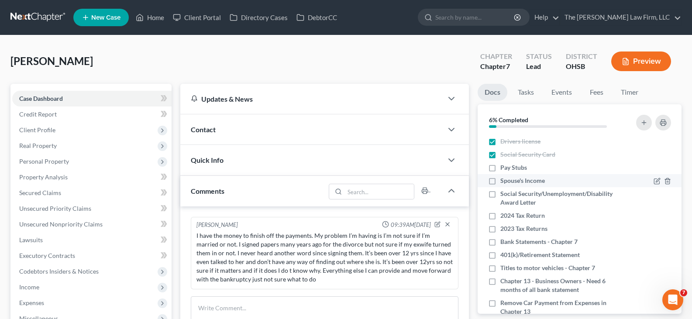
click at [504, 182] on input "Spouse's Income" at bounding box center [507, 179] width 6 height 6
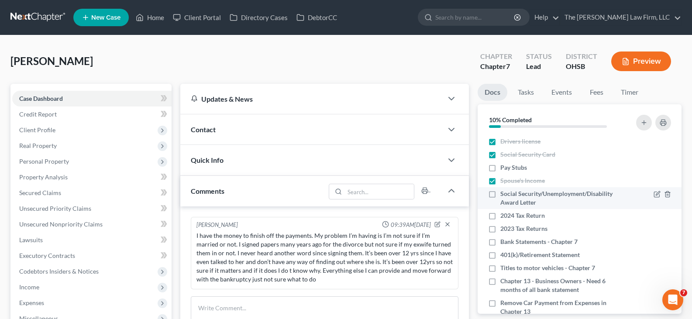
click at [500, 194] on label "Social Security/Unemployment/Disability Award Letter" at bounding box center [561, 198] width 123 height 17
click at [504, 194] on input "Social Security/Unemployment/Disability Award Letter" at bounding box center [507, 193] width 6 height 6
click at [500, 215] on label "2024 Tax Return" at bounding box center [522, 215] width 45 height 9
click at [504, 215] on input "2024 Tax Return" at bounding box center [507, 214] width 6 height 6
click at [500, 229] on label "2023 Tax Returns" at bounding box center [523, 228] width 47 height 9
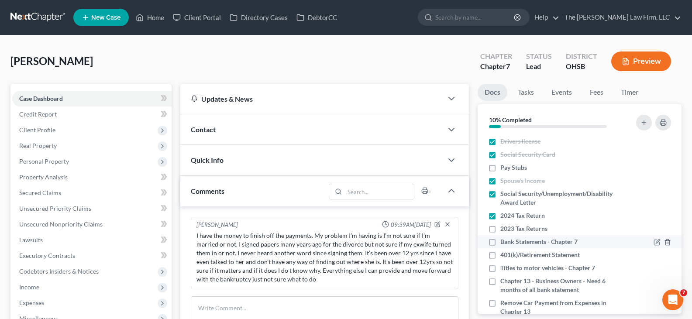
click at [504, 229] on input "2023 Tax Returns" at bounding box center [507, 227] width 6 height 6
click at [500, 255] on label "401(k)/Retirement Statement" at bounding box center [539, 255] width 79 height 9
click at [504, 255] on input "401(k)/Retirement Statement" at bounding box center [507, 254] width 6 height 6
click at [500, 269] on label "Titles to motor vehicles - Chapter 7" at bounding box center [547, 268] width 95 height 9
click at [504, 269] on input "Titles to motor vehicles - Chapter 7" at bounding box center [507, 267] width 6 height 6
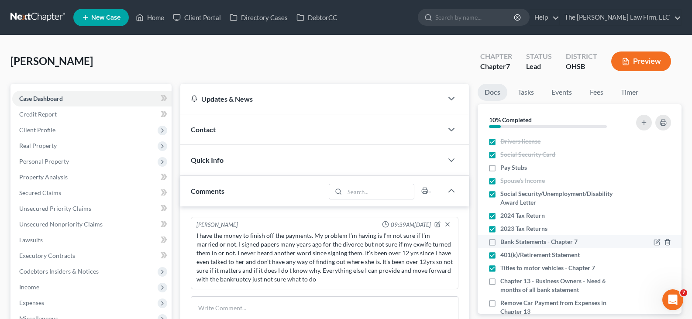
click at [500, 280] on label "Chapter 13 - Business Owners - Need 6 months of all bank statement" at bounding box center [561, 285] width 123 height 17
click at [504, 280] on input "Chapter 13 - Business Owners - Need 6 months of all bank statement" at bounding box center [507, 280] width 6 height 6
click at [500, 304] on label "Remove Car Payment from Expenses in Chapter 13" at bounding box center [561, 307] width 123 height 17
click at [504, 304] on input "Remove Car Payment from Expenses in Chapter 13" at bounding box center [507, 302] width 6 height 6
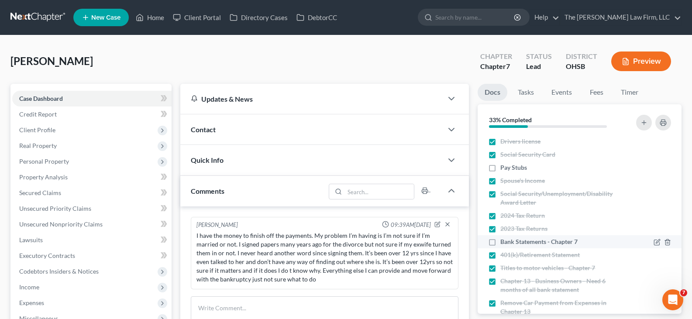
scroll to position [87, 0]
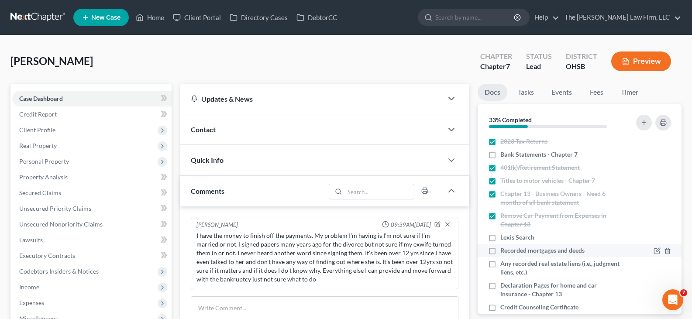
drag, startPoint x: 493, startPoint y: 250, endPoint x: 540, endPoint y: 248, distance: 46.4
click at [500, 250] on label "Recorded mortgages and deeds" at bounding box center [542, 250] width 84 height 9
click at [504, 250] on input "Recorded mortgages and deeds" at bounding box center [507, 249] width 6 height 6
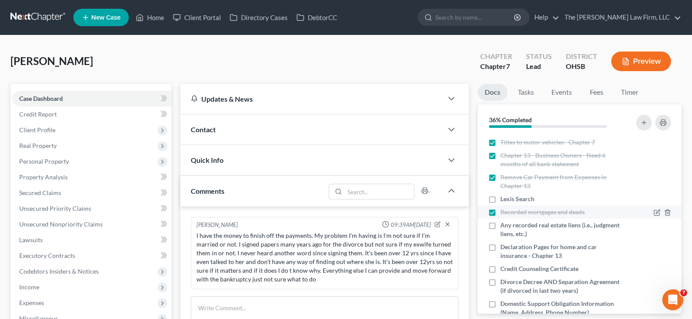
scroll to position [131, 0]
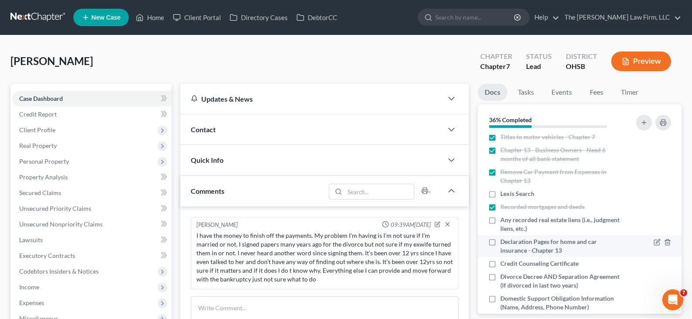
click at [500, 242] on label "Declaration Pages for home and car insurance - Chapter 13" at bounding box center [561, 246] width 123 height 17
click at [504, 242] on input "Declaration Pages for home and car insurance - Chapter 13" at bounding box center [507, 241] width 6 height 6
click at [500, 264] on label "Credit Counseling Certificate" at bounding box center [539, 263] width 78 height 9
click at [504, 264] on input "Credit Counseling Certificate" at bounding box center [507, 262] width 6 height 6
click at [500, 276] on label "Divorce Decree AND Separation Agreement (if divorced in last two years)" at bounding box center [561, 281] width 123 height 17
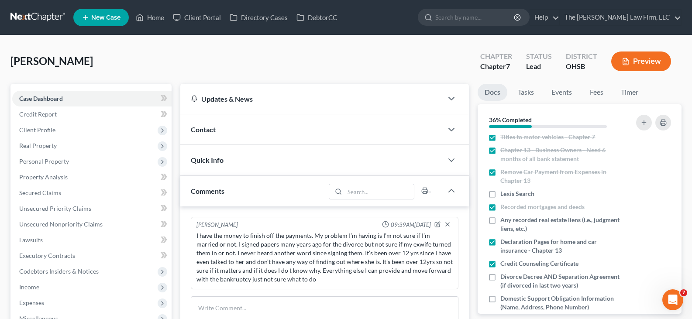
click at [504, 276] on input "Divorce Decree AND Separation Agreement (if divorced in last two years)" at bounding box center [507, 276] width 6 height 6
click at [500, 299] on label "Domestic Support Obligation Information (Name, Address, Phone Number)" at bounding box center [561, 302] width 123 height 17
click at [504, 299] on input "Domestic Support Obligation Information (Name, Address, Phone Number)" at bounding box center [507, 297] width 6 height 6
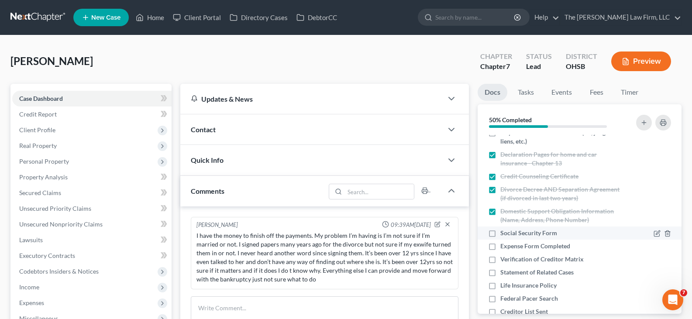
scroll to position [262, 0]
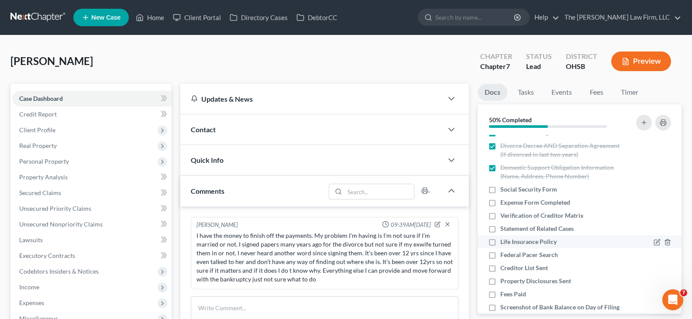
click at [500, 242] on label "Life Insurance Policy" at bounding box center [528, 242] width 56 height 9
click at [504, 242] on input "Life Insurance Policy" at bounding box center [507, 241] width 6 height 6
click at [500, 295] on label "Fees Paid" at bounding box center [513, 294] width 26 height 9
click at [504, 295] on input "Fees Paid" at bounding box center [507, 293] width 6 height 6
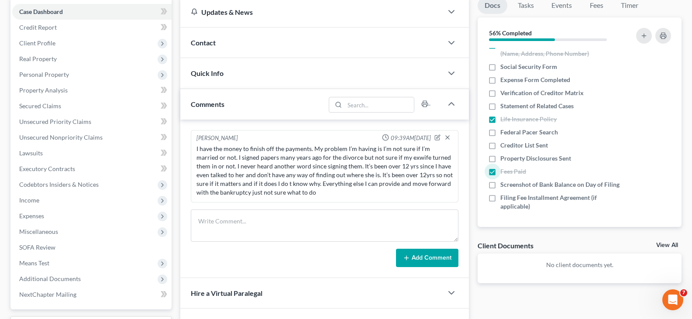
scroll to position [87, 0]
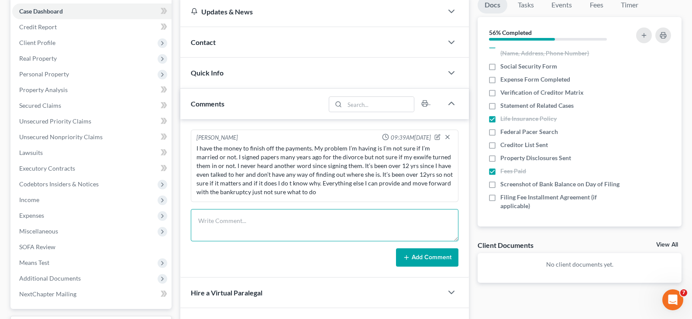
click at [354, 216] on textarea at bounding box center [325, 225] width 268 height 32
drag, startPoint x: 316, startPoint y: 235, endPoint x: 320, endPoint y: 233, distance: 4.7
click at [316, 235] on textarea "Still Need: -Paystubs from 8/21, 8/28, & 9/4 (once avaliable)" at bounding box center [325, 225] width 268 height 32
click at [330, 229] on textarea "Still Need: -Paystubs from 8/21, 8/28, & 9/4 (once available)" at bounding box center [325, 225] width 268 height 32
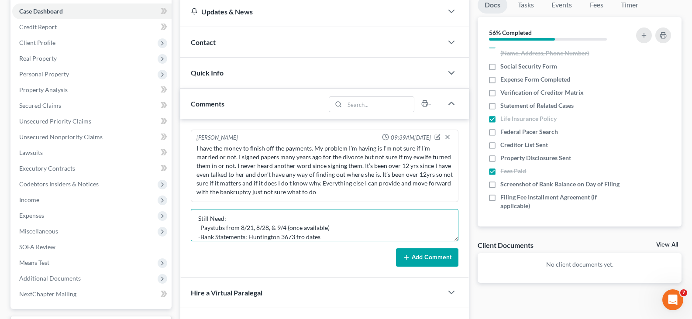
click at [303, 237] on textarea "Still Need: -Paystubs from 8/21, 8/28, & 9/4 (once available) -Bank Statements:…" at bounding box center [325, 225] width 268 height 32
click at [322, 239] on textarea "Still Need: -Paystubs from 8/21, 8/28, & 9/4 (once available) -Bank Statements:…" at bounding box center [325, 225] width 268 height 32
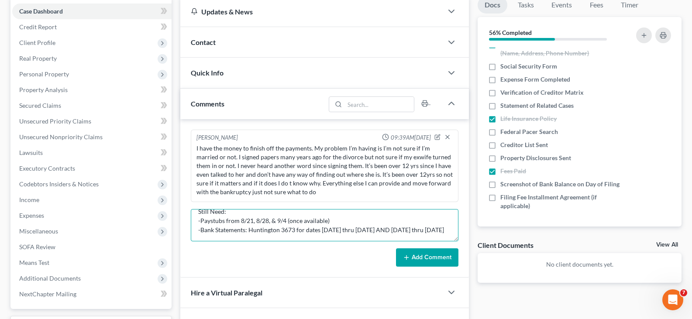
scroll to position [21, 0]
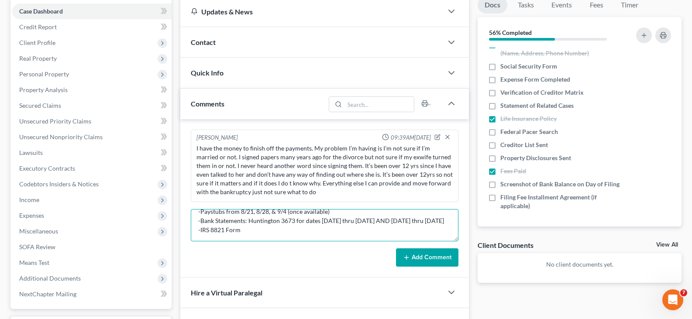
click at [203, 237] on textarea "Still Need: -Paystubs from 8/21, 8/28, & 9/4 (once available) -Bank Statements:…" at bounding box center [325, 225] width 268 height 32
click at [257, 240] on textarea "Still Need: -Paystubs from 8/21, 8/28, & 9/4 (once available) -Bank Statements:…" at bounding box center [325, 225] width 268 height 32
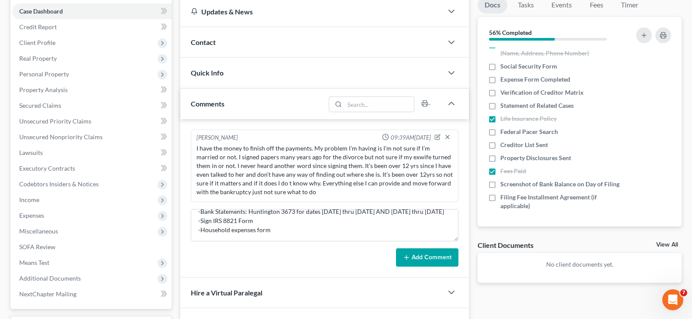
click at [415, 255] on button "Add Comment" at bounding box center [427, 257] width 62 height 18
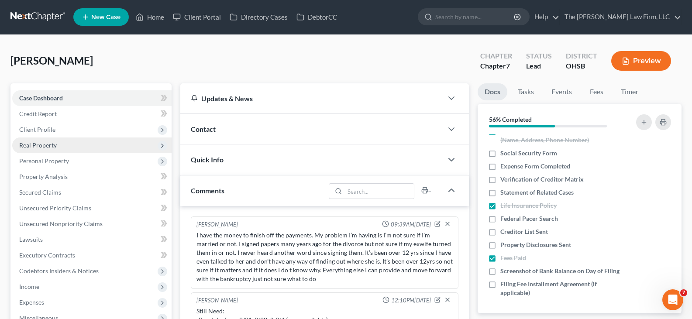
scroll to position [0, 0]
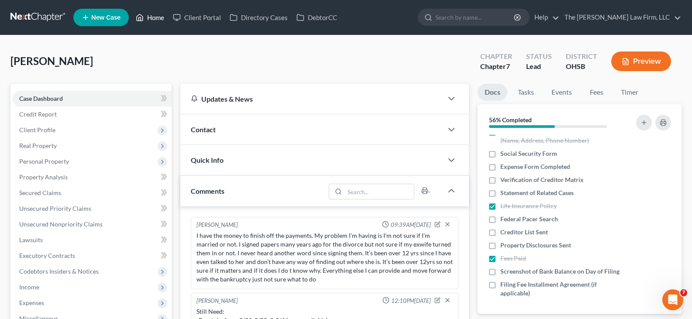
click at [157, 17] on link "Home" at bounding box center [149, 18] width 37 height 16
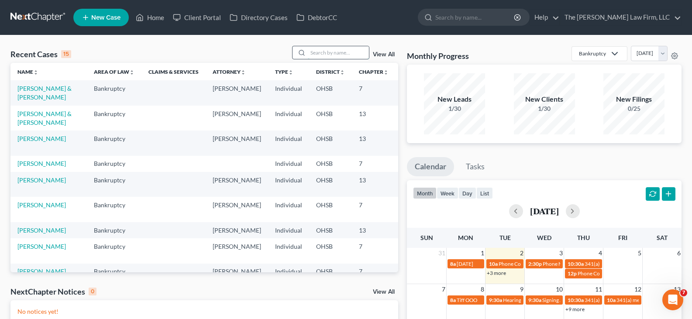
click at [323, 53] on input "search" at bounding box center [338, 52] width 61 height 13
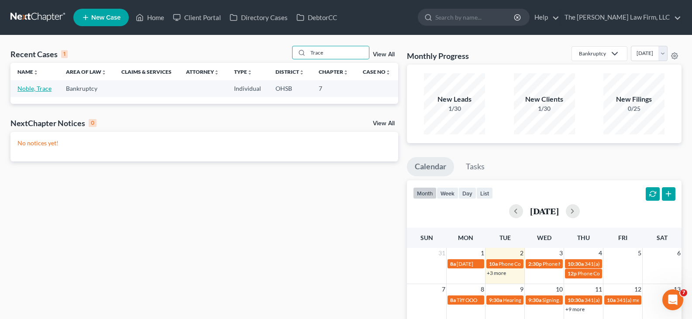
click at [45, 90] on link "Noble, Trace" at bounding box center [34, 88] width 34 height 7
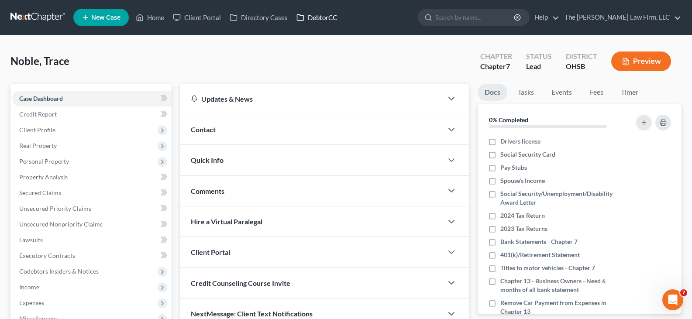
click at [318, 17] on link "DebtorCC" at bounding box center [316, 18] width 49 height 16
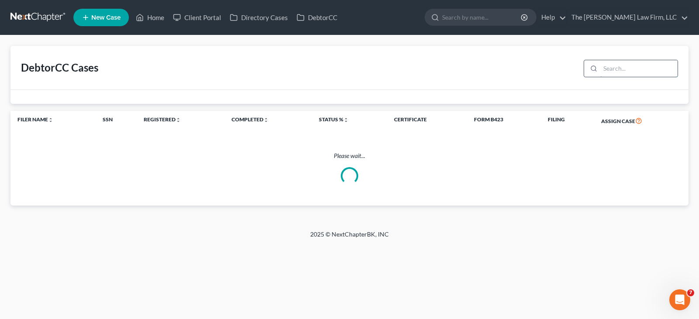
click at [621, 69] on input "search" at bounding box center [638, 68] width 77 height 17
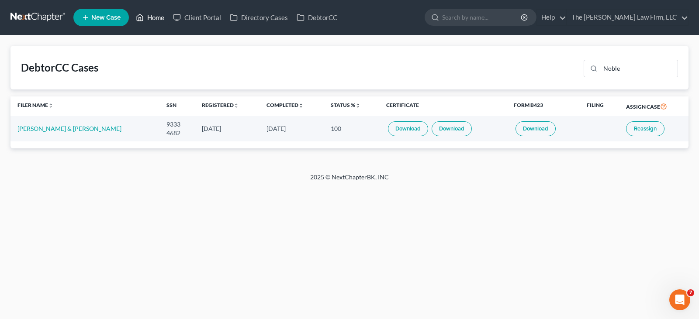
click at [157, 17] on link "Home" at bounding box center [149, 18] width 37 height 16
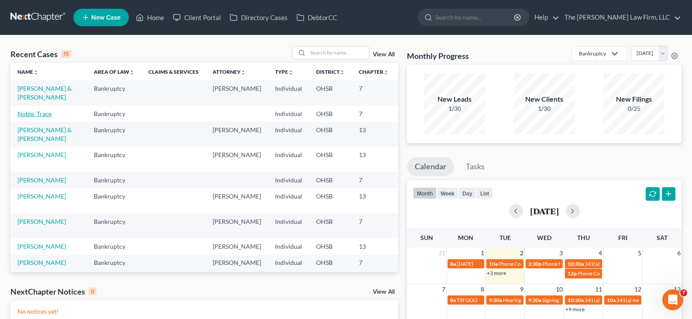
click at [27, 117] on link "Noble, Trace" at bounding box center [34, 113] width 34 height 7
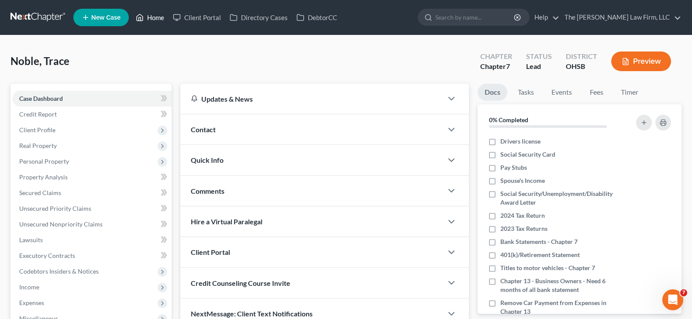
click at [160, 19] on link "Home" at bounding box center [149, 18] width 37 height 16
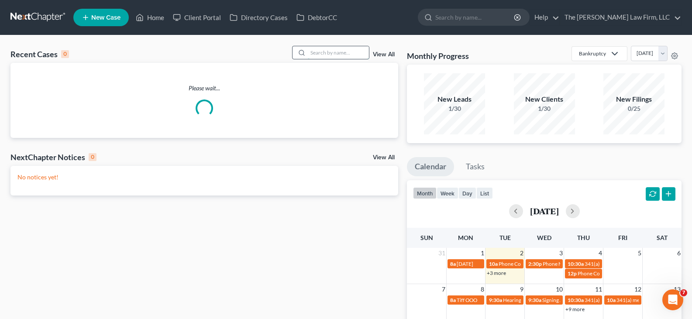
click at [334, 54] on input "search" at bounding box center [338, 52] width 61 height 13
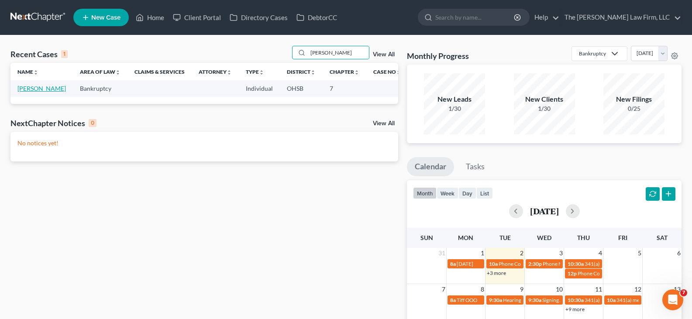
click at [25, 88] on link "[PERSON_NAME]" at bounding box center [41, 88] width 48 height 7
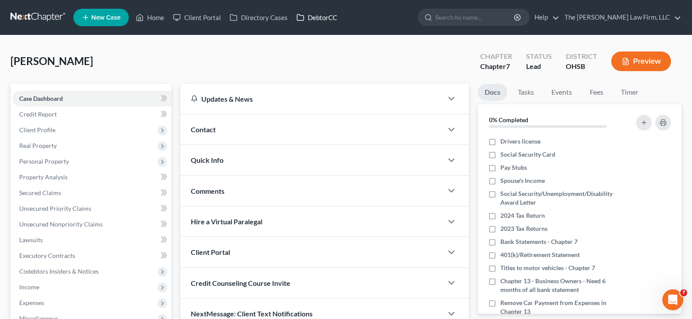
drag, startPoint x: 324, startPoint y: 14, endPoint x: 523, endPoint y: 78, distance: 209.6
click at [324, 14] on link "DebtorCC" at bounding box center [316, 18] width 49 height 16
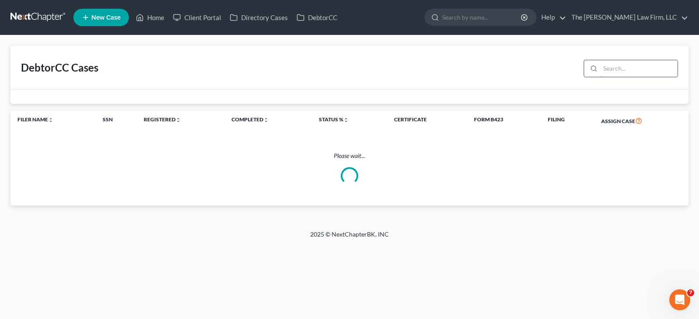
click at [608, 65] on input "search" at bounding box center [638, 68] width 77 height 17
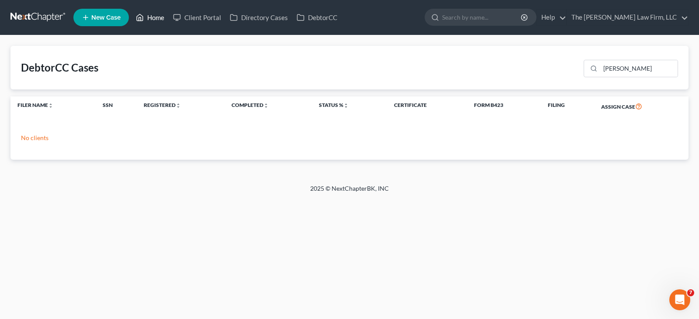
click at [154, 17] on link "Home" at bounding box center [149, 18] width 37 height 16
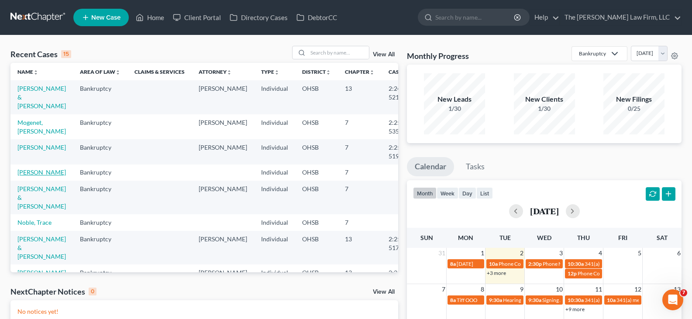
click at [28, 172] on link "[PERSON_NAME]" at bounding box center [41, 172] width 48 height 7
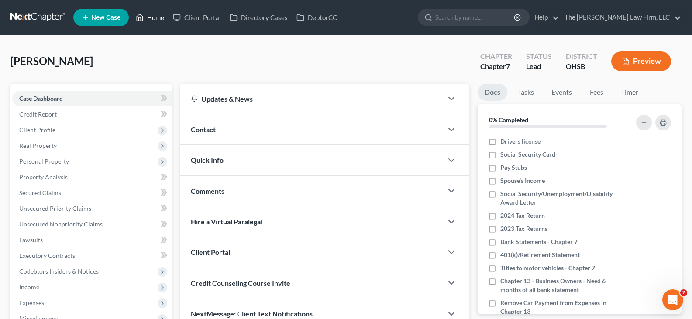
click at [156, 20] on link "Home" at bounding box center [149, 18] width 37 height 16
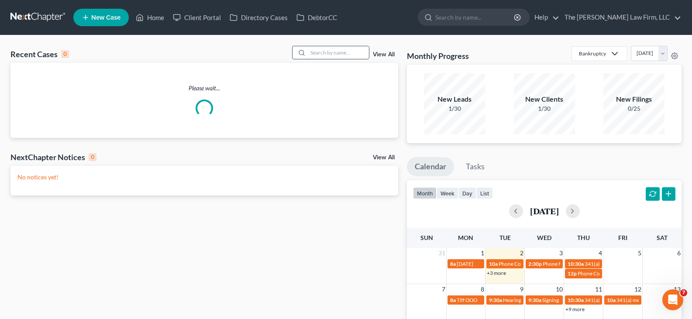
click at [335, 54] on input "search" at bounding box center [338, 52] width 61 height 13
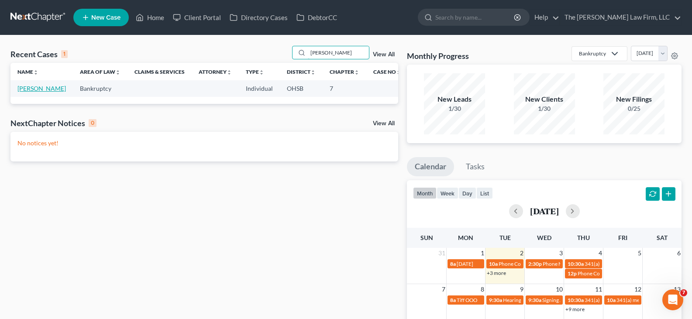
type input "krisann"
click at [24, 92] on link "Webber, Krisann" at bounding box center [41, 88] width 48 height 7
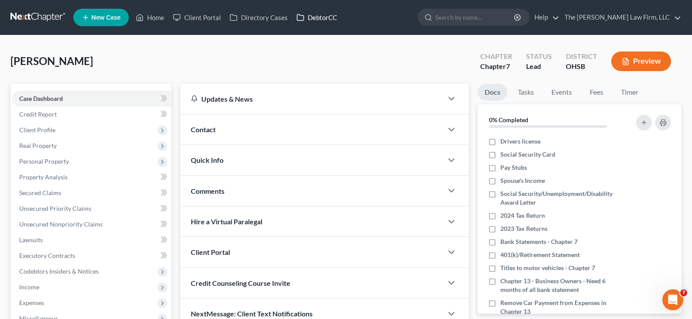
drag, startPoint x: 313, startPoint y: 19, endPoint x: 610, endPoint y: 66, distance: 301.1
click at [313, 19] on link "DebtorCC" at bounding box center [316, 18] width 49 height 16
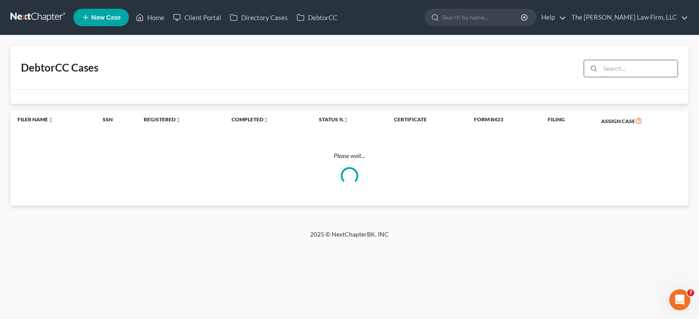
click at [629, 69] on input "search" at bounding box center [638, 68] width 77 height 17
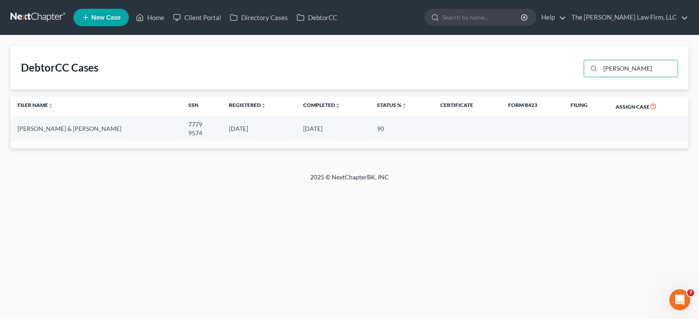
type input "krisann"
click at [155, 17] on link "Home" at bounding box center [149, 18] width 37 height 16
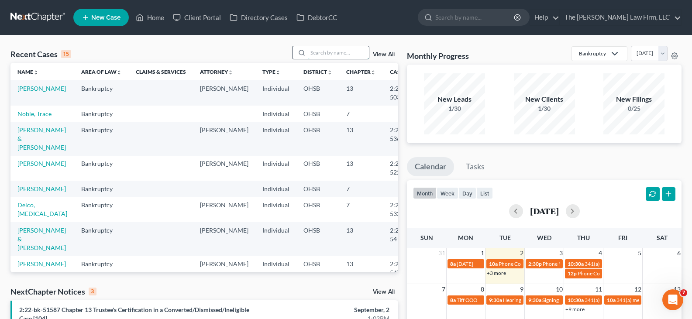
click at [324, 52] on input "search" at bounding box center [338, 52] width 61 height 13
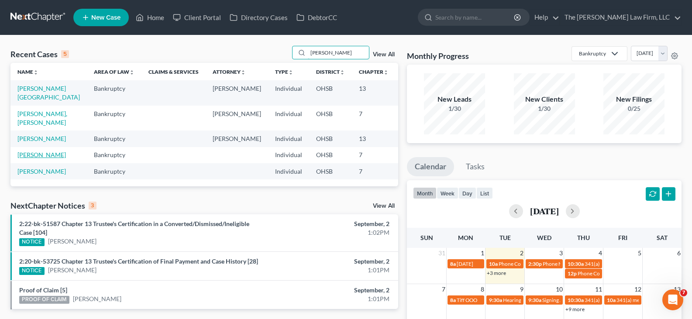
type input "frank"
click at [24, 159] on link "Amoako, Frank" at bounding box center [41, 154] width 48 height 7
